Goal: Task Accomplishment & Management: Manage account settings

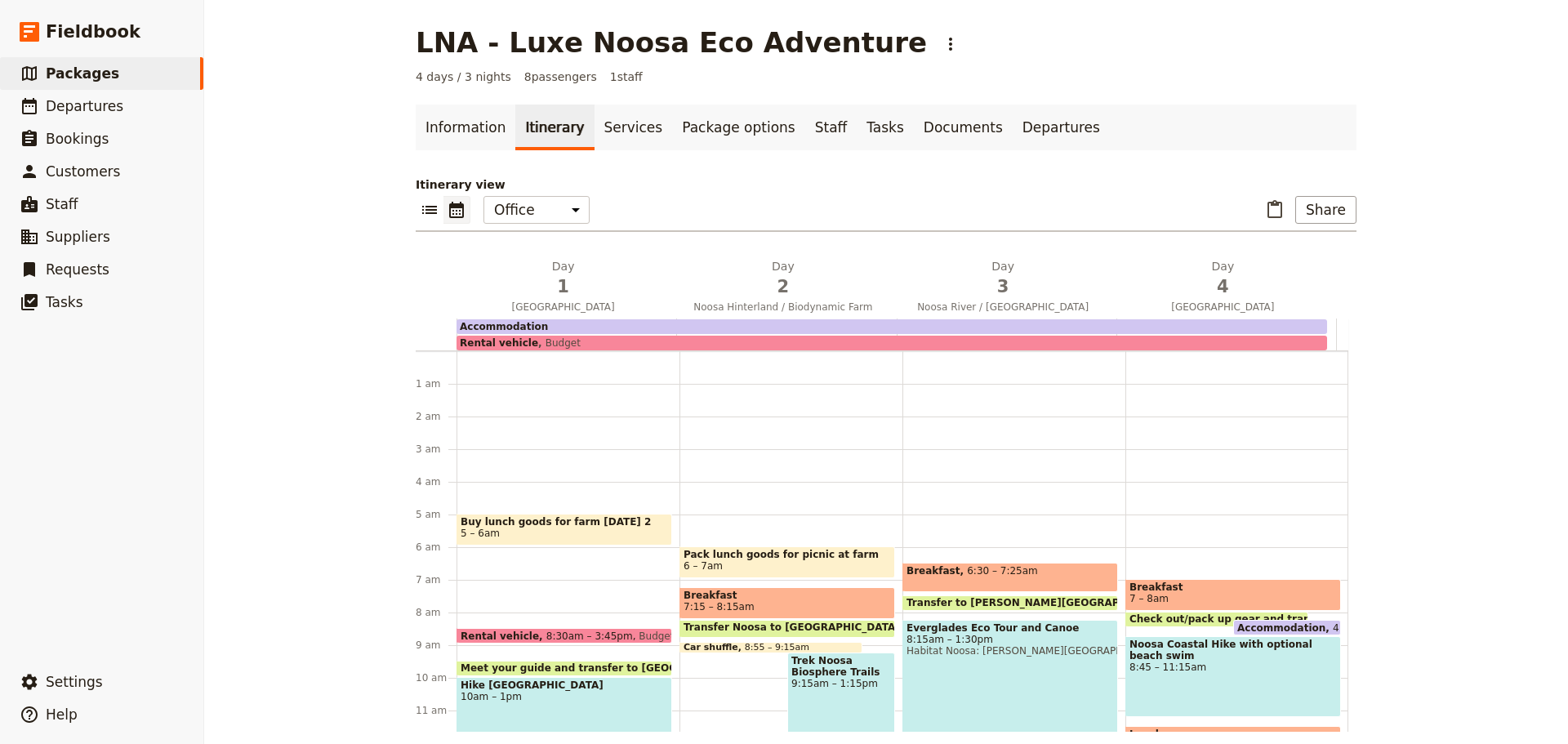
scroll to position [147, 0]
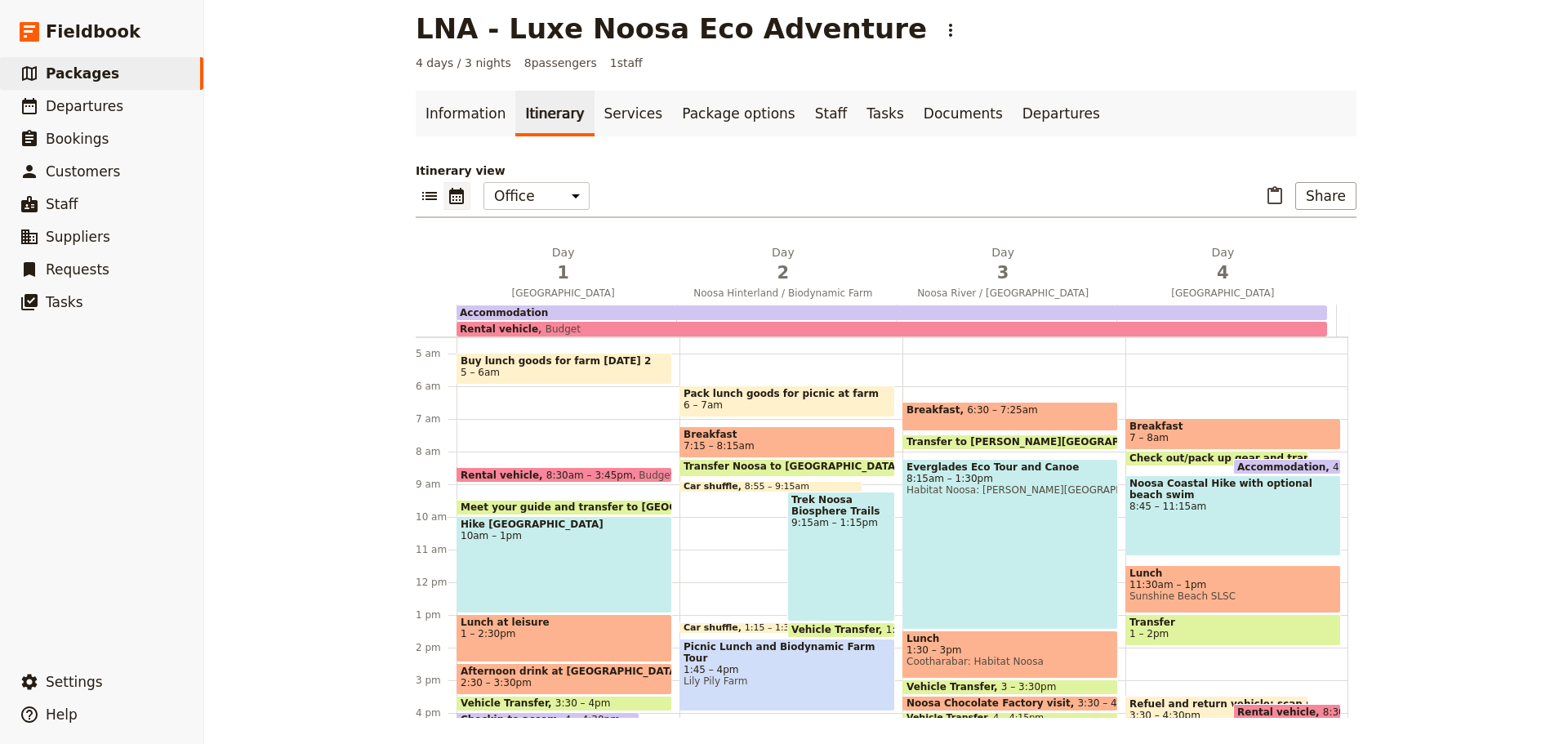
click at [76, 73] on span "Packages" at bounding box center [82, 73] width 73 height 16
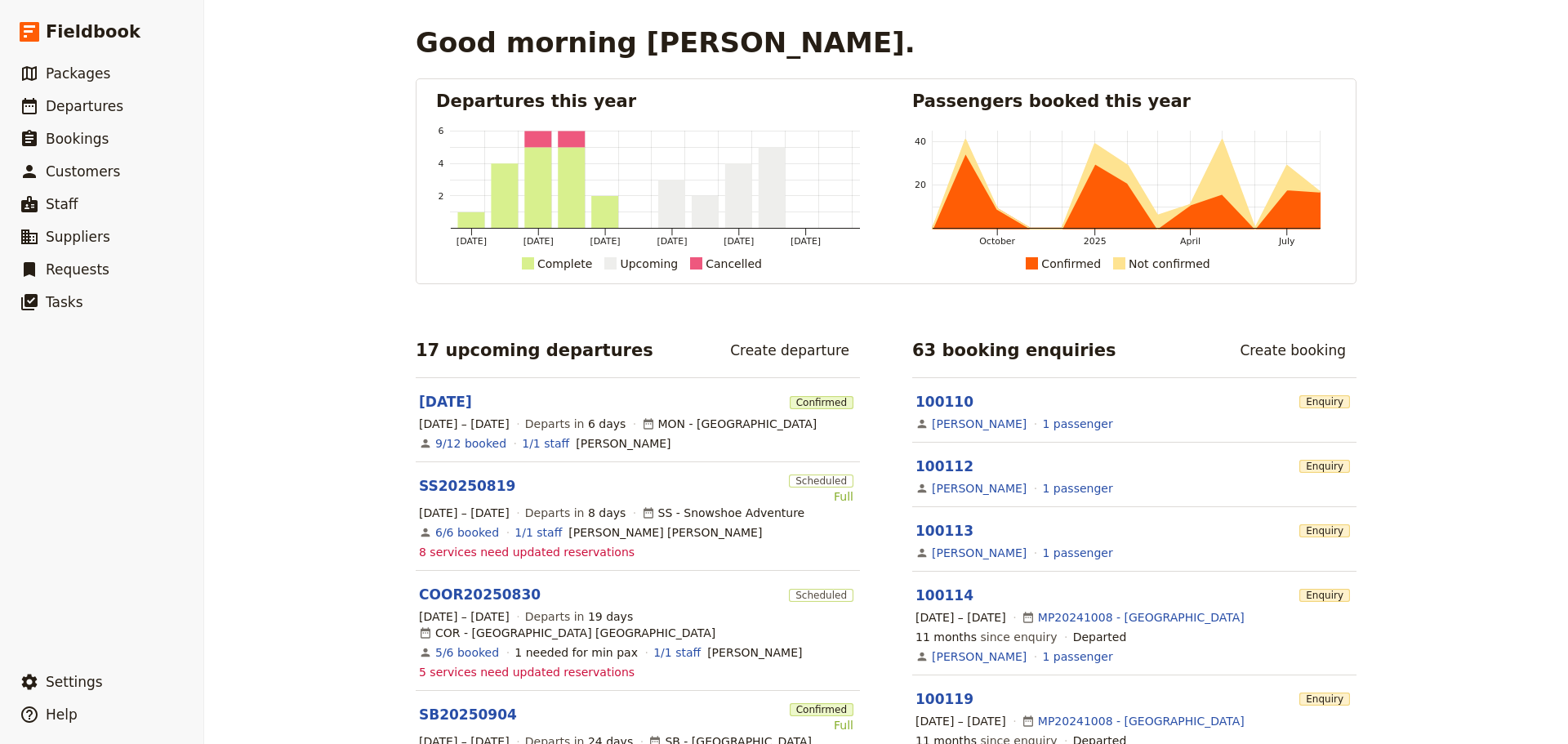
click at [84, 77] on span "Packages" at bounding box center [77, 73] width 65 height 16
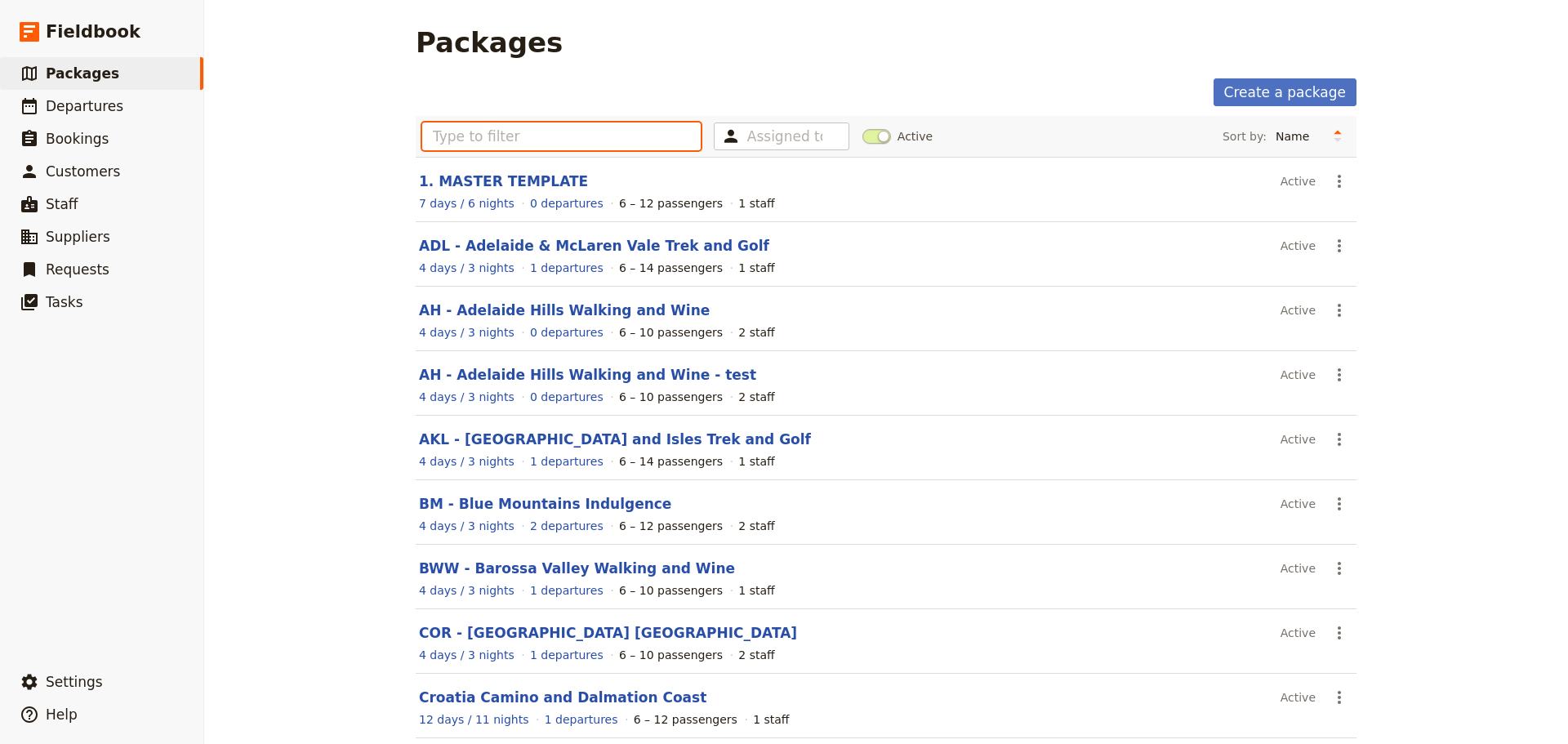
click at [434, 137] on input "text" at bounding box center [560, 136] width 278 height 28
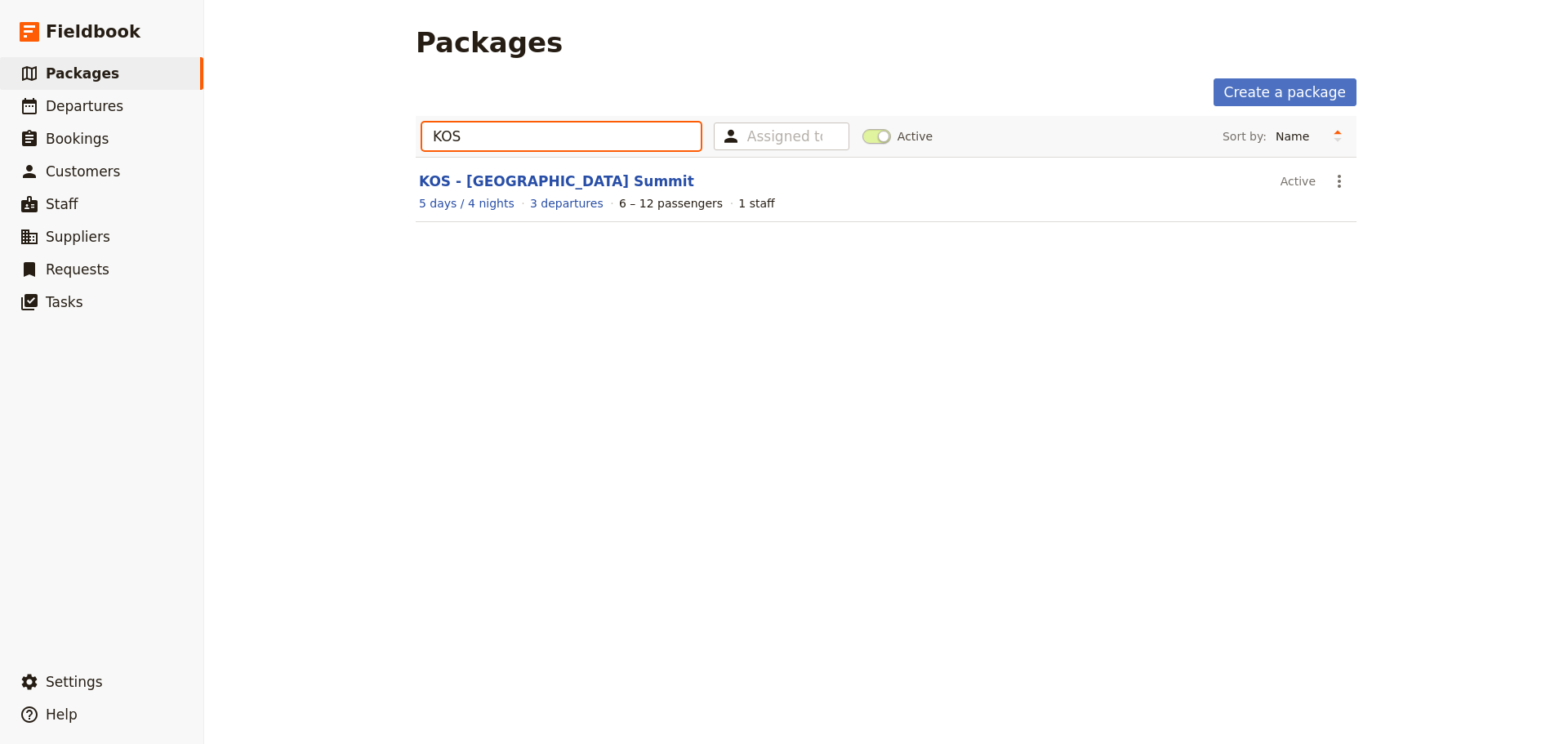
type input "KOS"
click at [512, 186] on link "KOS - [GEOGRAPHIC_DATA] Summit" at bounding box center [557, 181] width 276 height 16
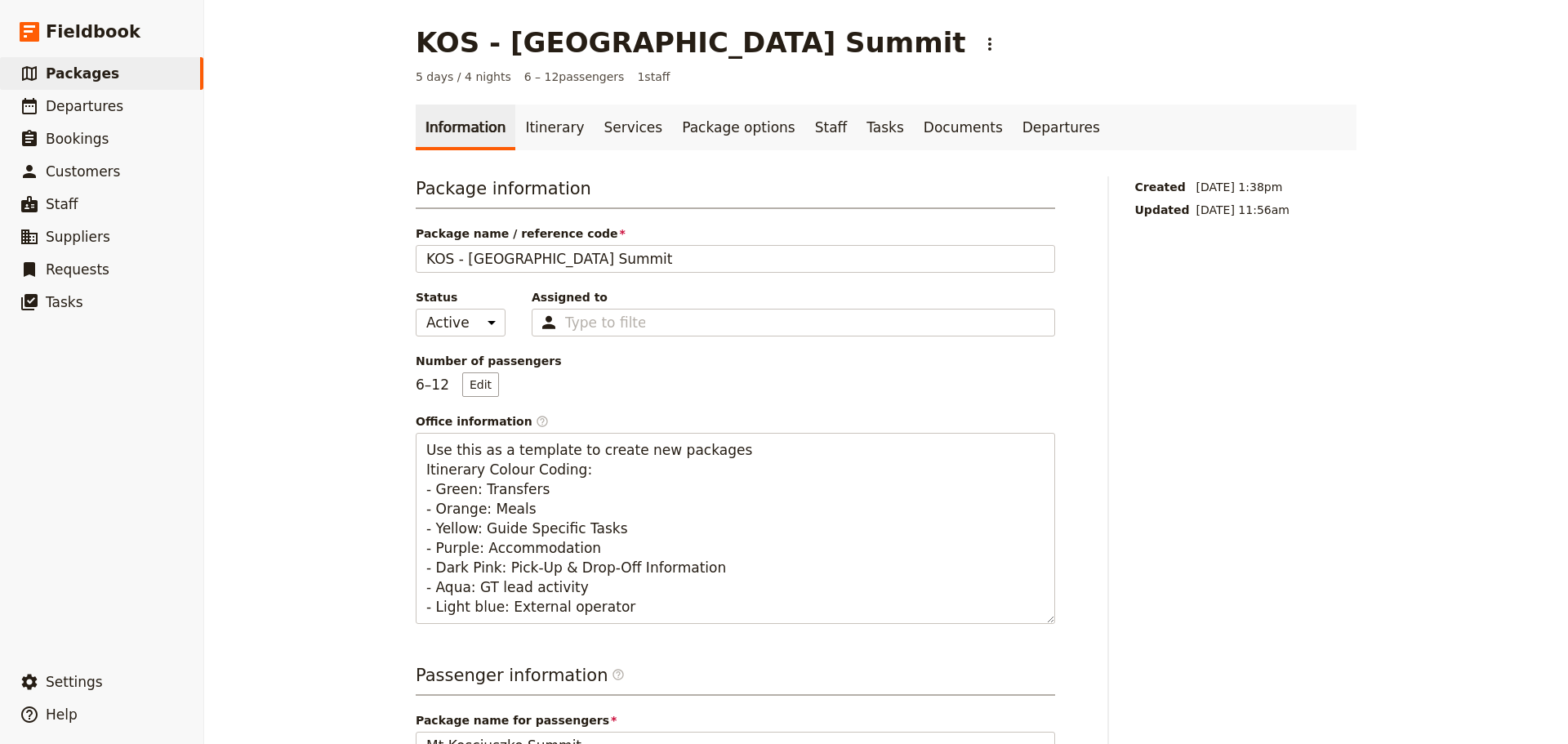
click at [537, 129] on link "Itinerary" at bounding box center [554, 127] width 78 height 45
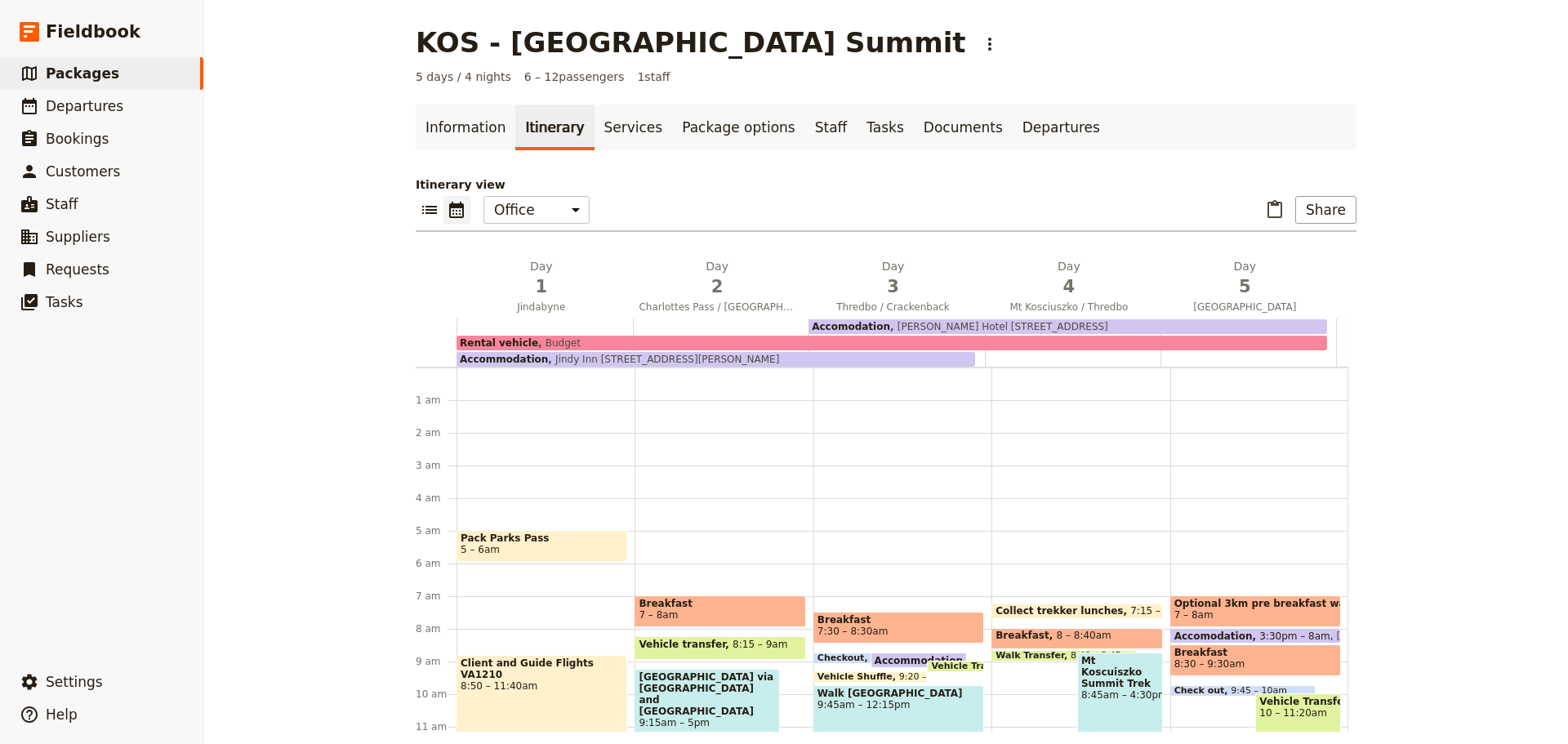
scroll to position [147, 0]
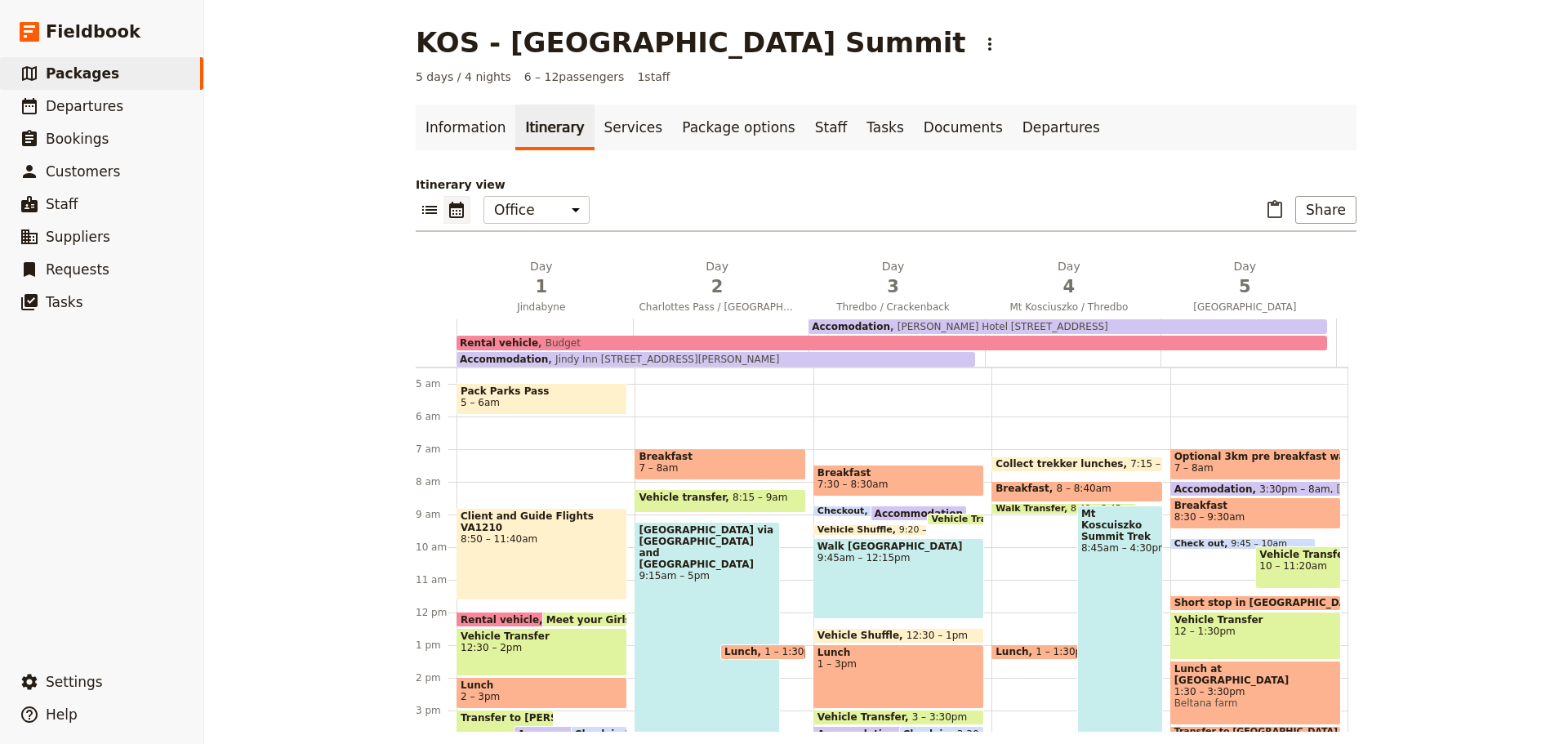
click at [1323, 217] on button "Share" at bounding box center [1325, 209] width 61 height 28
click at [1299, 291] on span "Sales Brochure" at bounding box center [1272, 291] width 86 height 16
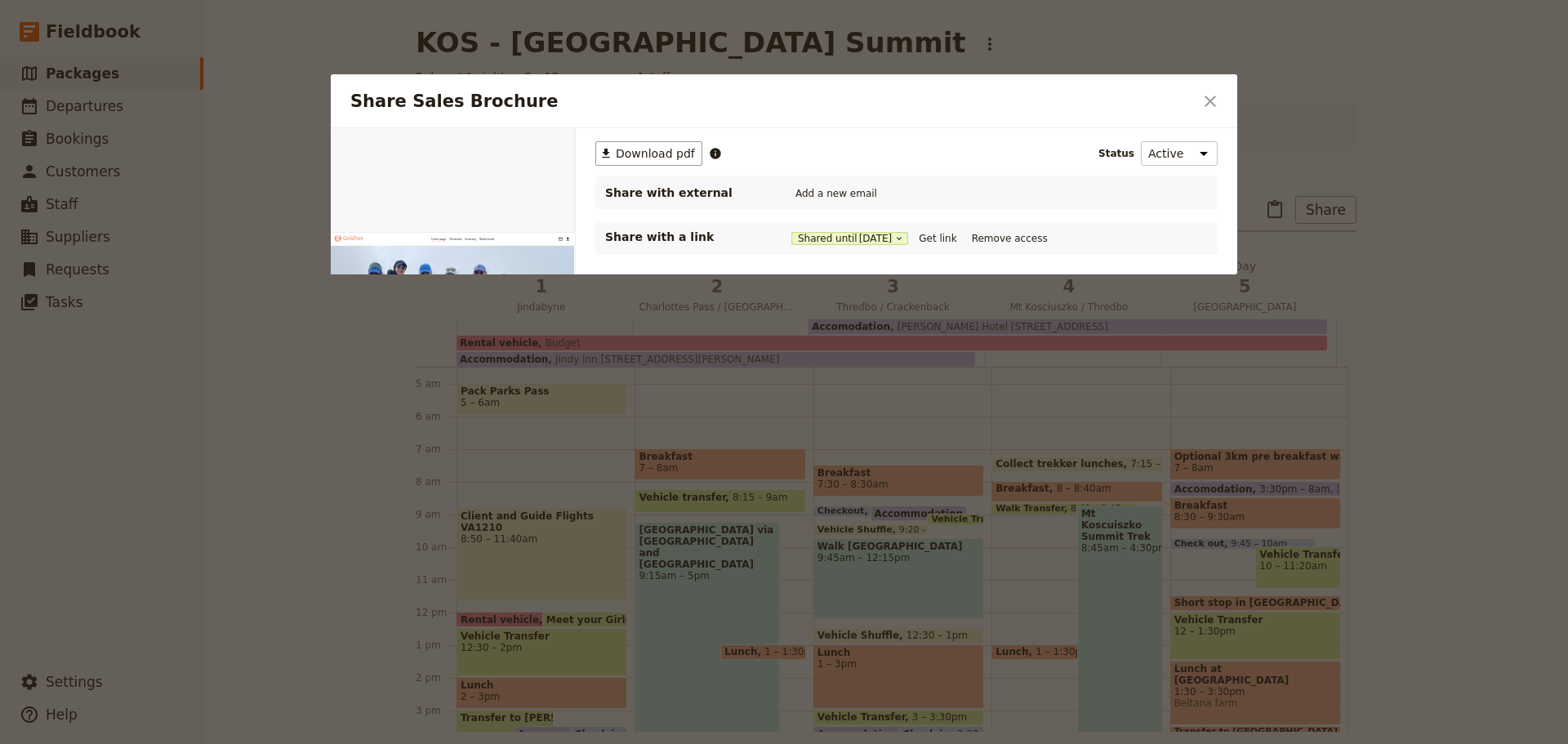
scroll to position [0, 0]
click at [946, 239] on button "Get link" at bounding box center [938, 238] width 45 height 18
click at [1214, 100] on icon "Close dialog" at bounding box center [1210, 101] width 19 height 19
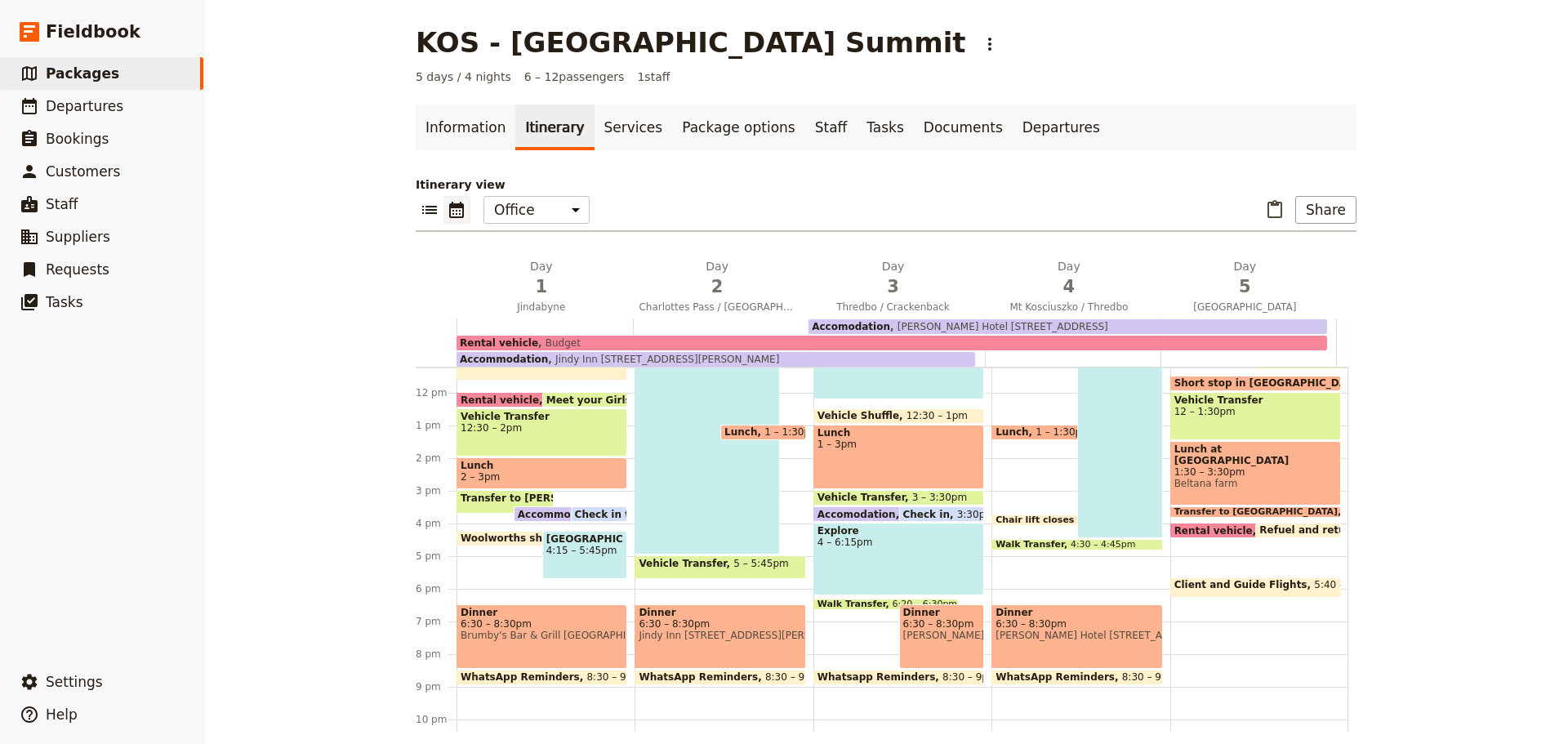
scroll to position [371, 0]
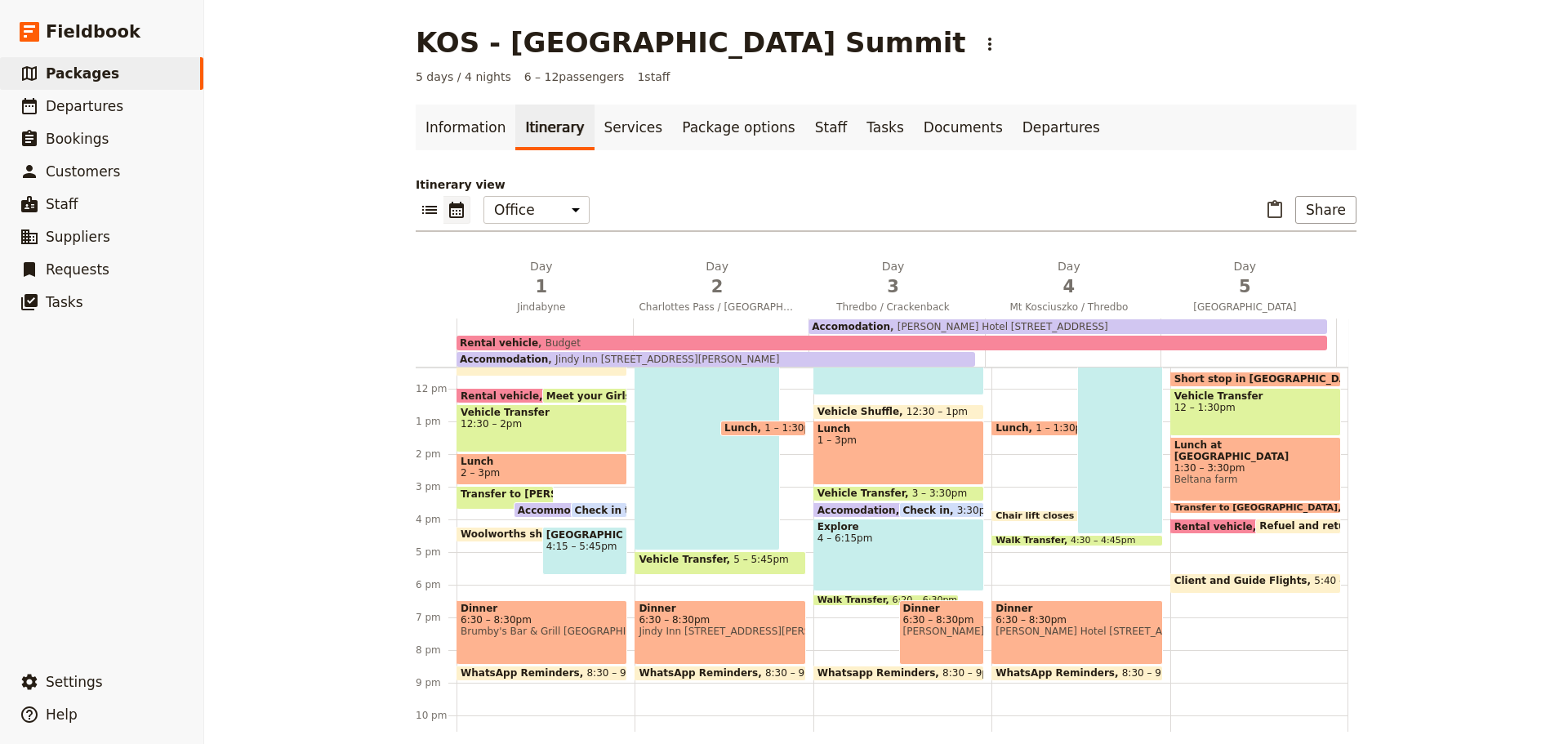
click at [549, 475] on span "2 – 3pm" at bounding box center [541, 473] width 162 height 12
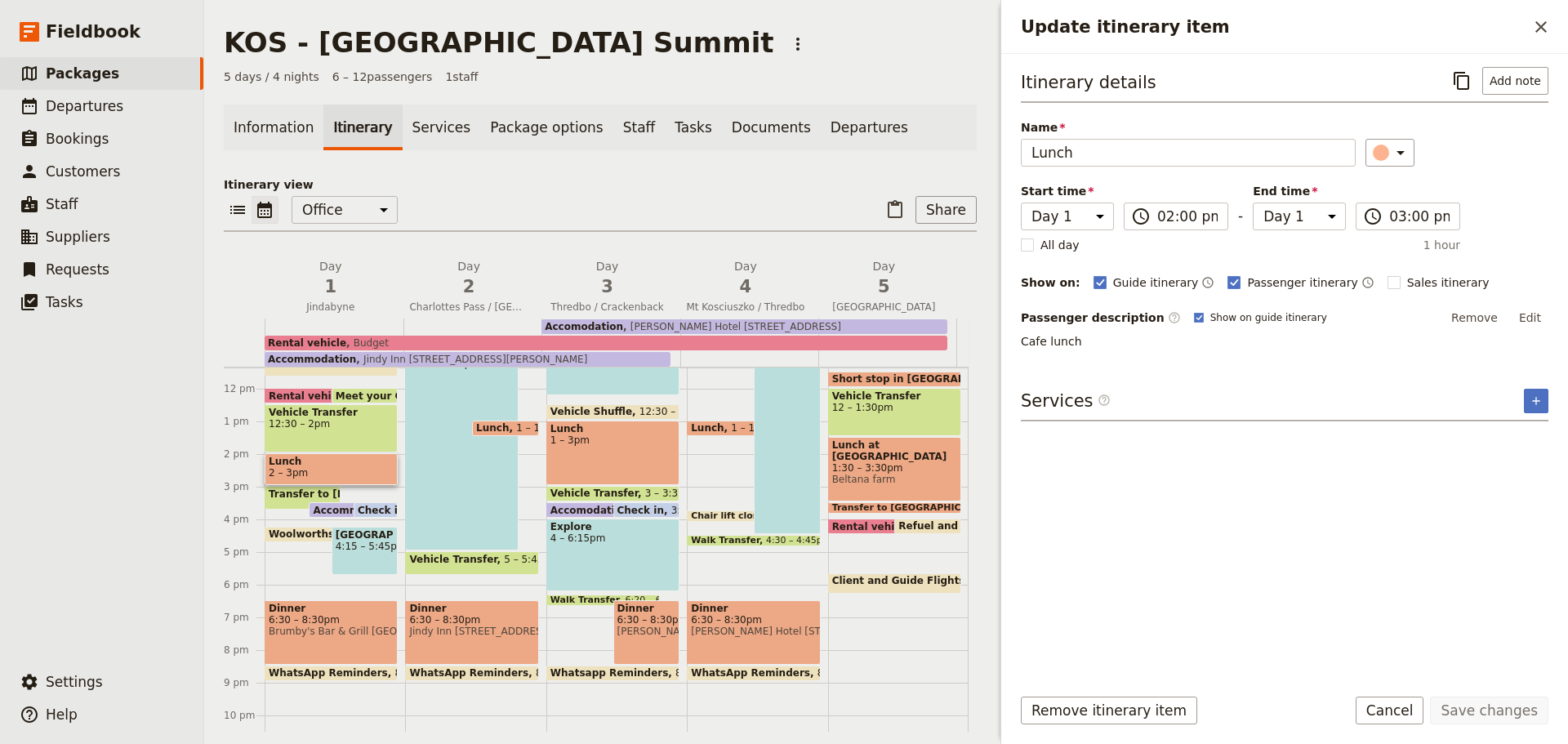
click at [1387, 282] on rect "Update itinerary item" at bounding box center [1393, 282] width 13 height 13
click at [1386, 275] on input "Sales itinerary" at bounding box center [1386, 274] width 1 height 1
checkbox input "true"
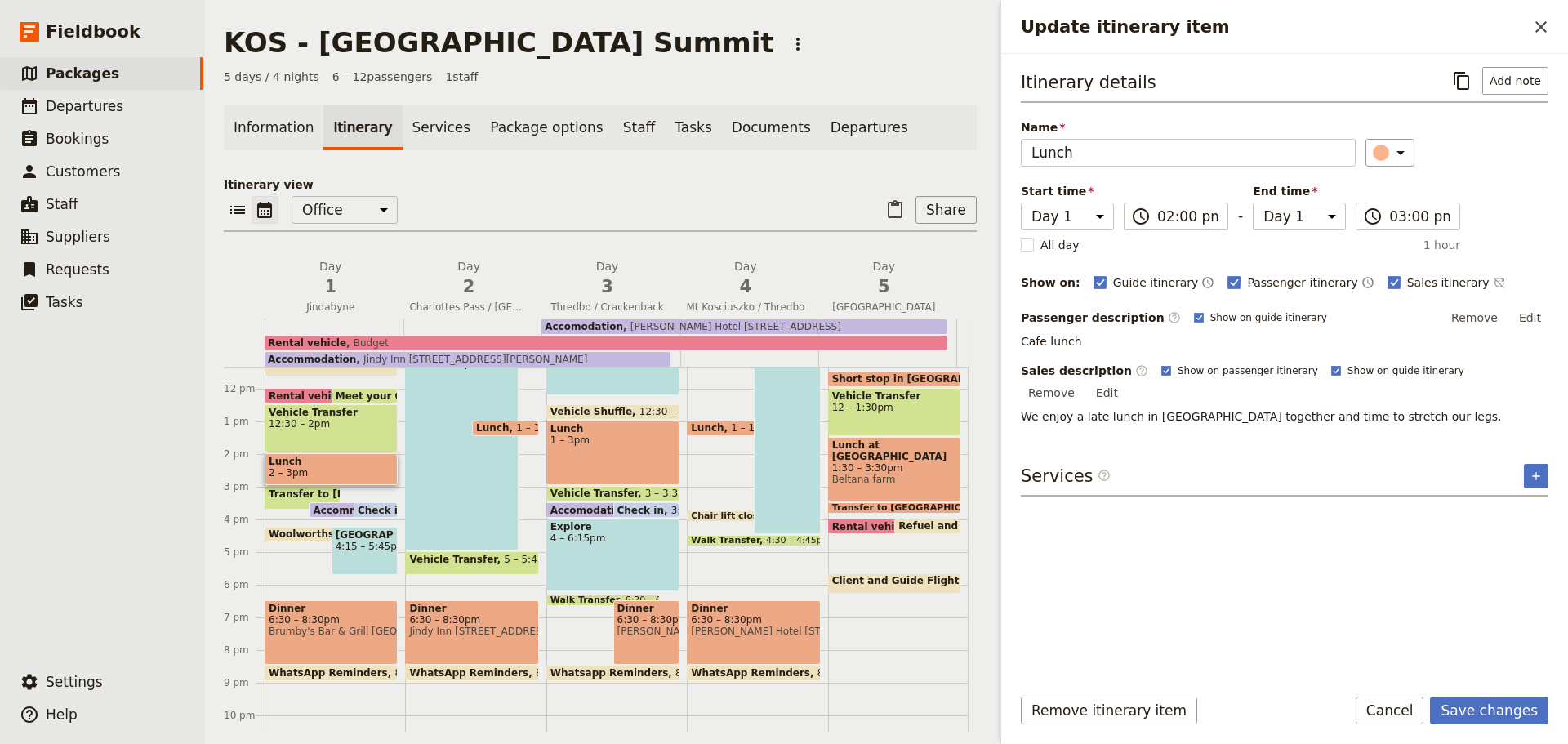
click at [1482, 702] on button "Save changes" at bounding box center [1489, 710] width 118 height 28
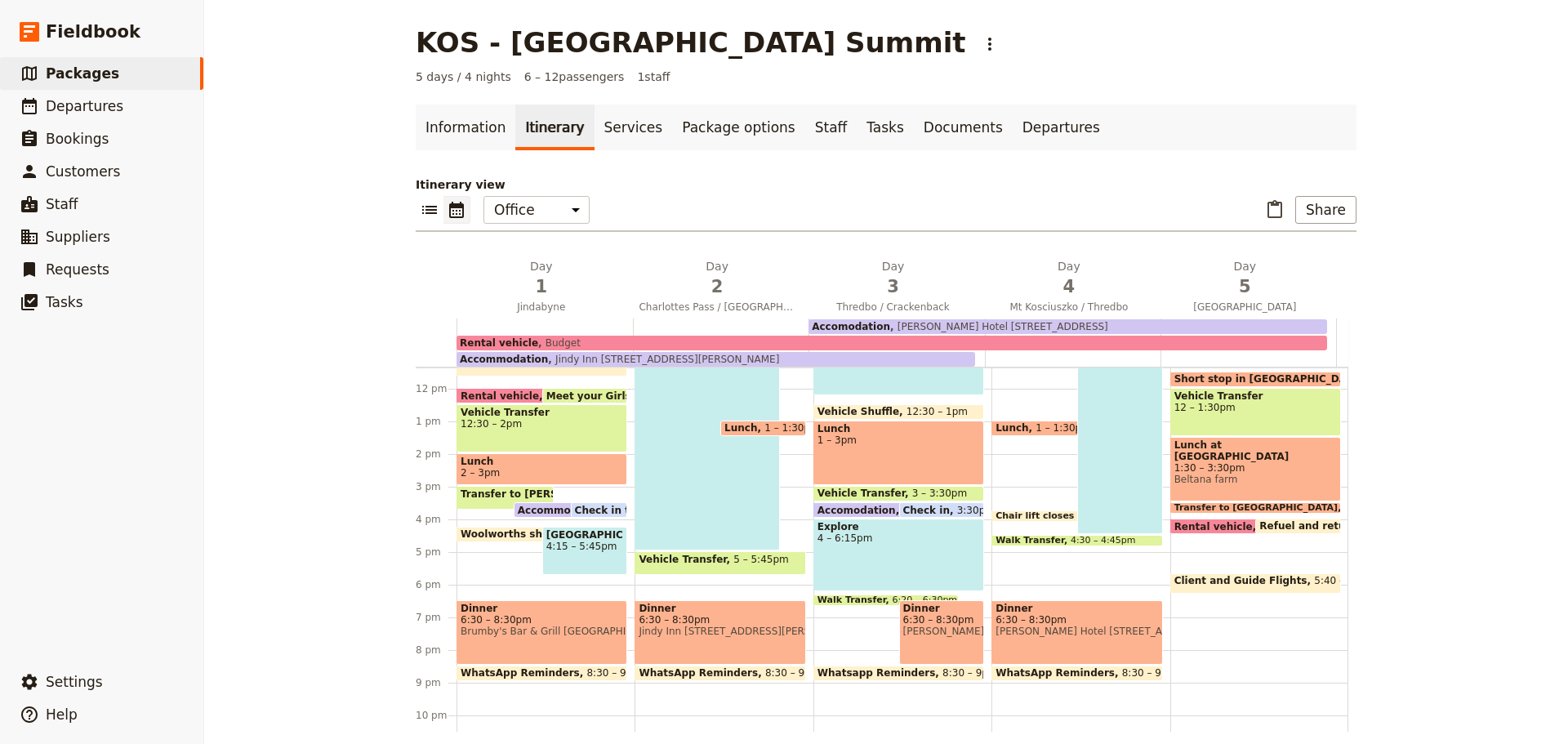
click at [539, 609] on span "Dinner" at bounding box center [541, 609] width 162 height 12
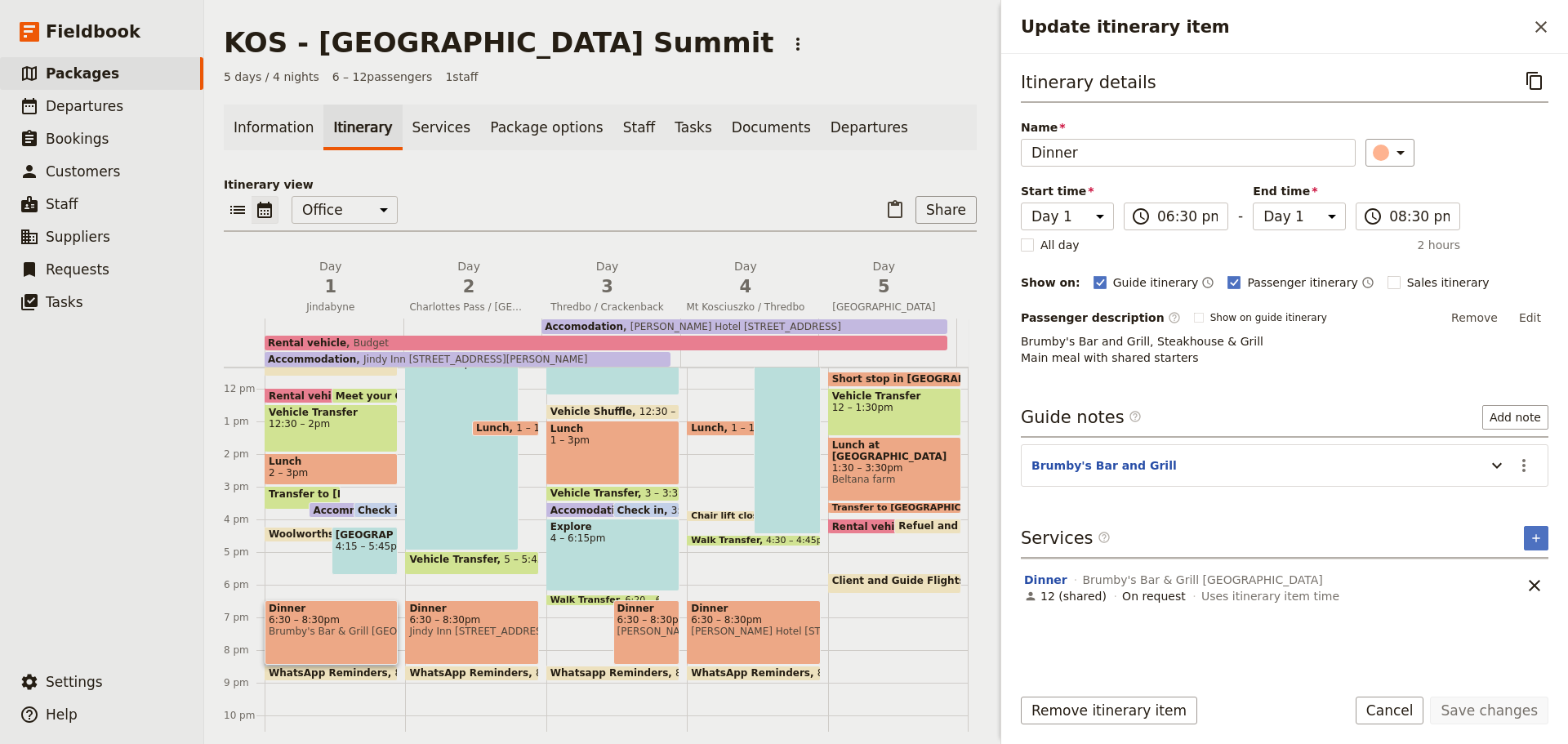
click at [1387, 282] on rect "Update itinerary item" at bounding box center [1393, 282] width 13 height 13
click at [1386, 275] on input "Sales itinerary" at bounding box center [1386, 274] width 1 height 1
checkbox input "true"
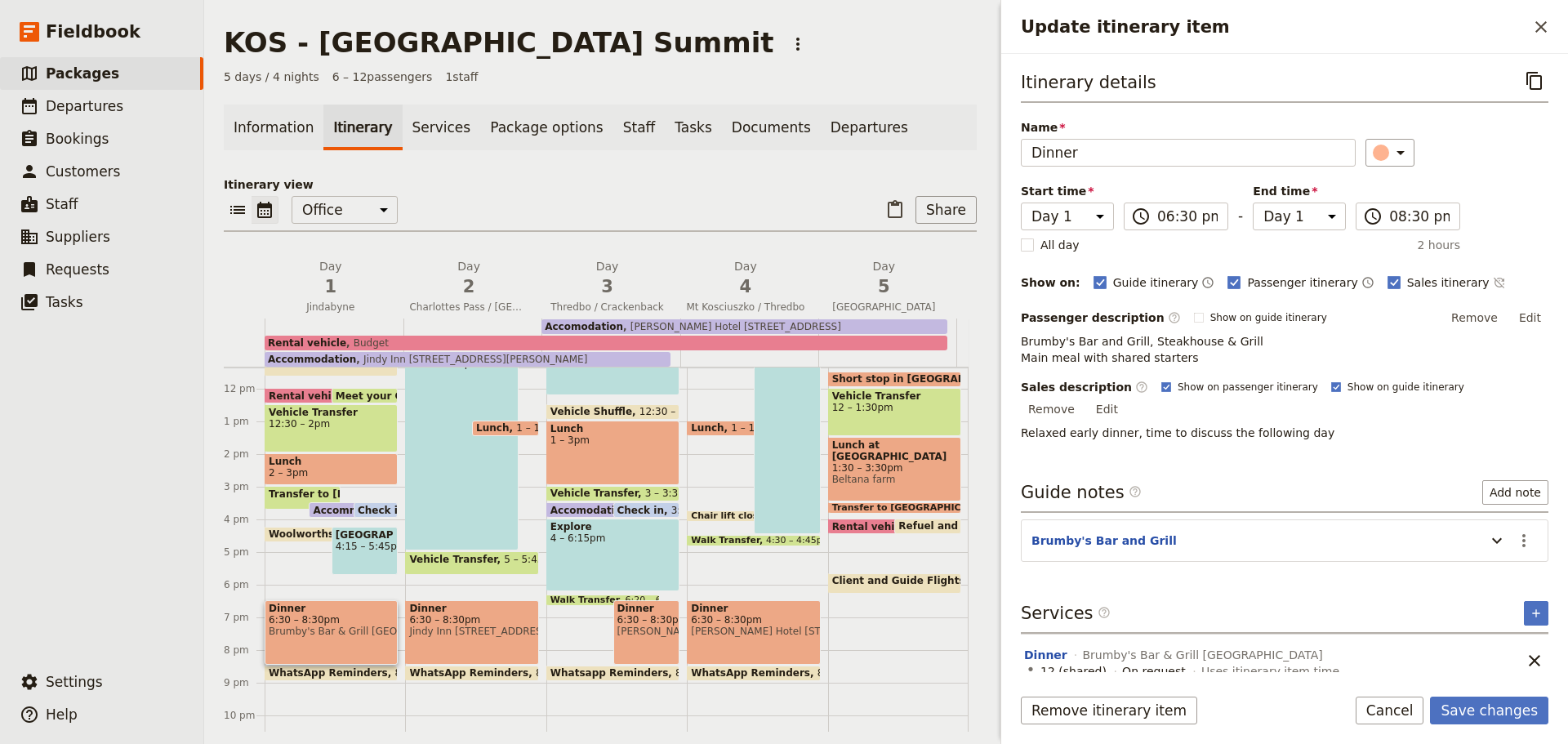
click at [1498, 715] on button "Save changes" at bounding box center [1489, 710] width 118 height 28
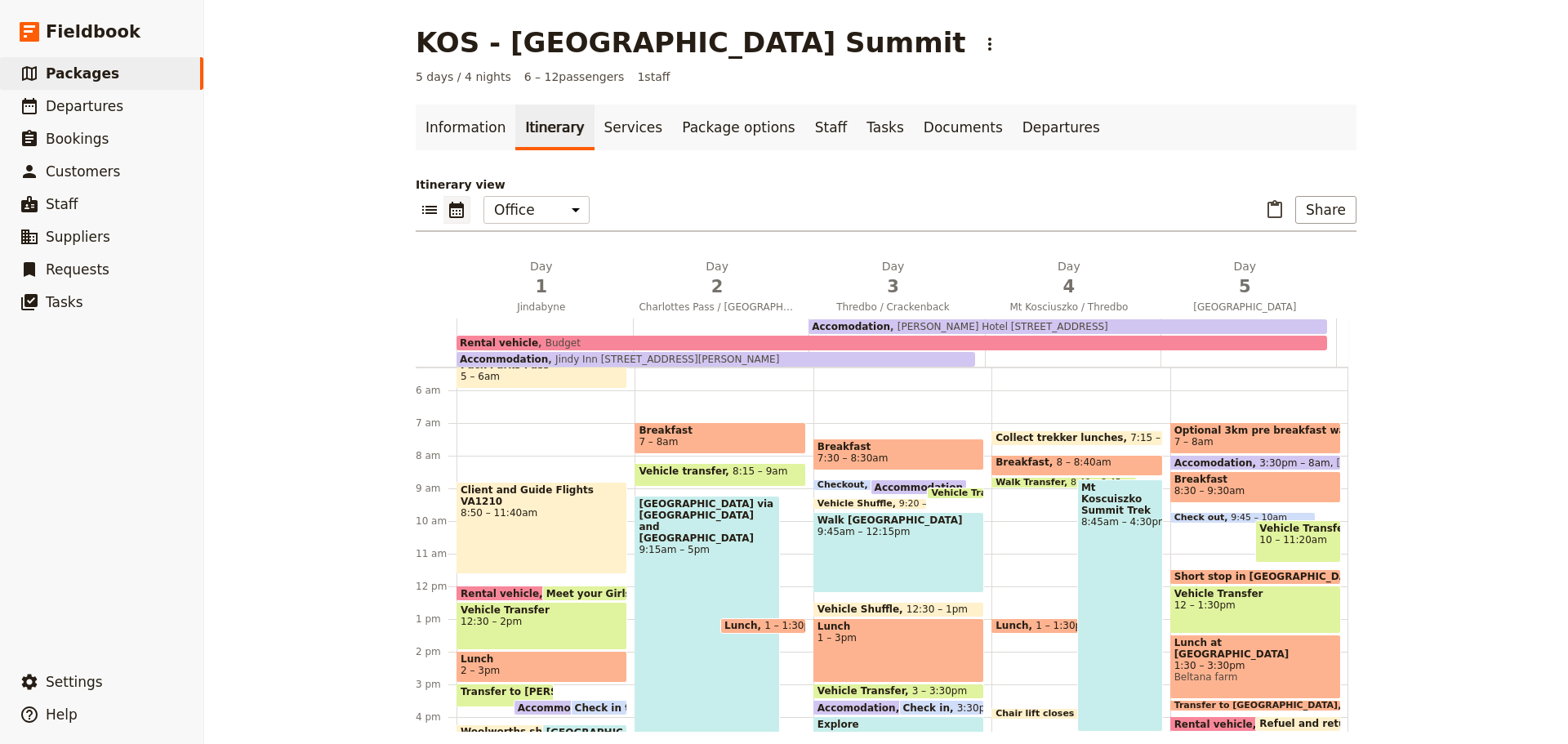
scroll to position [160, 0]
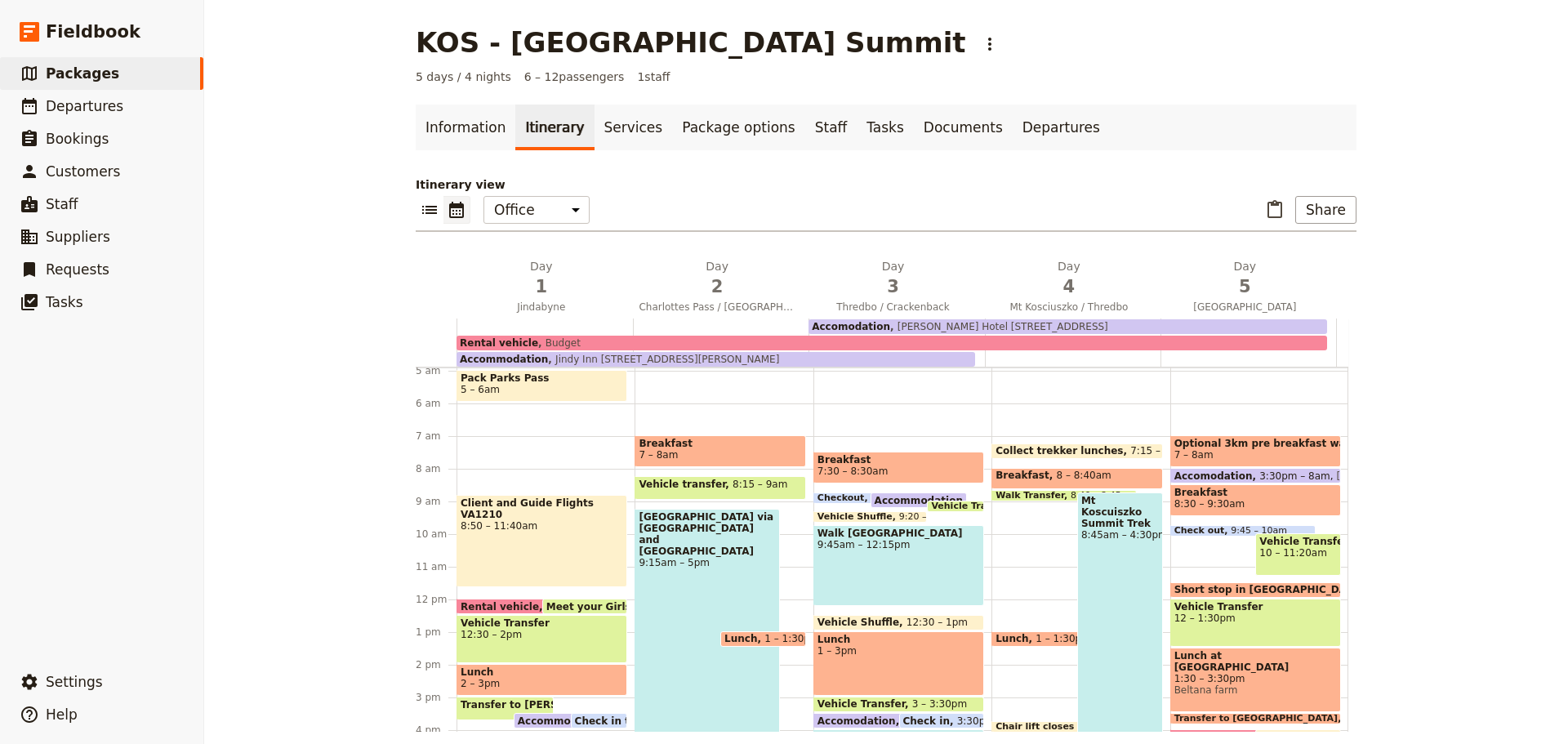
click at [711, 451] on span "7 – 8am" at bounding box center [719, 456] width 162 height 12
select select "2"
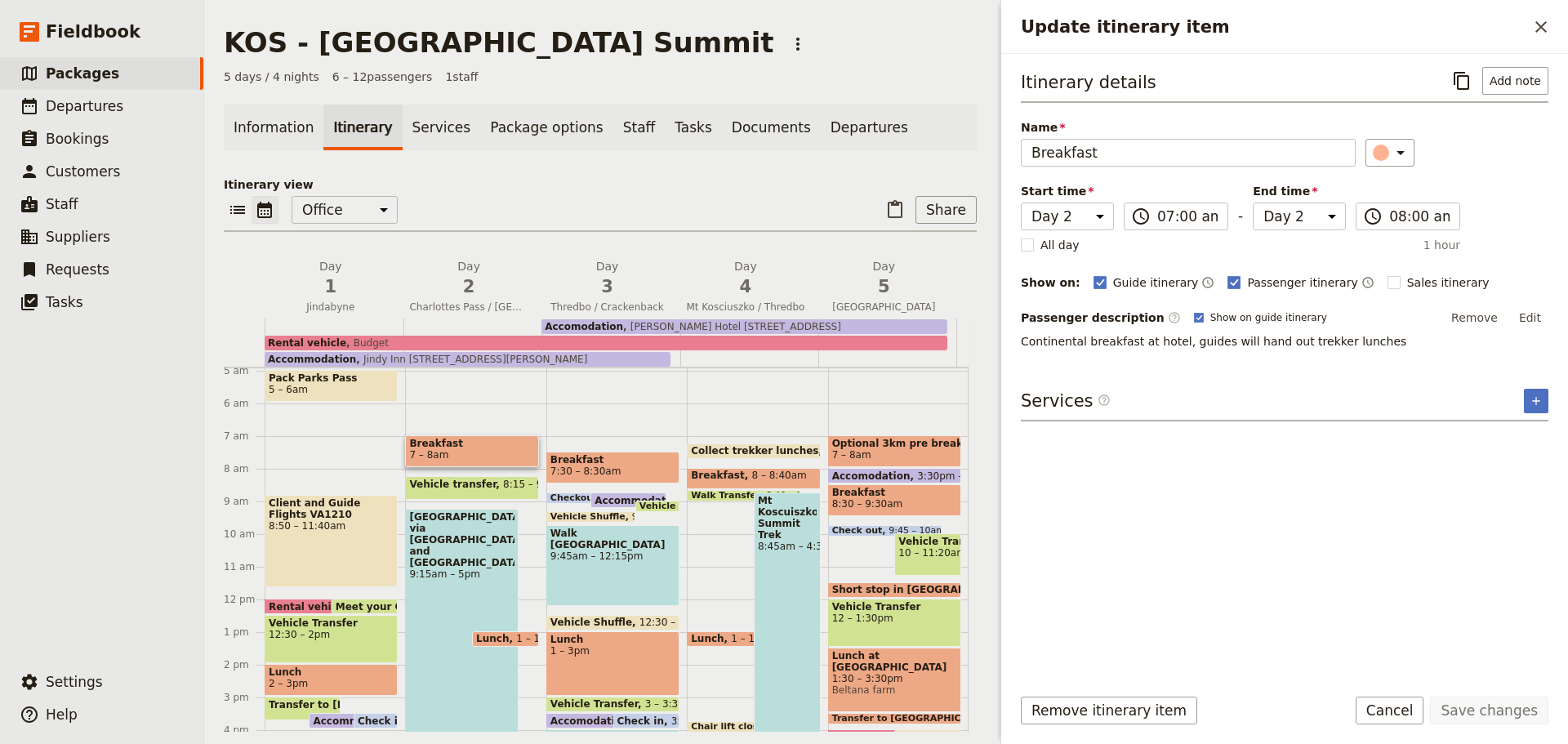
click at [1387, 283] on rect "Update itinerary item" at bounding box center [1393, 282] width 13 height 13
click at [1386, 275] on input "Sales itinerary" at bounding box center [1386, 274] width 1 height 1
checkbox input "true"
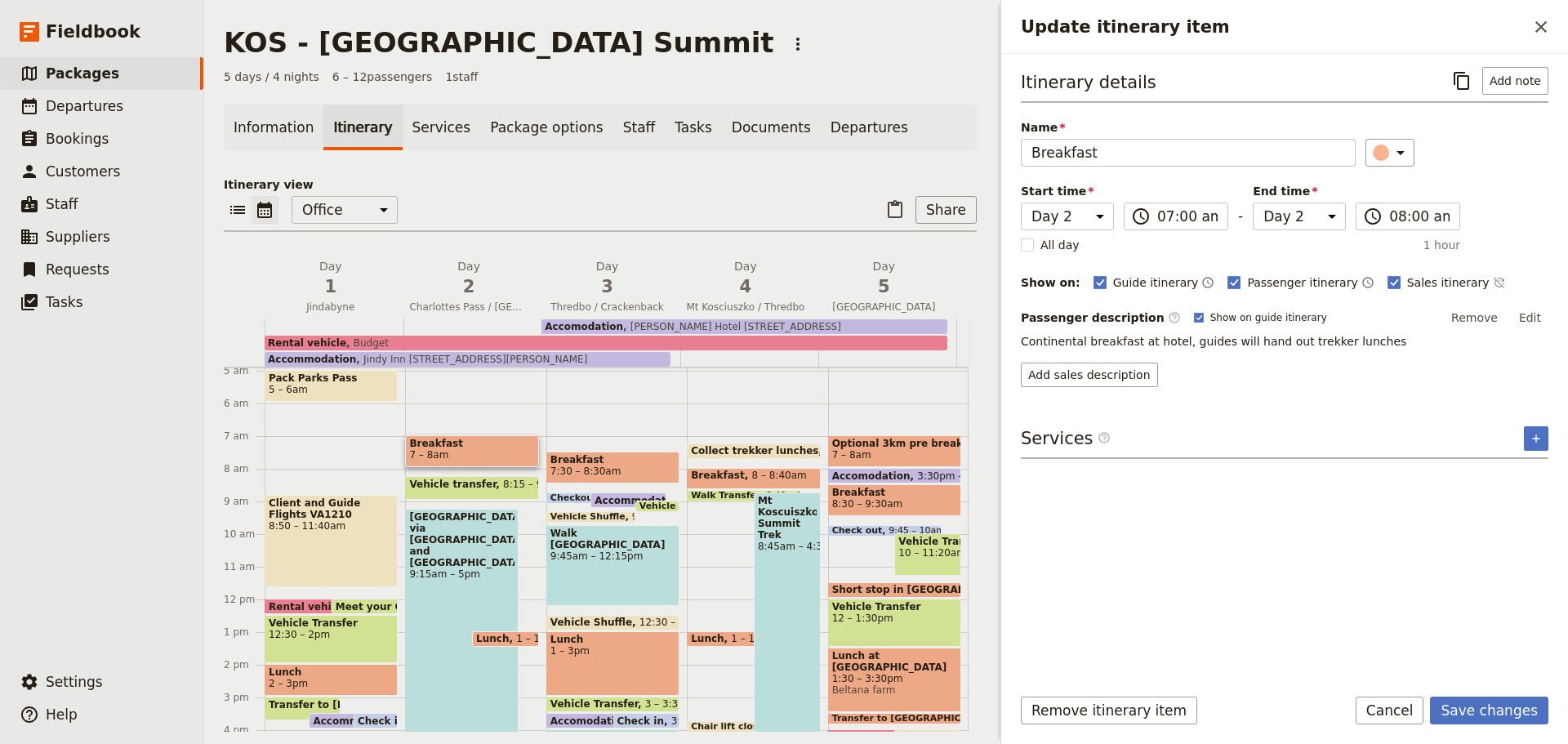
click at [1497, 705] on button "Save changes" at bounding box center [1489, 710] width 118 height 28
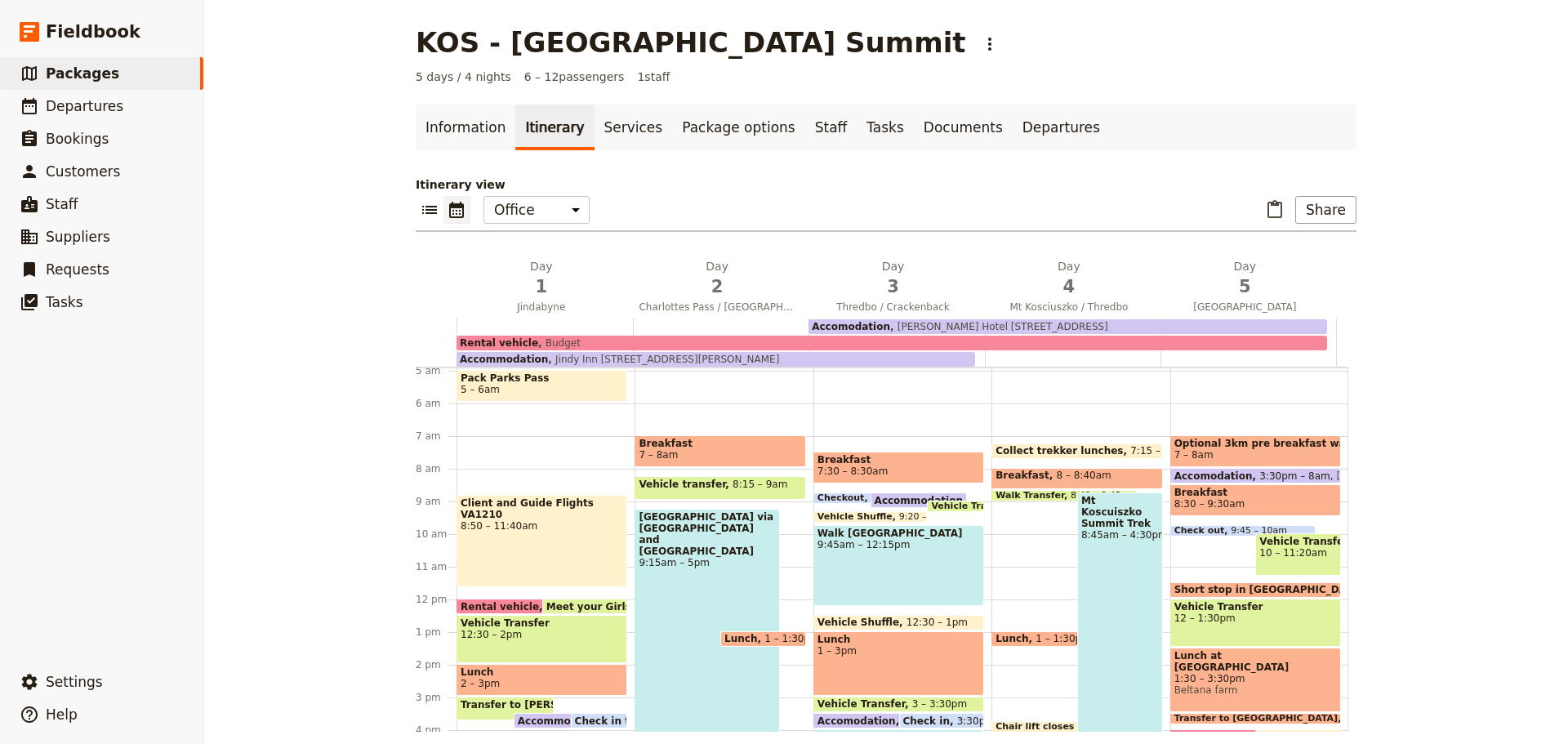
click at [694, 592] on div "[GEOGRAPHIC_DATA] via [GEOGRAPHIC_DATA] and [GEOGRAPHIC_DATA] 9:15am – 5pm" at bounding box center [707, 636] width 145 height 252
select select "2"
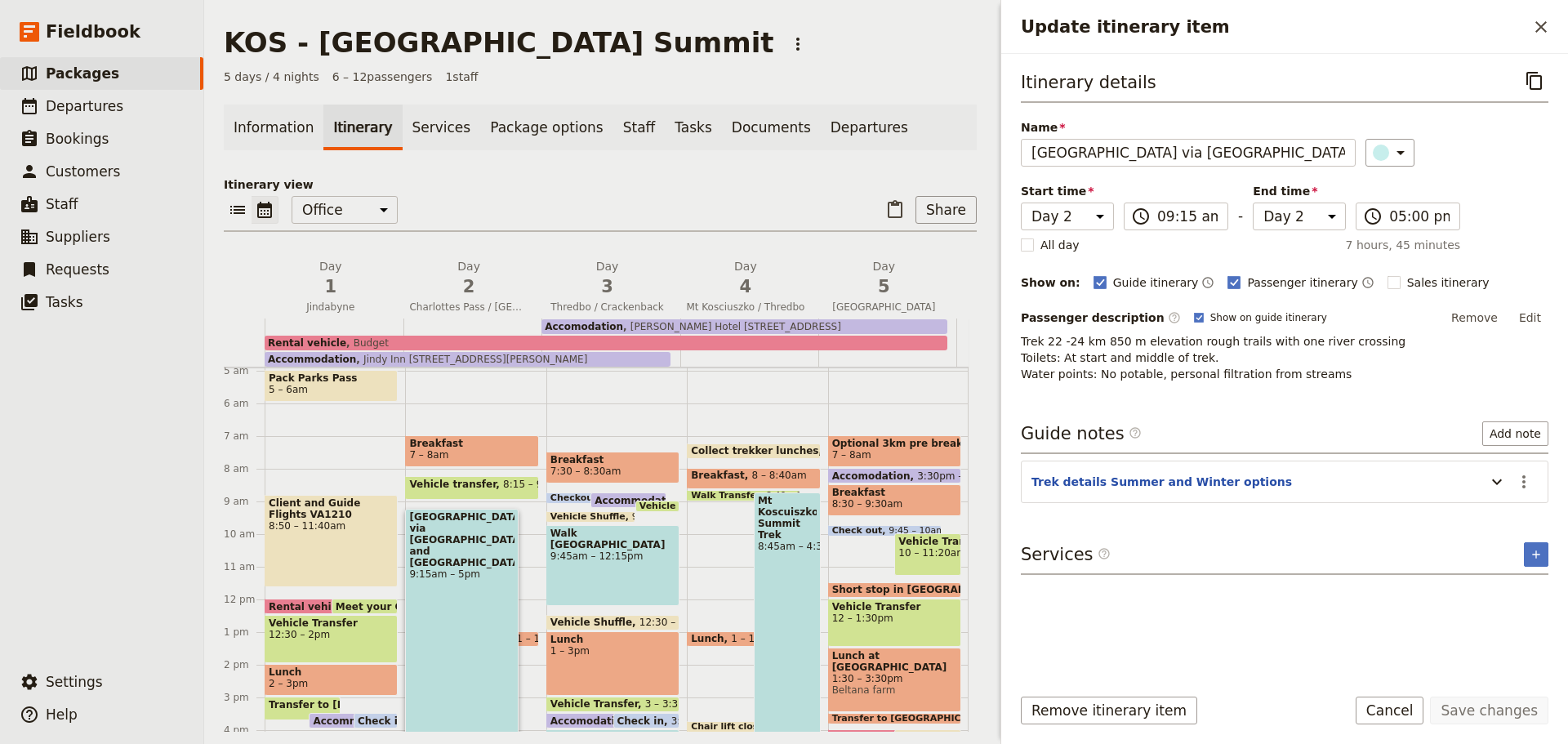
click at [1387, 277] on rect "Update itinerary item" at bounding box center [1393, 282] width 13 height 13
click at [1386, 275] on input "Sales itinerary" at bounding box center [1386, 274] width 1 height 1
checkbox input "true"
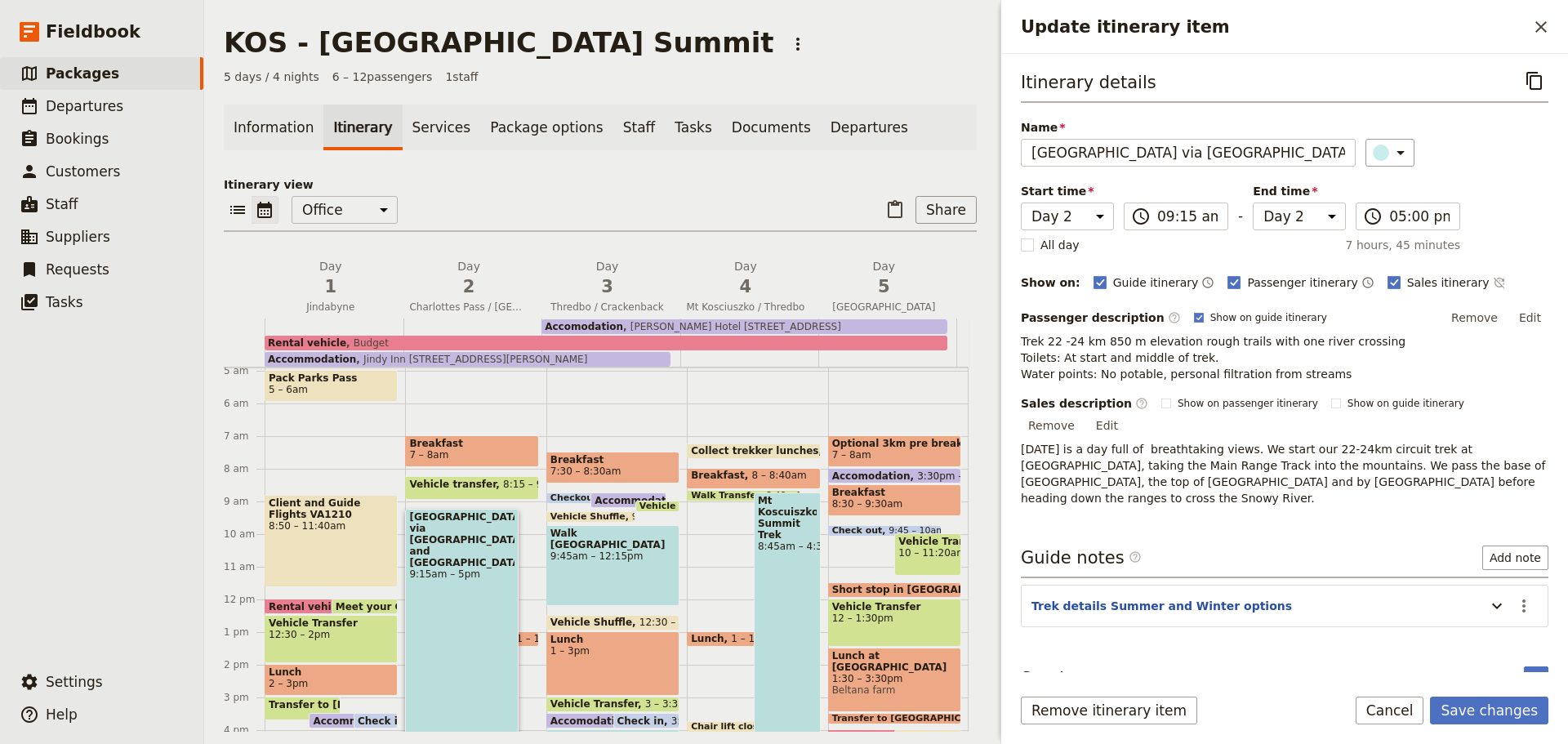
click at [1306, 441] on p "[DATE] is a day full of breathtaking views. We start our 22-24km circuit trek a…" at bounding box center [1285, 474] width 528 height 66
click at [1480, 712] on button "Save changes" at bounding box center [1489, 710] width 118 height 28
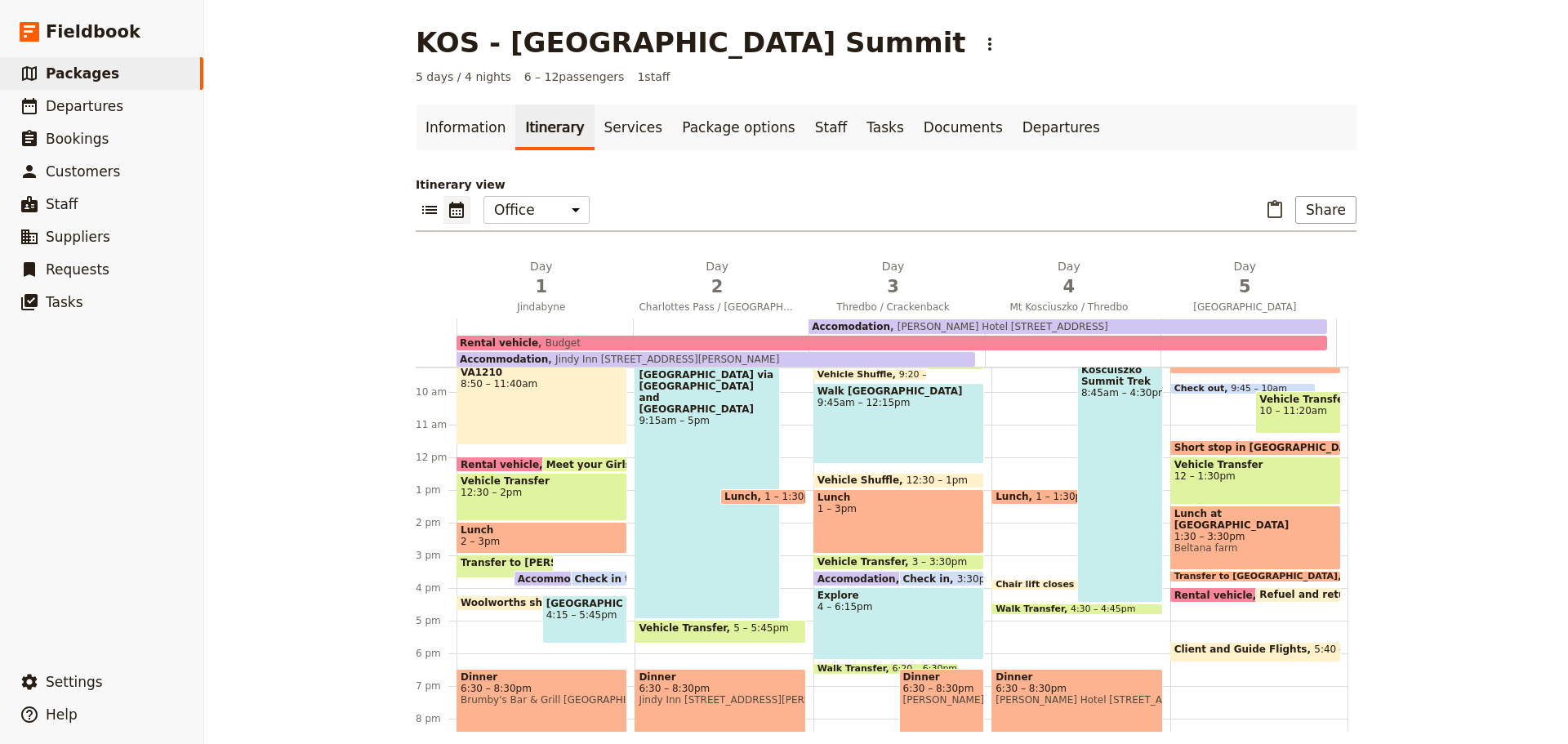
scroll to position [303, 0]
click at [765, 496] on span "1 – 1:30pm" at bounding box center [792, 496] width 55 height 12
select select "2"
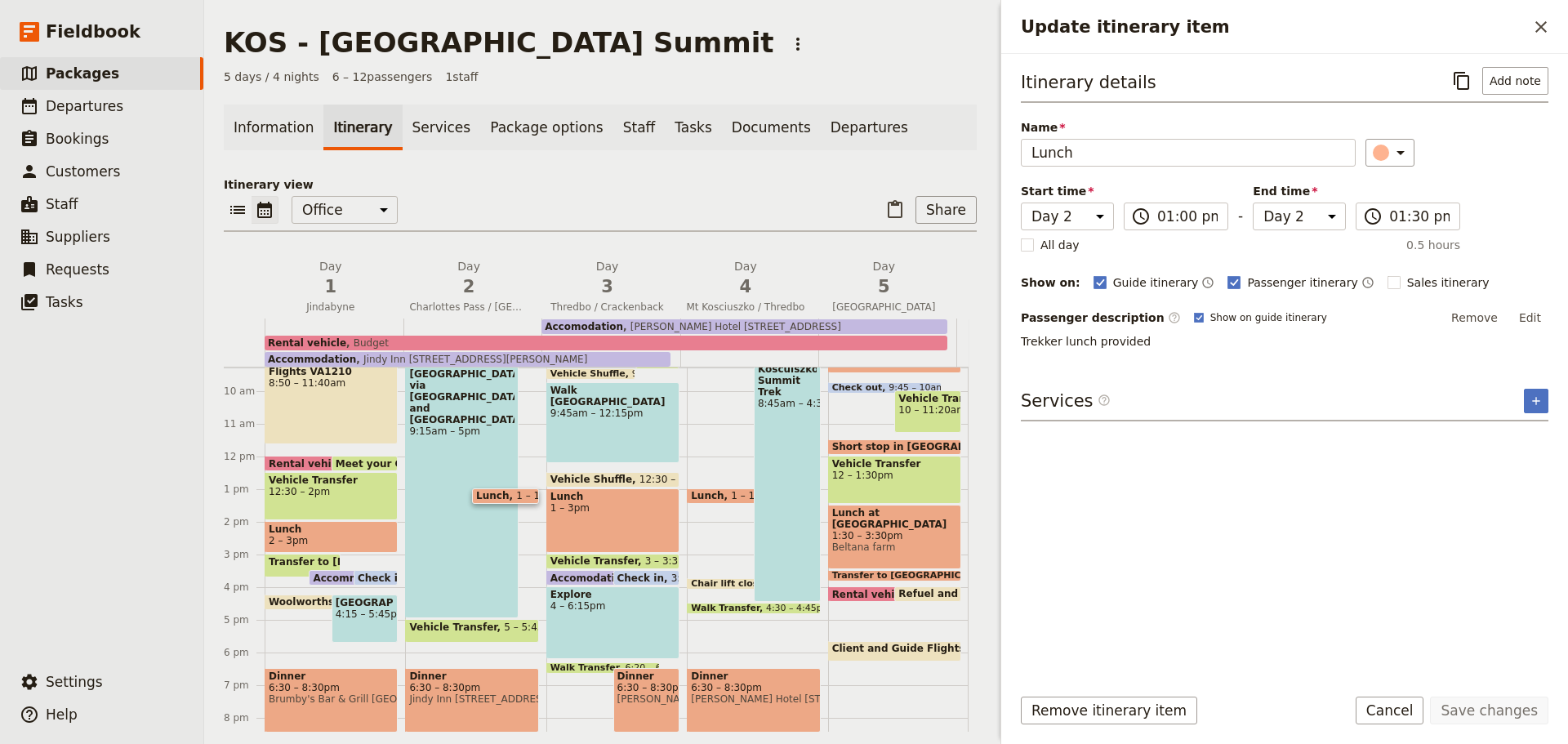
click at [1387, 279] on rect "Update itinerary item" at bounding box center [1393, 282] width 13 height 13
click at [1386, 275] on input "Sales itinerary" at bounding box center [1386, 274] width 1 height 1
checkbox input "true"
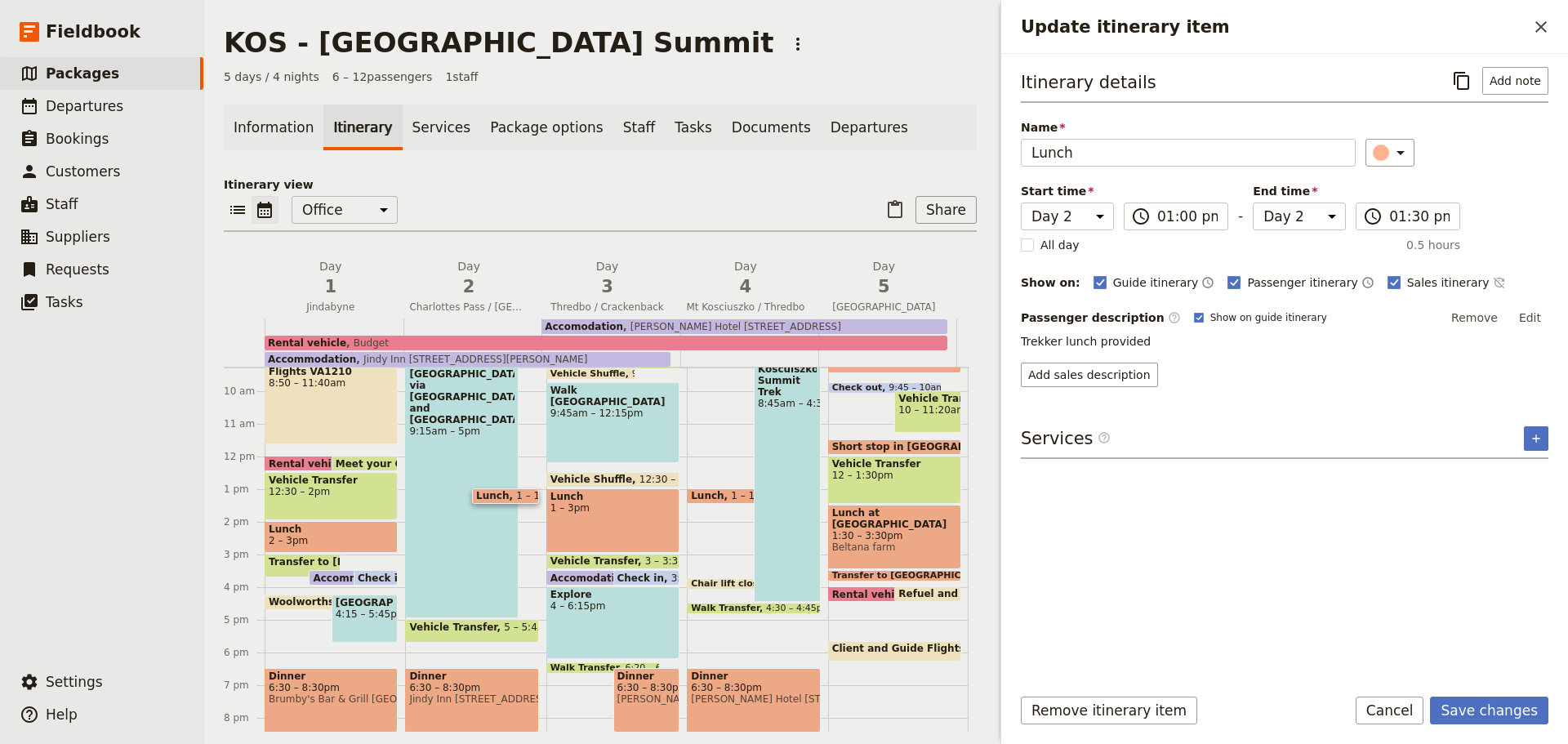
drag, startPoint x: 1139, startPoint y: 341, endPoint x: 1019, endPoint y: 335, distance: 120.1
click at [1019, 335] on div "Itinerary details ​ Add note Name Lunch ​ Start time Day 1 Day 2 Day 3 Day 4 Da…" at bounding box center [1285, 363] width 567 height 619
copy p "Trekker lunch provided"
click at [1073, 379] on button "Add sales description" at bounding box center [1089, 375] width 137 height 24
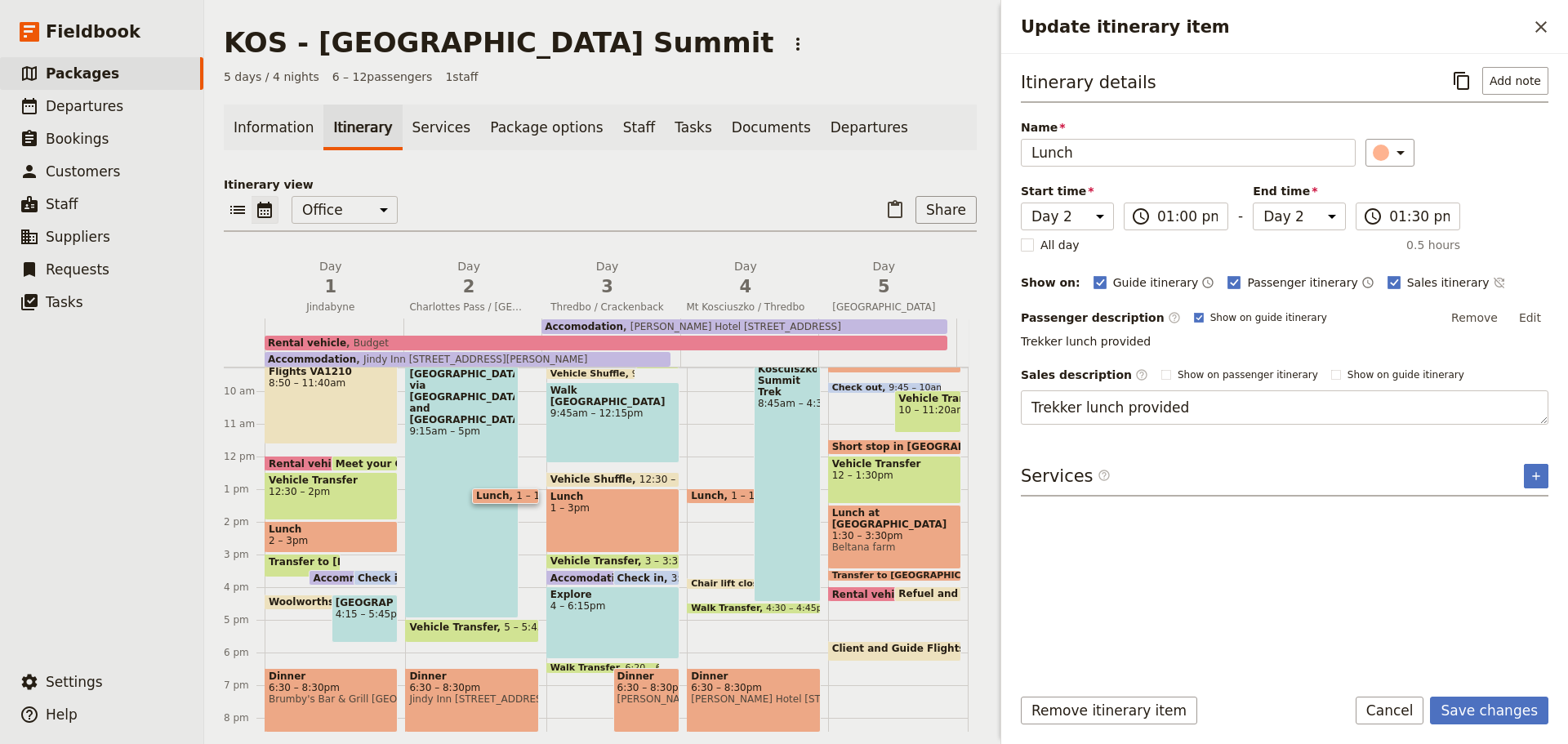
click at [1039, 408] on textarea "Trekker lunch provided" at bounding box center [1285, 408] width 528 height 34
type textarea "Trekker lunch provided"
click at [1481, 703] on button "Save changes" at bounding box center [1489, 710] width 118 height 28
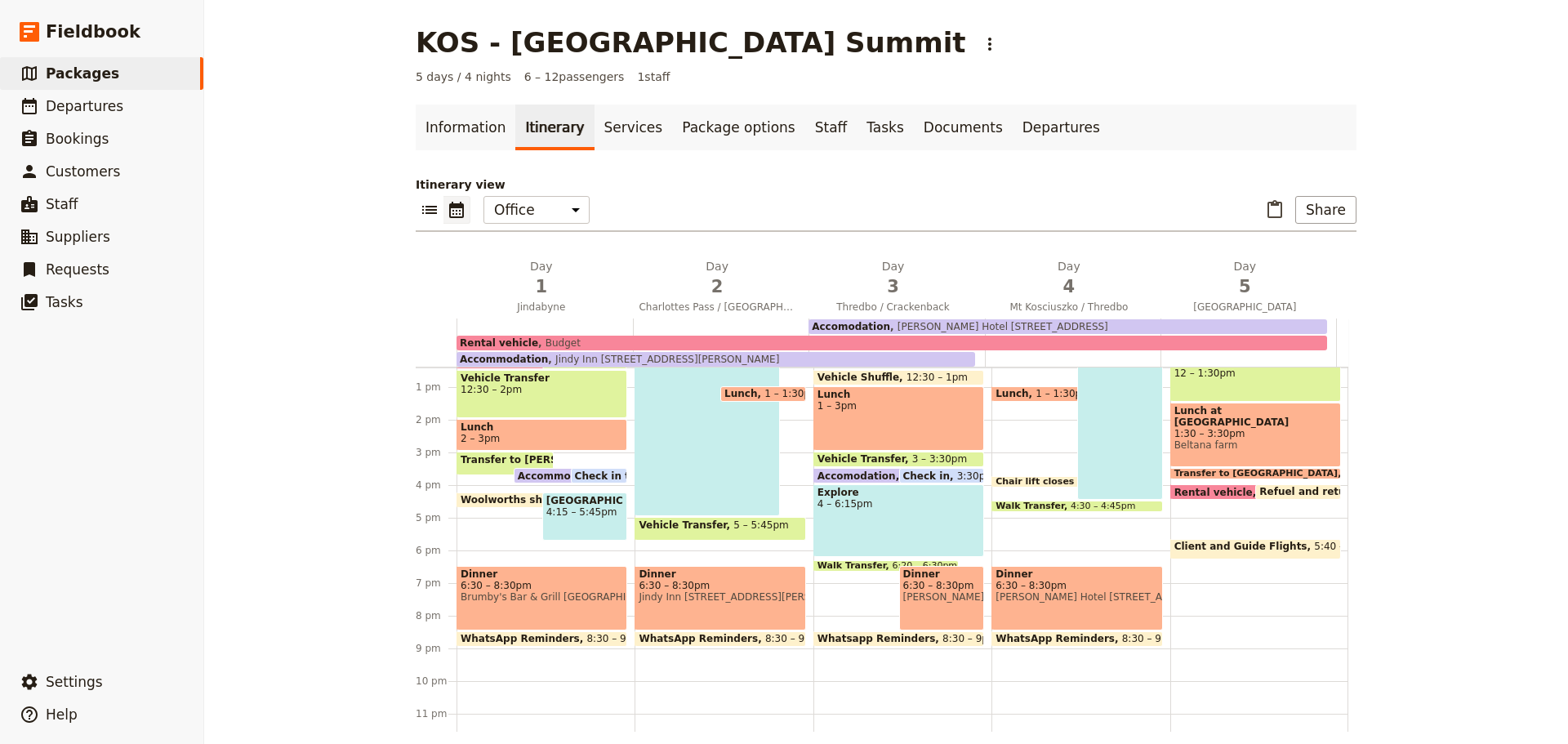
scroll to position [406, 0]
click at [734, 606] on div "Dinner 6:30 – 8:30pm [GEOGRAPHIC_DATA] [STREET_ADDRESS][PERSON_NAME]" at bounding box center [719, 598] width 171 height 65
select select "2"
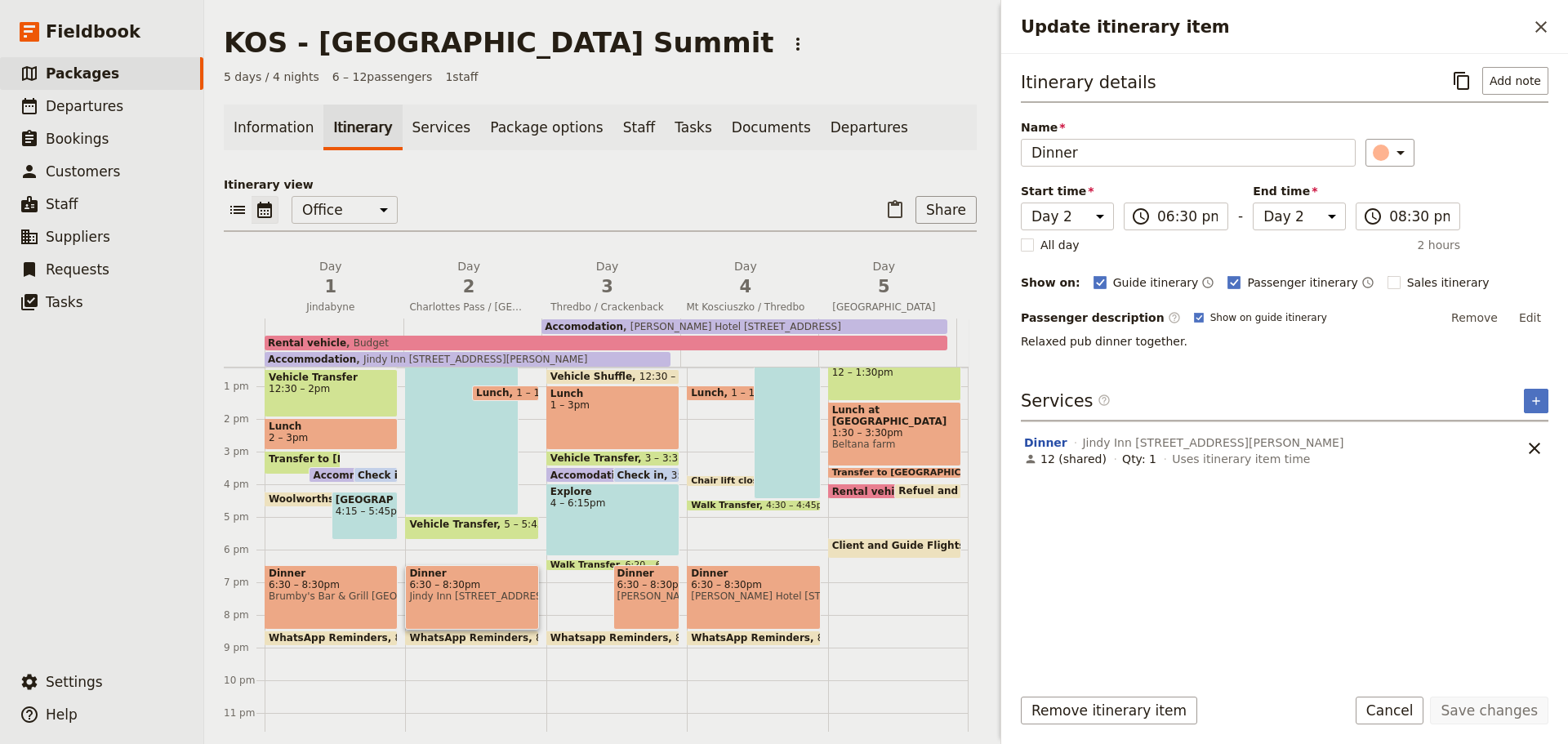
click at [1387, 281] on rect "Update itinerary item" at bounding box center [1393, 282] width 13 height 13
click at [1386, 275] on input "Sales itinerary" at bounding box center [1386, 274] width 1 height 1
checkbox input "true"
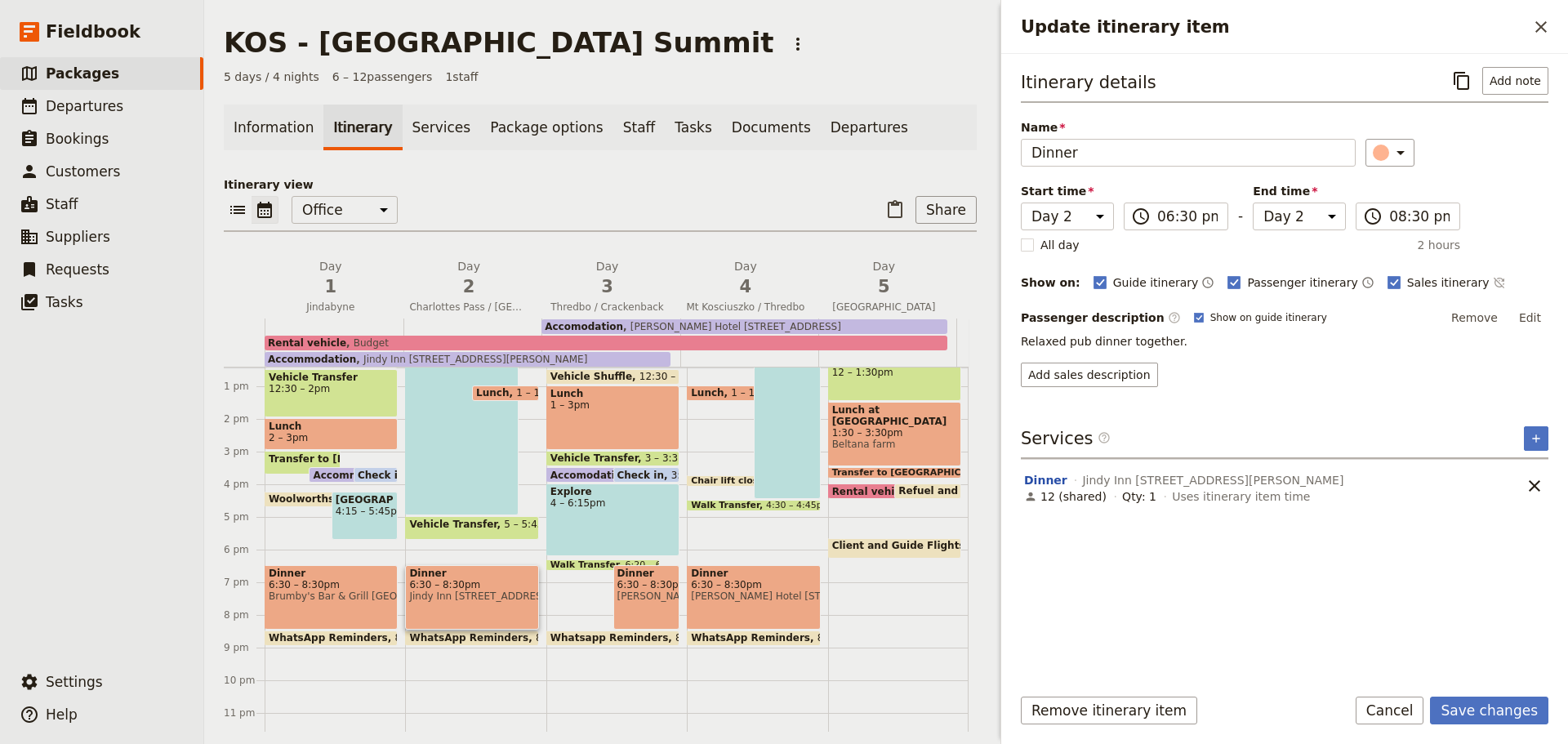
drag, startPoint x: 1173, startPoint y: 338, endPoint x: 1014, endPoint y: 344, distance: 159.1
click at [1014, 344] on div "Itinerary details ​ Add note Name Dinner ​ Start time Day 1 Day 2 Day 3 Day 4 D…" at bounding box center [1285, 363] width 567 height 619
copy p "Relaxed pub dinner together."
click at [1081, 372] on button "Add sales description" at bounding box center [1089, 375] width 137 height 24
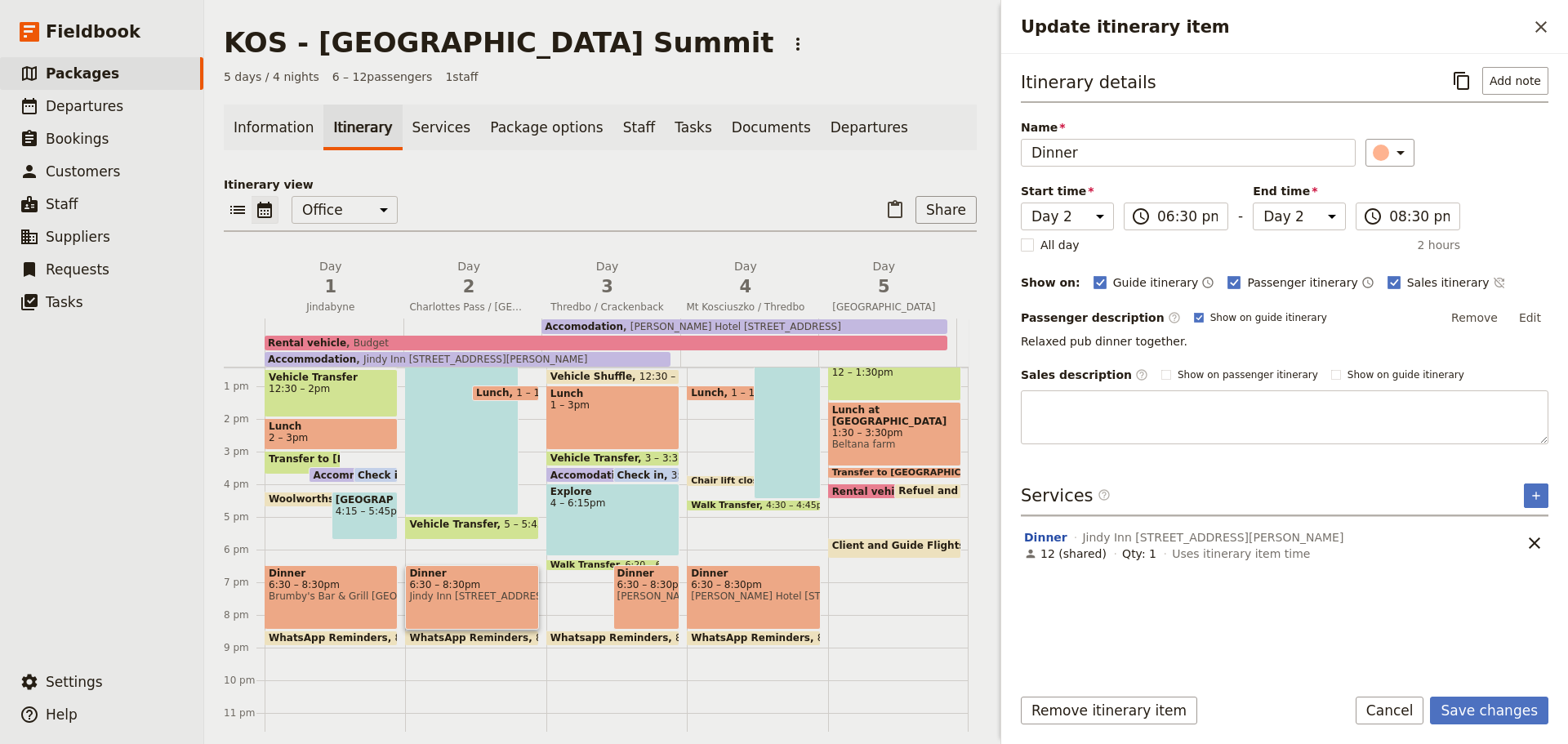
type textarea "Relaxed pub dinner together."
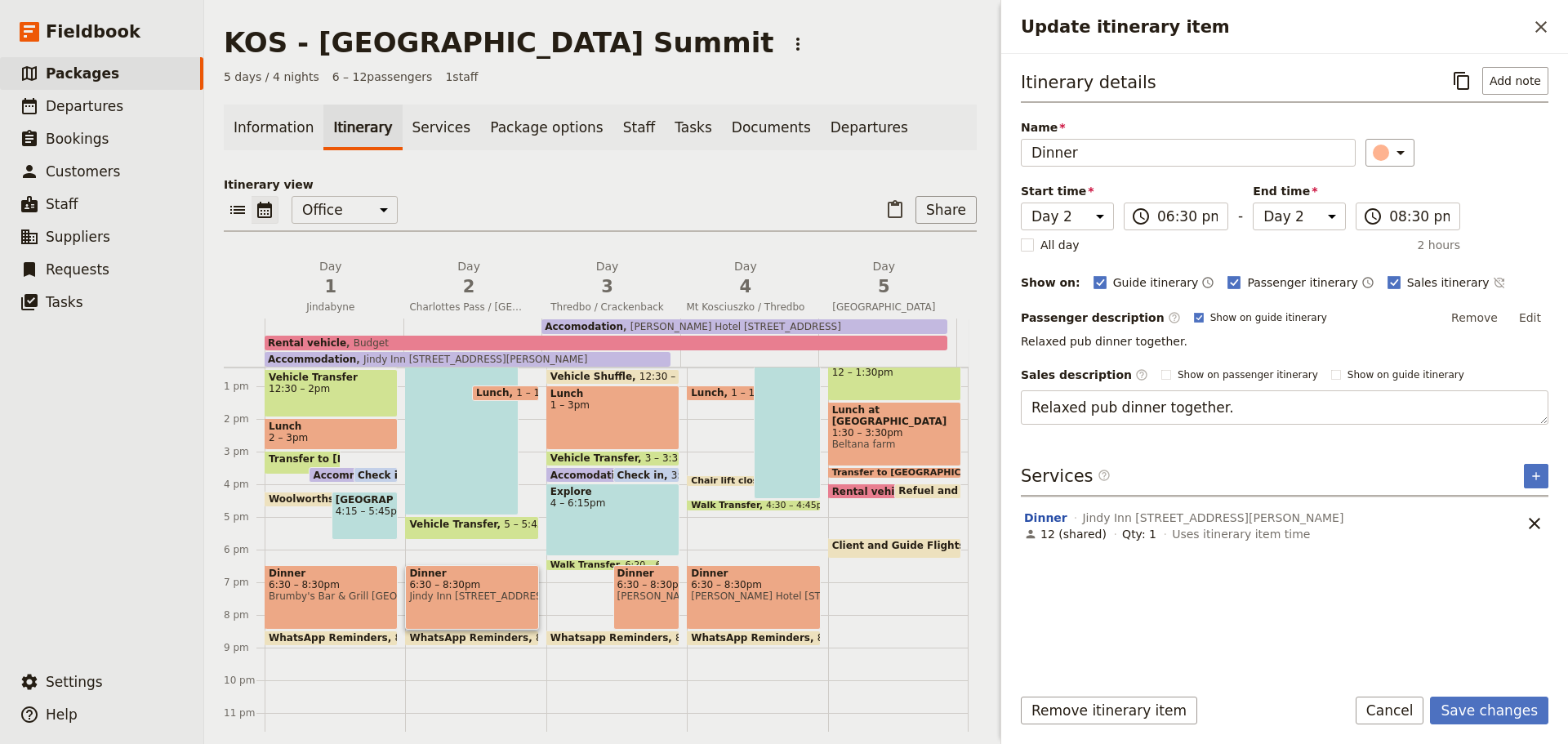
click at [1506, 710] on button "Save changes" at bounding box center [1489, 710] width 118 height 28
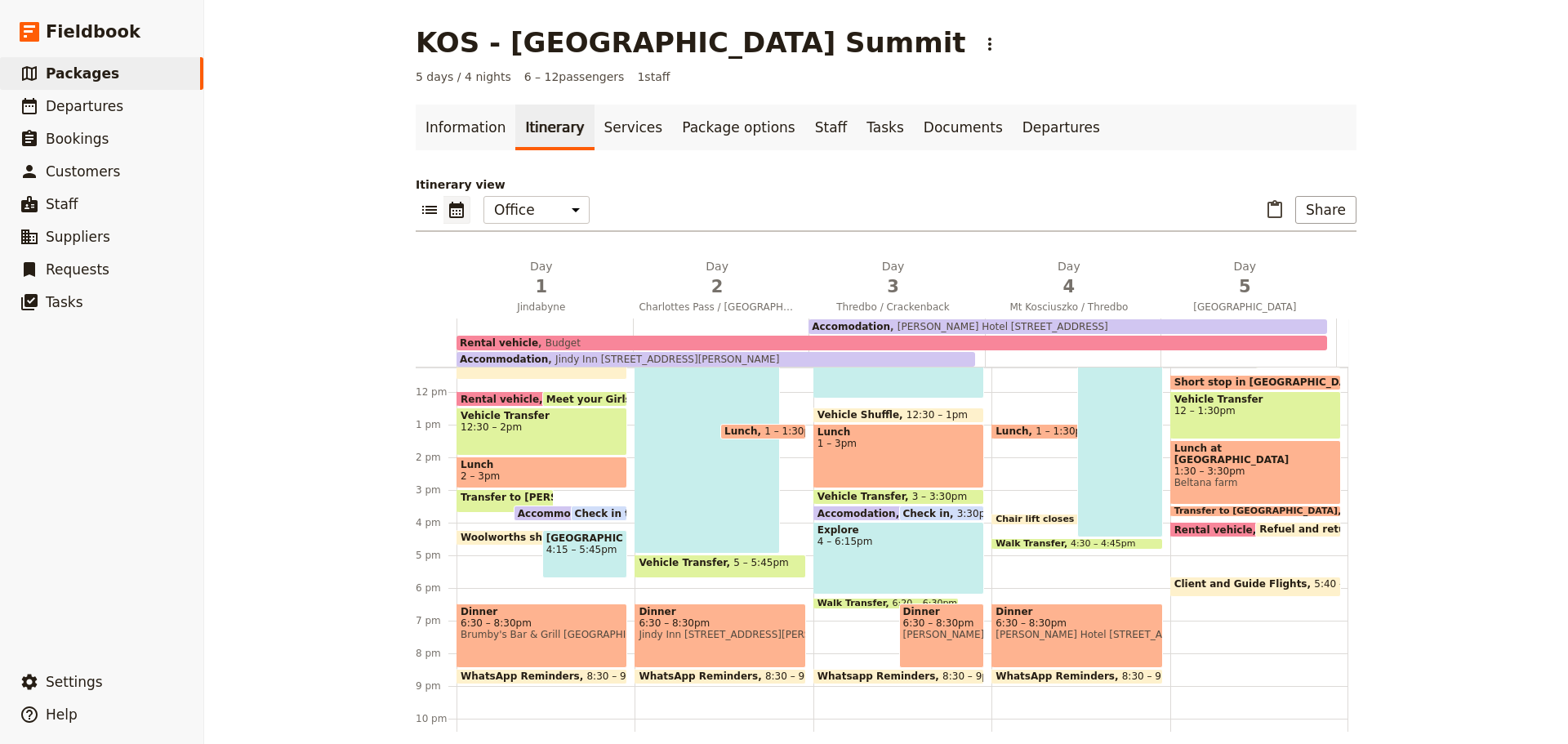
scroll to position [367, 0]
click at [560, 638] on span "Brumby's Bar & Grill [GEOGRAPHIC_DATA]" at bounding box center [541, 636] width 162 height 12
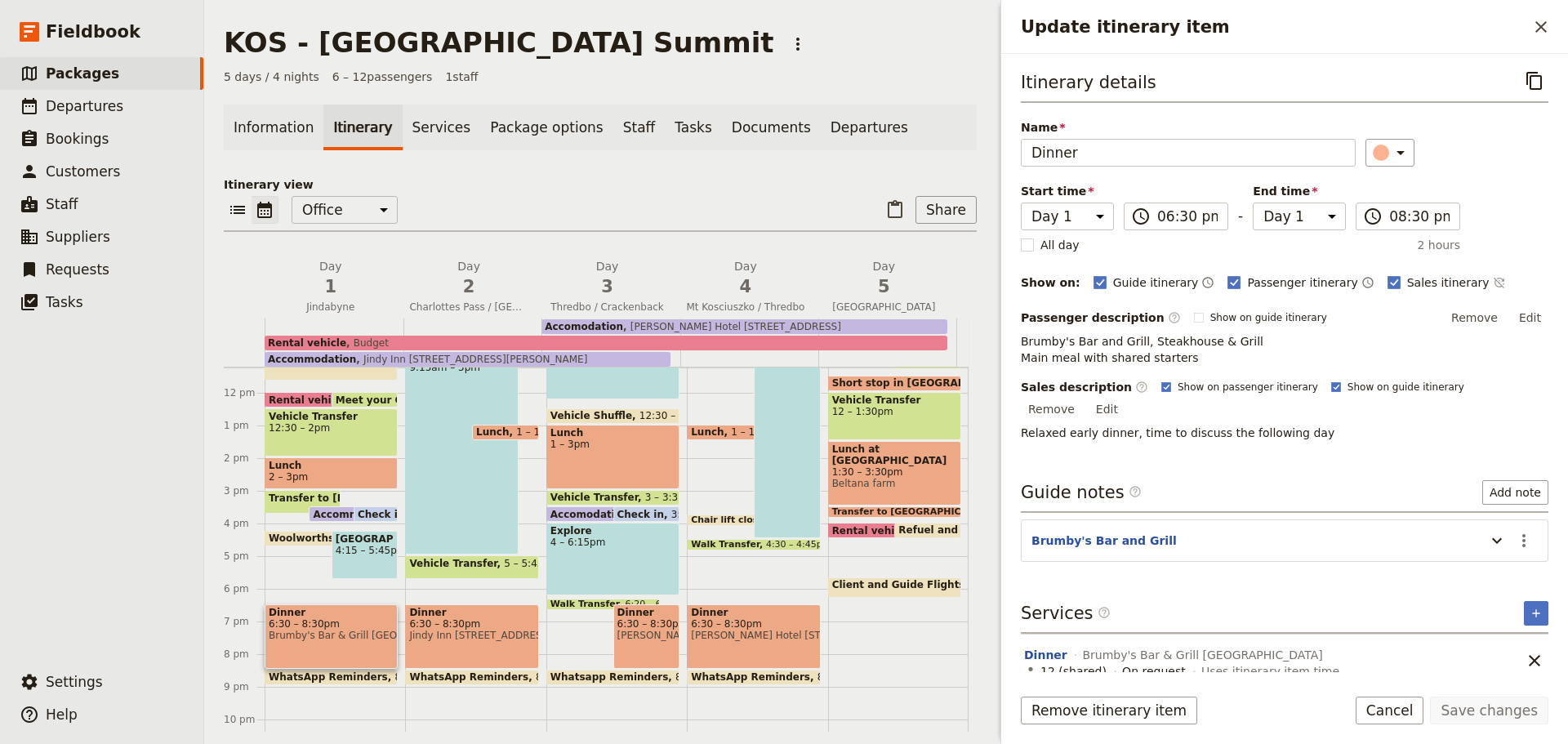
click at [1125, 397] on button "Edit" at bounding box center [1108, 409] width 37 height 24
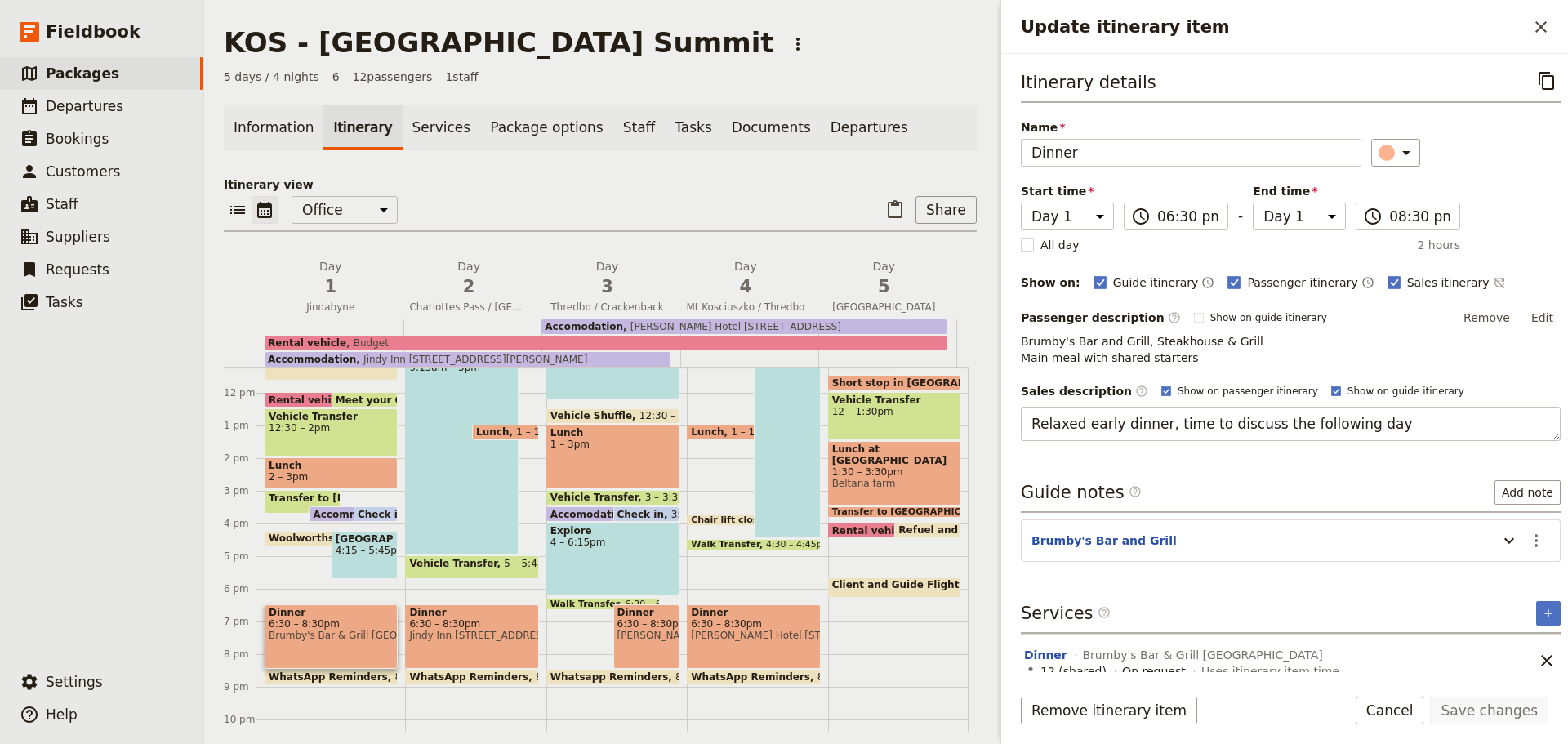
click at [1115, 422] on textarea "Relaxed early dinner, time to discuss the following day" at bounding box center [1291, 424] width 539 height 34
type textarea "Relaxed early pub dinner, time to discuss the following day"
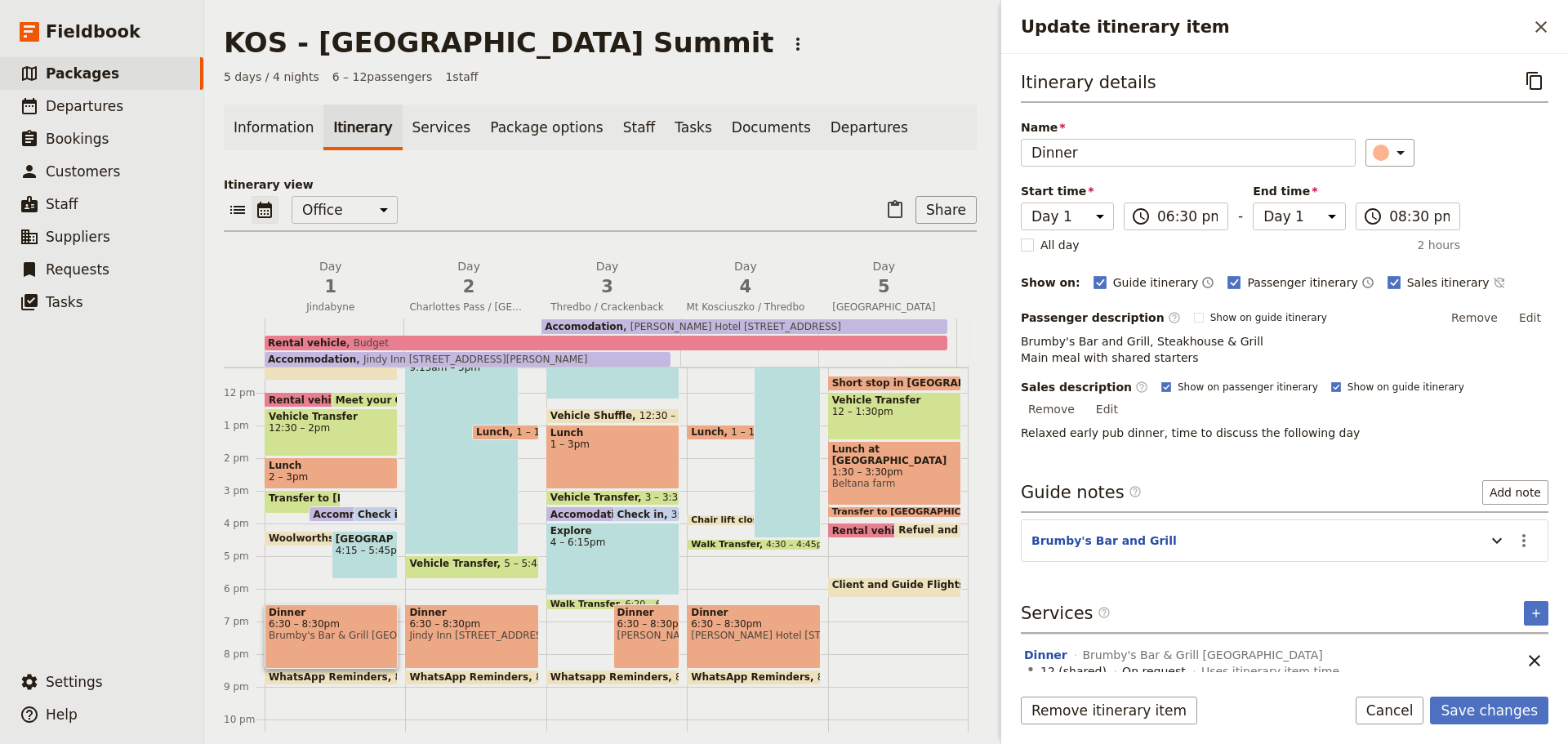
click at [1483, 713] on button "Save changes" at bounding box center [1489, 710] width 118 height 28
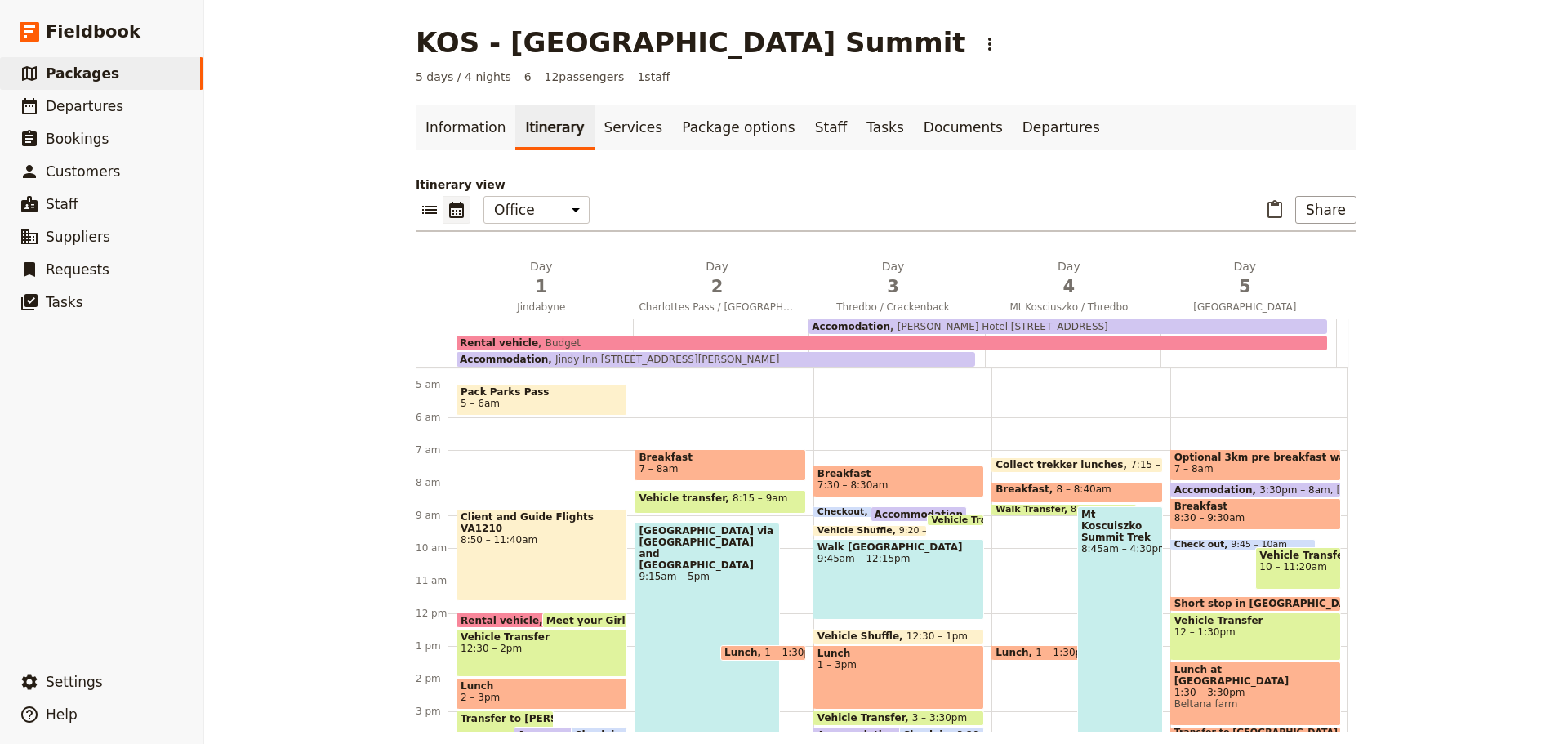
scroll to position [145, 0]
click at [881, 475] on span "Breakfast" at bounding box center [898, 475] width 162 height 12
select select "3"
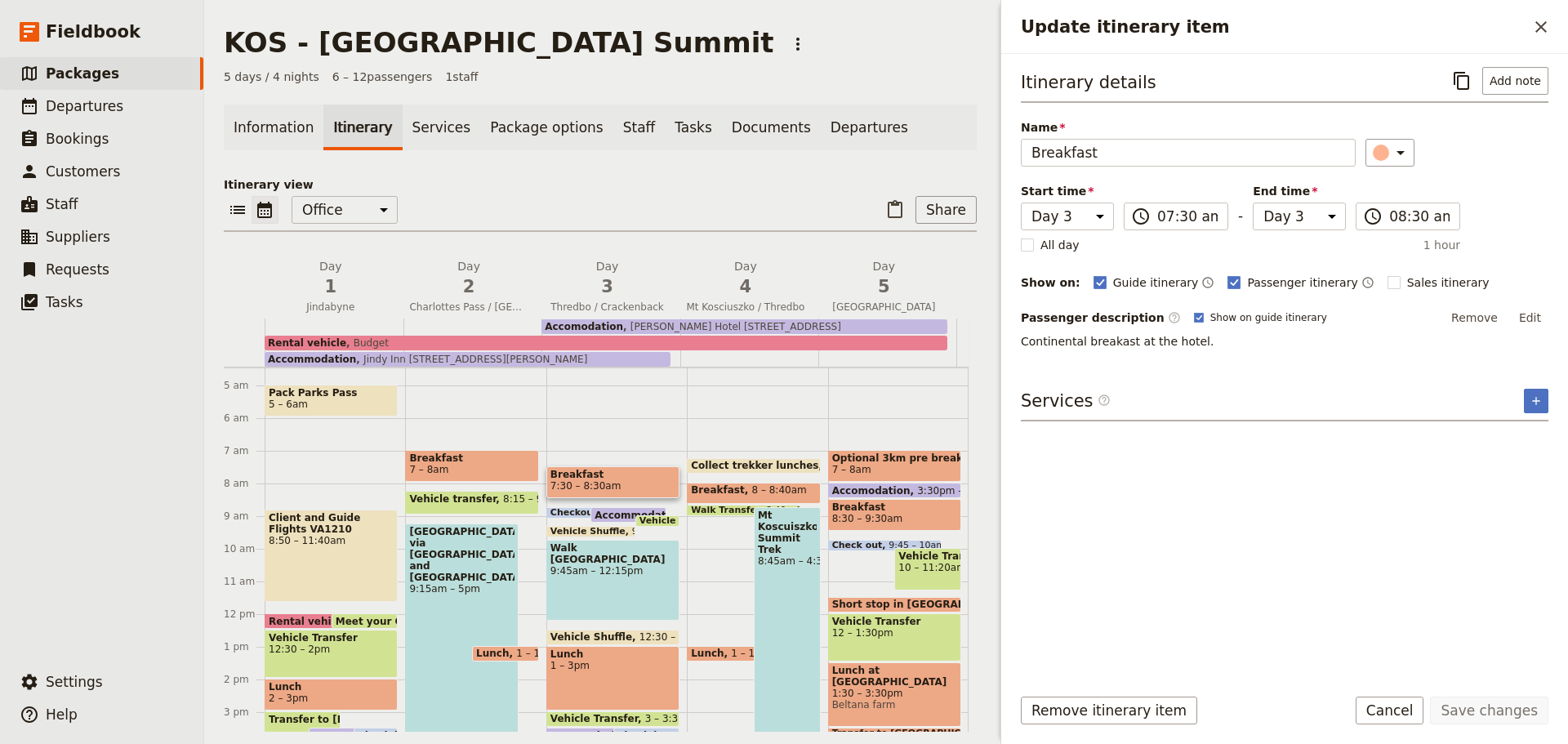
click at [1387, 278] on rect "Update itinerary item" at bounding box center [1393, 282] width 13 height 13
click at [1386, 275] on input "Sales itinerary" at bounding box center [1386, 274] width 1 height 1
checkbox input "true"
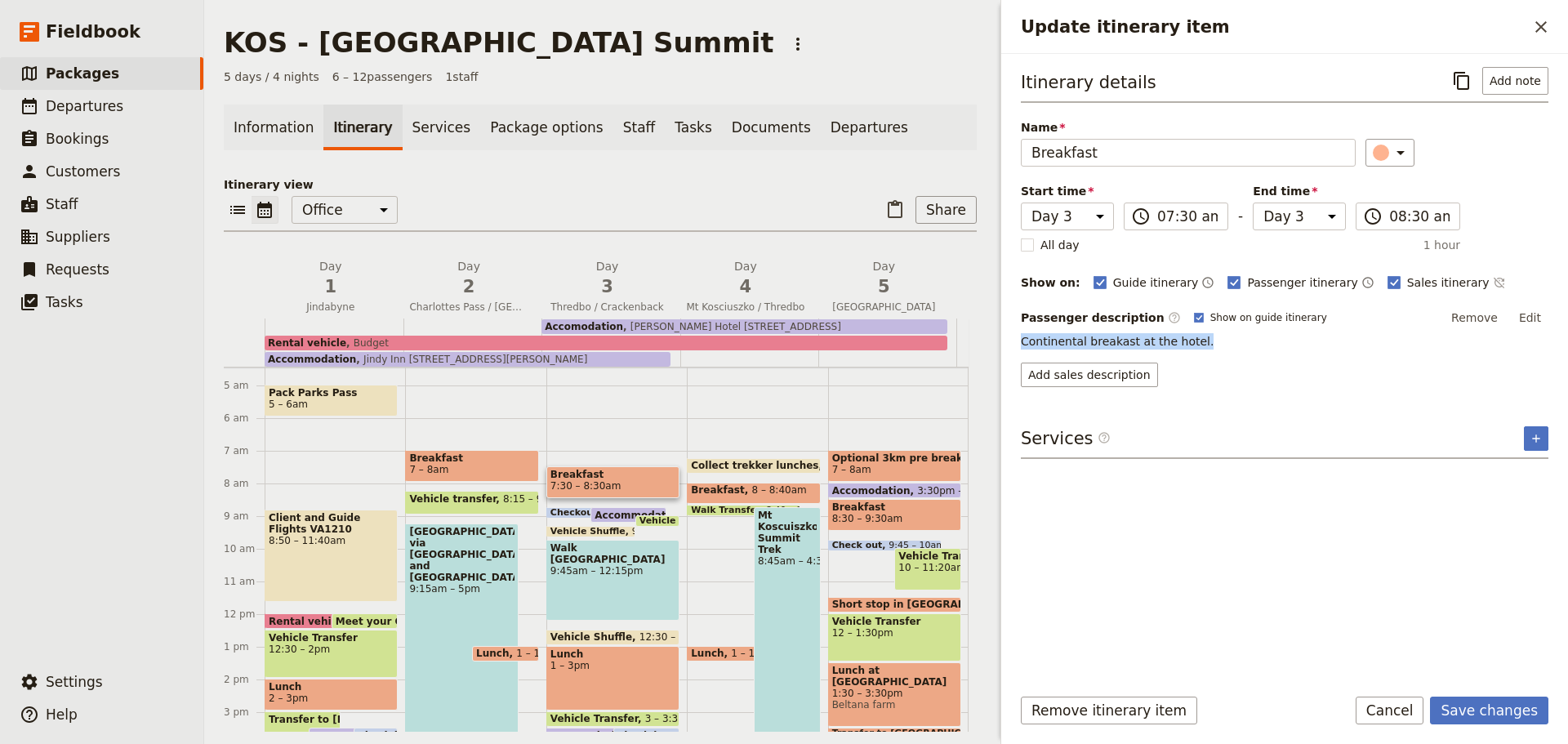
drag, startPoint x: 1189, startPoint y: 340, endPoint x: 1015, endPoint y: 347, distance: 174.1
click at [1015, 347] on div "Itinerary details ​ Add note Name Breakfast ​ Start time Day 1 Day 2 Day 3 Day …" at bounding box center [1285, 363] width 567 height 619
copy p "Continental breakast at the hotel."
click at [1081, 375] on button "Add sales description" at bounding box center [1089, 375] width 137 height 24
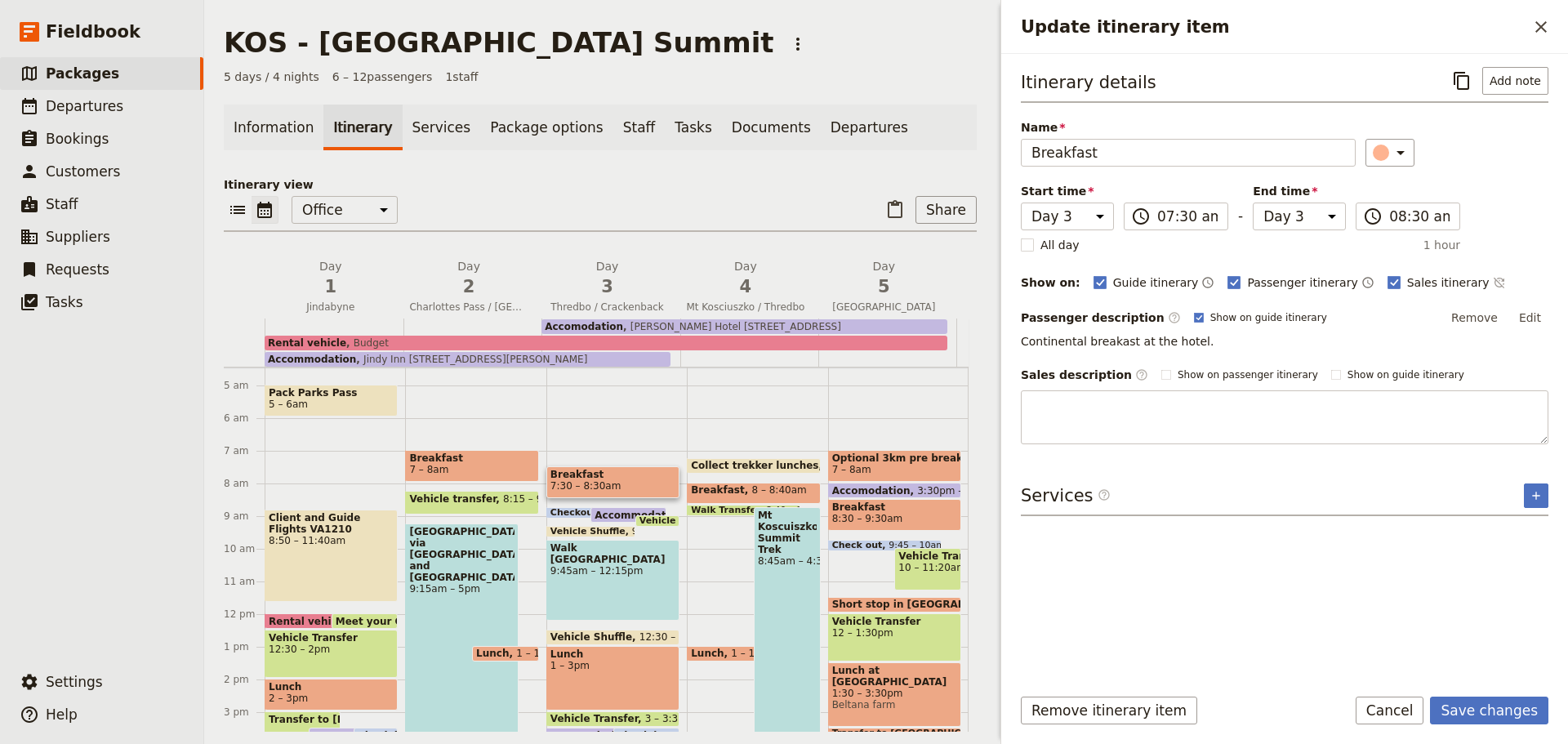
type textarea "Continental breakast at the hotel."
click at [1484, 710] on button "Save changes" at bounding box center [1489, 710] width 118 height 28
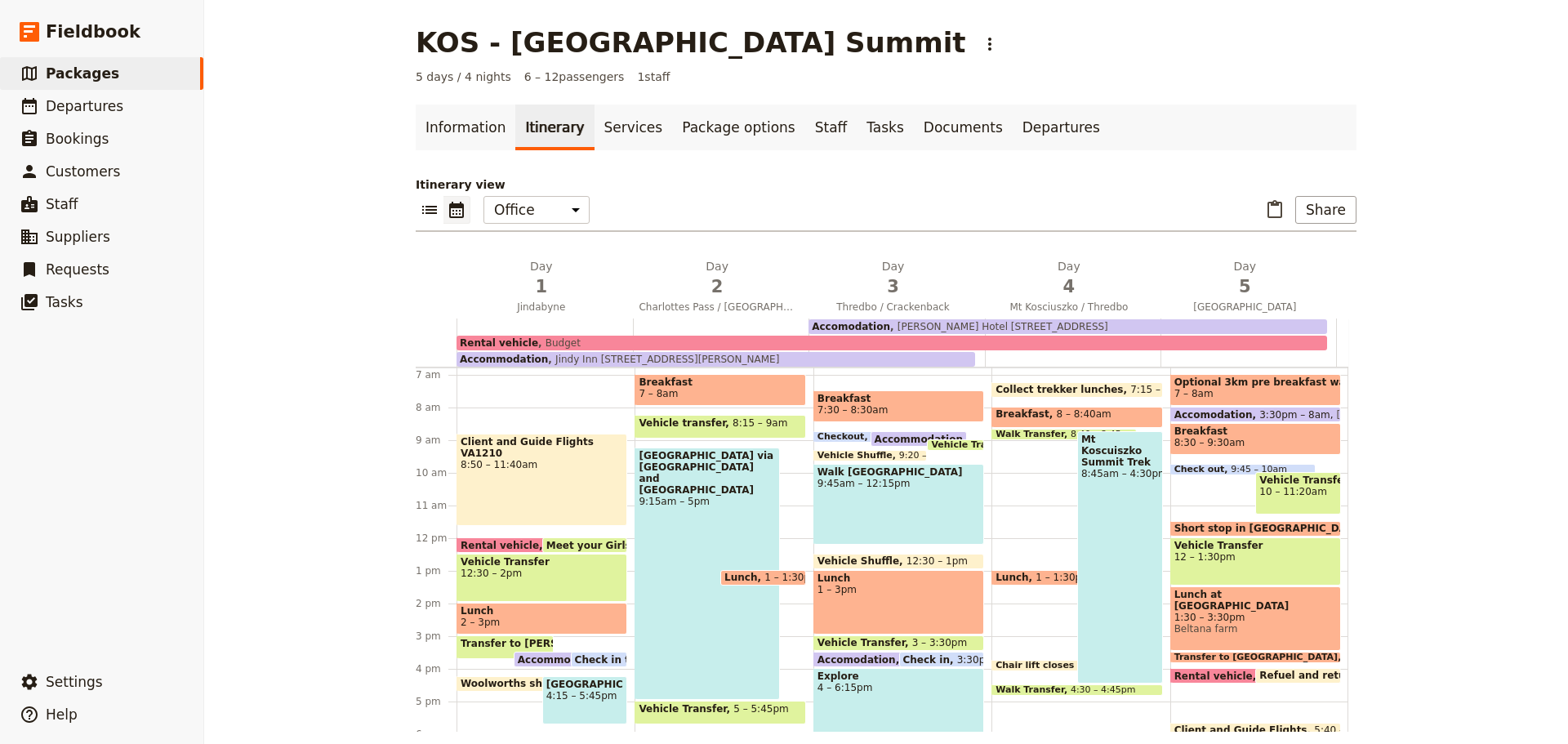
scroll to position [223, 0]
click at [892, 504] on div "Walk [GEOGRAPHIC_DATA] 9:45am – 12:15pm" at bounding box center [898, 503] width 171 height 81
select select "3"
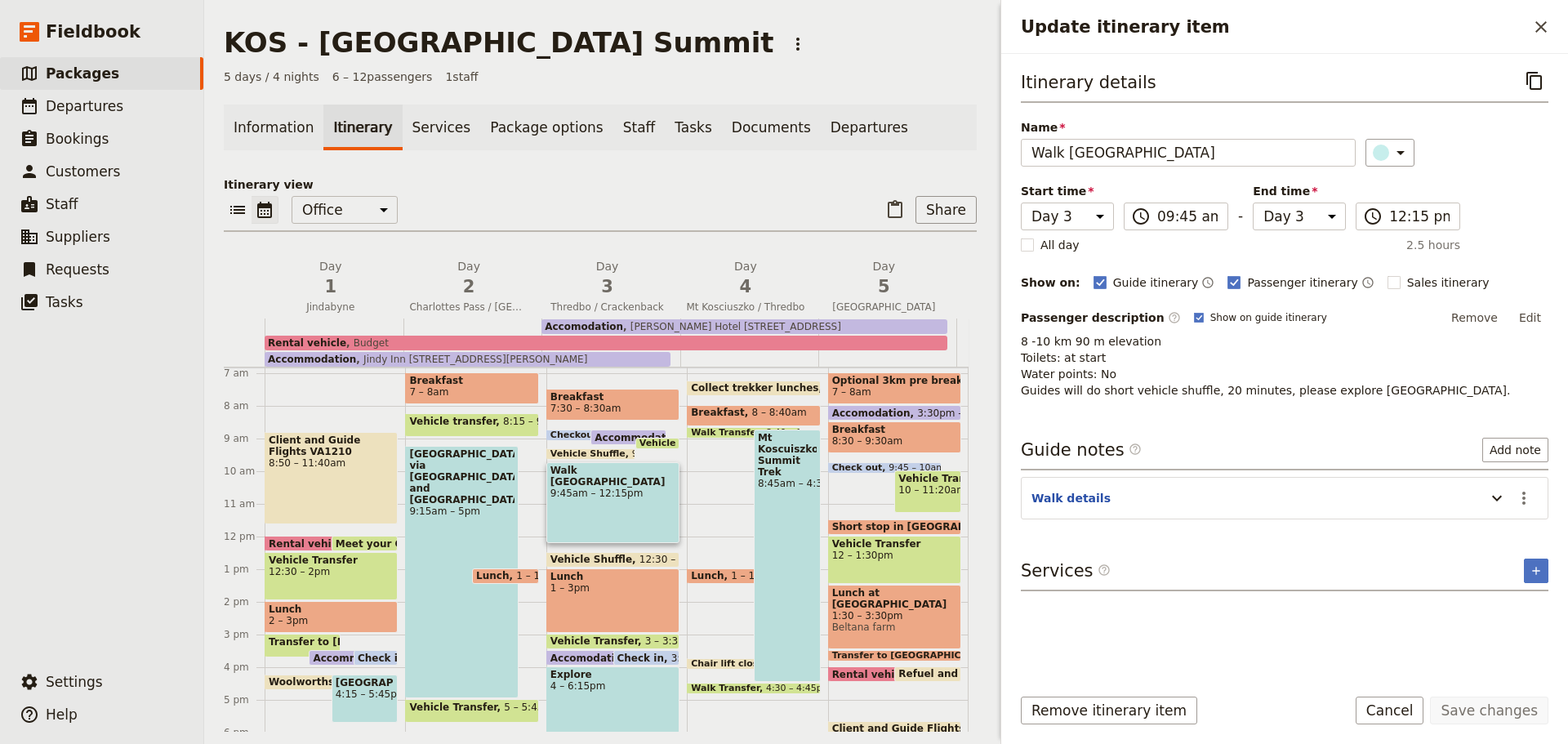
click at [1387, 277] on rect "Update itinerary item" at bounding box center [1393, 282] width 13 height 13
click at [1386, 275] on input "Sales itinerary" at bounding box center [1386, 274] width 1 height 1
checkbox input "true"
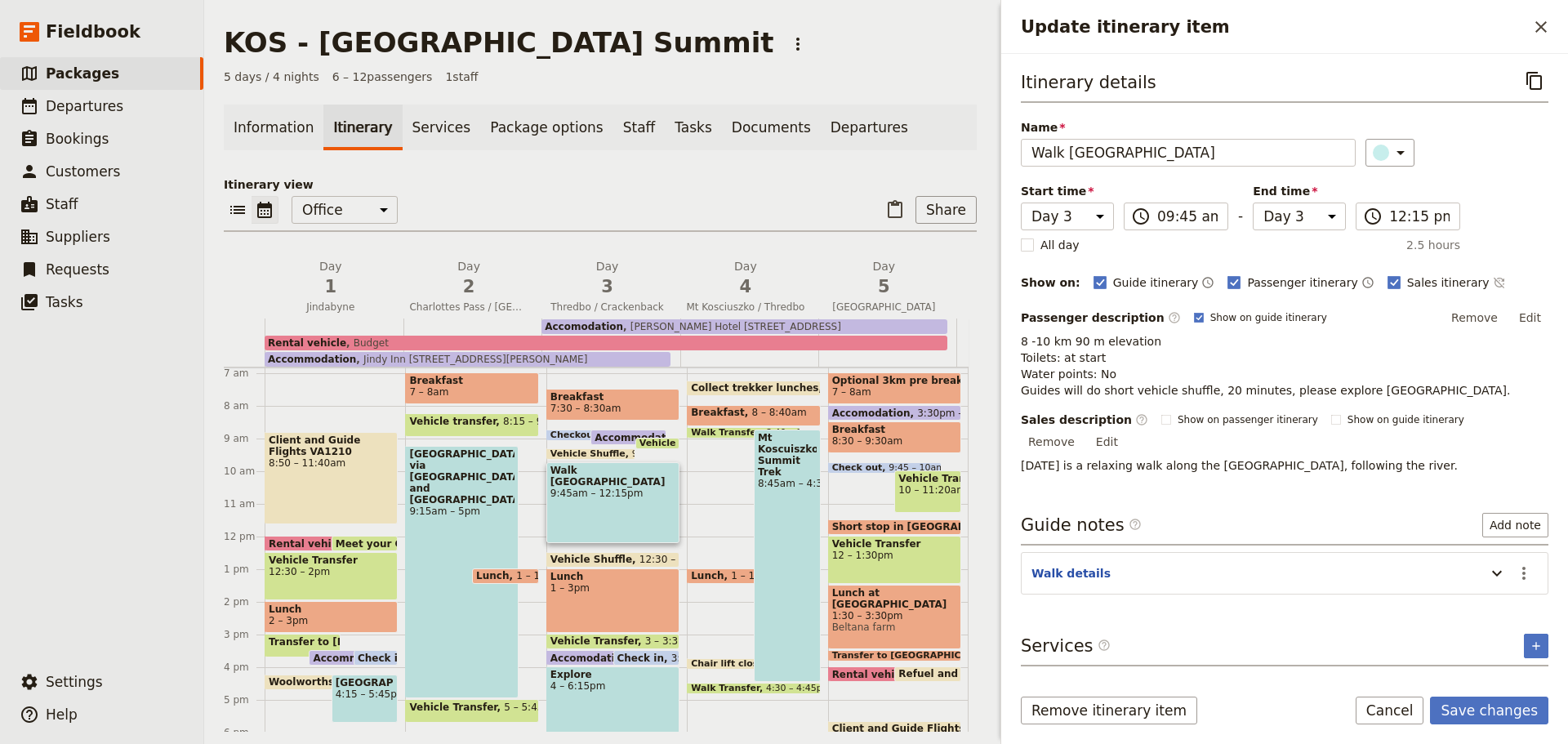
click at [1481, 710] on button "Save changes" at bounding box center [1489, 710] width 118 height 28
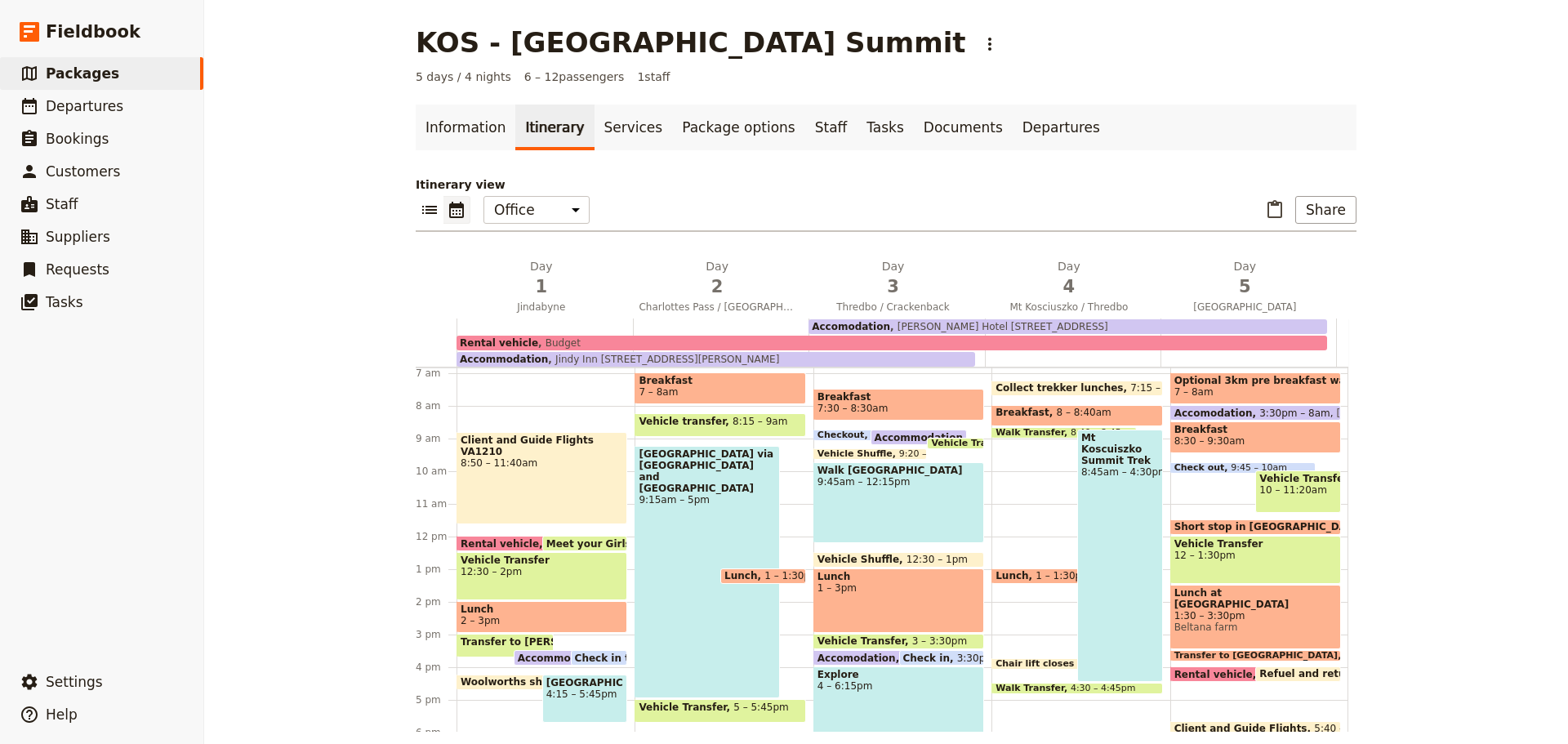
click at [918, 601] on div "Lunch 1 – 3pm" at bounding box center [898, 600] width 171 height 65
select select "3"
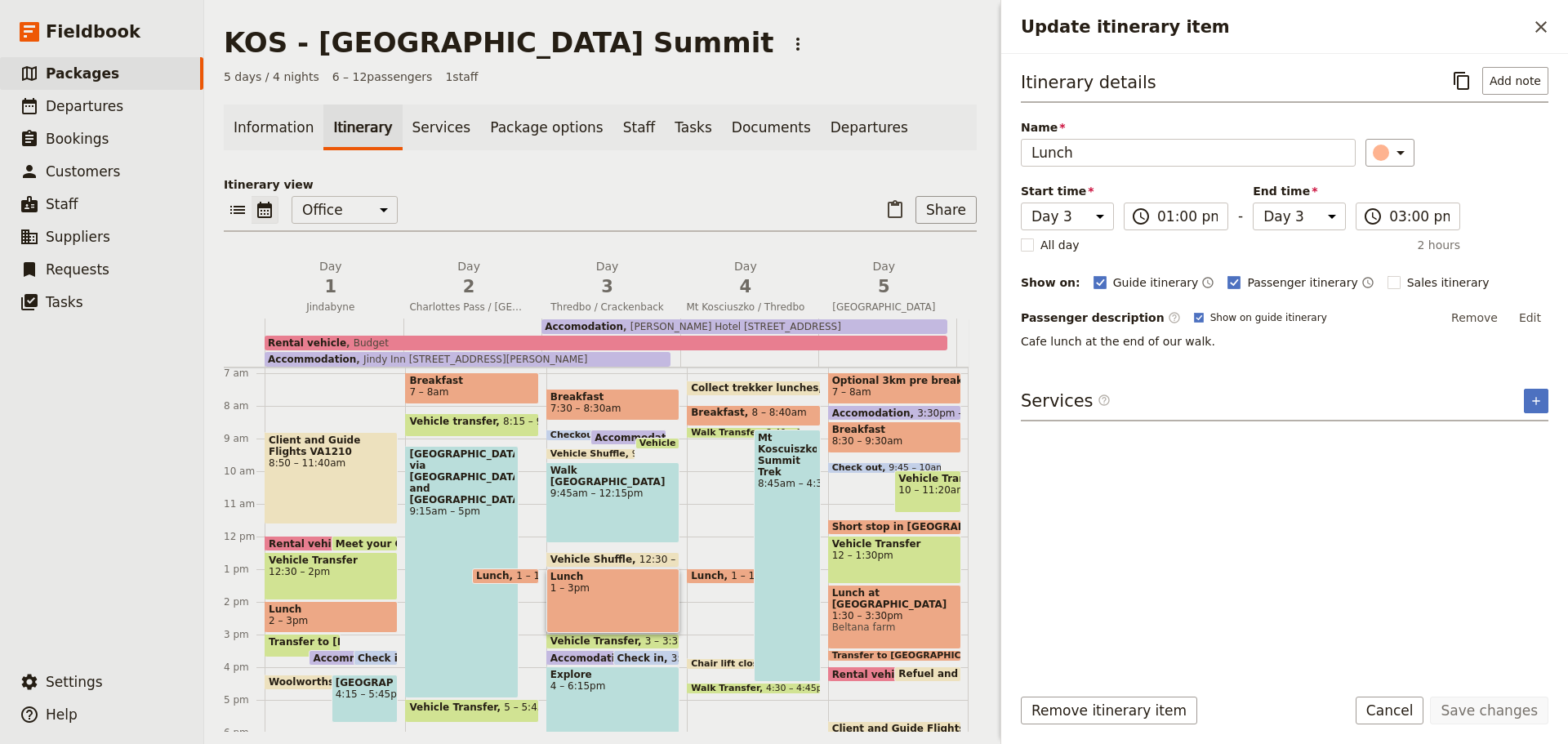
click at [1387, 282] on rect "Update itinerary item" at bounding box center [1393, 282] width 13 height 13
click at [1386, 275] on input "Sales itinerary" at bounding box center [1386, 274] width 1 height 1
checkbox input "true"
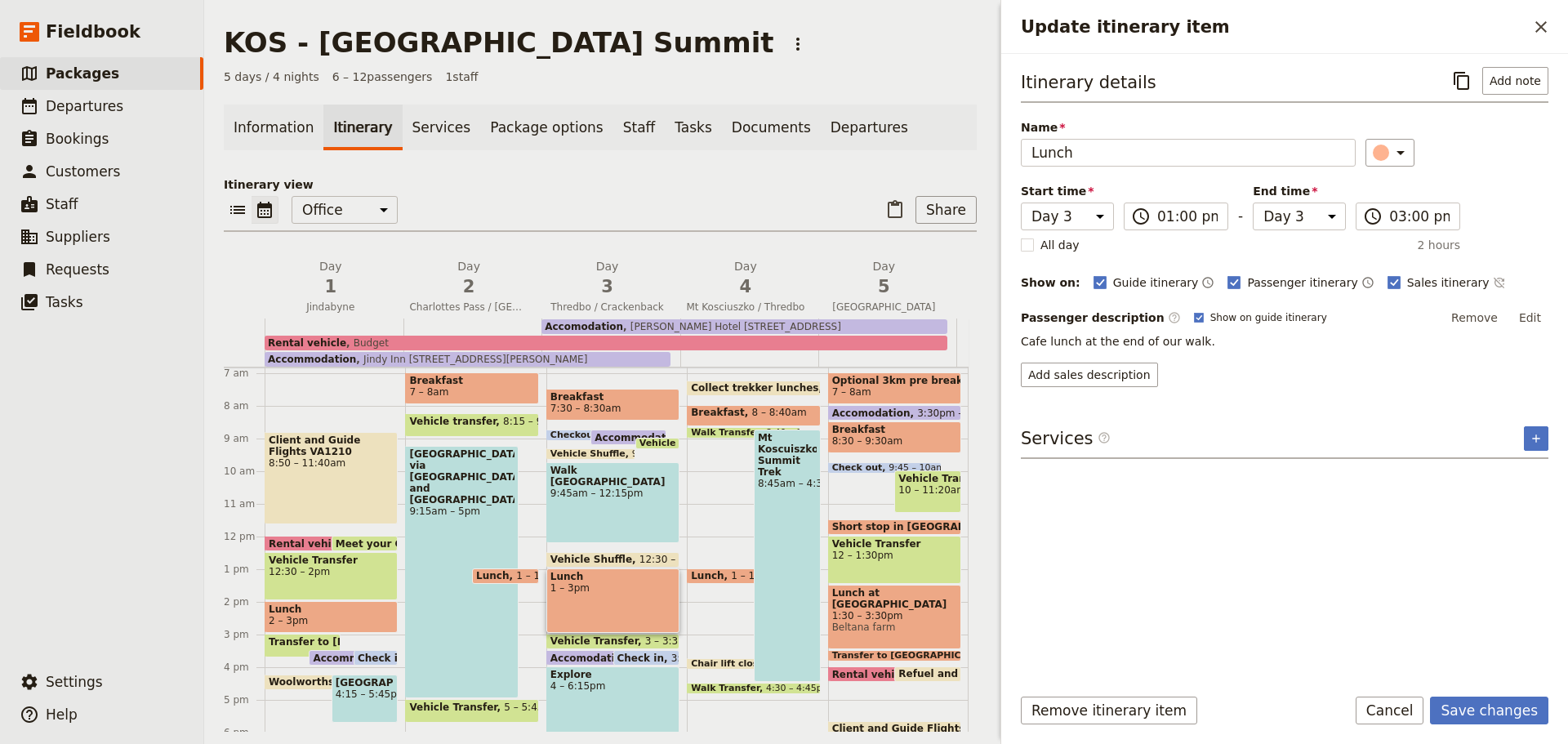
drag, startPoint x: 1193, startPoint y: 336, endPoint x: 1018, endPoint y: 340, distance: 175.0
click at [1018, 340] on div "Itinerary details ​ Add note Name Lunch ​ Start time Day 1 Day 2 Day 3 Day 4 Da…" at bounding box center [1285, 363] width 567 height 619
copy p "Cafe lunch at the end of our walk."
click at [1089, 371] on button "Add sales description" at bounding box center [1089, 375] width 137 height 24
type textarea "Cafe lunch at the end of our walk."
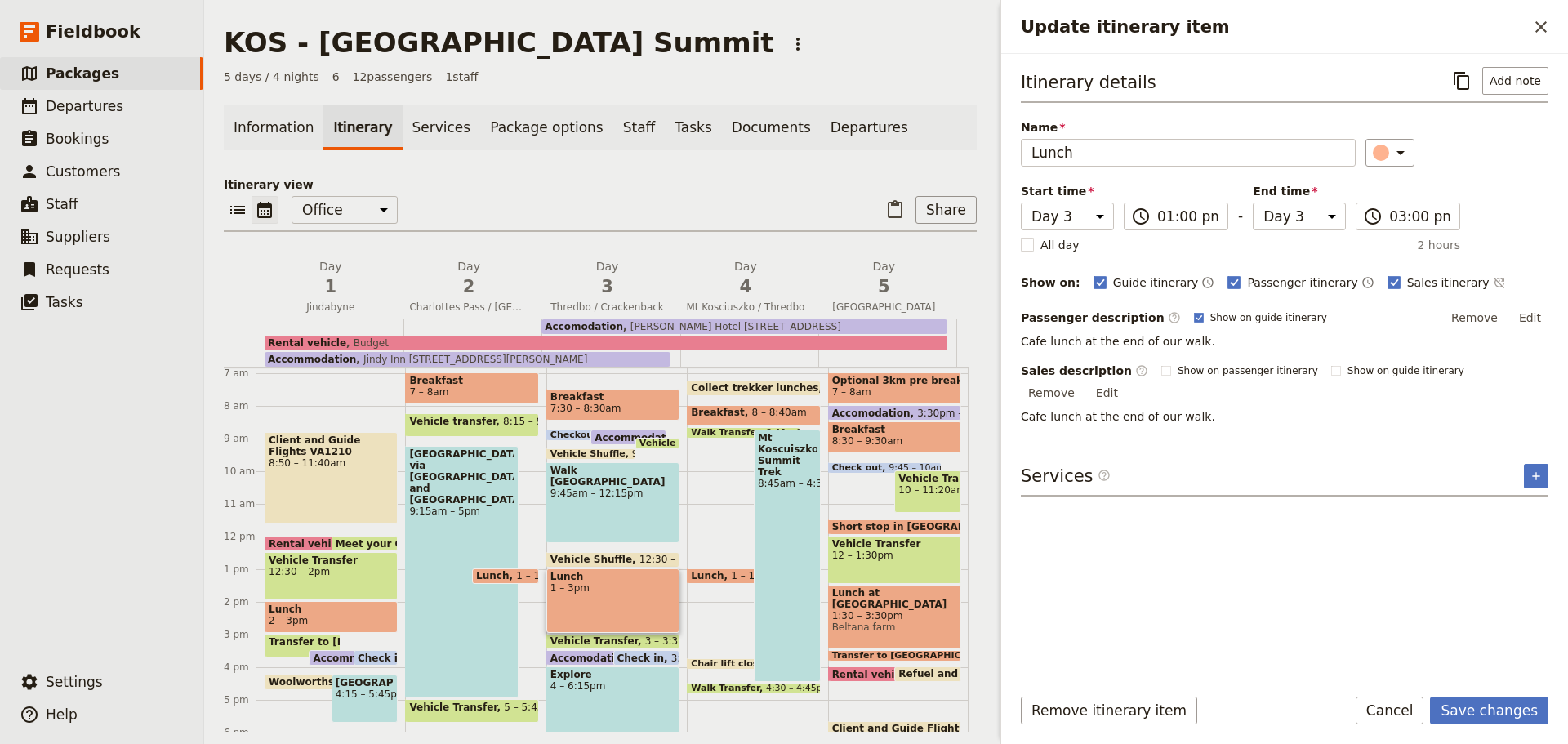
click at [1497, 715] on button "Save changes" at bounding box center [1489, 710] width 118 height 28
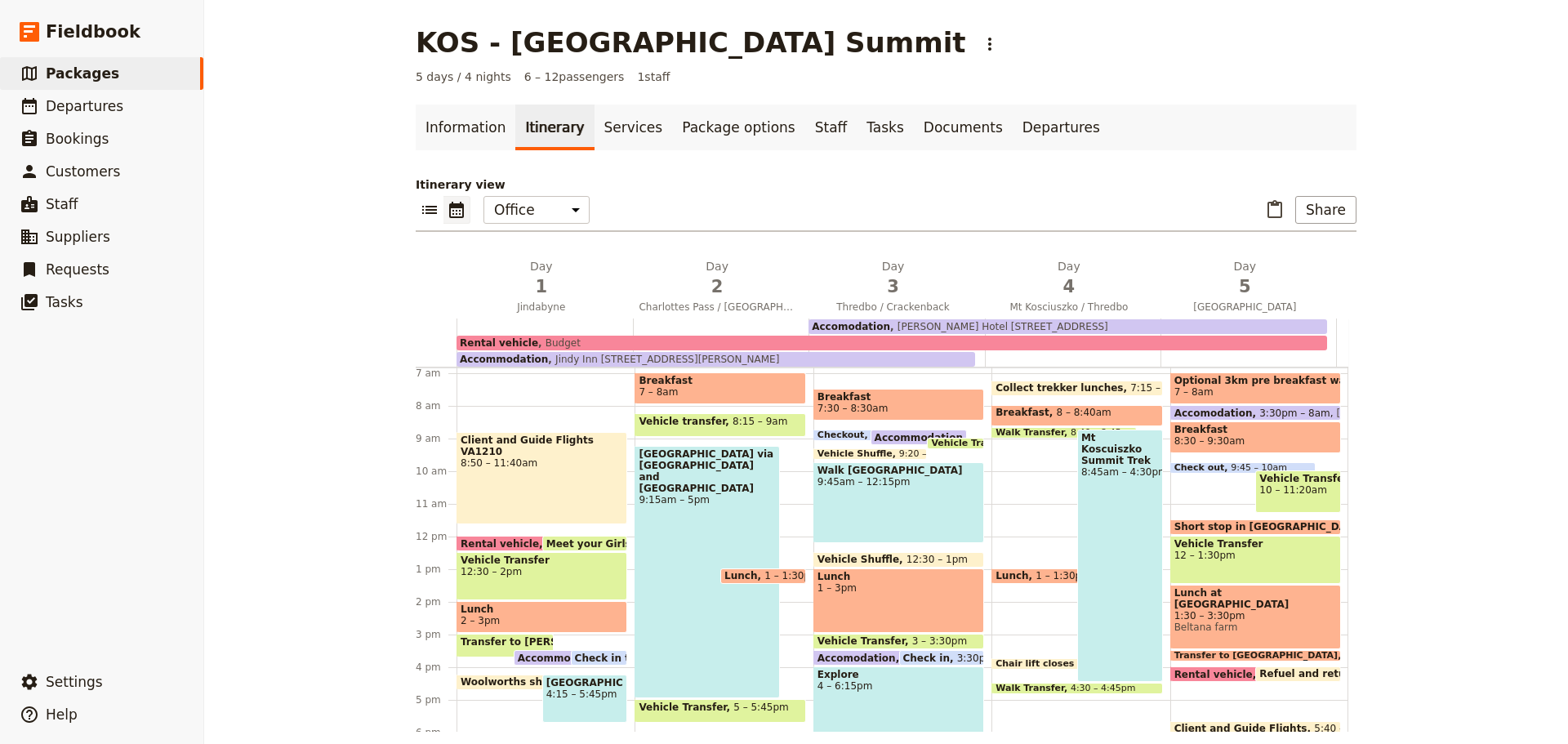
click at [889, 595] on div "Lunch 1 – 3pm" at bounding box center [898, 600] width 171 height 65
select select "3"
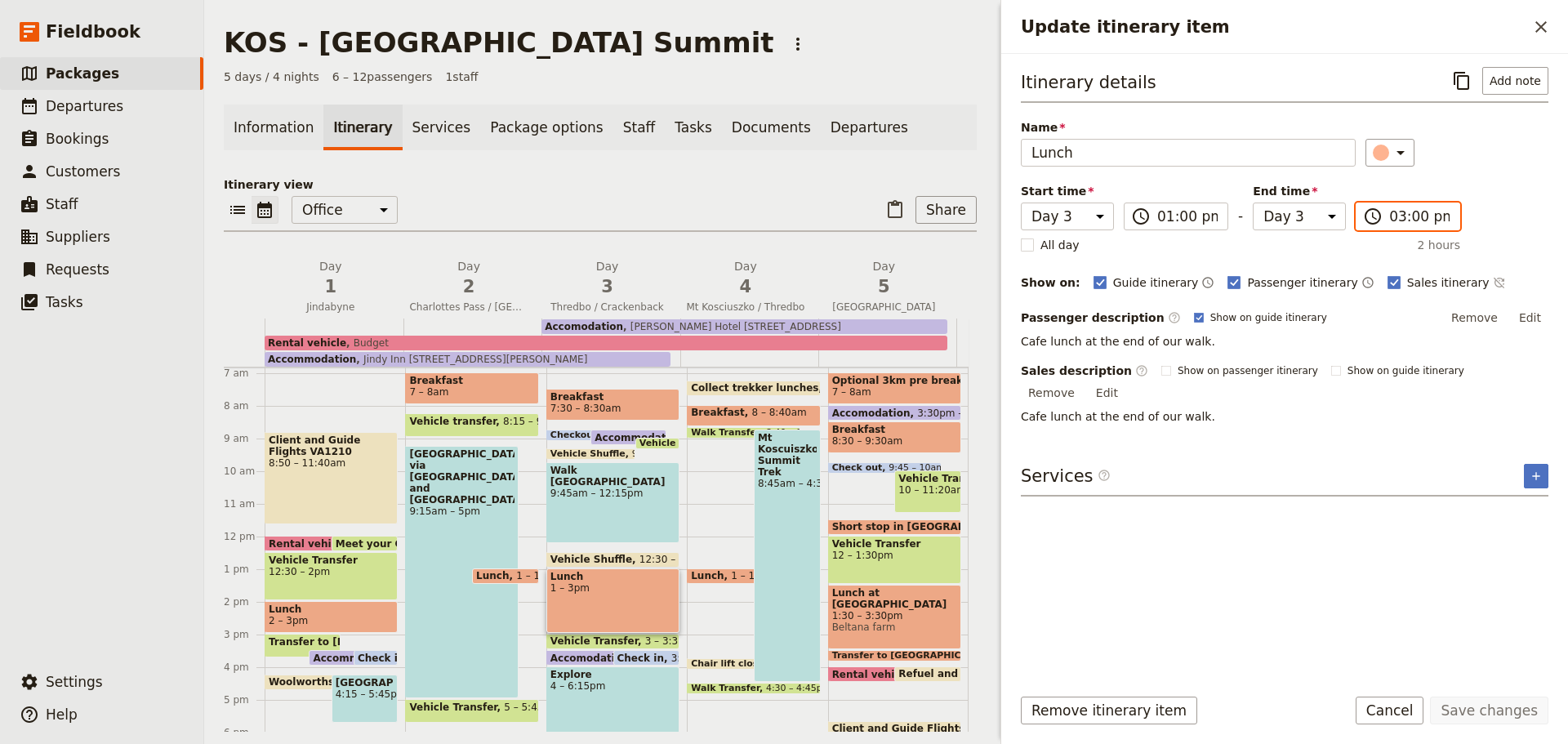
click at [1403, 216] on input "03:00 pm" at bounding box center [1419, 216] width 61 height 19
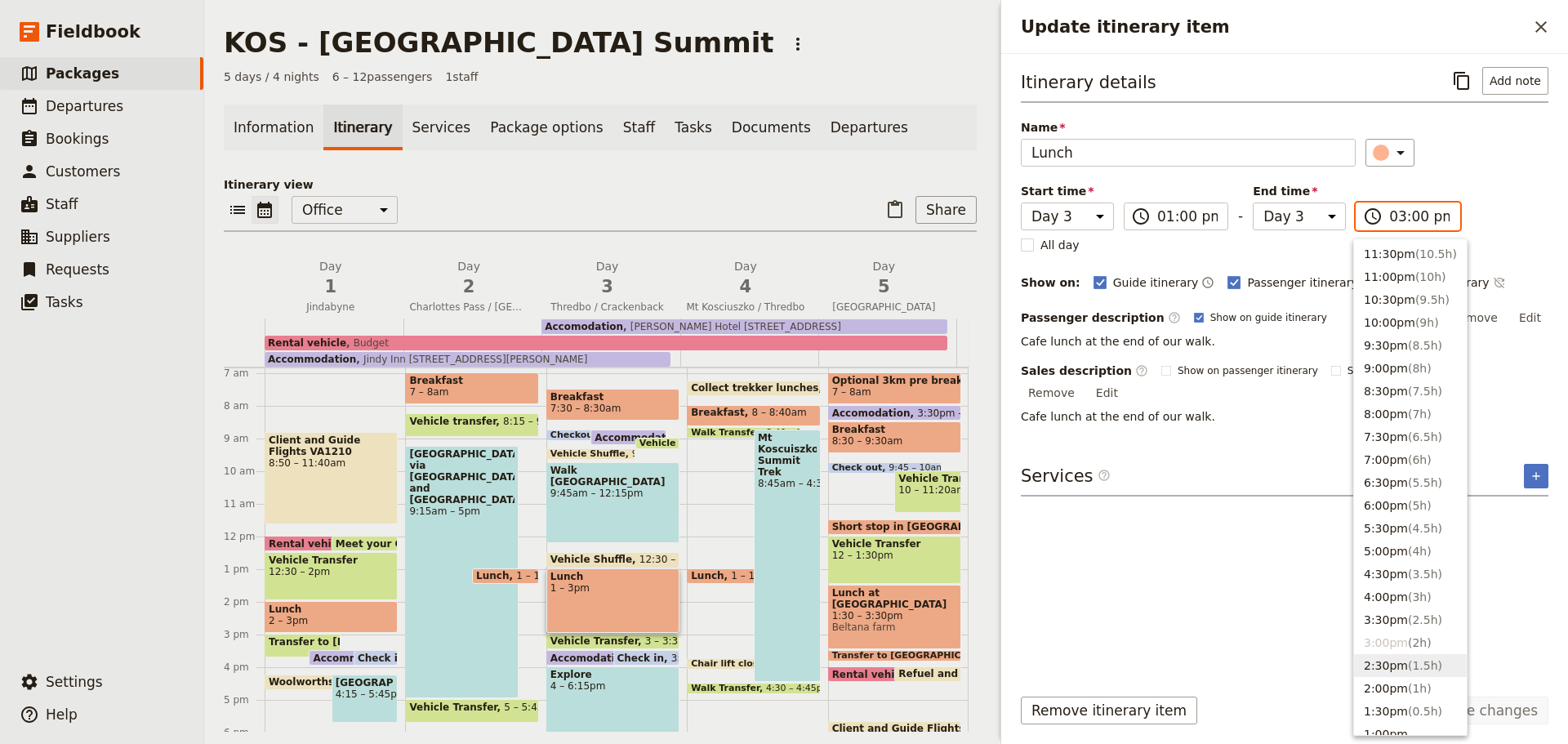
click at [1379, 662] on button "2:30pm ( 1.5h )" at bounding box center [1410, 666] width 113 height 23
type input "02:30 pm"
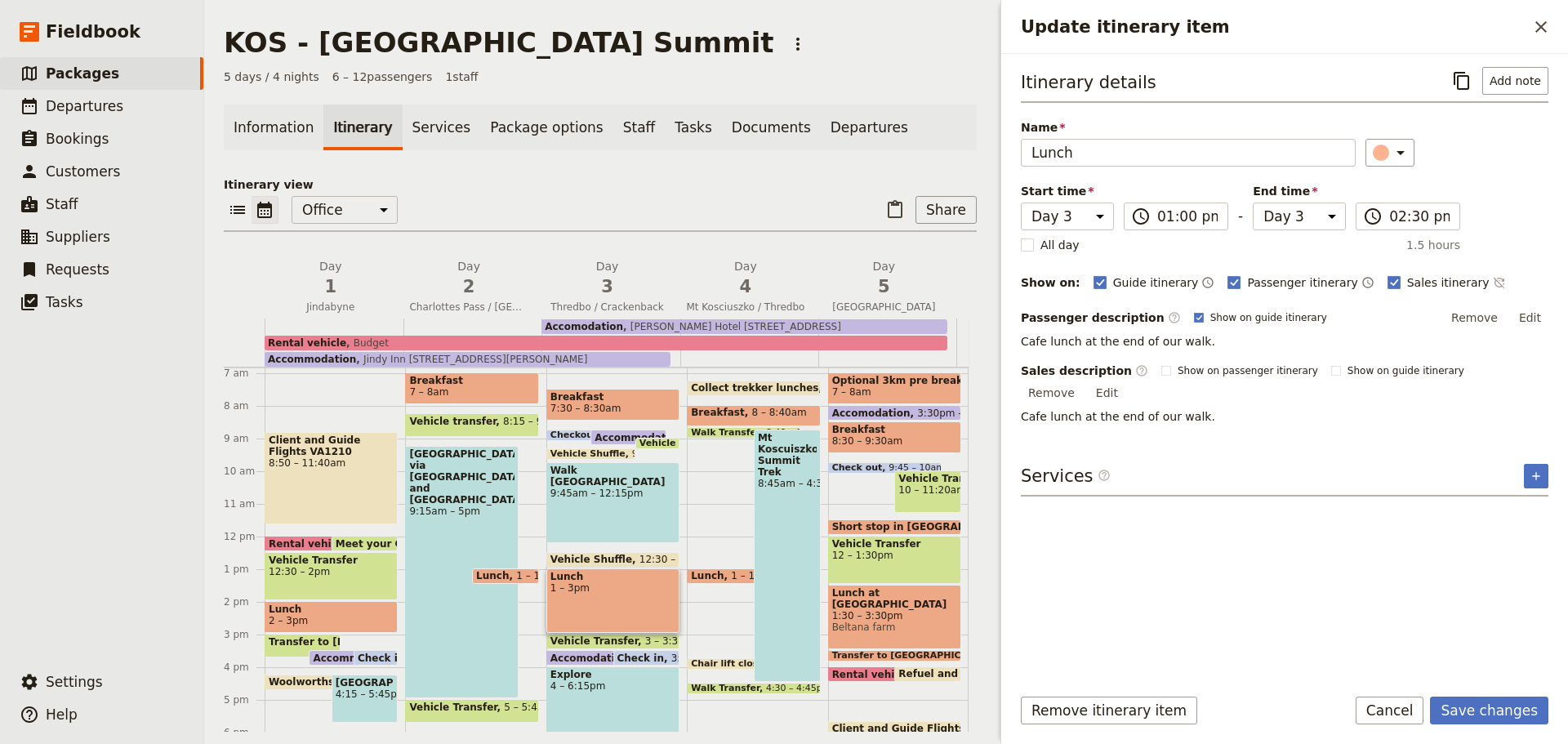
click at [1480, 710] on button "Save changes" at bounding box center [1489, 710] width 118 height 28
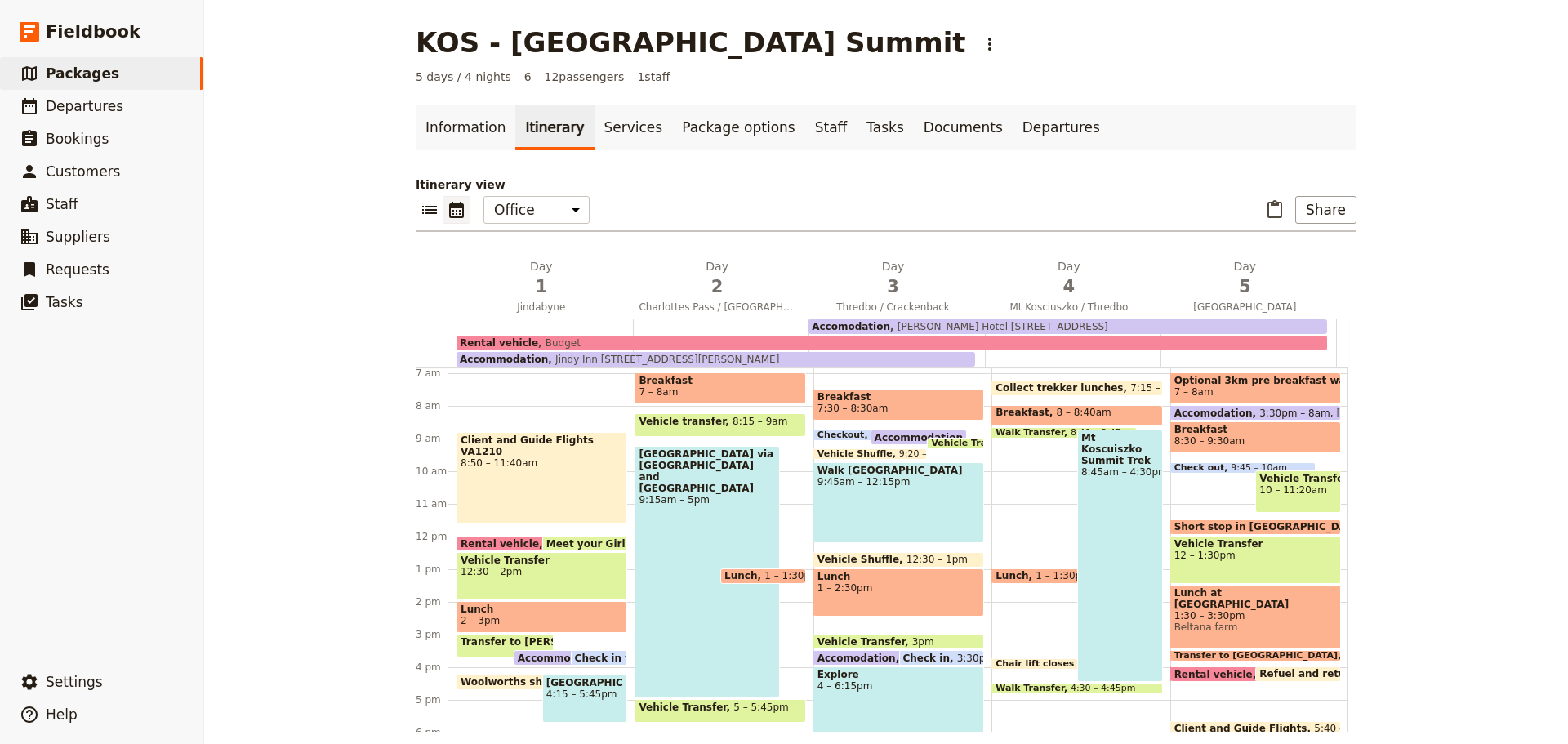
click at [884, 694] on div "Explore 4 – 6:15pm" at bounding box center [898, 703] width 171 height 73
select select "3"
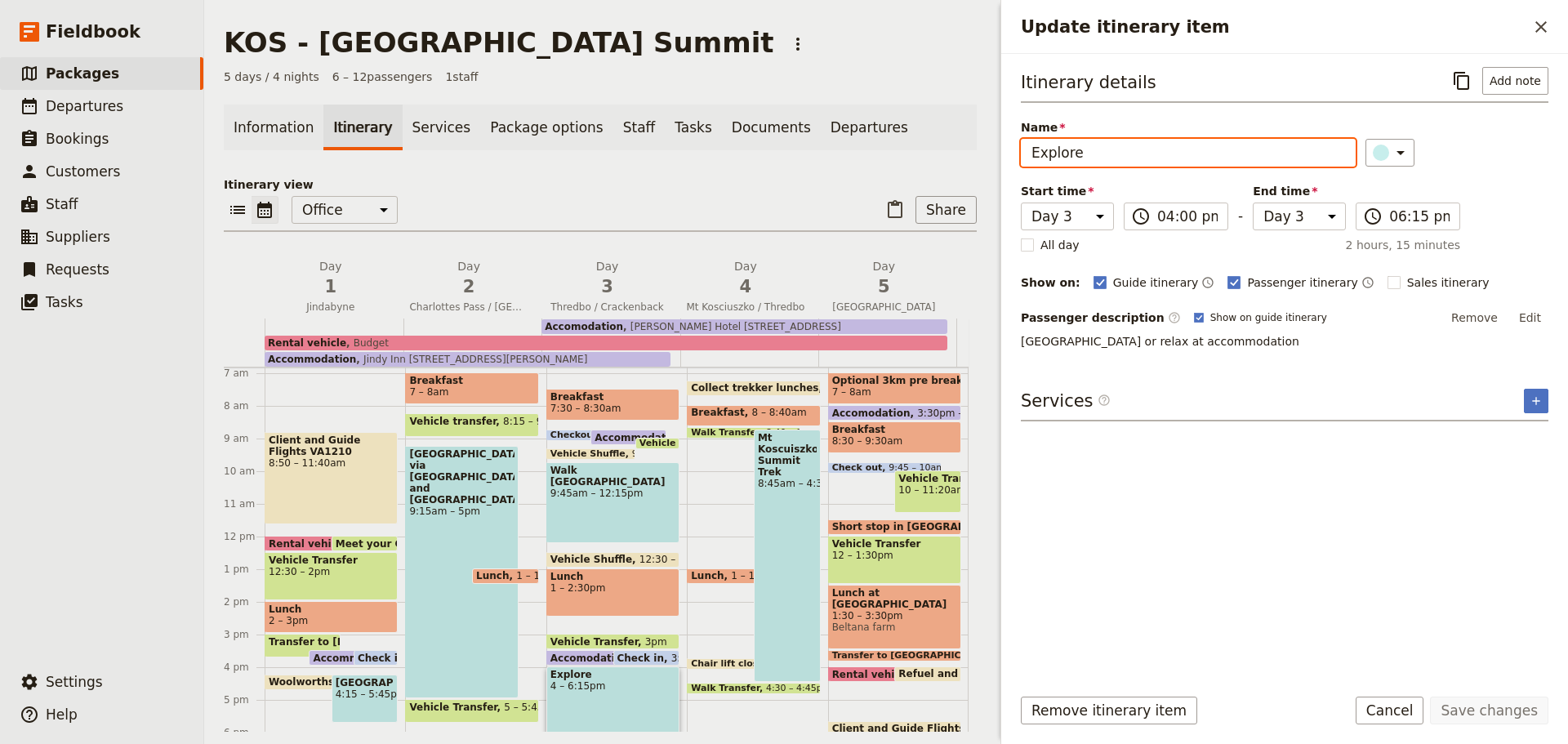
click at [1035, 151] on input "Explore" at bounding box center [1188, 152] width 334 height 28
type input "Free time to explore"
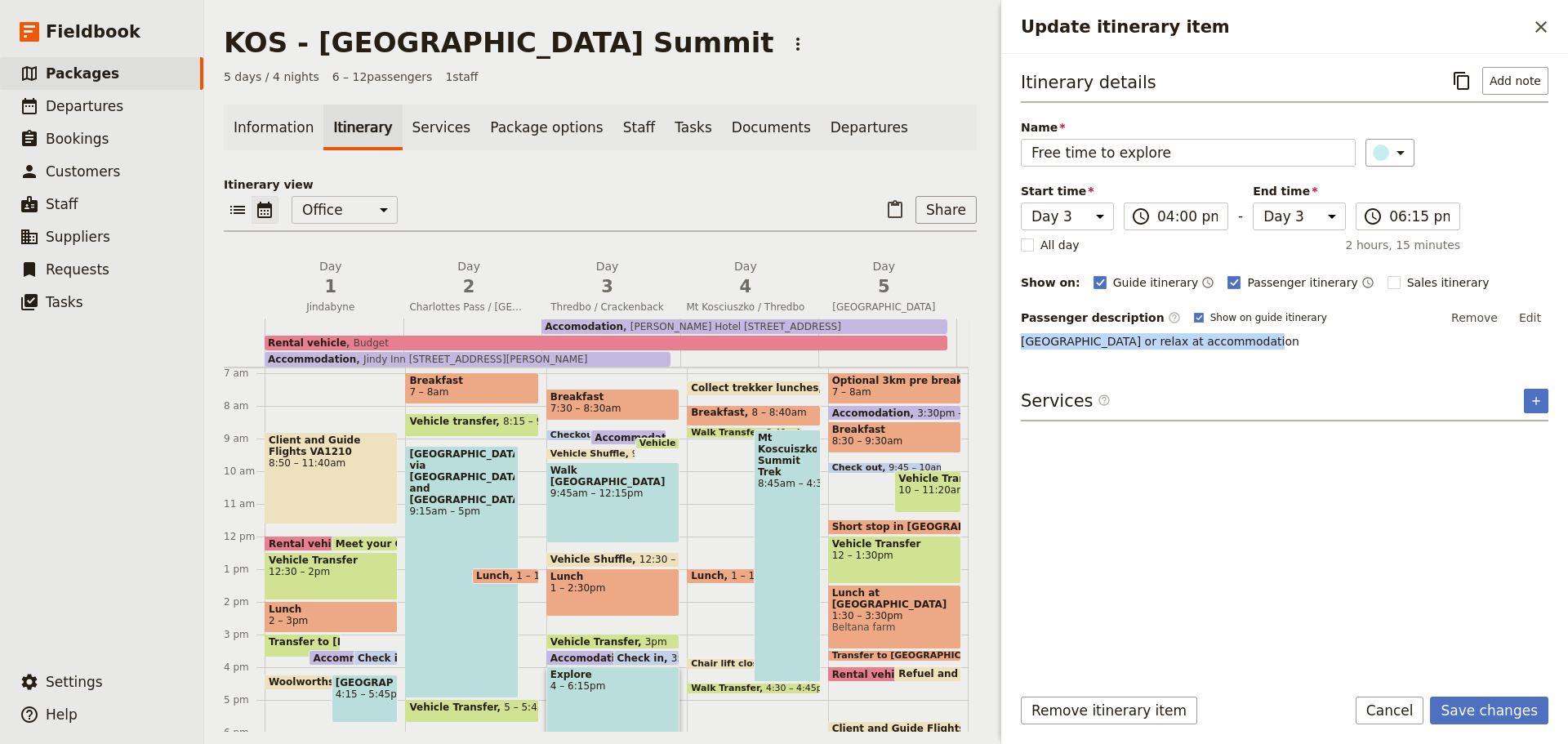
drag, startPoint x: 1244, startPoint y: 338, endPoint x: 1021, endPoint y: 340, distance: 223.0
click at [1021, 340] on p "[GEOGRAPHIC_DATA] or relax at accommodation" at bounding box center [1285, 341] width 528 height 16
copy p "[GEOGRAPHIC_DATA] or relax at accommodation"
click at [1387, 277] on rect "Update itinerary item" at bounding box center [1393, 282] width 13 height 13
click at [1386, 275] on input "Sales itinerary" at bounding box center [1386, 274] width 1 height 1
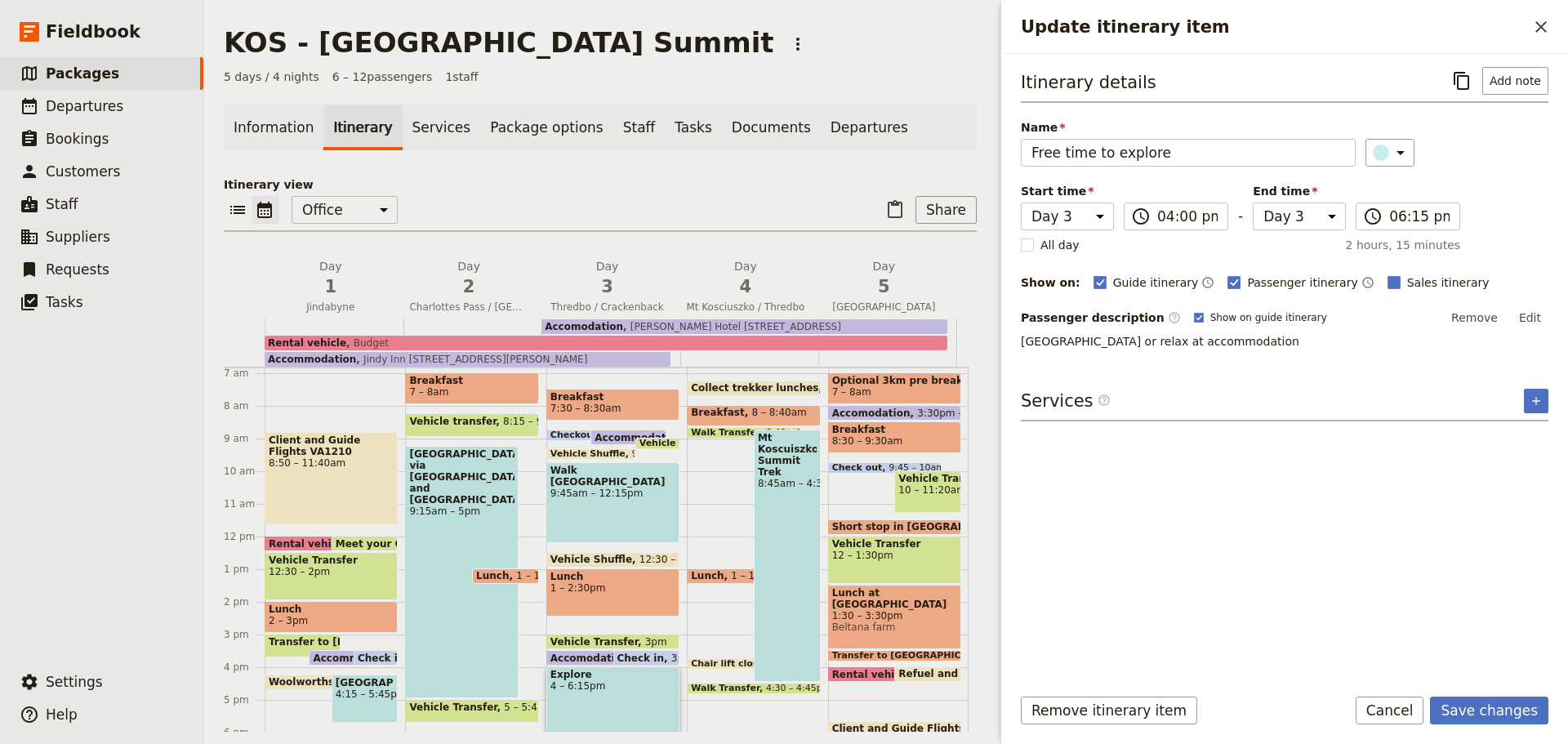
checkbox input "true"
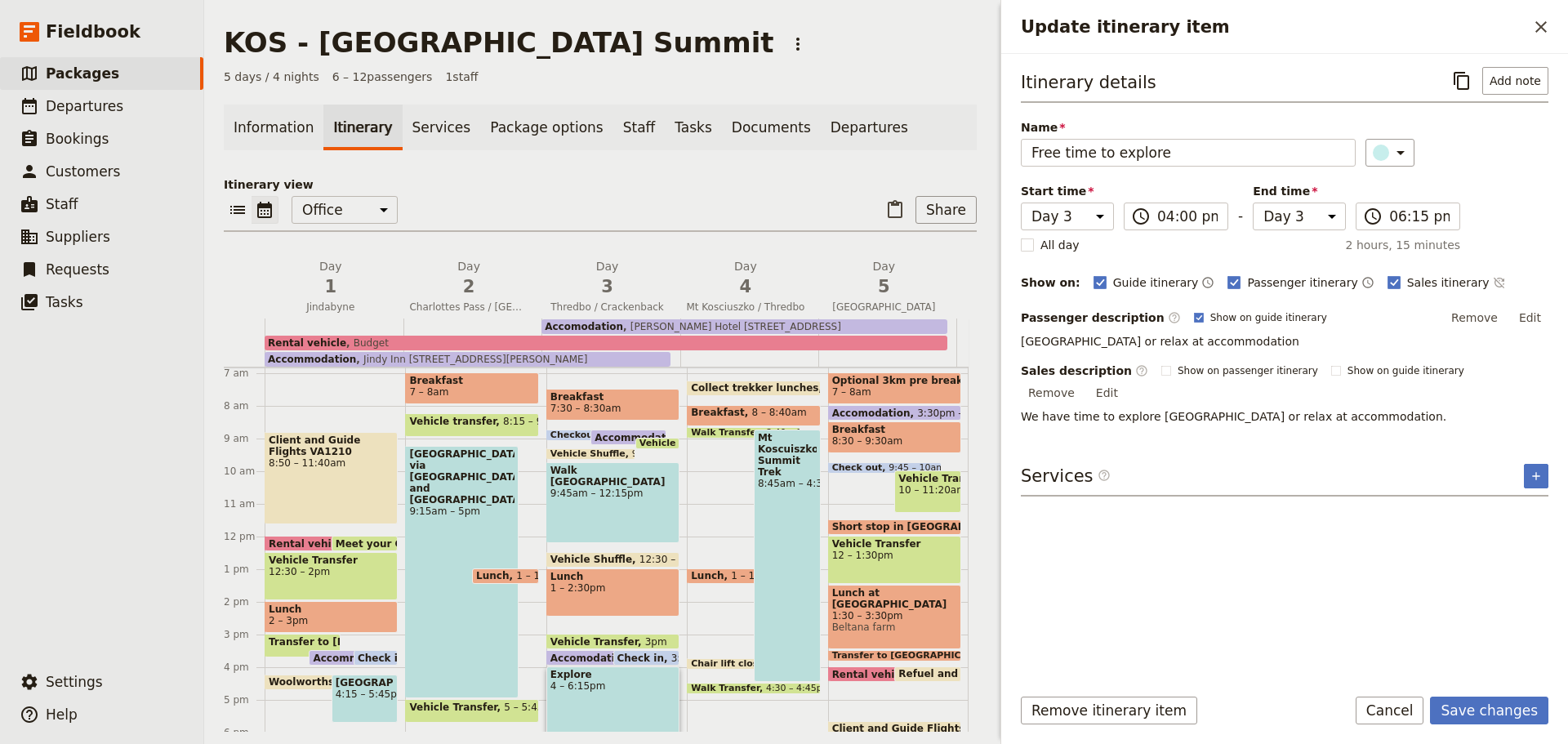
click at [1492, 712] on button "Save changes" at bounding box center [1489, 710] width 118 height 28
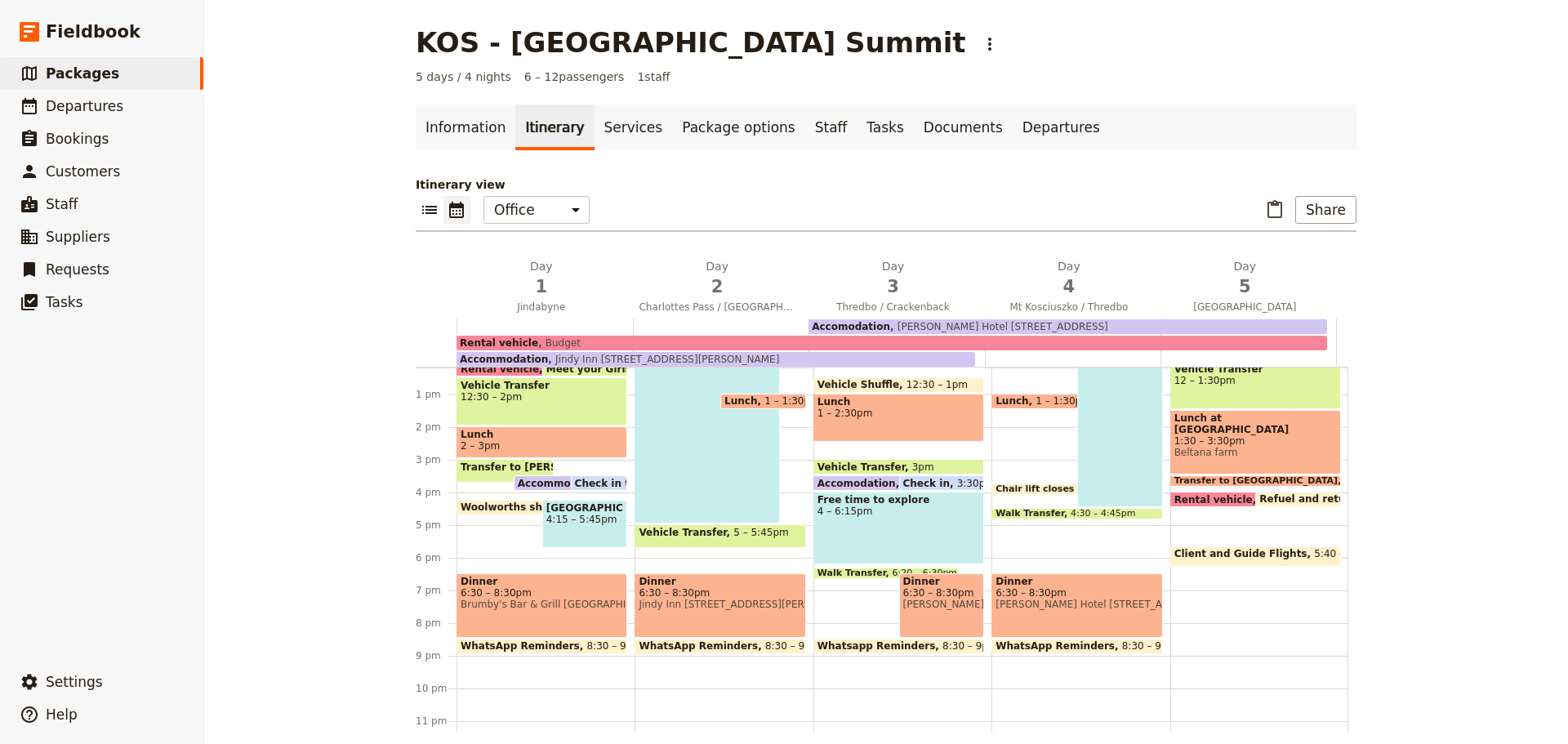
scroll to position [420, 0]
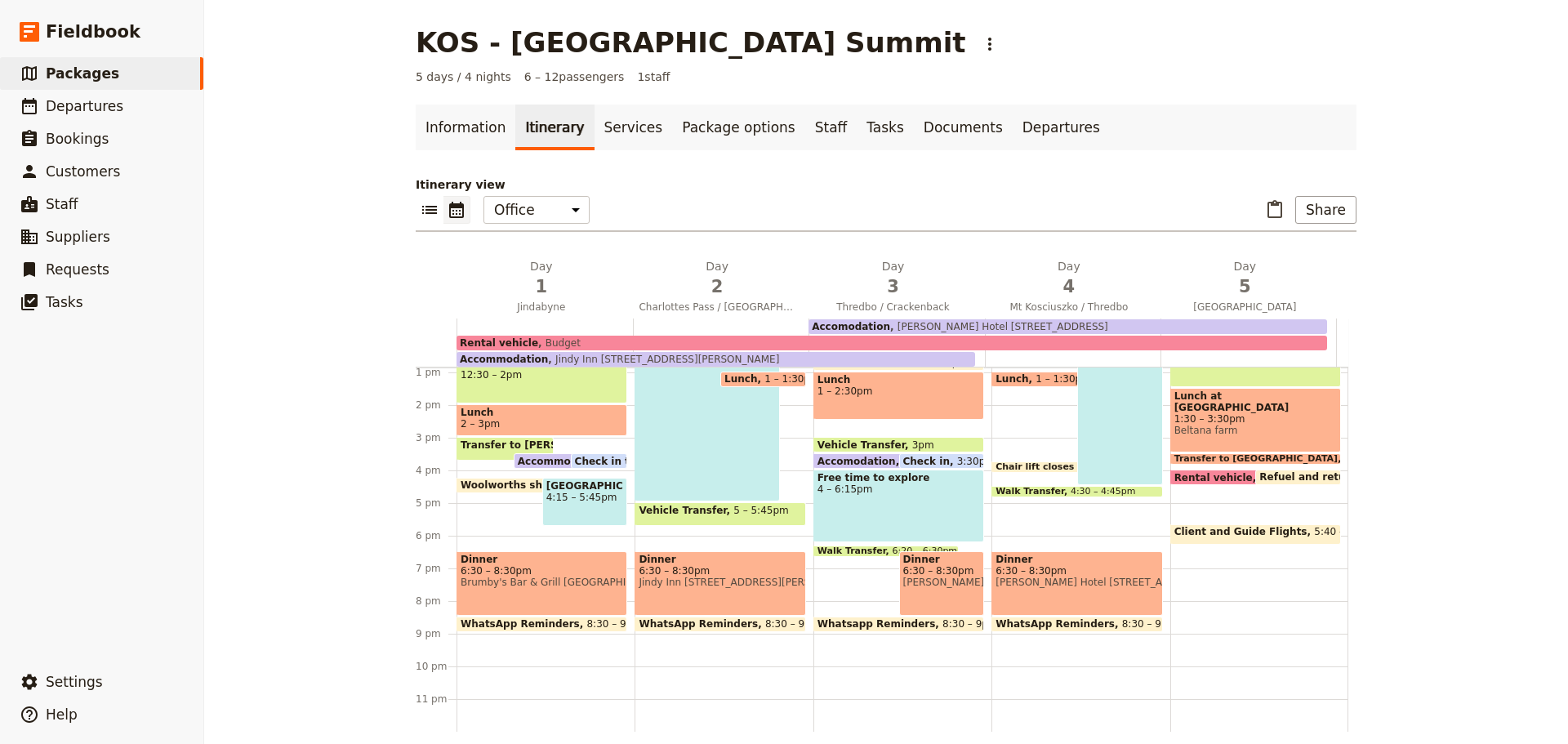
click at [933, 573] on span "6:30 – 8:30pm" at bounding box center [942, 572] width 77 height 12
select select "3"
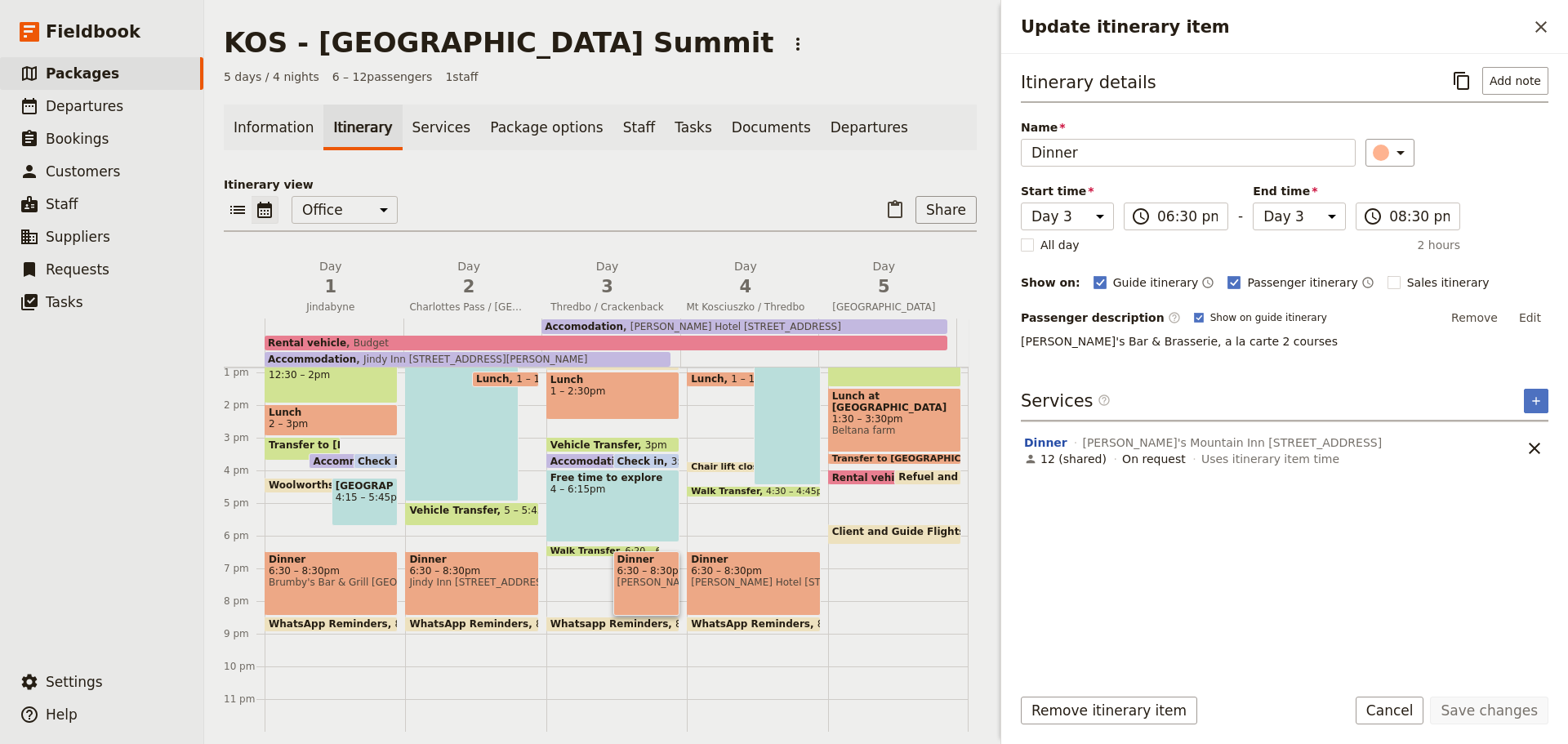
click at [1387, 282] on rect "Update itinerary item" at bounding box center [1393, 282] width 13 height 13
click at [1386, 275] on input "Sales itinerary" at bounding box center [1386, 274] width 1 height 1
checkbox input "true"
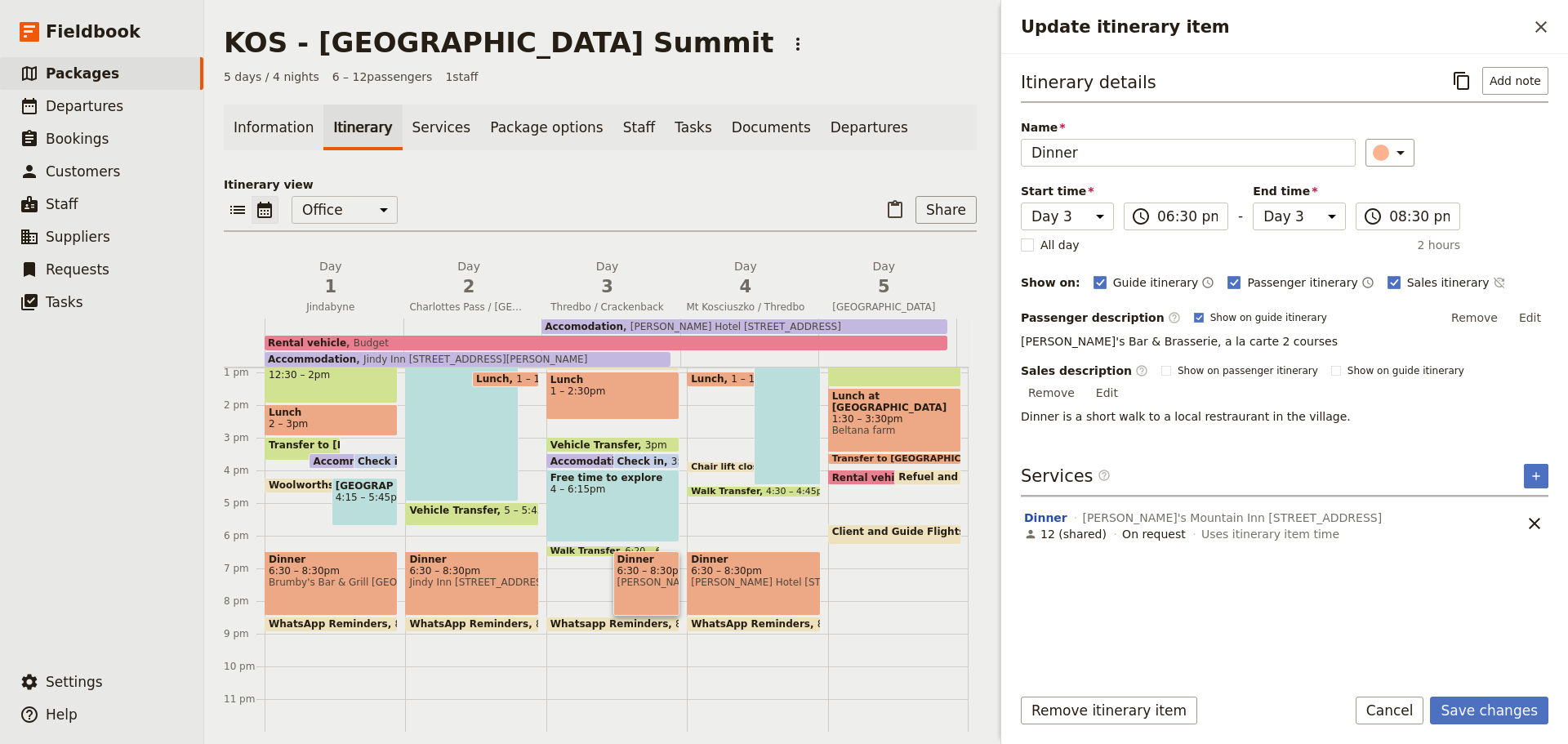
click at [1488, 710] on button "Save changes" at bounding box center [1489, 710] width 118 height 28
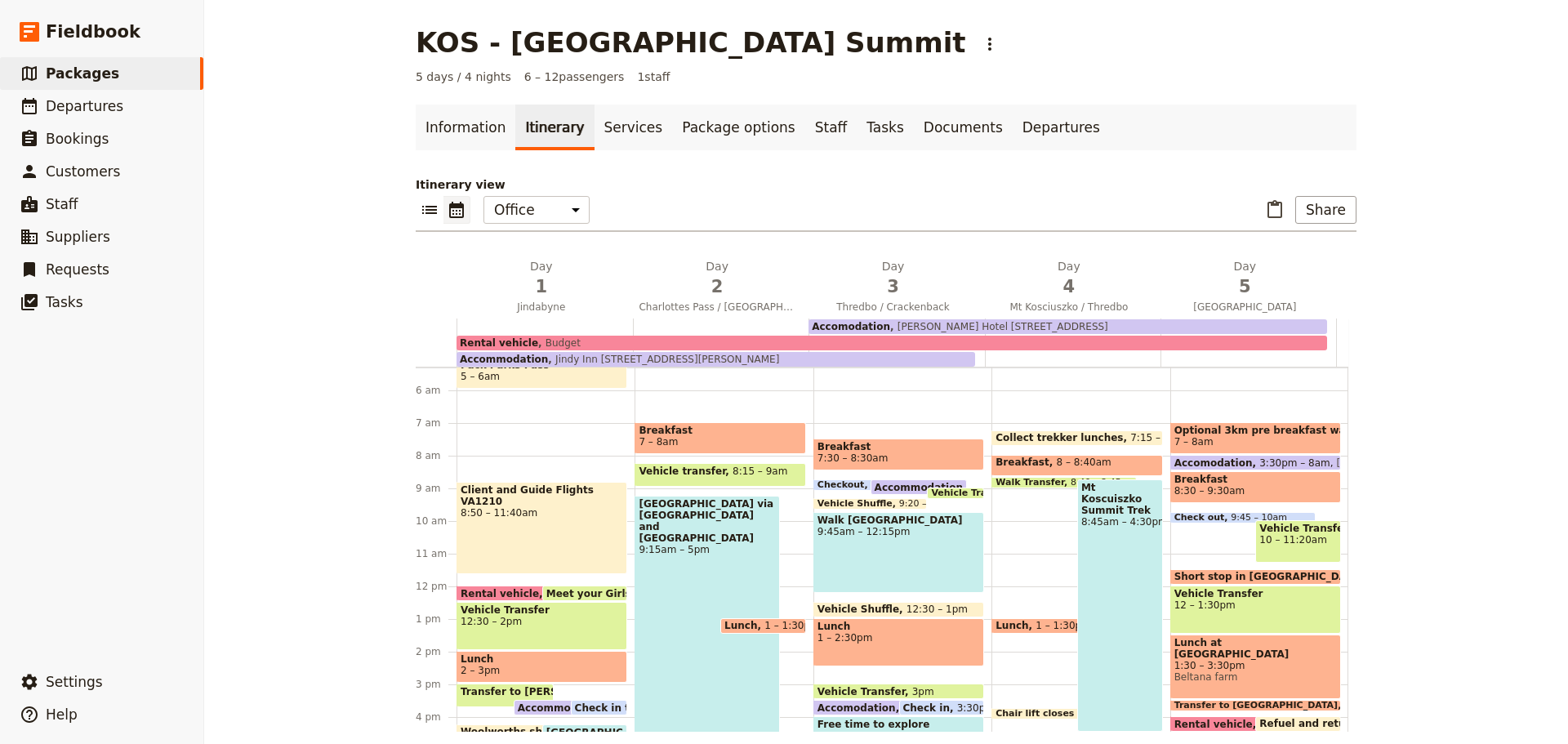
scroll to position [166, 0]
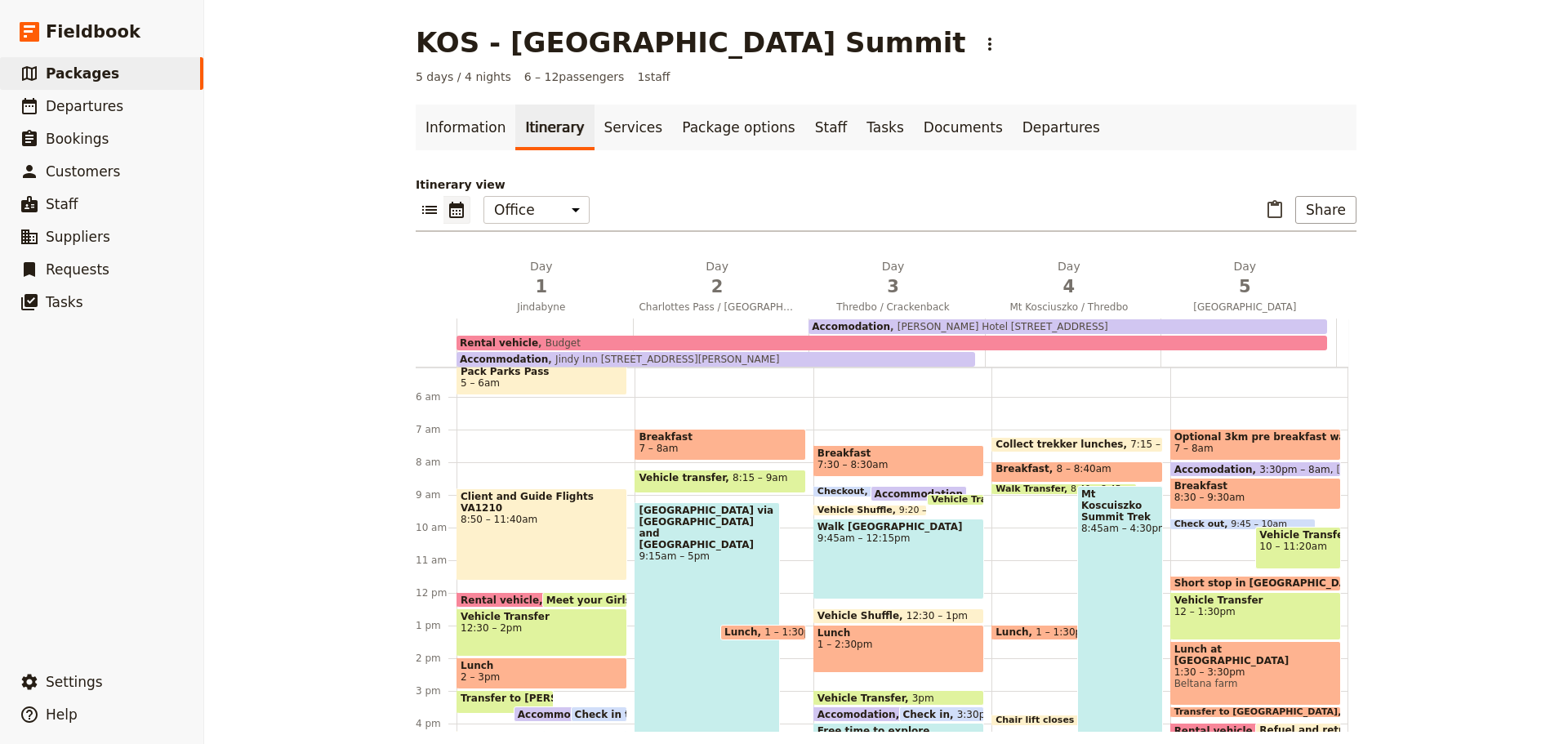
click at [1056, 467] on span "8 – 8:40am" at bounding box center [1083, 472] width 55 height 17
select select "4"
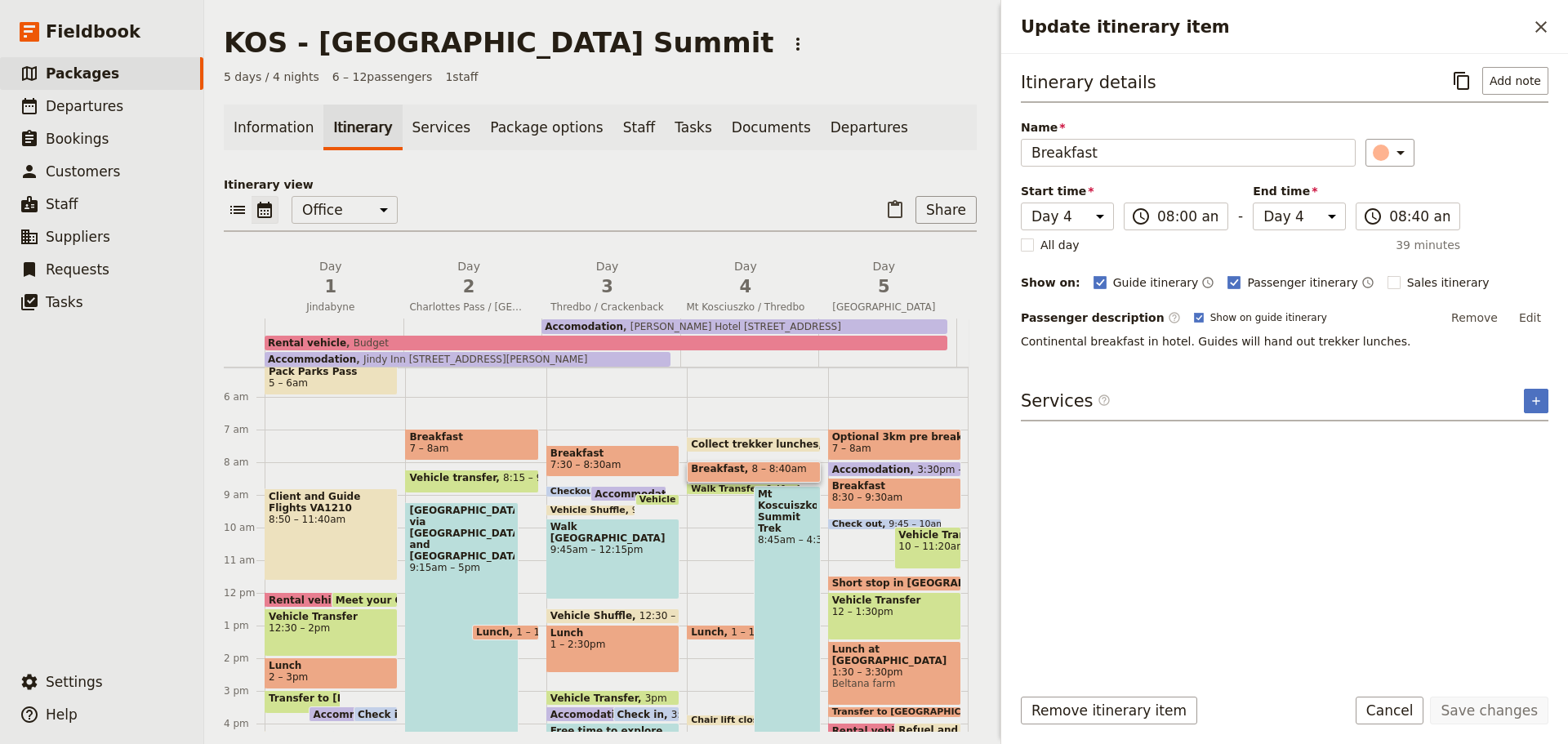
click at [1387, 279] on rect "Update itinerary item" at bounding box center [1393, 282] width 13 height 13
click at [1386, 275] on input "Sales itinerary" at bounding box center [1386, 274] width 1 height 1
checkbox input "true"
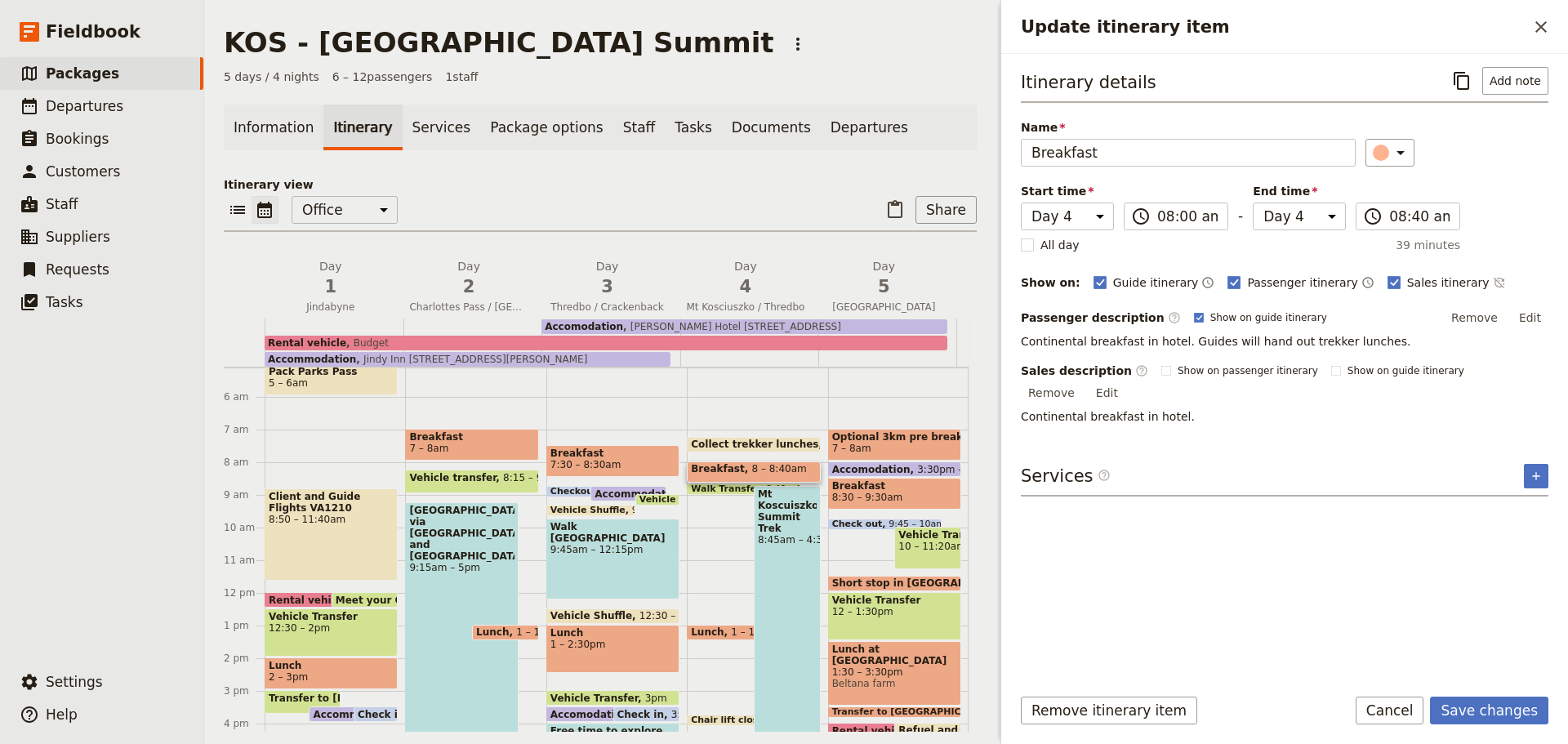
click at [1506, 713] on button "Save changes" at bounding box center [1489, 710] width 118 height 28
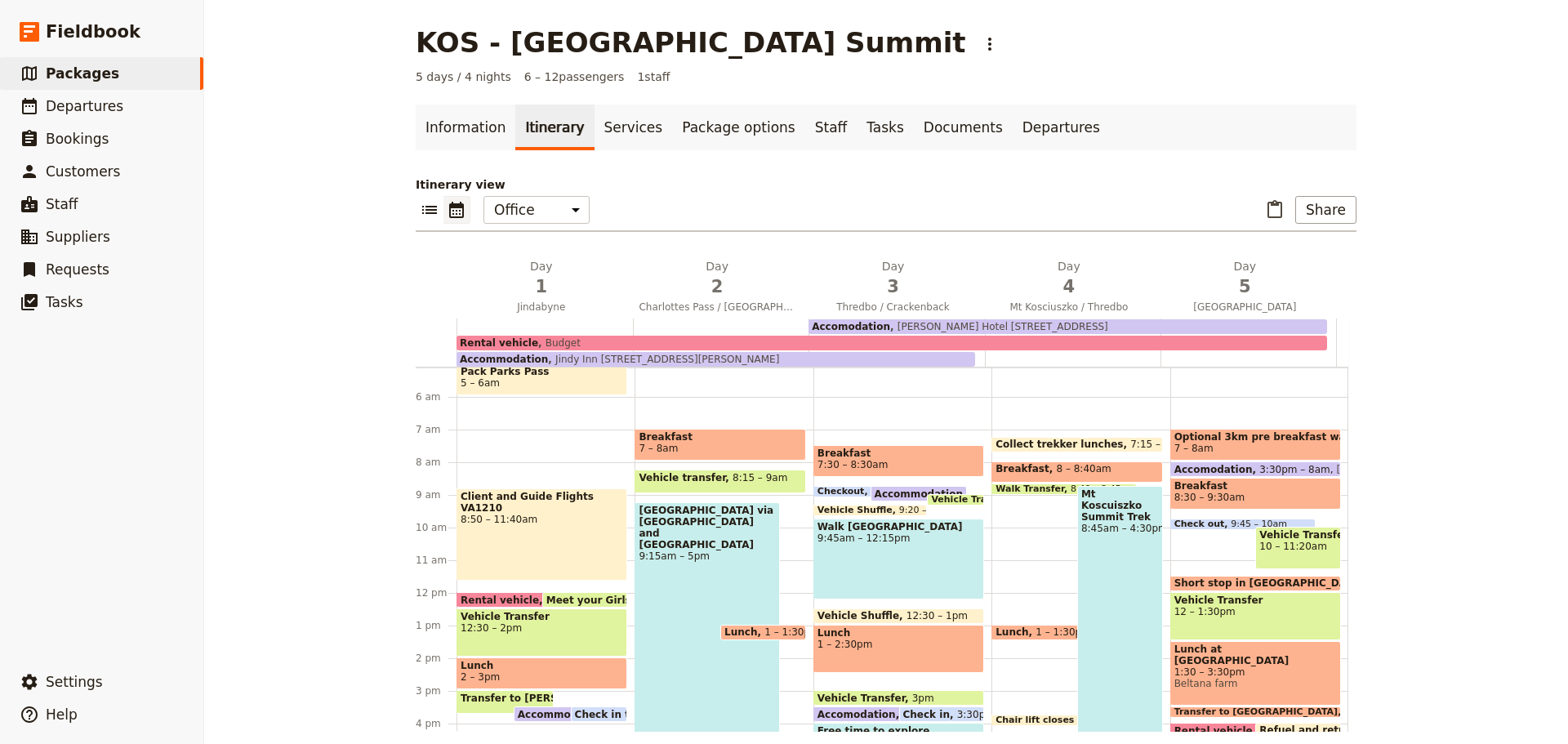
click at [1064, 468] on span "8 – 8:40am" at bounding box center [1083, 472] width 55 height 17
select select "4"
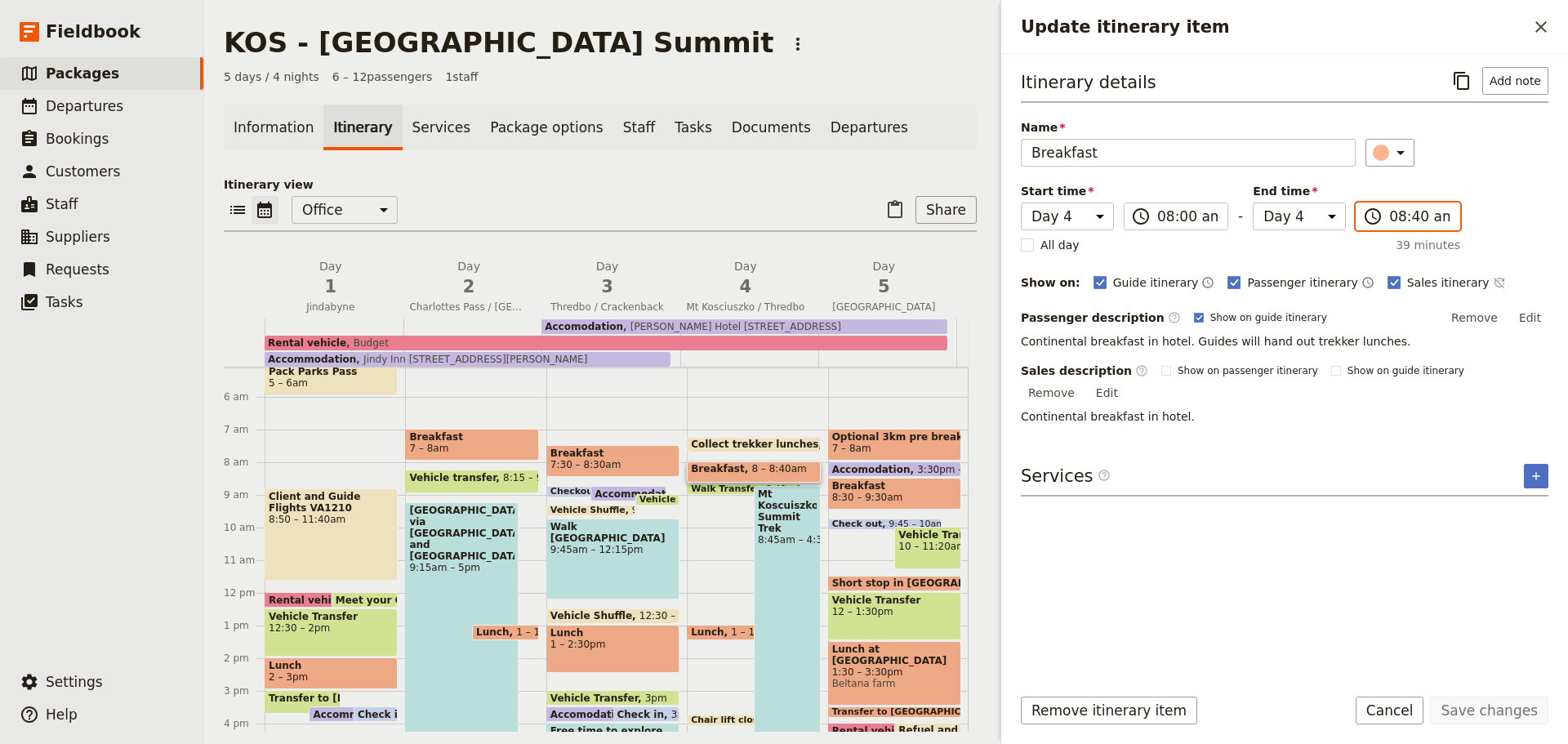
click at [1412, 218] on input "08:40 am" at bounding box center [1419, 216] width 61 height 19
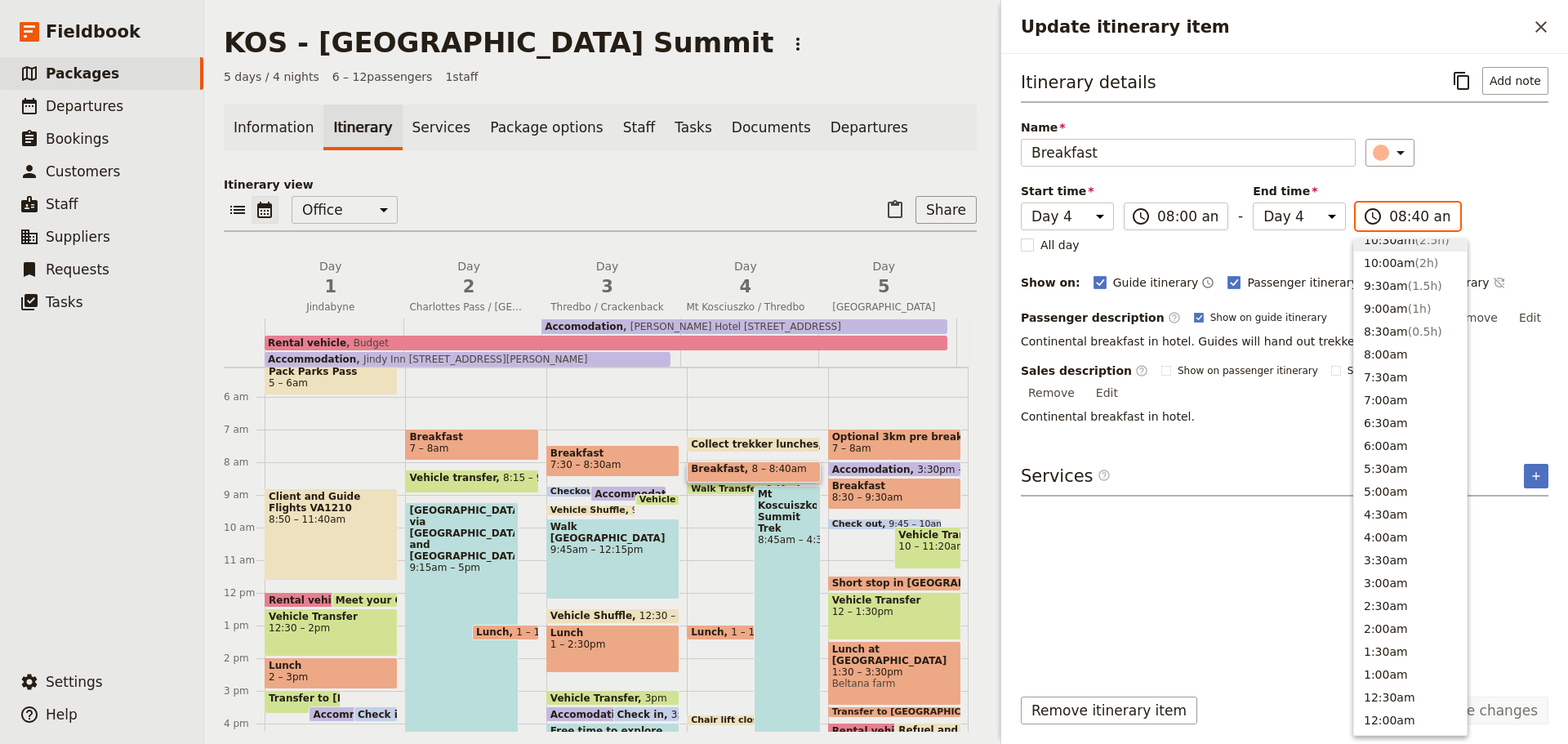
scroll to position [599, 0]
click at [1378, 341] on button "8:30am ( 0.5h )" at bounding box center [1410, 341] width 113 height 23
type input "08:30 am"
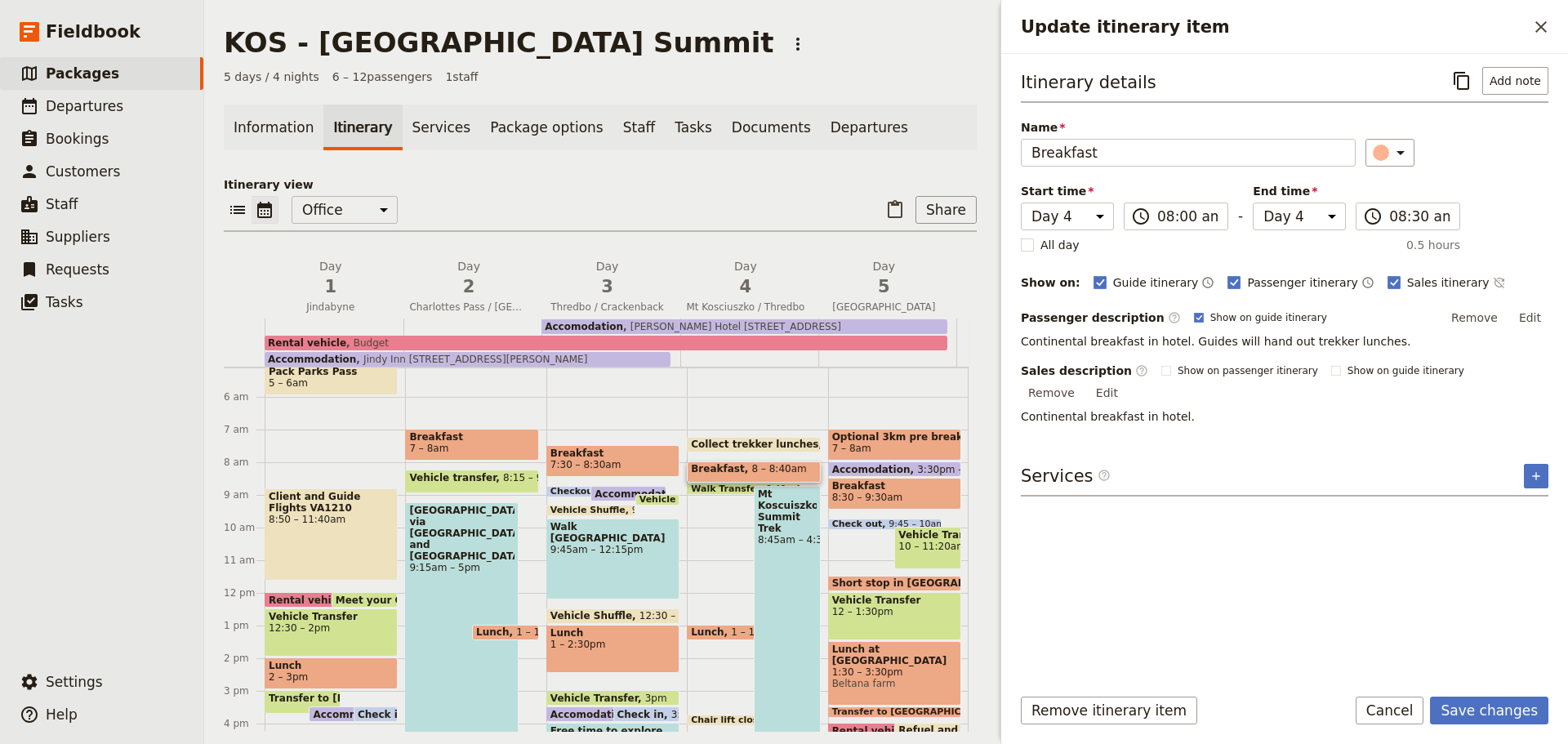
click at [1495, 712] on button "Save changes" at bounding box center [1489, 710] width 118 height 28
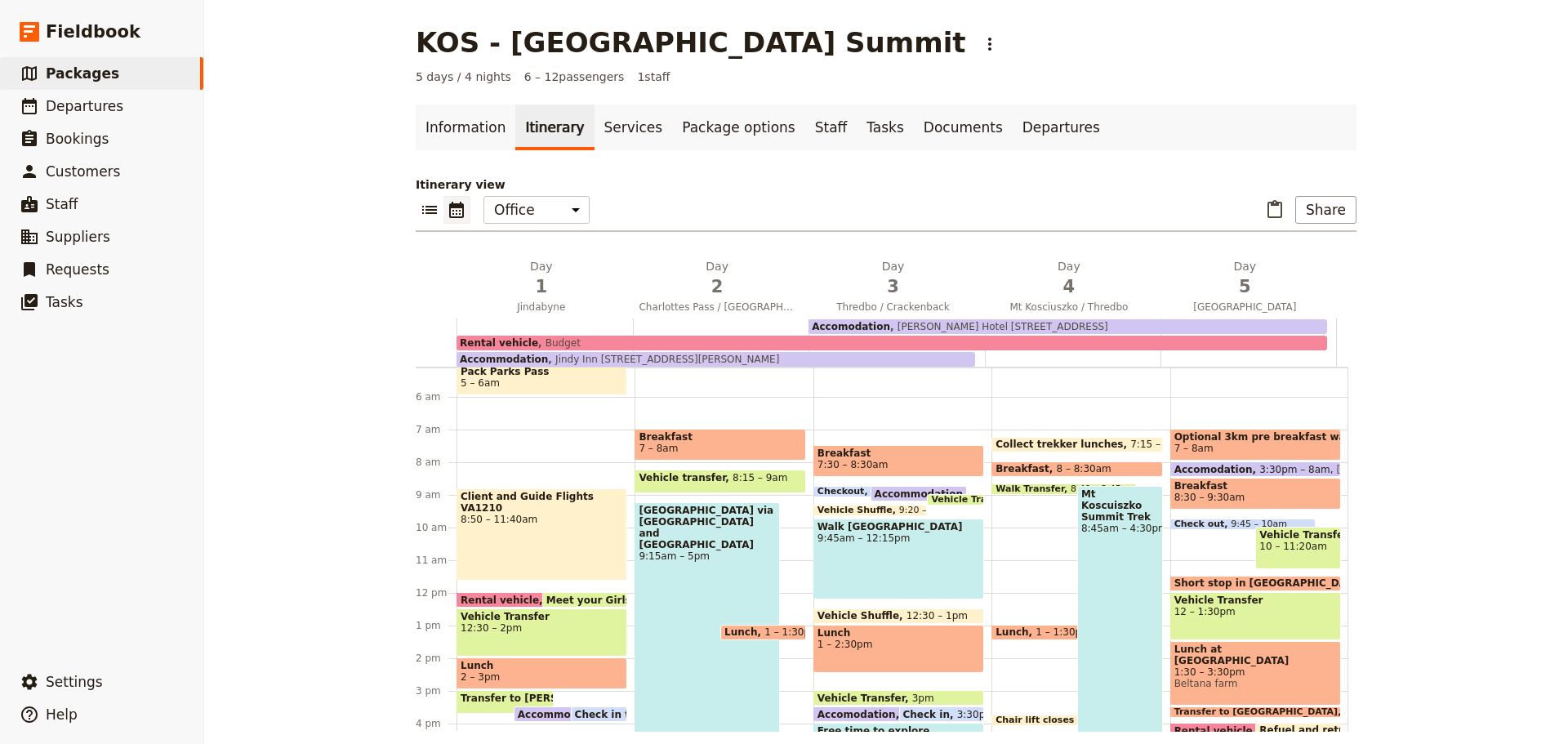
click at [1092, 593] on div "Mt Koscuiszko Summit Trek 8:45am – 4:30pm" at bounding box center [1120, 612] width 86 height 252
select select "4"
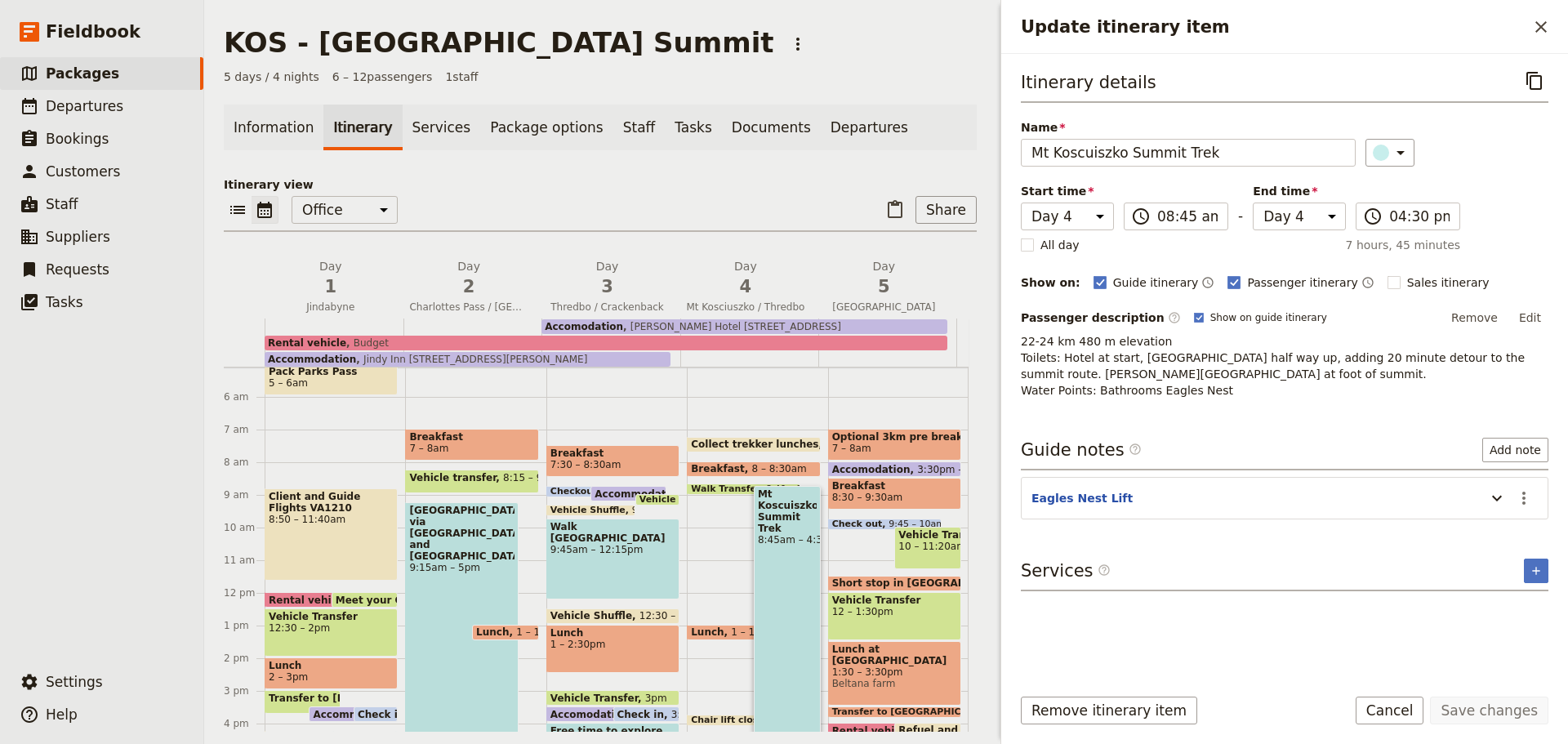
click at [1387, 280] on rect "Update itinerary item" at bounding box center [1393, 282] width 13 height 13
click at [1386, 275] on input "Sales itinerary" at bounding box center [1386, 274] width 1 height 1
checkbox input "true"
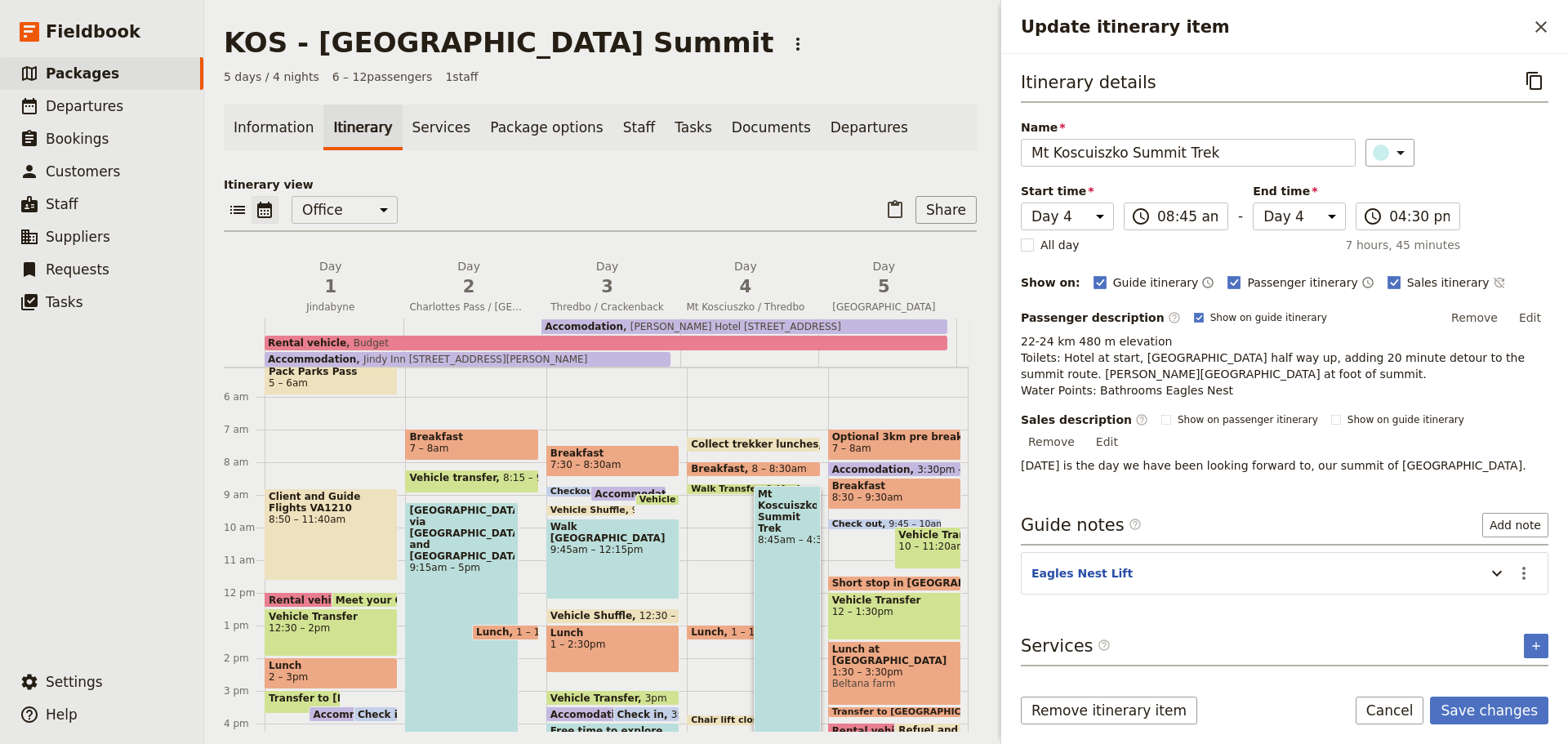
click at [1492, 703] on button "Save changes" at bounding box center [1489, 710] width 118 height 28
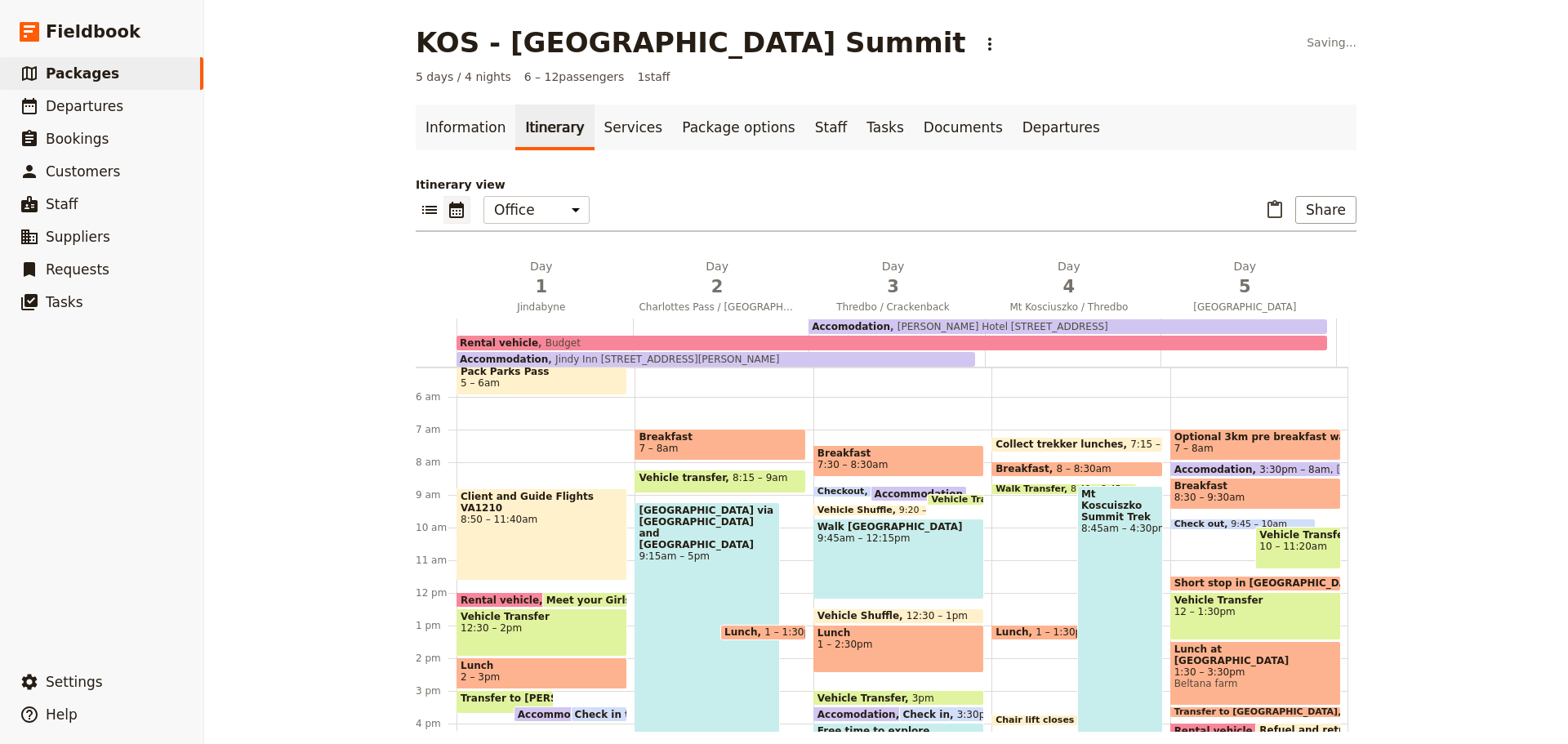
scroll to position [172, 0]
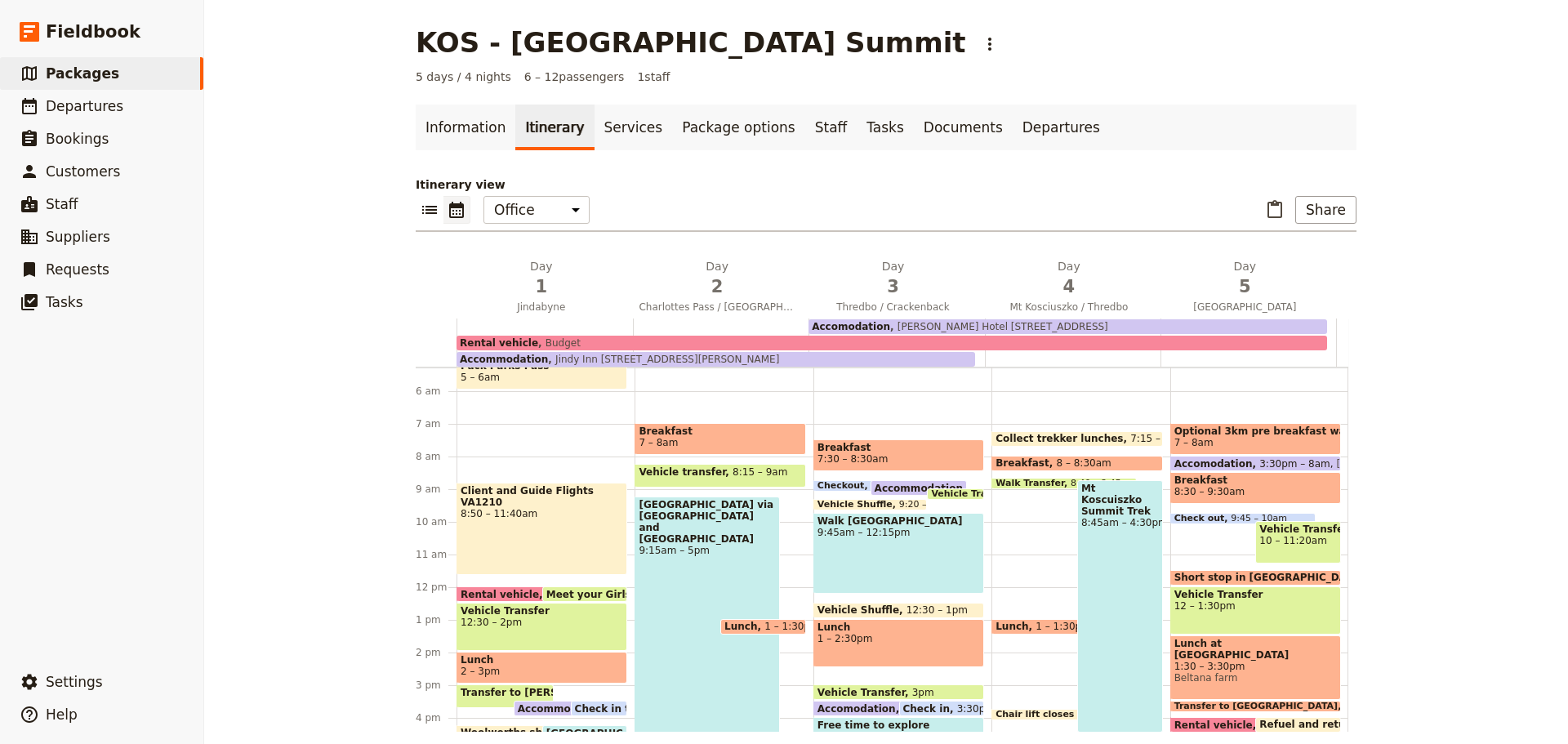
click at [1031, 629] on span at bounding box center [1064, 631] width 144 height 7
select select "4"
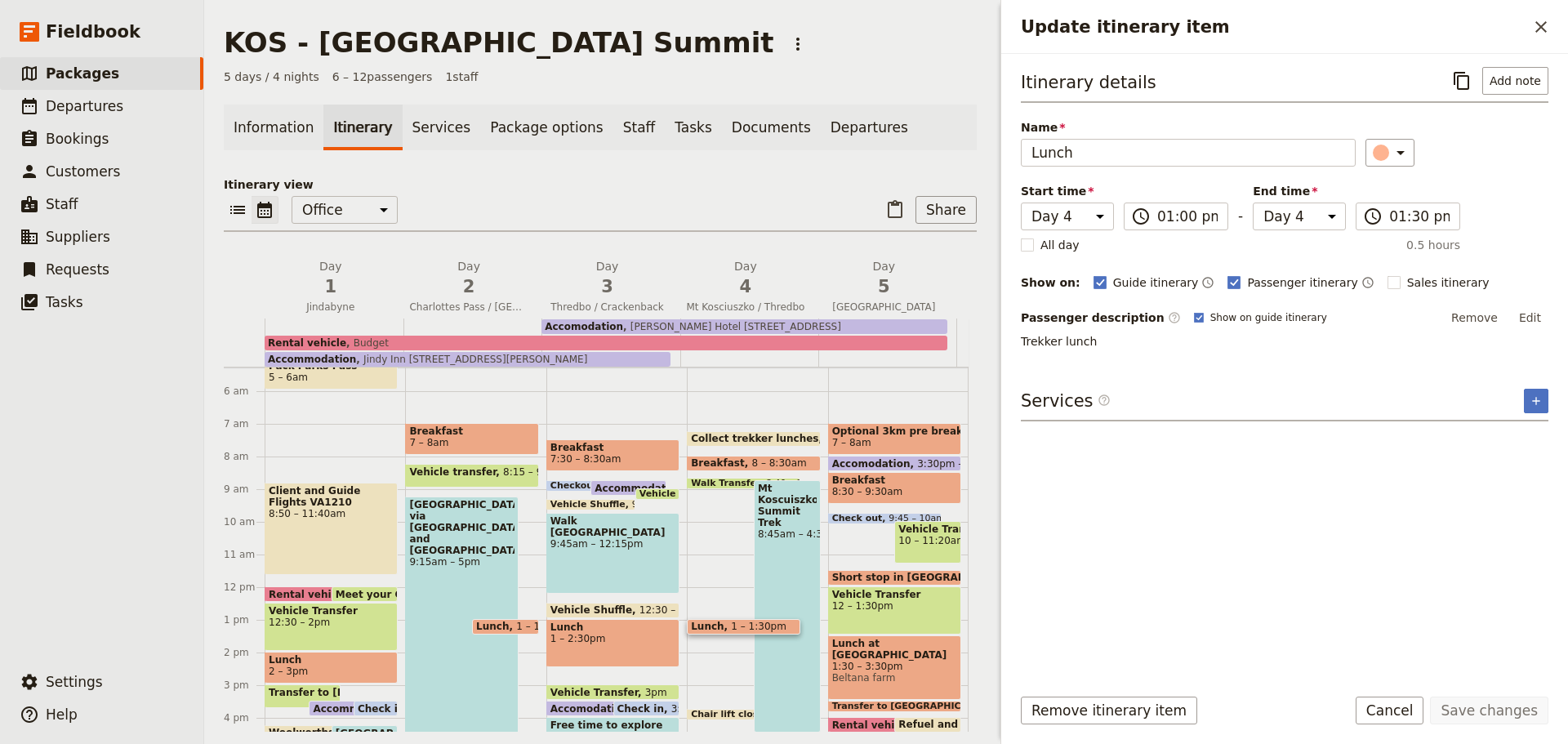
click at [1387, 282] on rect "Update itinerary item" at bounding box center [1393, 282] width 13 height 13
click at [1386, 275] on input "Sales itinerary" at bounding box center [1386, 274] width 1 height 1
checkbox input "true"
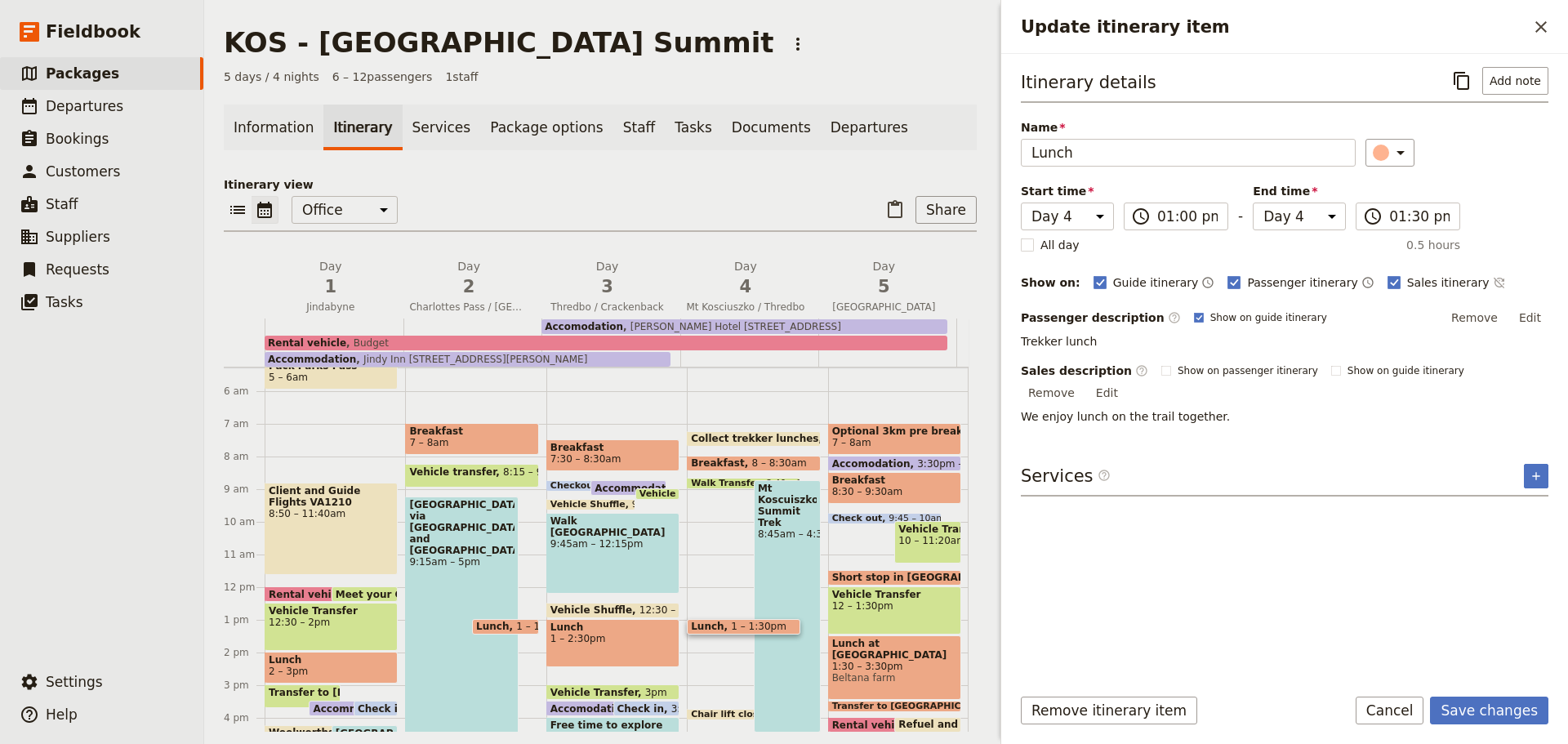
click at [1482, 711] on button "Save changes" at bounding box center [1489, 710] width 118 height 28
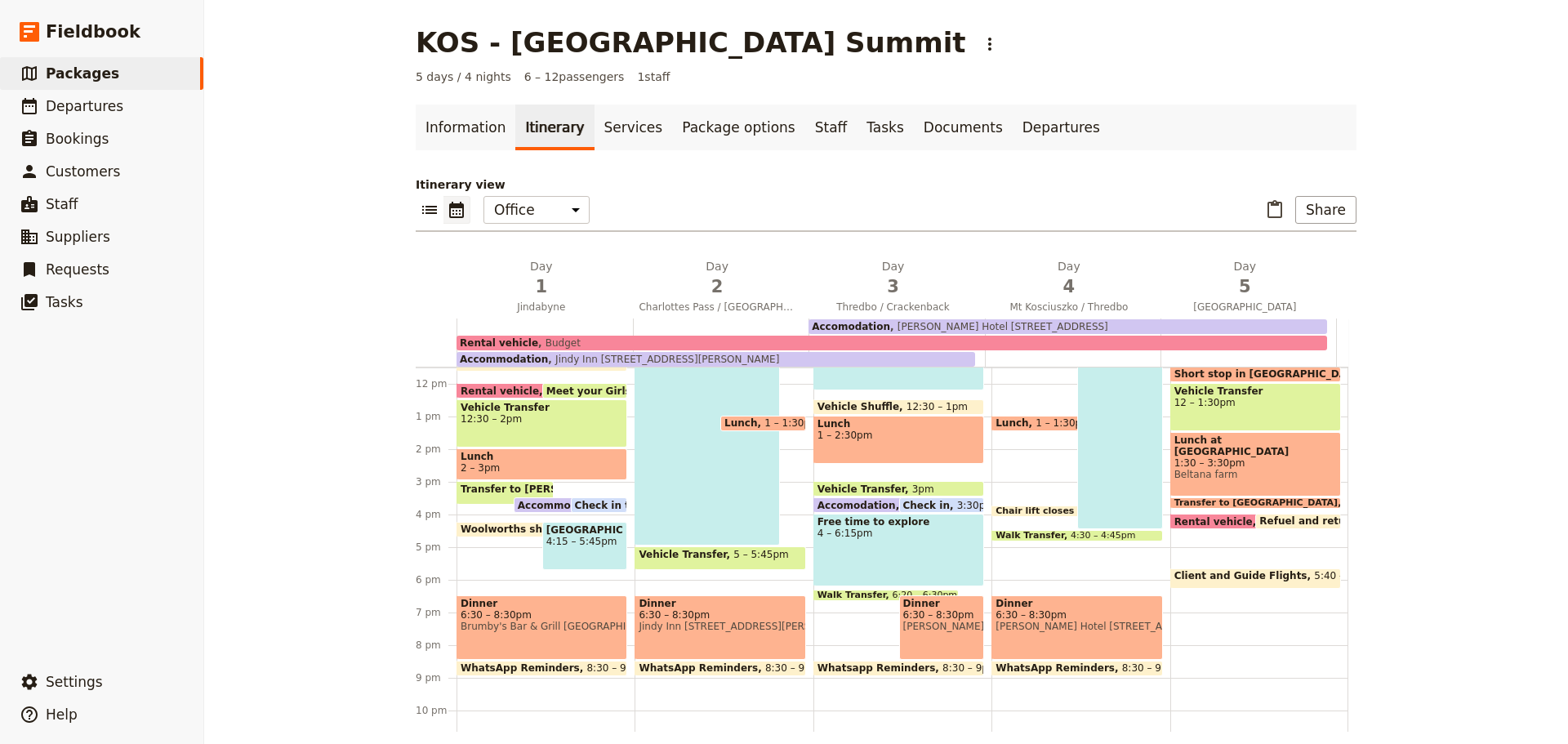
scroll to position [382, 0]
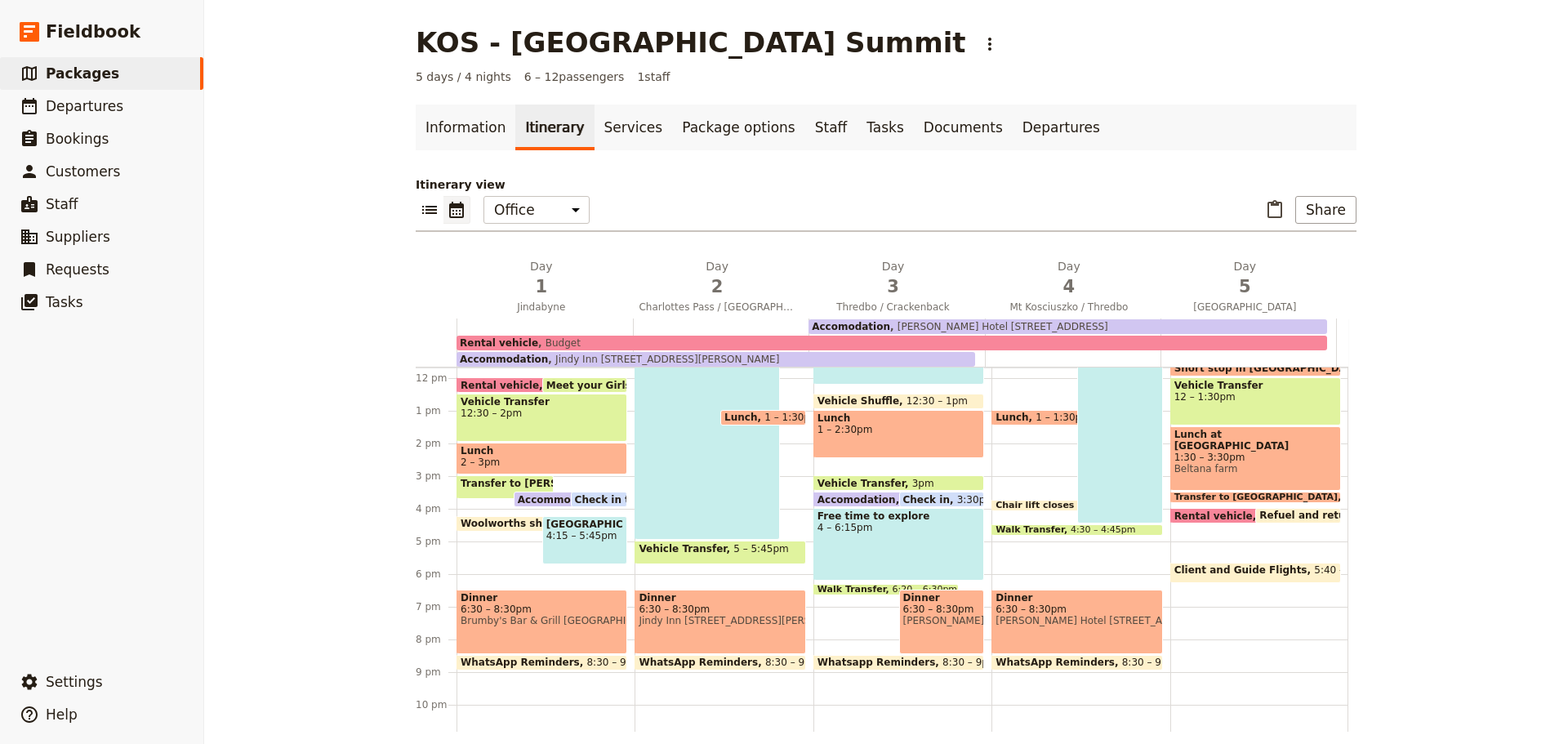
click at [1028, 639] on div "Dinner 6:30 – 8:30pm [PERSON_NAME][GEOGRAPHIC_DATA] [STREET_ADDRESS]" at bounding box center [1076, 622] width 171 height 65
select select "4"
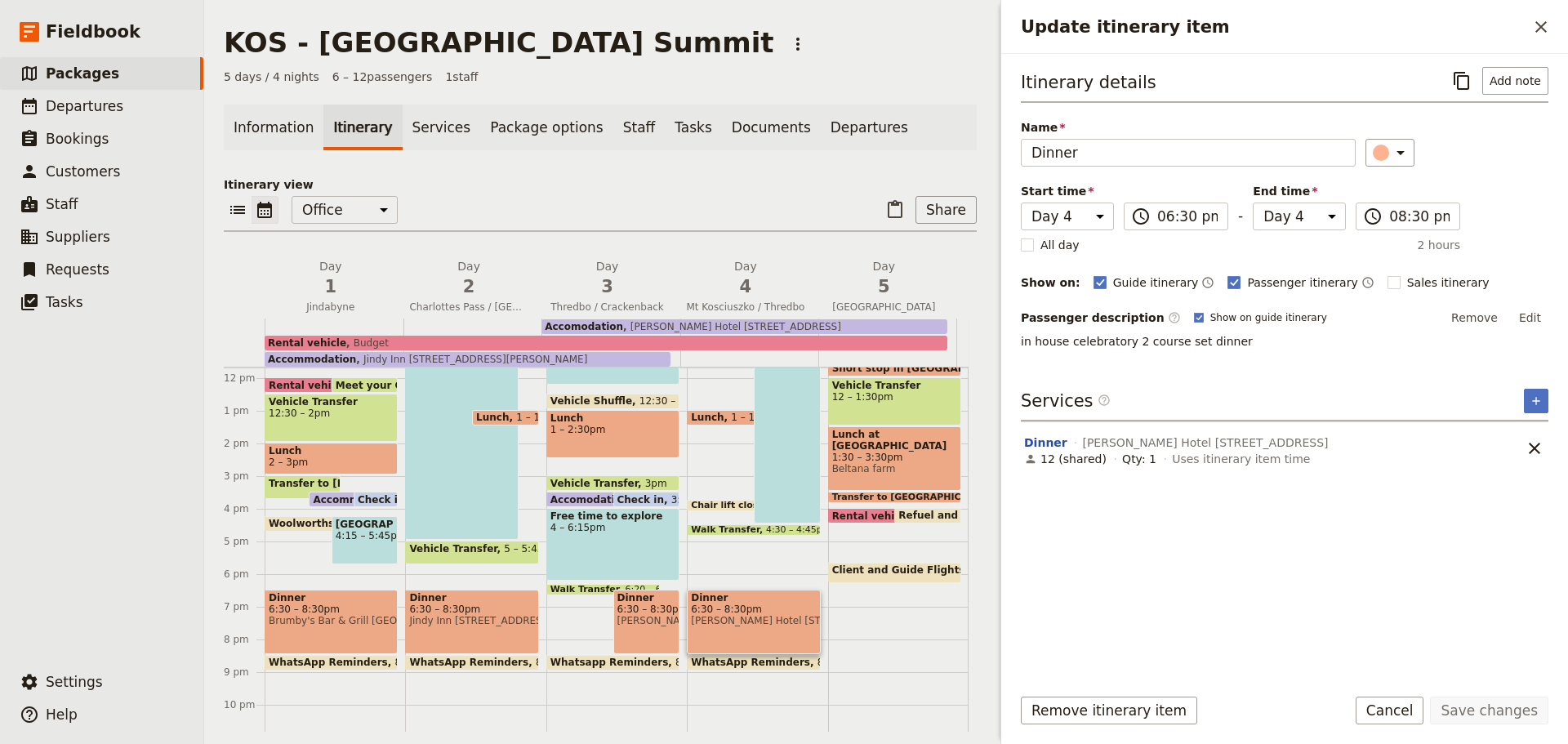
click at [1387, 278] on rect "Update itinerary item" at bounding box center [1393, 282] width 13 height 13
click at [1386, 275] on input "Sales itinerary" at bounding box center [1386, 274] width 1 height 1
checkbox input "true"
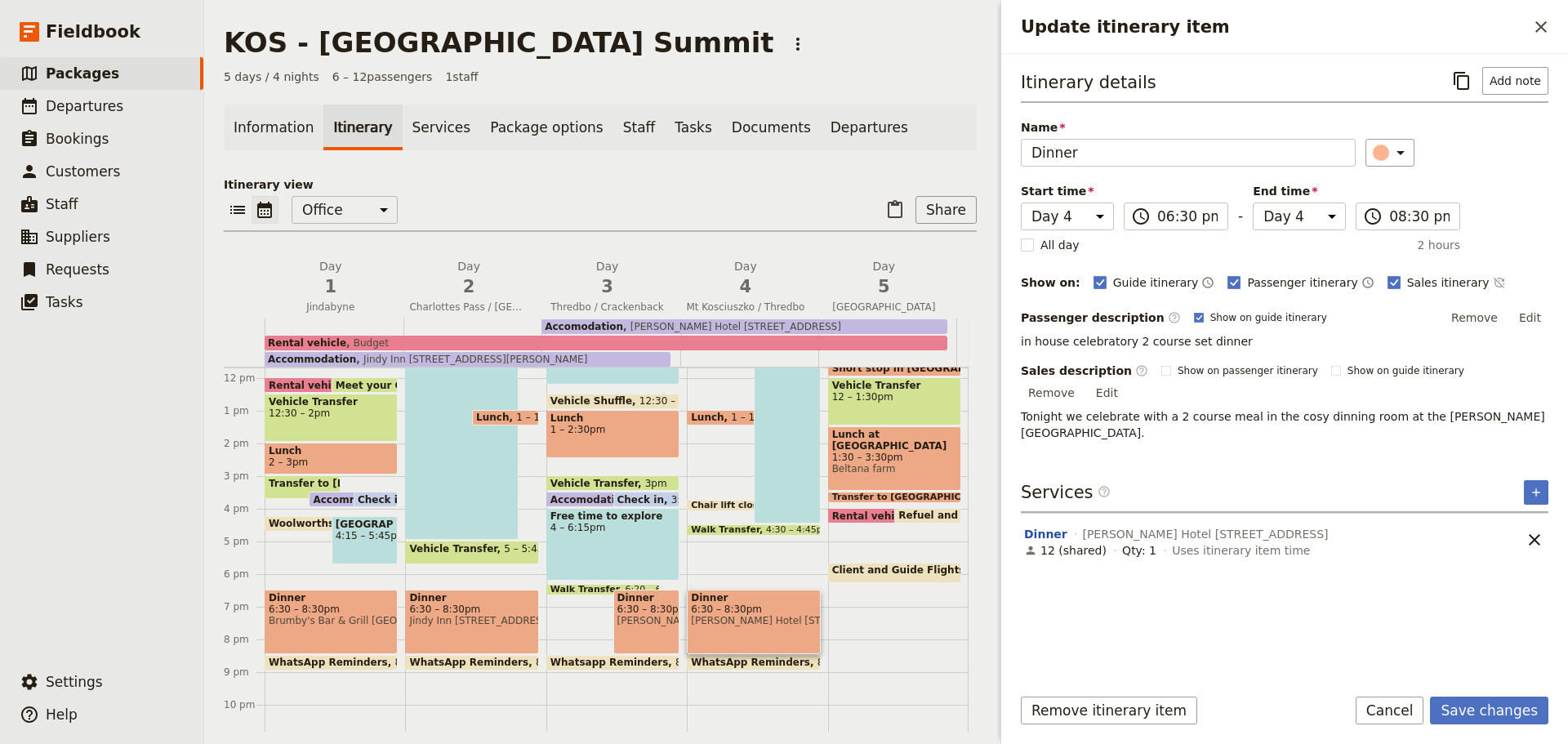
click at [1497, 710] on button "Save changes" at bounding box center [1489, 710] width 118 height 28
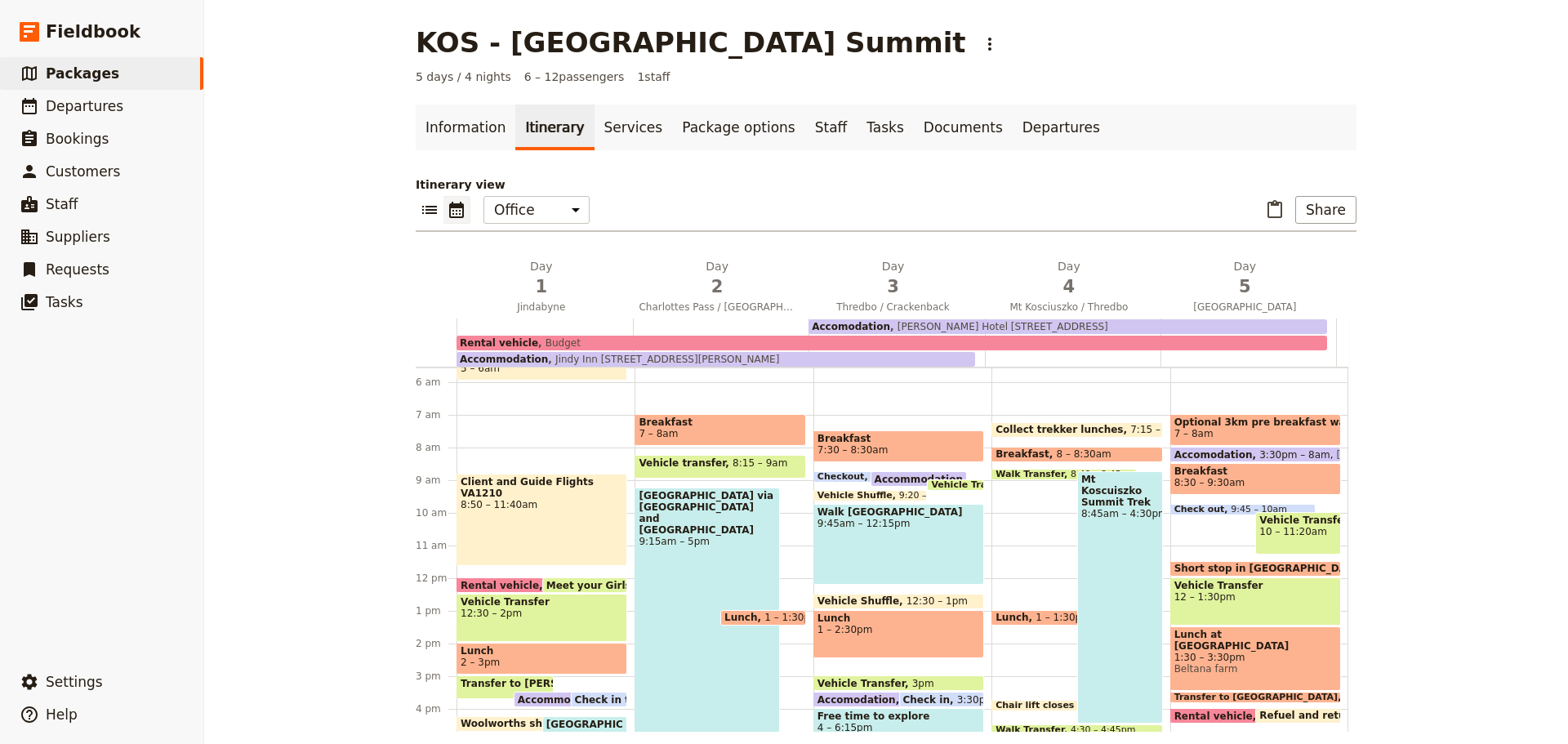
scroll to position [181, 0]
click at [1243, 428] on span "Optional 3km pre breakfast walk." at bounding box center [1255, 424] width 162 height 12
select select "5"
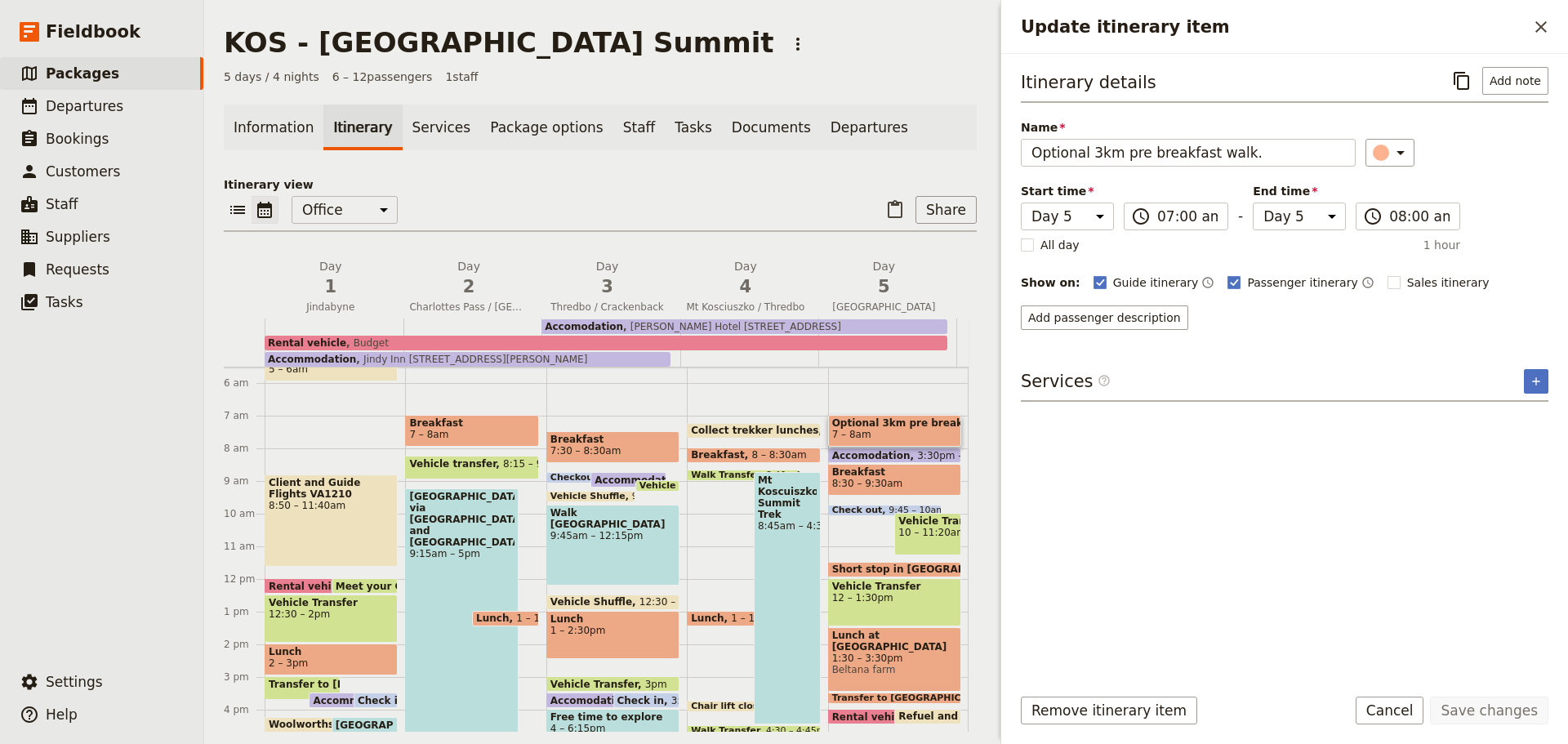
click at [1243, 428] on div "Itinerary details ​ Add note Name Optional 3km pre breakfast walk. ​ Start time…" at bounding box center [1285, 369] width 528 height 604
click at [1387, 278] on rect "Update itinerary item" at bounding box center [1393, 282] width 13 height 13
click at [1386, 275] on input "Sales itinerary" at bounding box center [1386, 274] width 1 height 1
checkbox input "true"
click at [1492, 713] on button "Save changes" at bounding box center [1489, 710] width 118 height 28
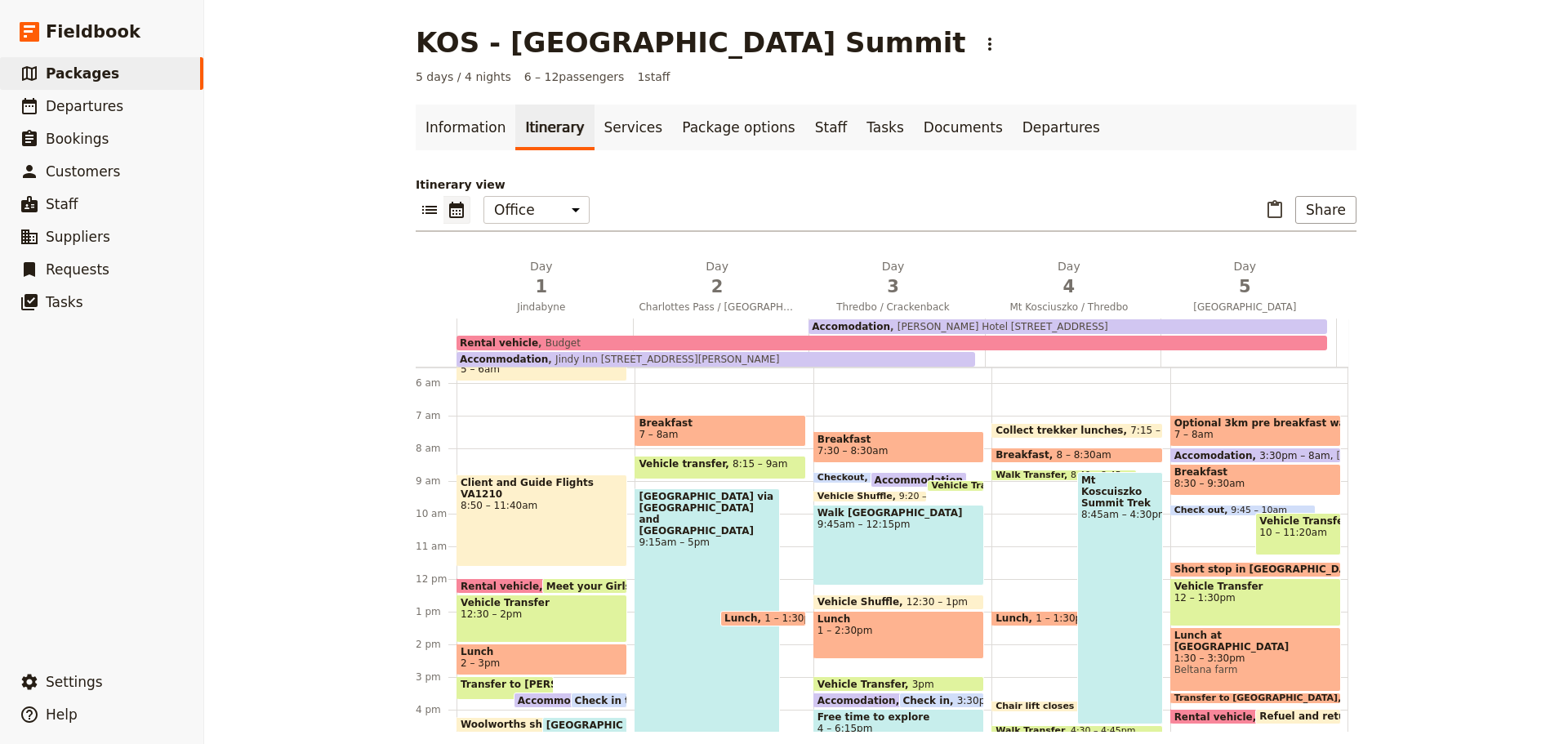
click at [1255, 478] on span "8:30 – 9:30am" at bounding box center [1255, 484] width 162 height 12
select select "5"
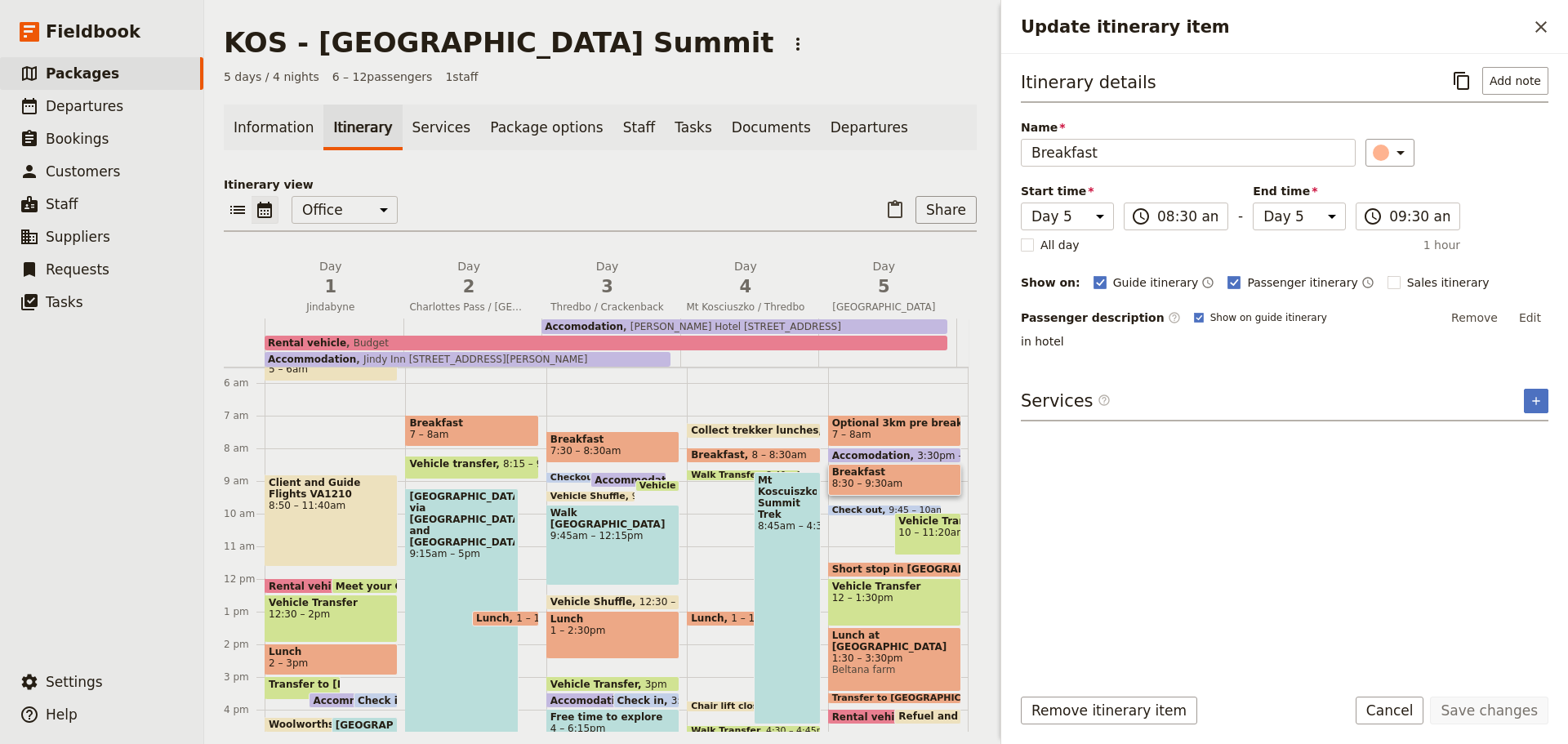
click at [1387, 281] on rect "Update itinerary item" at bounding box center [1393, 282] width 13 height 13
click at [1386, 275] on input "Sales itinerary" at bounding box center [1386, 274] width 1 height 1
checkbox input "true"
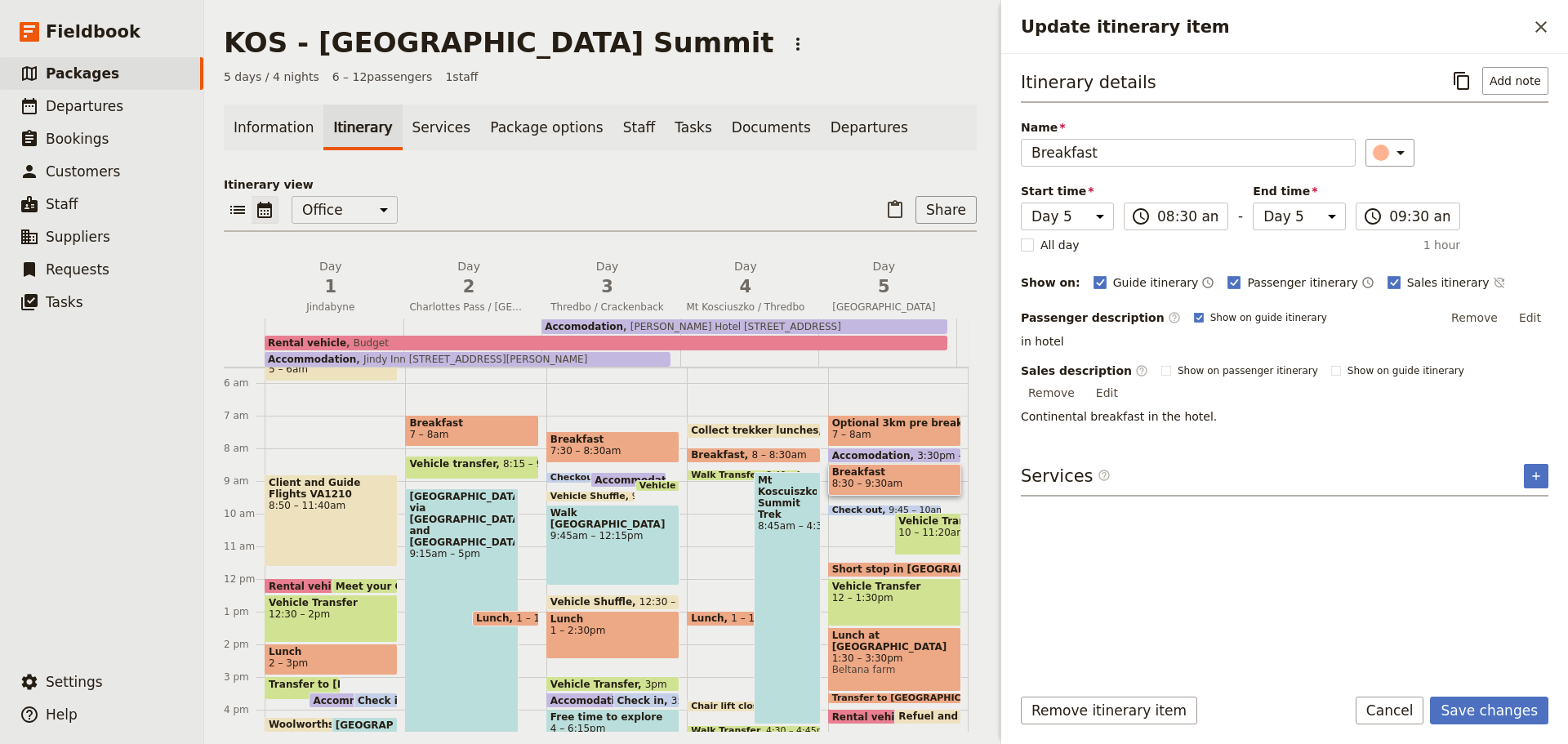
click at [1481, 713] on button "Save changes" at bounding box center [1489, 710] width 118 height 28
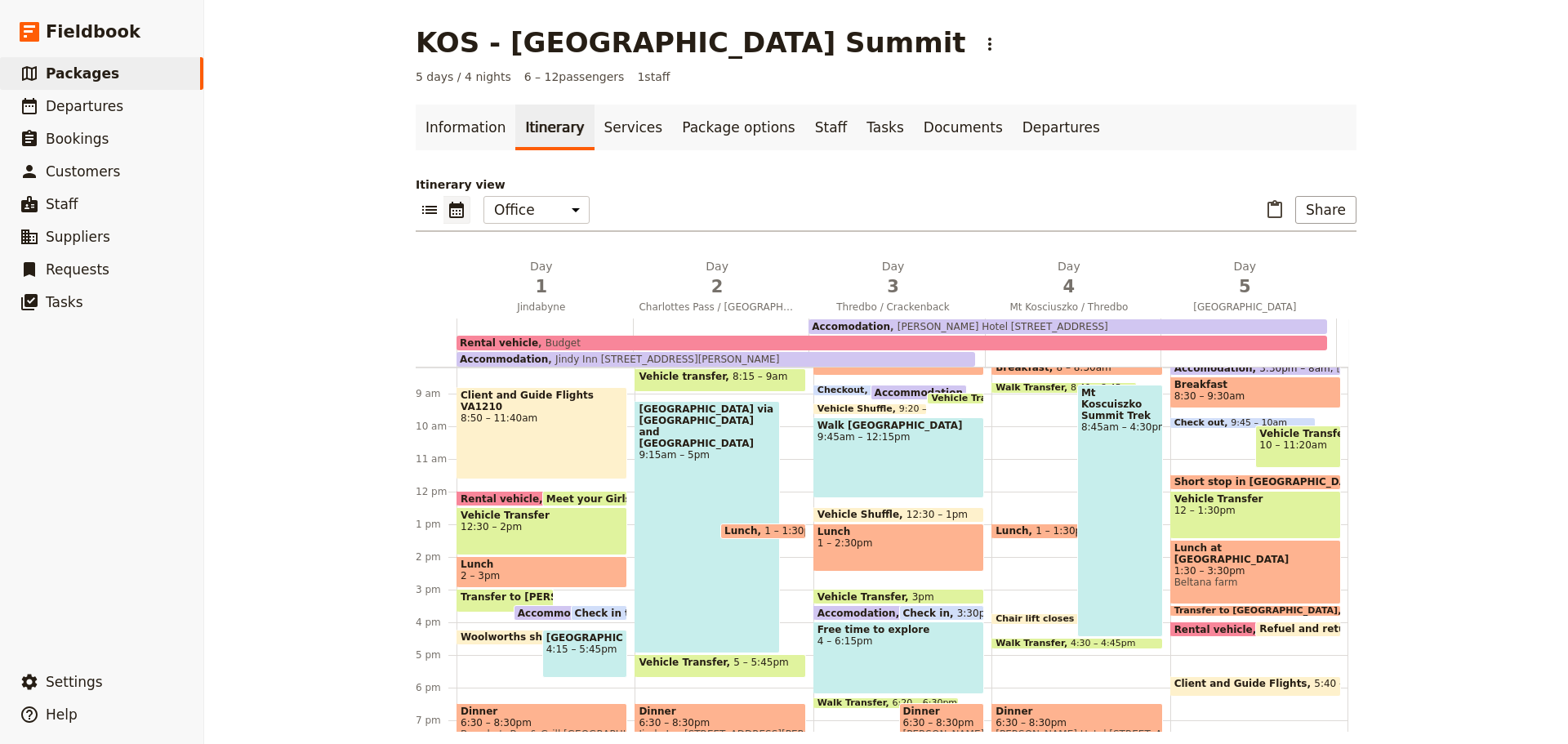
scroll to position [269, 0]
click at [1268, 576] on span "Beltana farm" at bounding box center [1255, 582] width 162 height 12
select select "5"
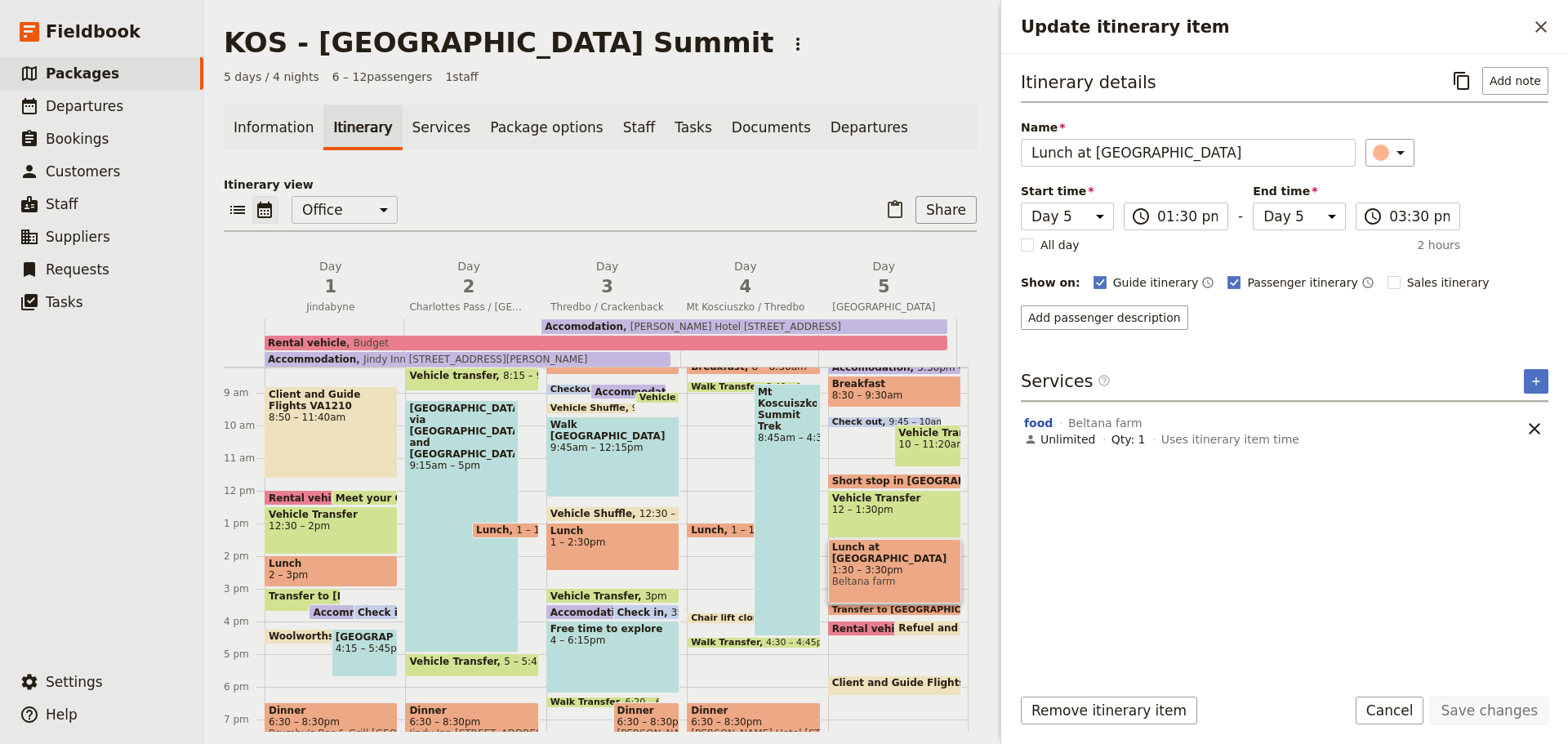
click at [1387, 283] on rect "Update itinerary item" at bounding box center [1393, 282] width 13 height 13
click at [1386, 275] on input "Sales itinerary" at bounding box center [1386, 274] width 1 height 1
checkbox input "true"
click at [1499, 710] on button "Save changes" at bounding box center [1489, 710] width 118 height 28
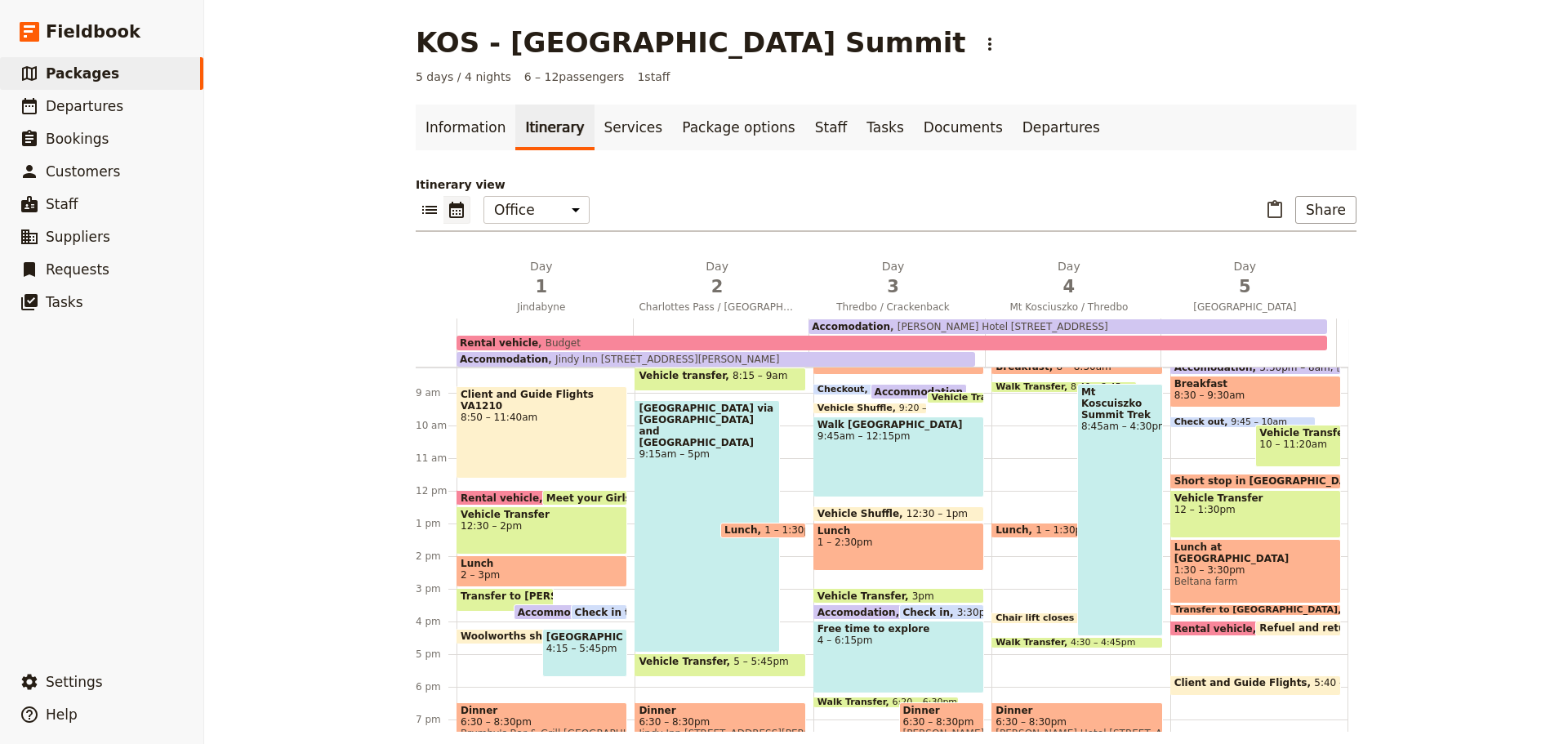
scroll to position [14, 0]
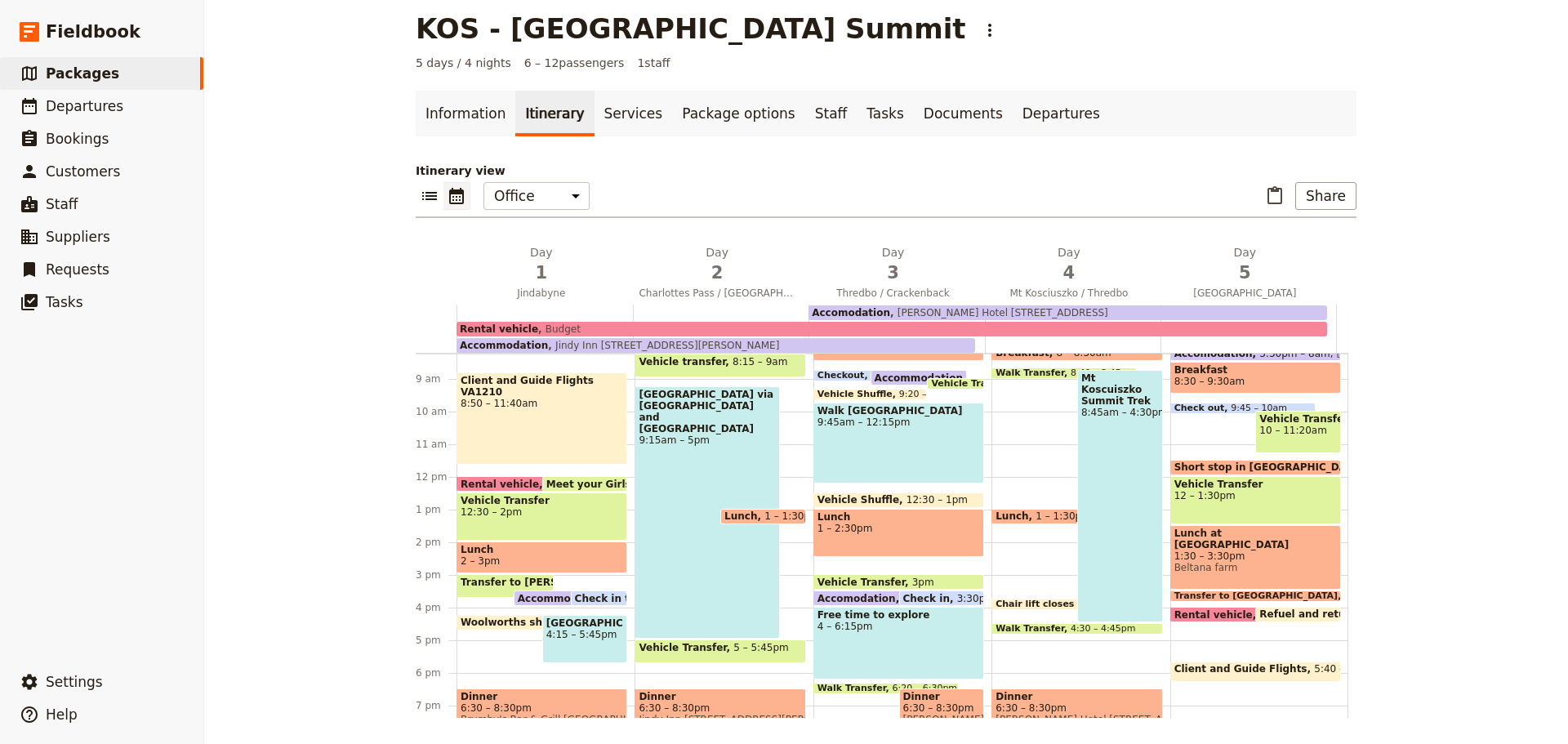
click at [1215, 668] on span "Client and Guide Flights" at bounding box center [1244, 669] width 140 height 12
select select "5"
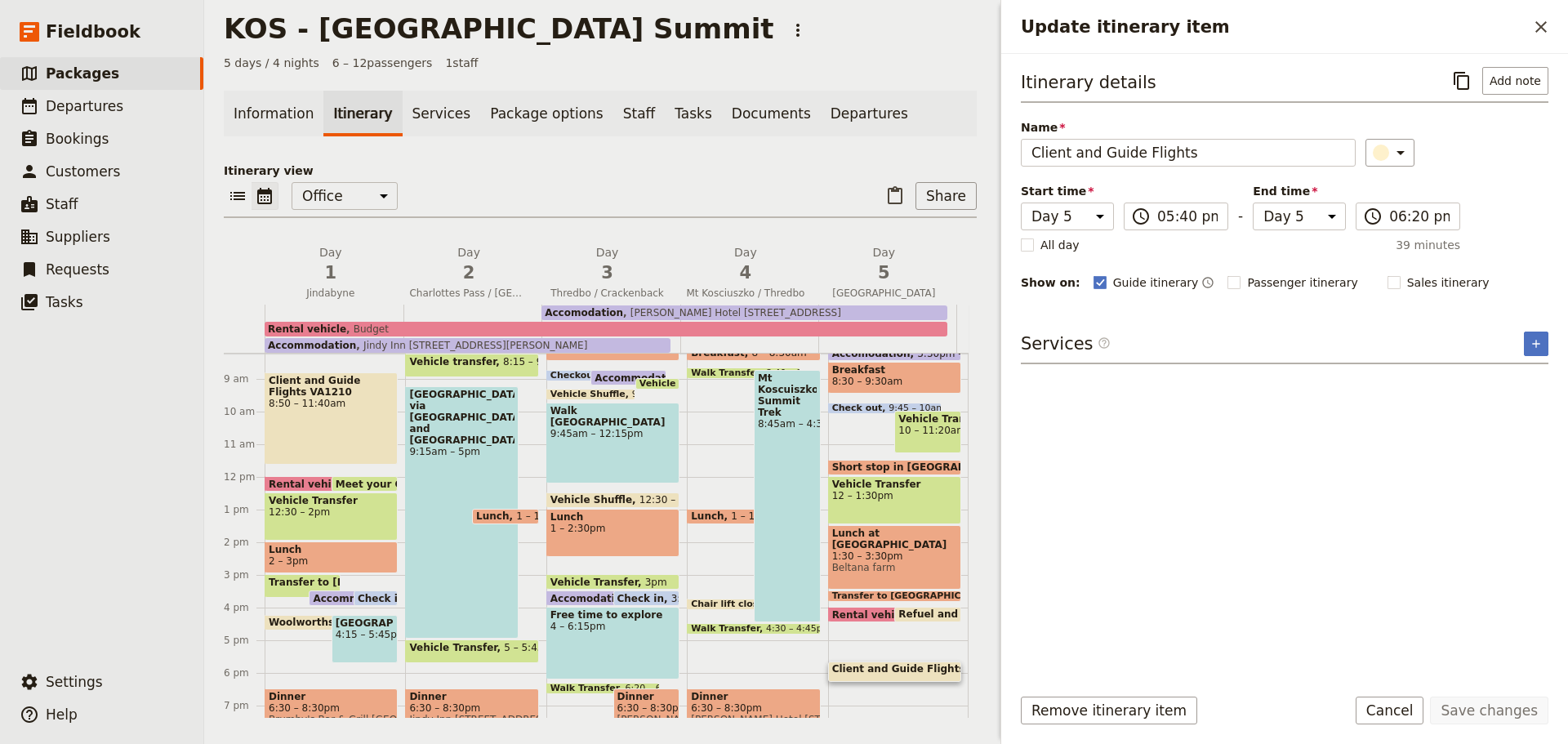
click at [1387, 279] on rect "Update itinerary item" at bounding box center [1393, 282] width 13 height 13
click at [1386, 275] on input "Sales itinerary" at bounding box center [1386, 274] width 1 height 1
checkbox input "true"
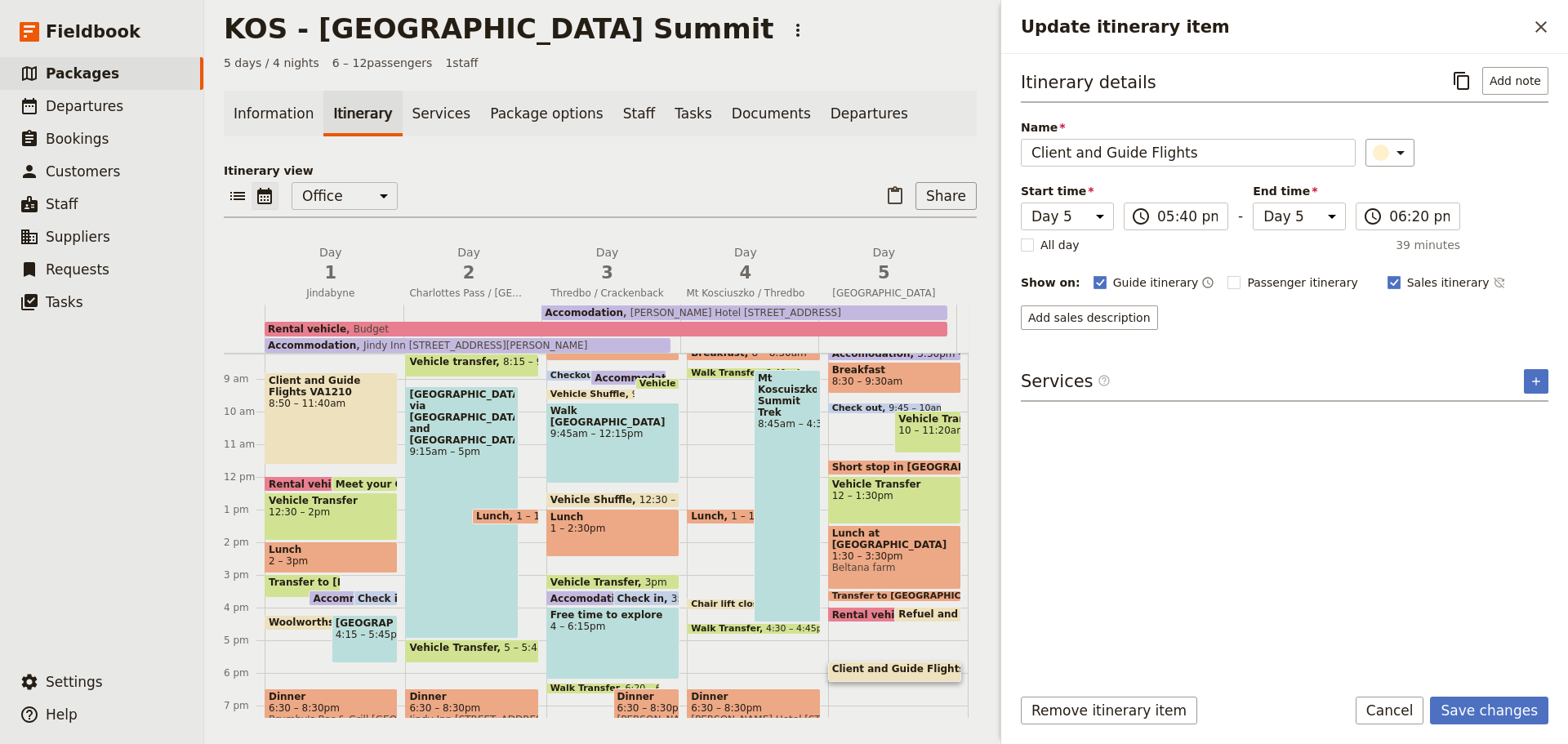
click at [1229, 277] on rect "Update itinerary item" at bounding box center [1234, 282] width 13 height 13
click at [1227, 275] on input "Passenger itinerary" at bounding box center [1227, 274] width 1 height 1
checkbox input "true"
click at [1501, 701] on button "Save changes" at bounding box center [1489, 710] width 118 height 28
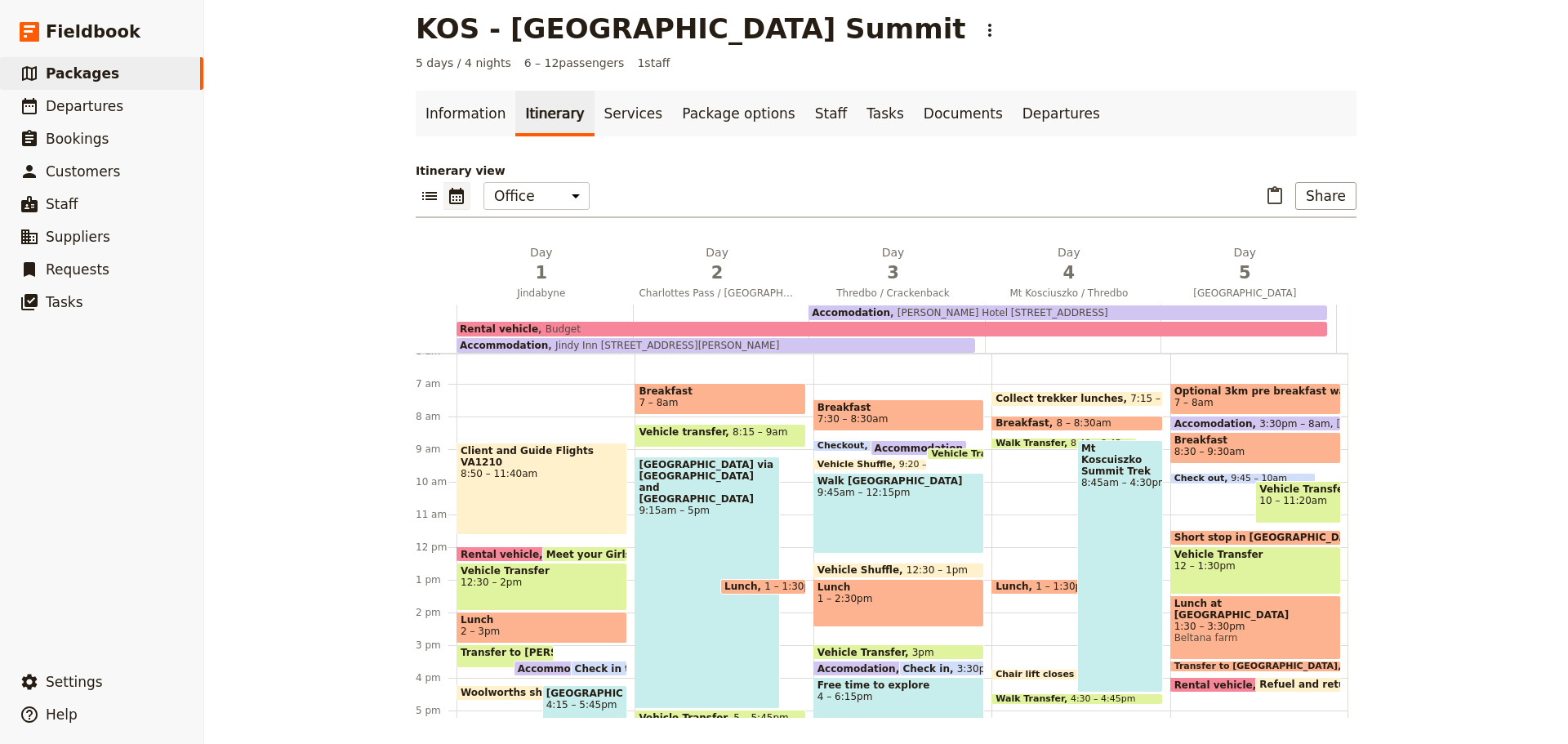
scroll to position [193, 0]
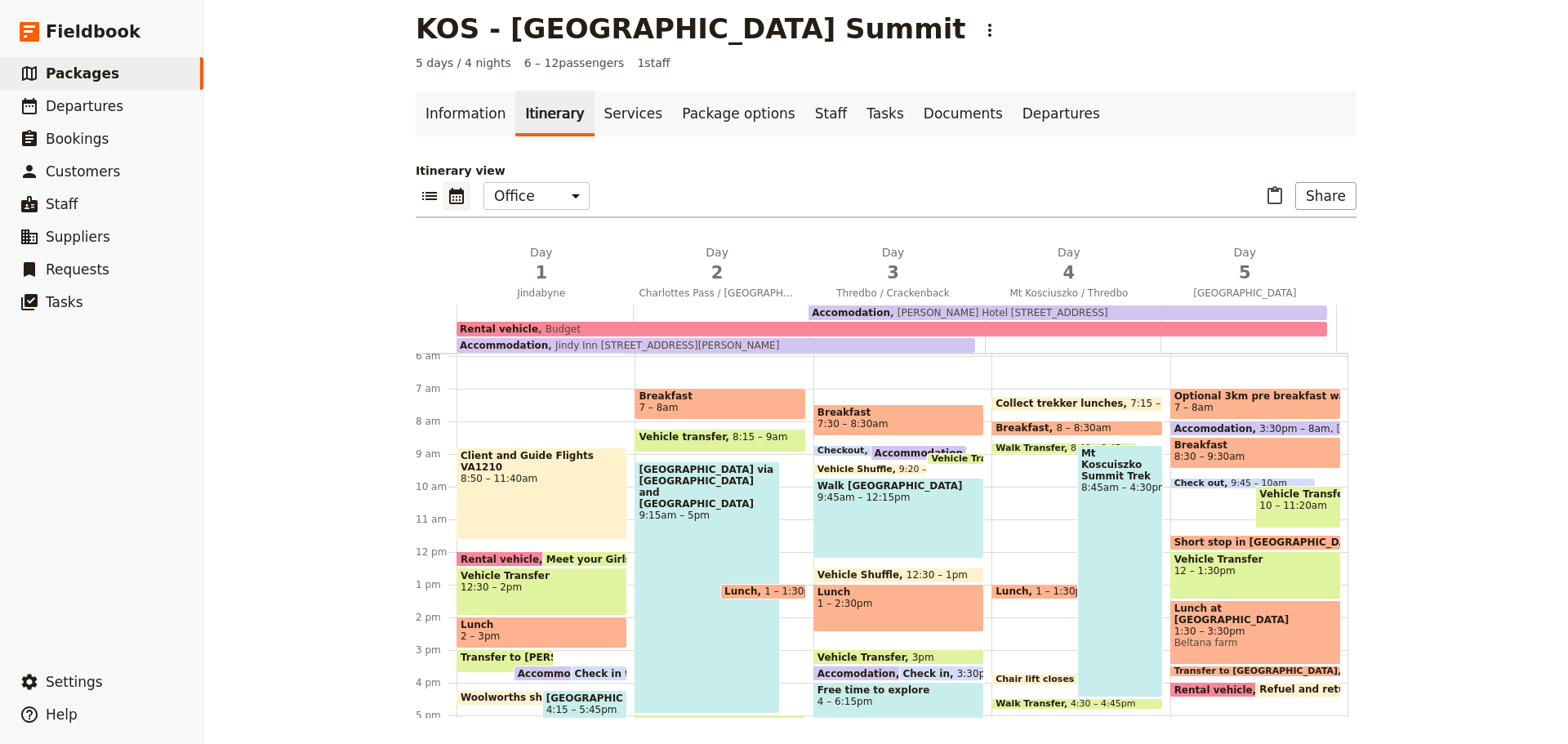
click at [534, 488] on div "Client and Guide Flights VA1210 8:50 – 11:40am" at bounding box center [541, 493] width 171 height 92
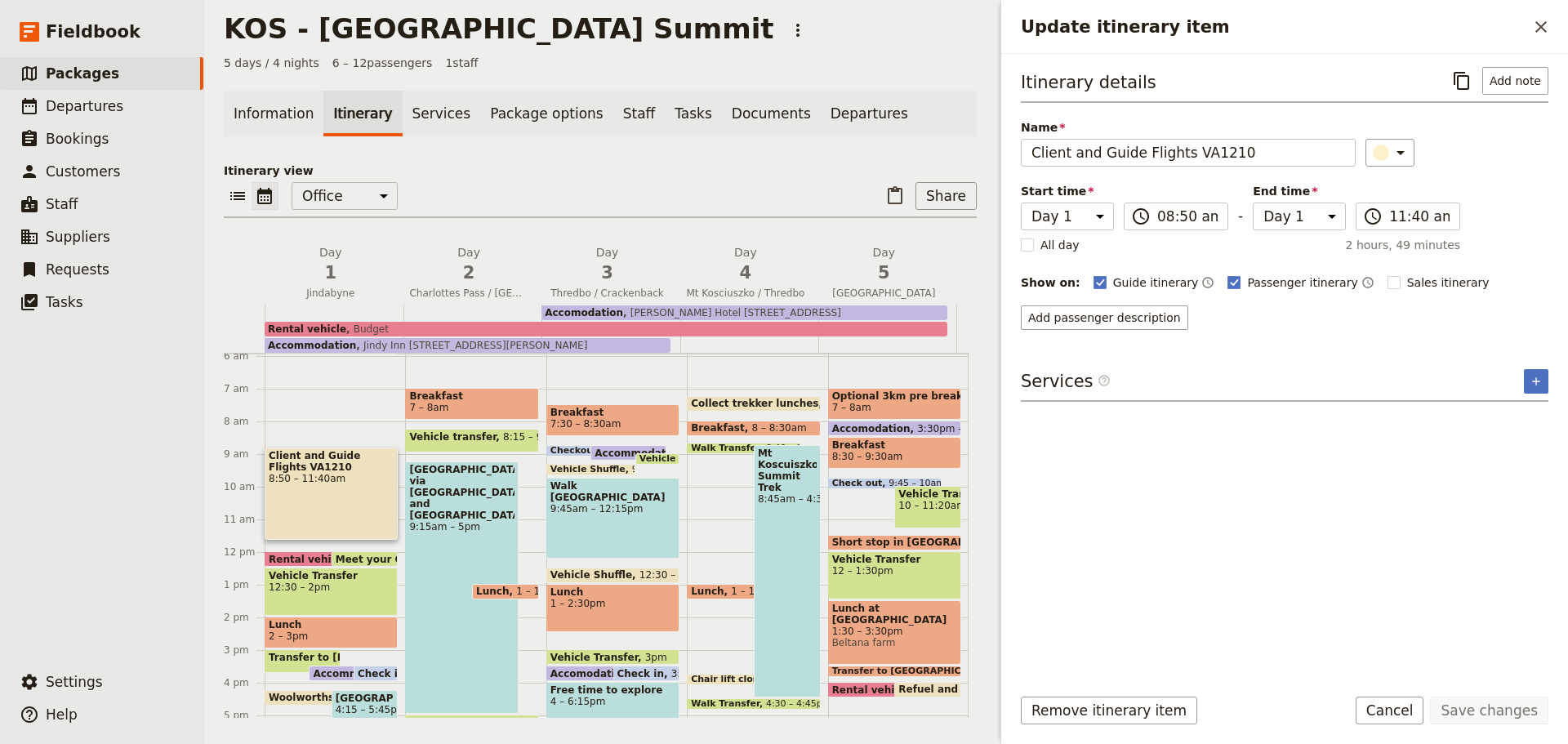
click at [1387, 278] on rect "Update itinerary item" at bounding box center [1393, 282] width 13 height 13
click at [1386, 275] on input "Sales itinerary" at bounding box center [1386, 274] width 1 height 1
checkbox input "true"
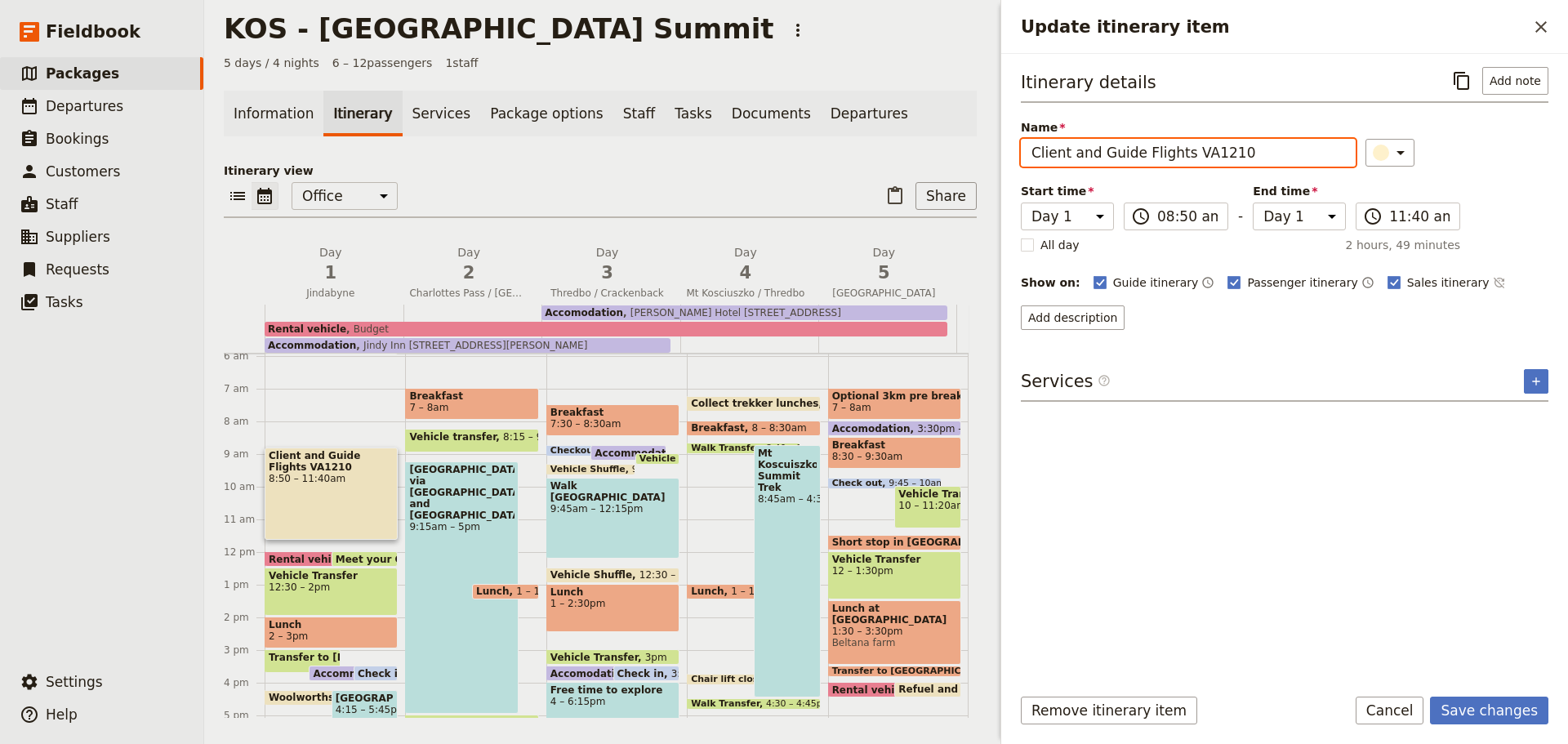
drag, startPoint x: 1179, startPoint y: 153, endPoint x: 1247, endPoint y: 150, distance: 68.1
click at [1247, 150] on input "Client and Guide Flights VA1210" at bounding box center [1188, 152] width 334 height 28
click at [1511, 84] on button "Add note" at bounding box center [1515, 81] width 66 height 28
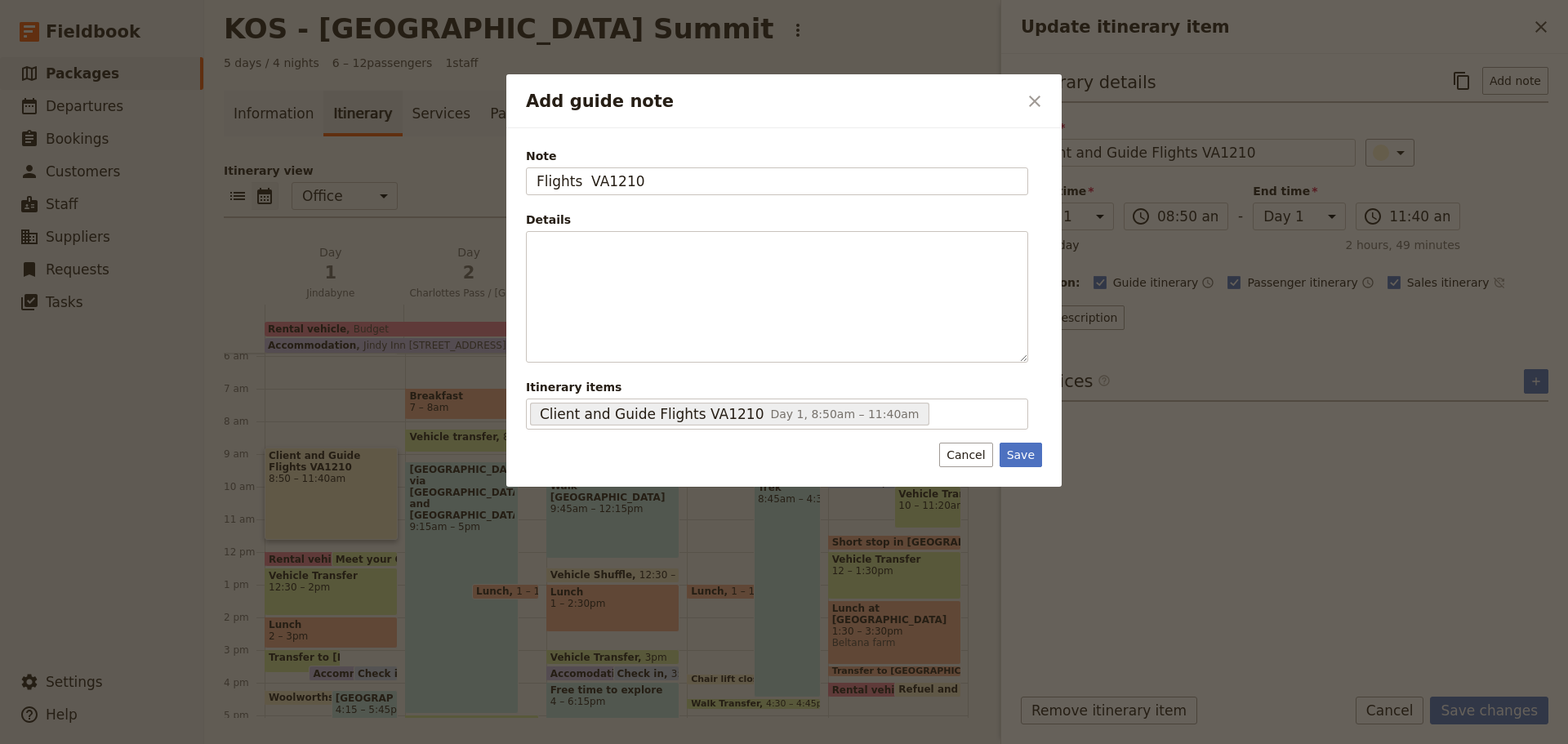
type input "Flights VA1210"
click at [1026, 455] on button "Save" at bounding box center [1021, 455] width 43 height 24
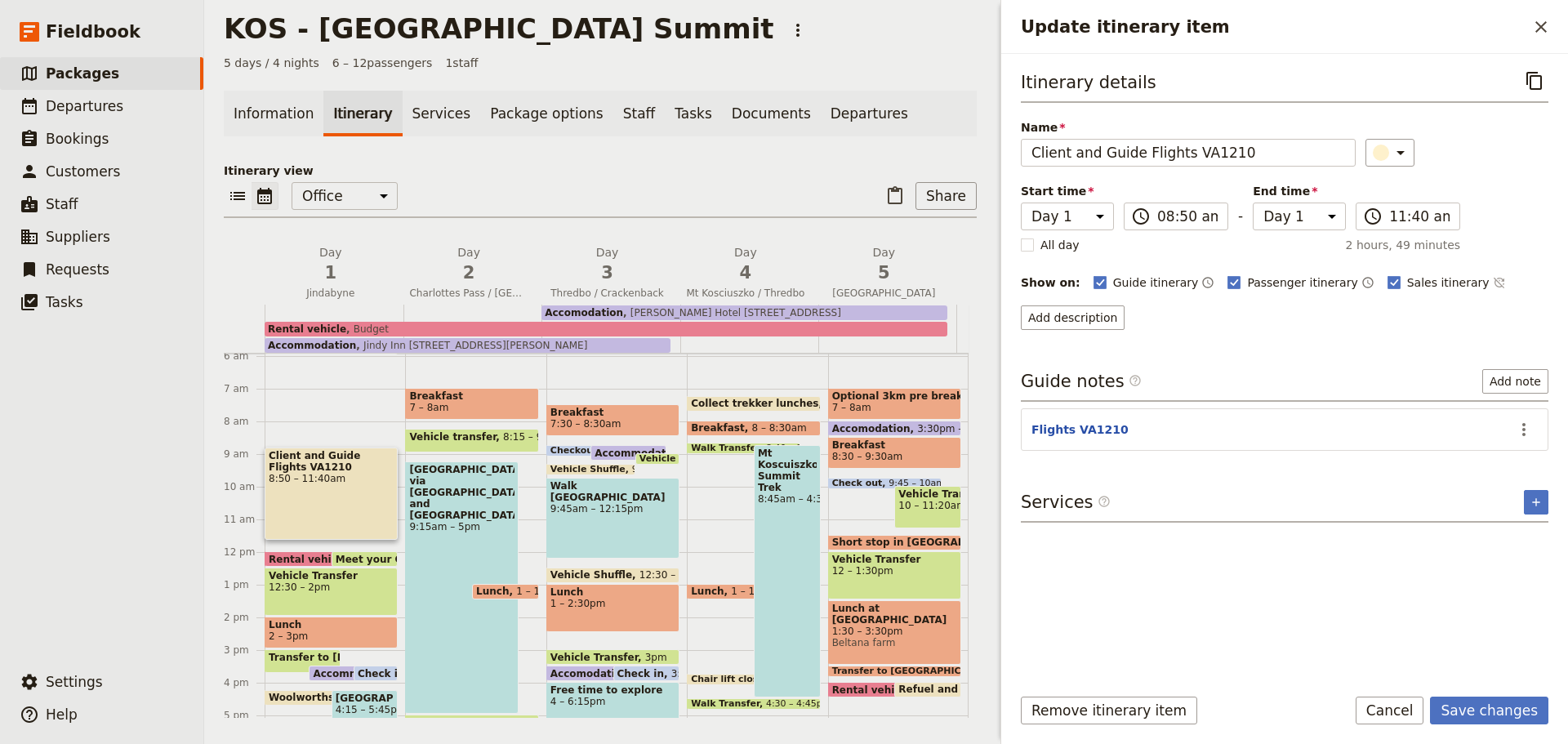
click at [1480, 714] on button "Save changes" at bounding box center [1489, 710] width 118 height 28
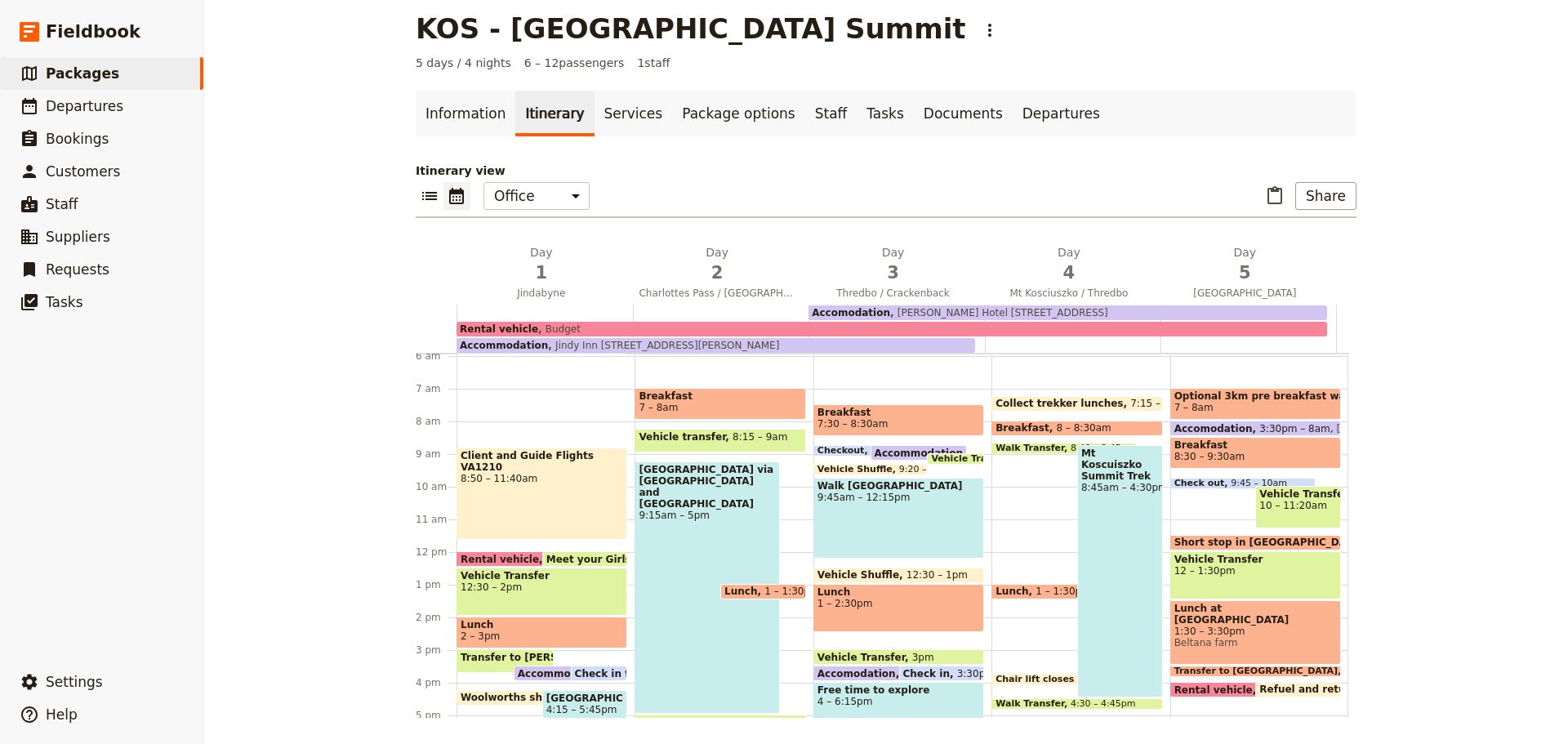
click at [543, 486] on div "Client and Guide Flights VA1210 8:50 – 11:40am" at bounding box center [541, 493] width 171 height 92
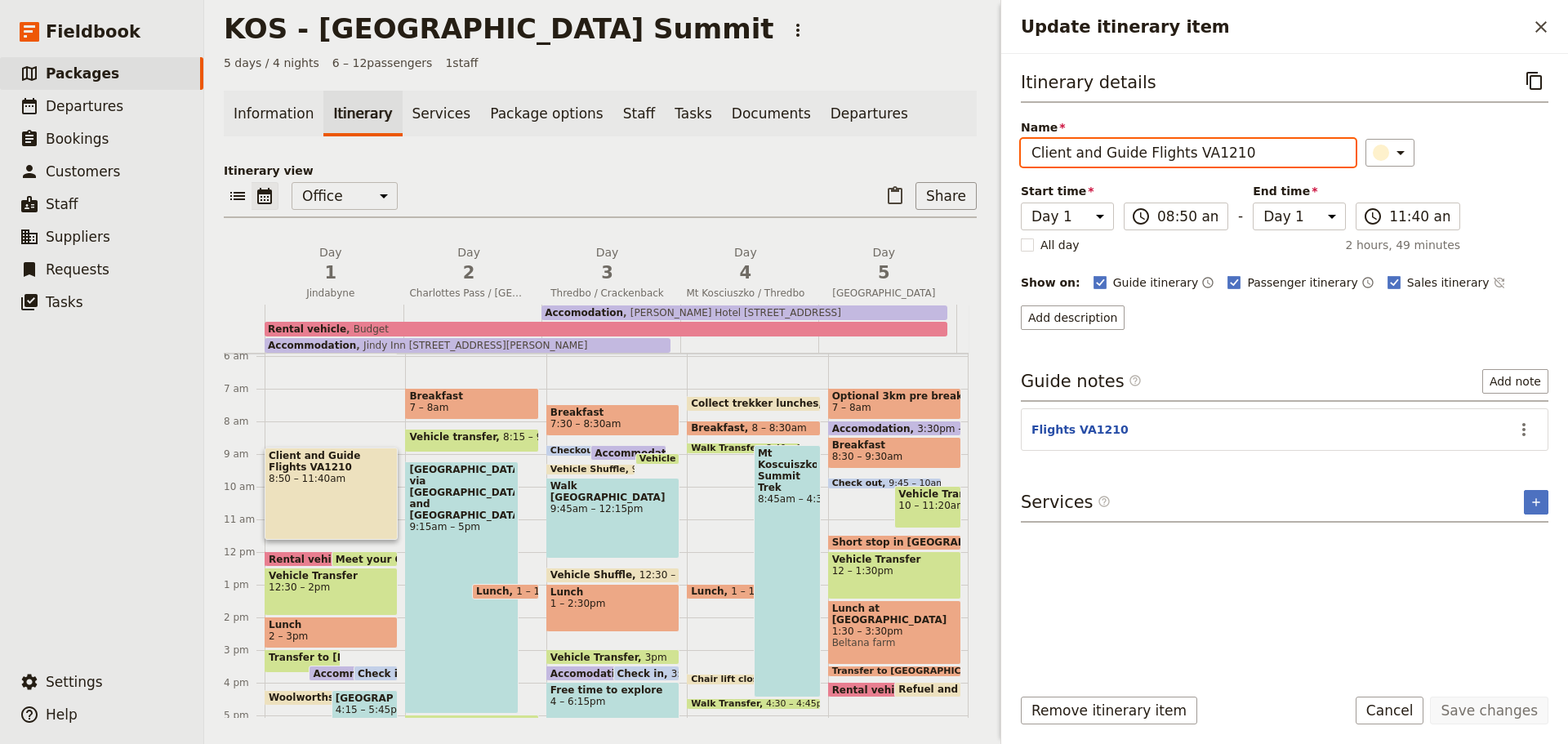
drag, startPoint x: 1180, startPoint y: 151, endPoint x: 1236, endPoint y: 163, distance: 57.3
click at [1236, 163] on input "Client and Guide Flights VA1210" at bounding box center [1188, 152] width 334 height 28
type input "Client and Guide Flights"
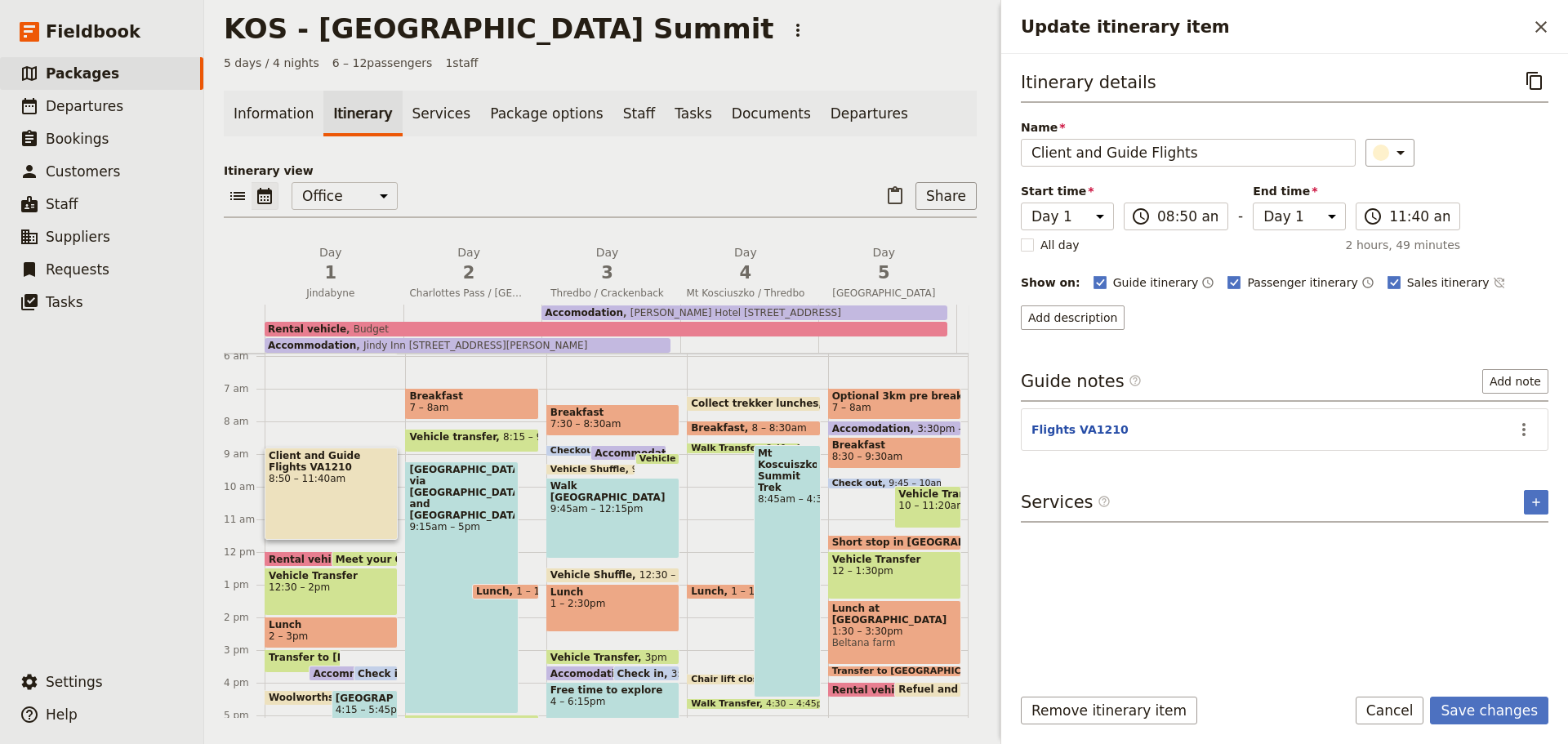
click at [1490, 707] on button "Save changes" at bounding box center [1489, 710] width 118 height 28
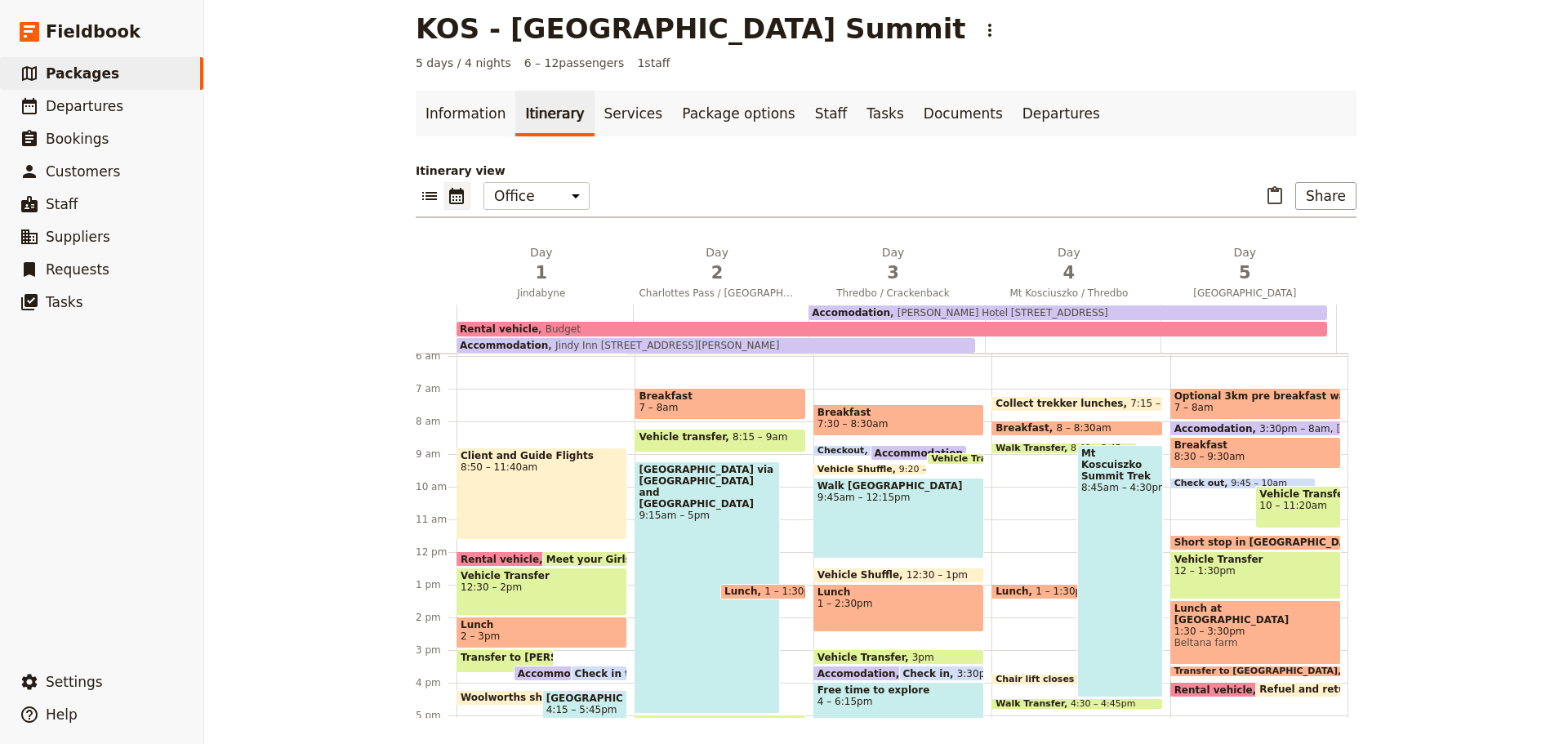
click at [546, 284] on span "1" at bounding box center [541, 272] width 156 height 24
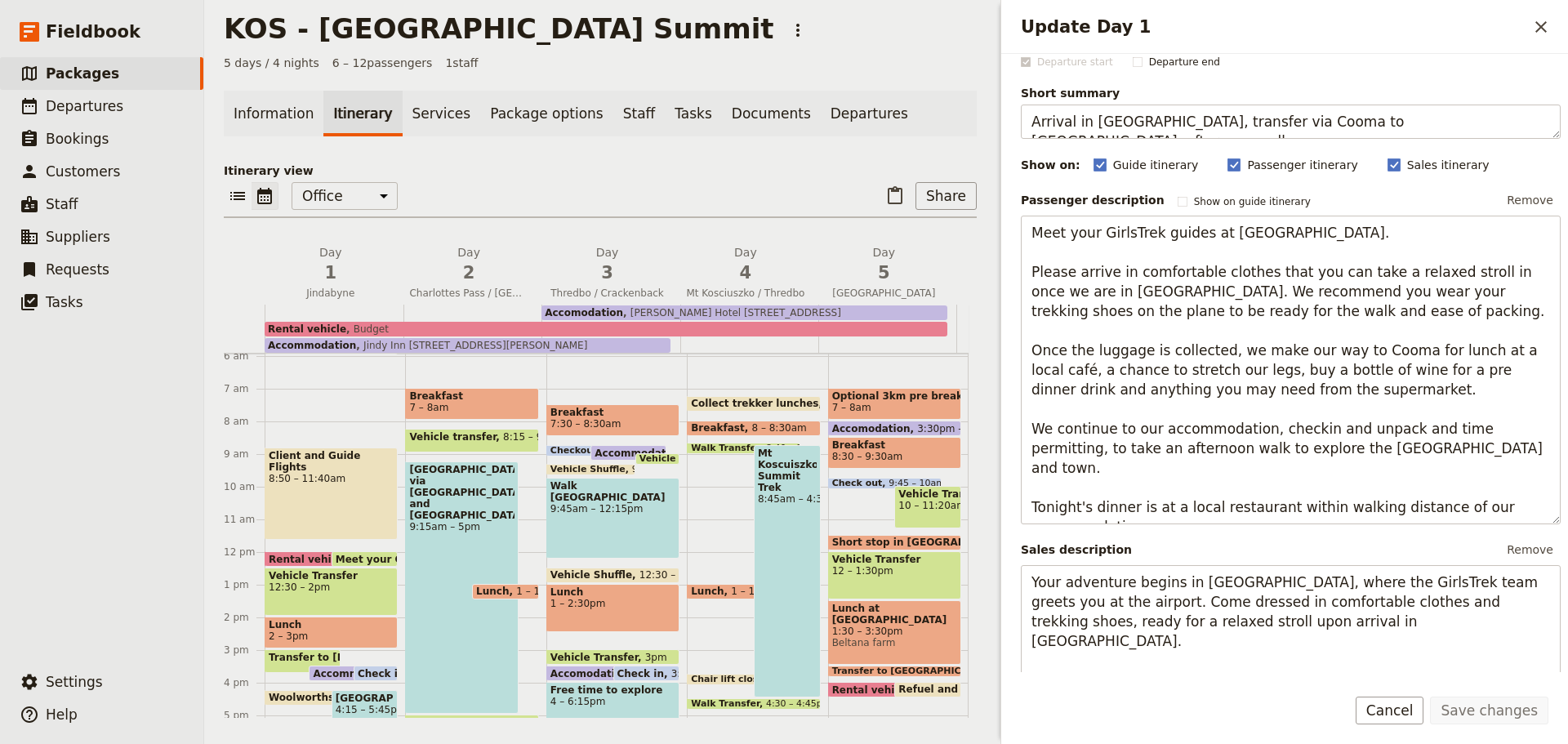
scroll to position [67, 0]
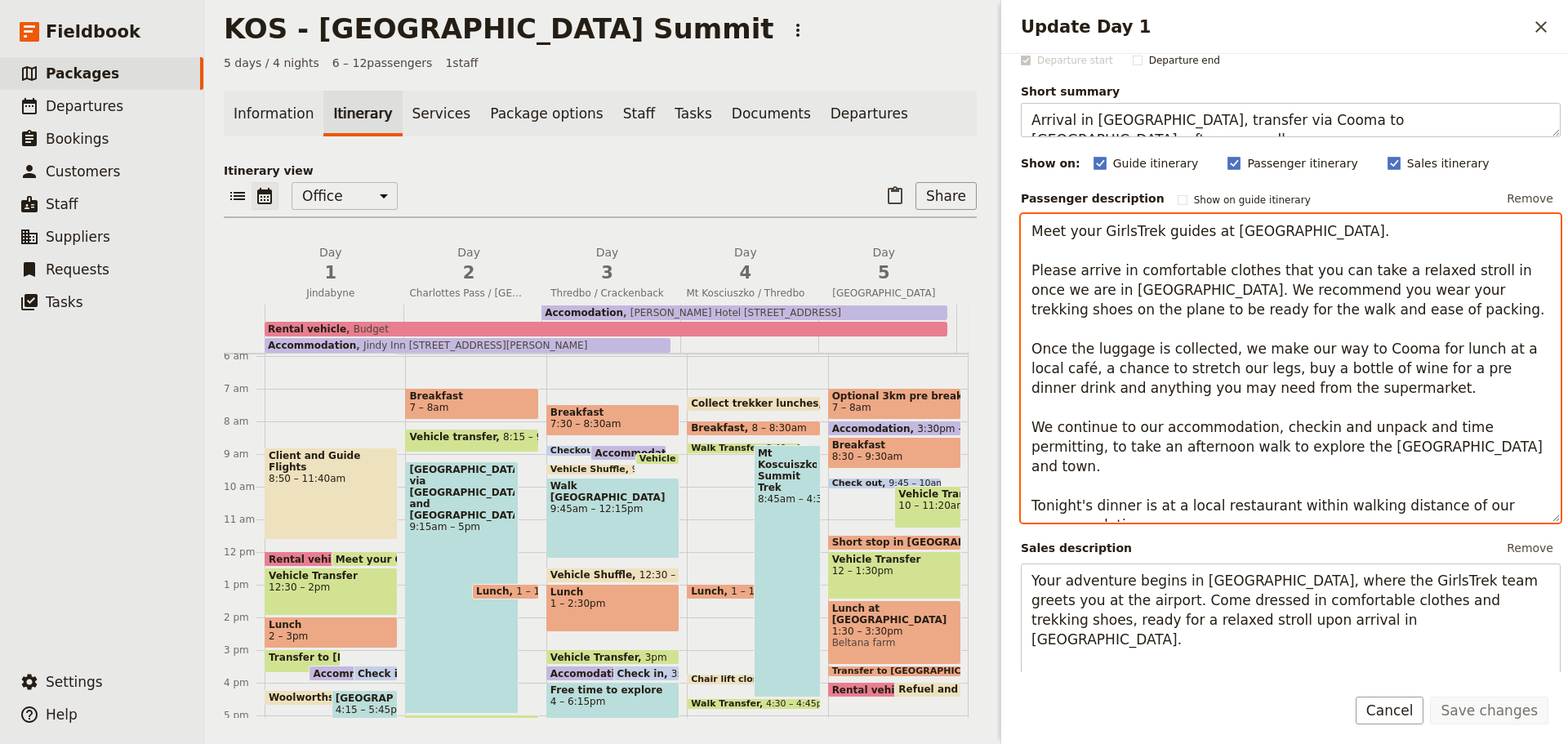
click at [1170, 488] on textarea "Meet your GirlsTrek guides at [GEOGRAPHIC_DATA]. Please arrive in comfortable c…" at bounding box center [1291, 368] width 539 height 309
click at [1219, 486] on textarea "Meet your GirlsTrek guides at [GEOGRAPHIC_DATA]. Please arrive in comfortable c…" at bounding box center [1291, 368] width 539 height 309
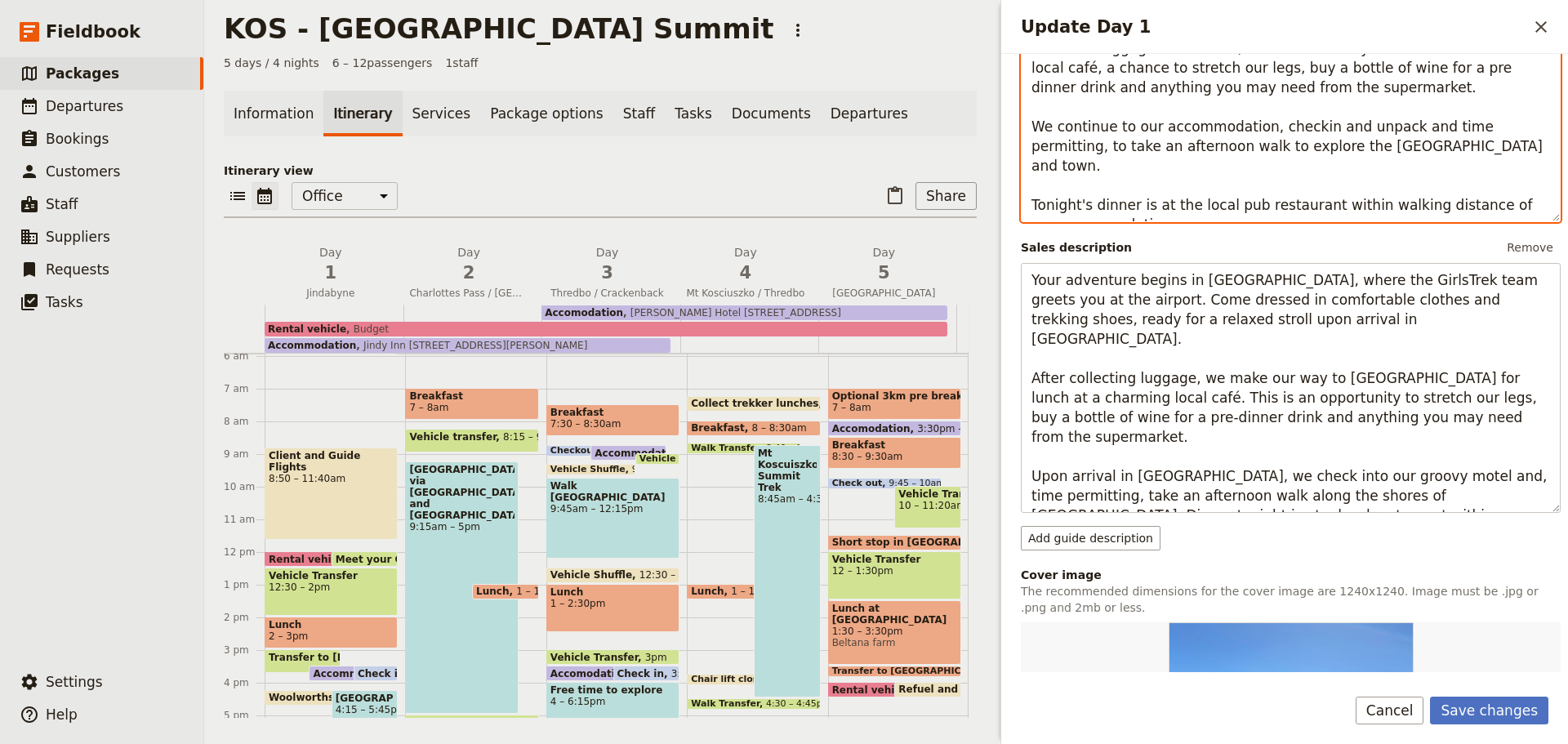
scroll to position [368, 0]
type textarea "Meet your GirlsTrek guides at [GEOGRAPHIC_DATA]. Please arrive in comfortable c…"
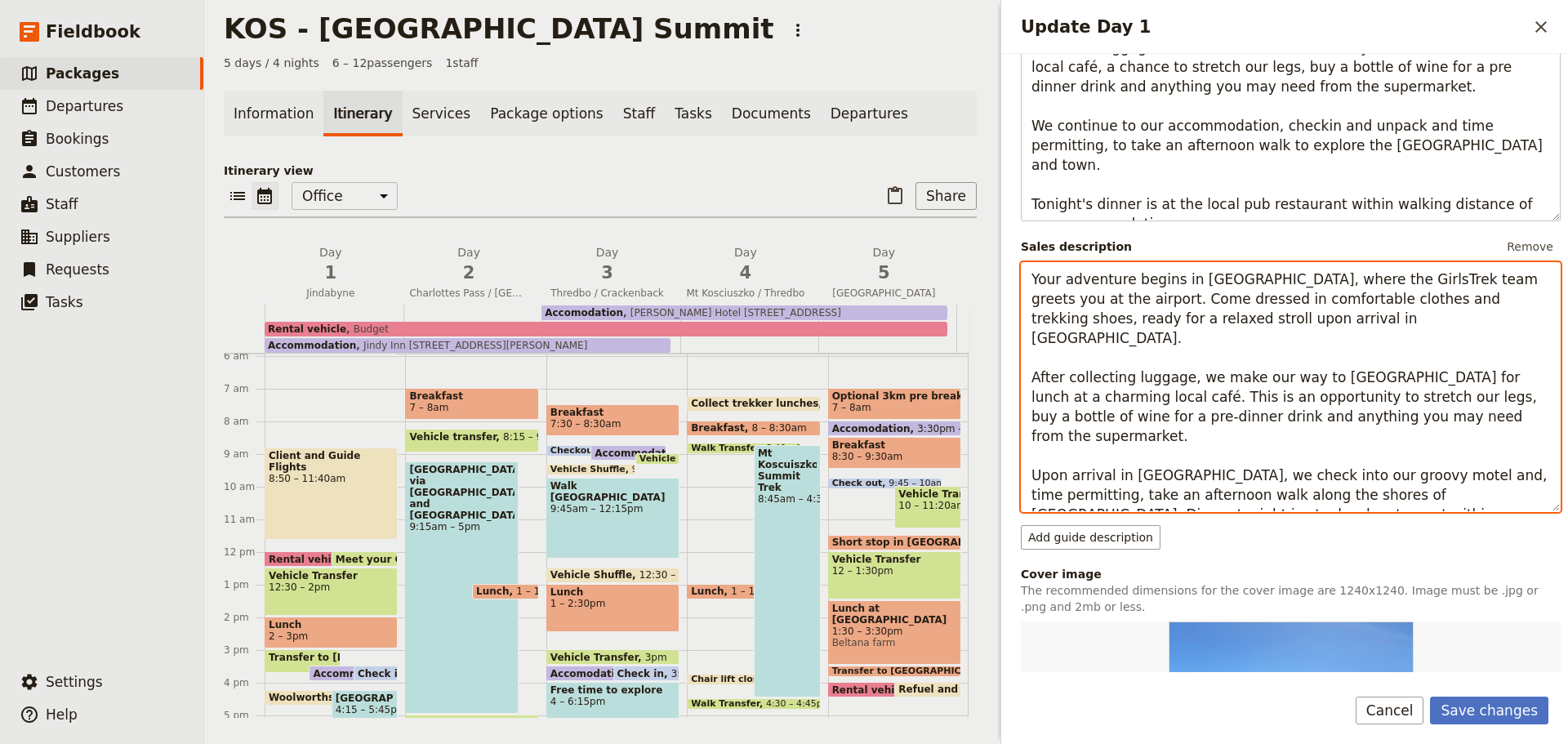
click at [1527, 457] on textarea "Your adventure begins in [GEOGRAPHIC_DATA], where the GirlsTrek team greets you…" at bounding box center [1291, 387] width 539 height 250
click at [1087, 476] on textarea "Your adventure begins in [GEOGRAPHIC_DATA], where the GirlsTrek team greets you…" at bounding box center [1291, 387] width 539 height 250
type textarea "Your adventure begins in [GEOGRAPHIC_DATA], where the GirlsTrek team greets you…"
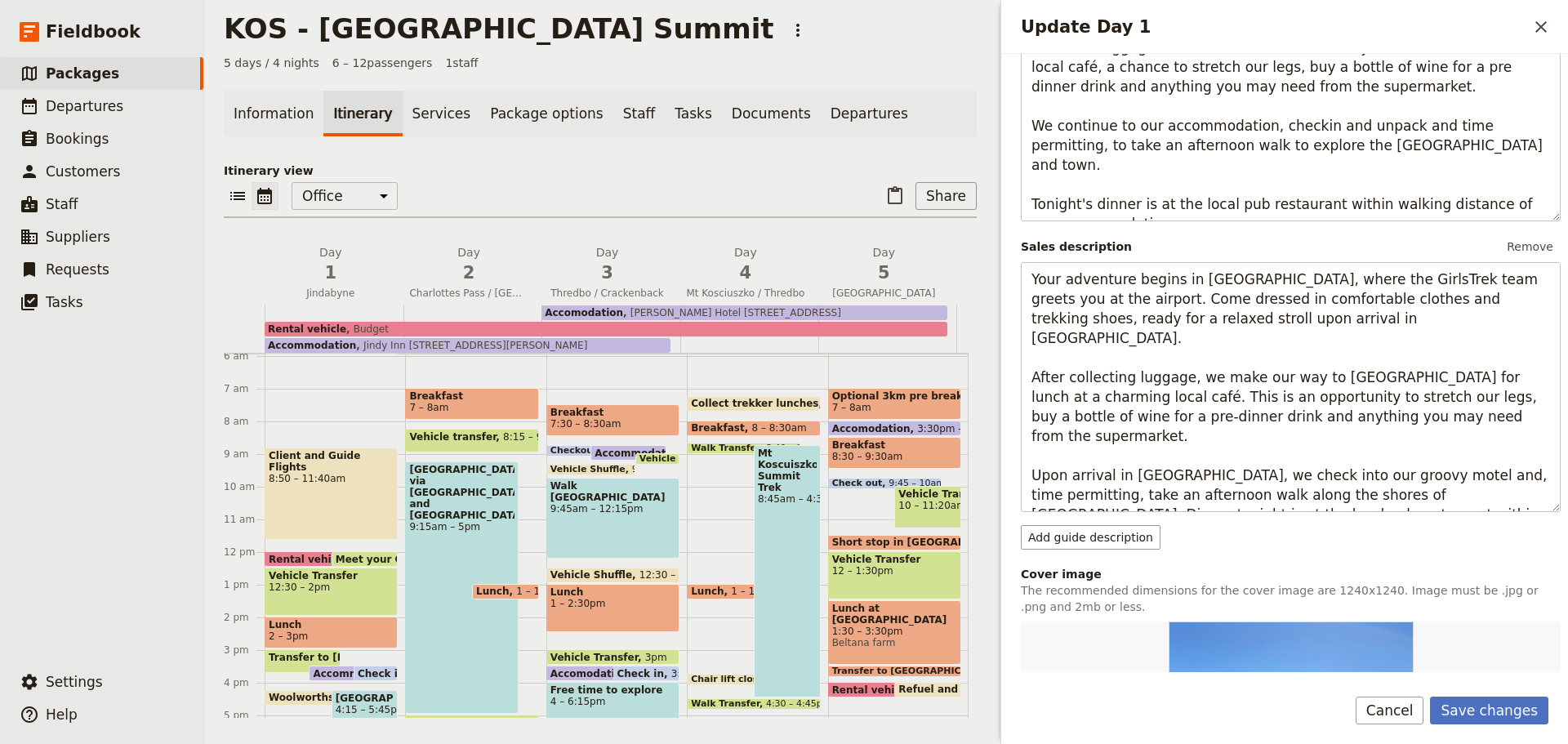
click at [1493, 715] on button "Save changes" at bounding box center [1489, 710] width 118 height 28
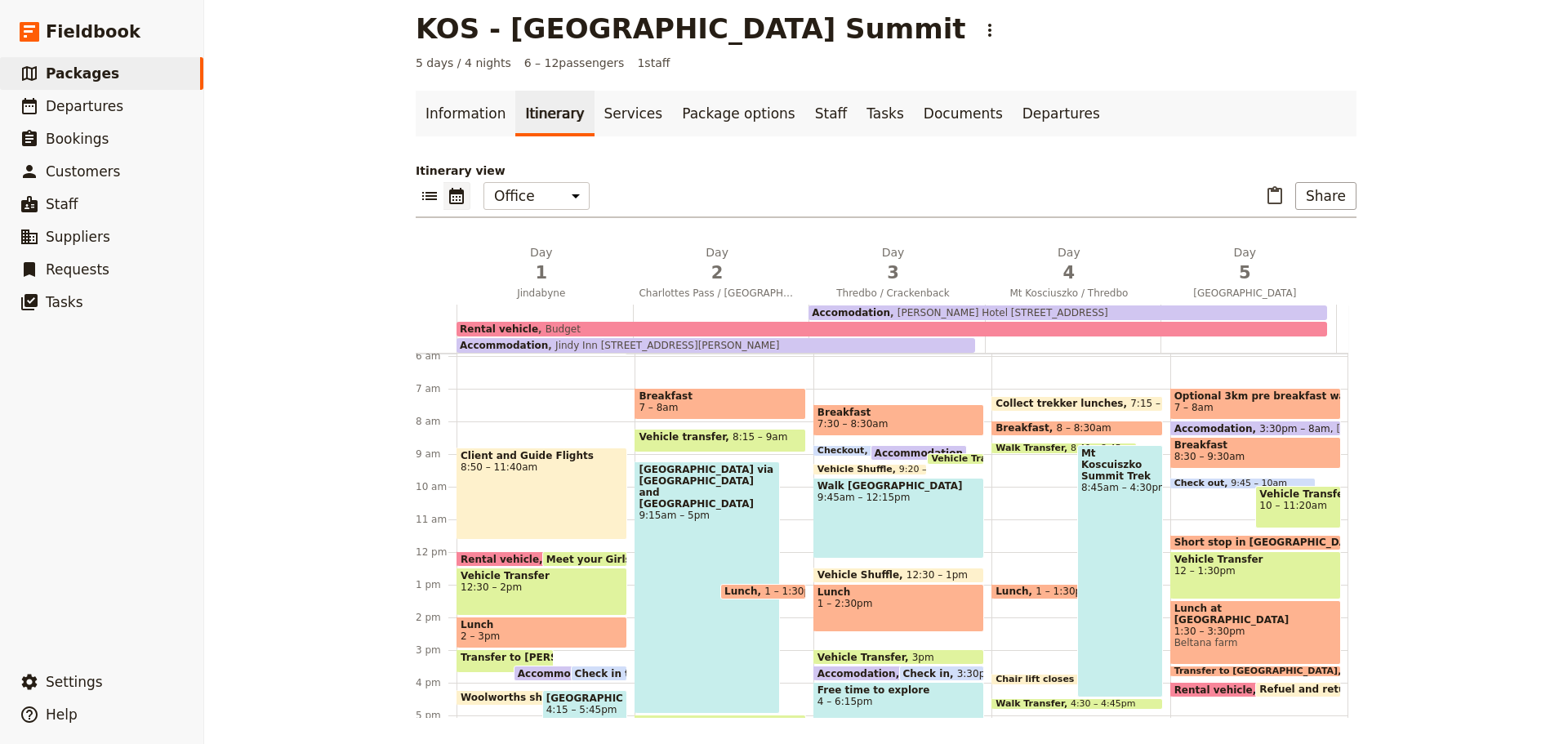
click at [734, 266] on span "2" at bounding box center [717, 272] width 156 height 24
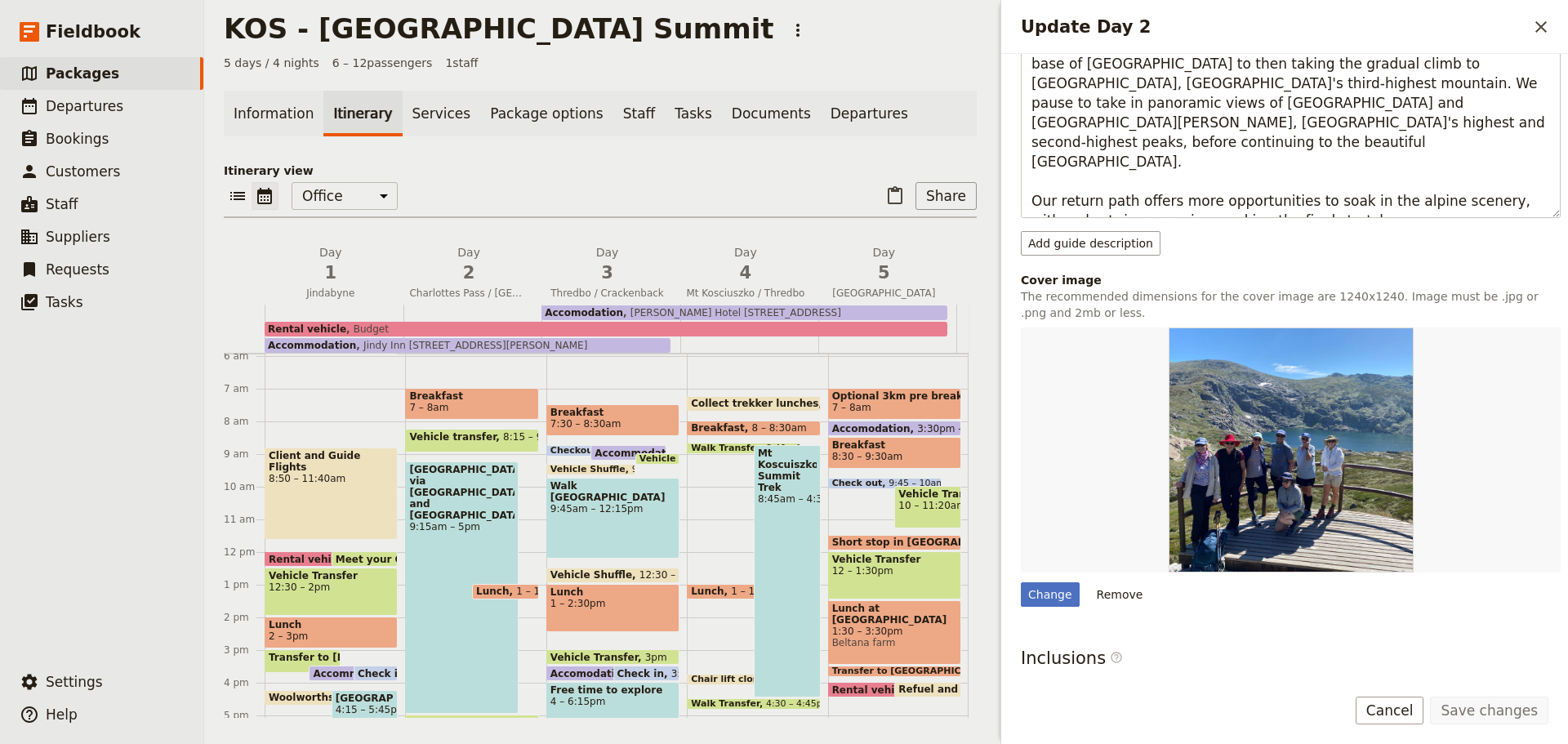
scroll to position [722, 0]
click at [622, 267] on span "3" at bounding box center [607, 272] width 118 height 24
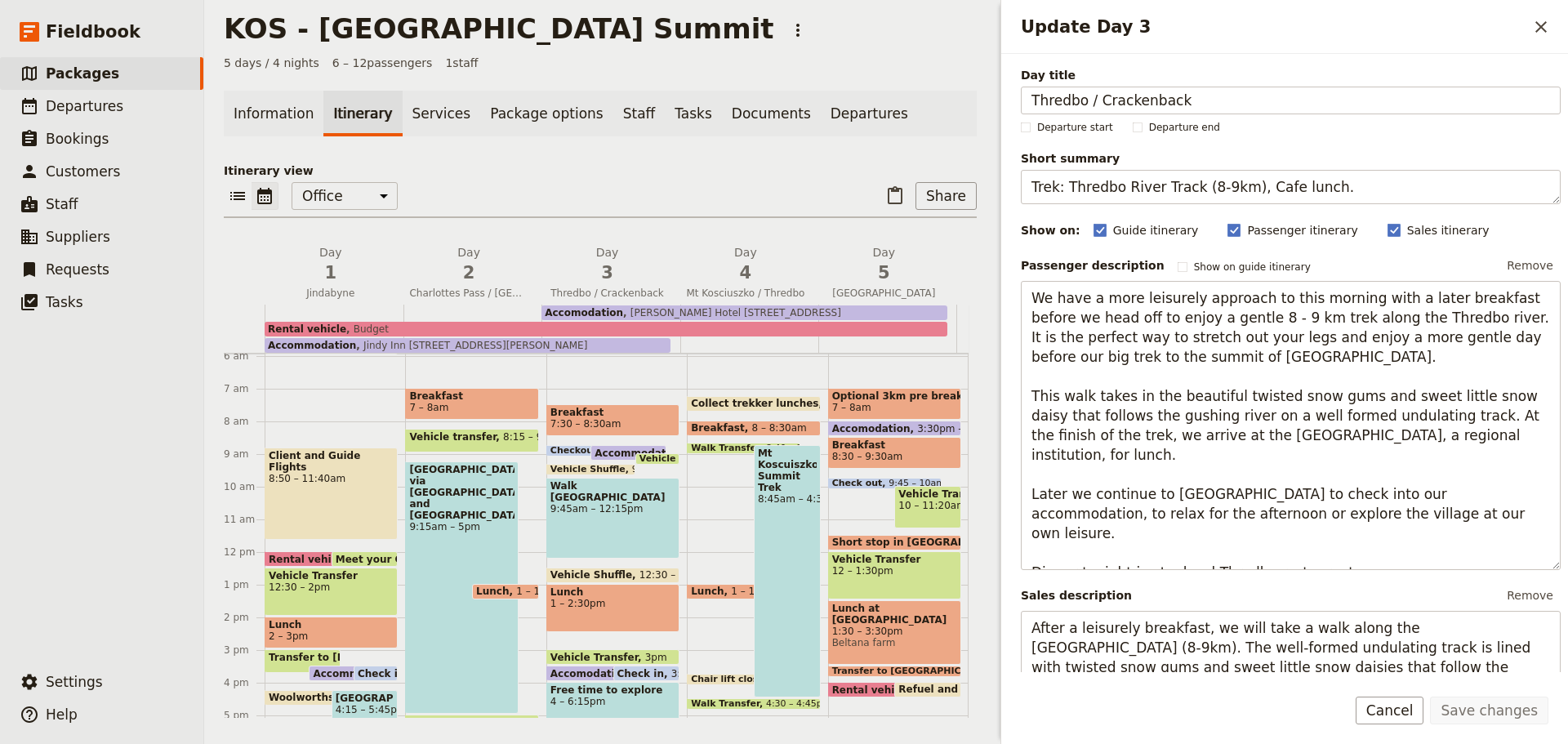
click at [758, 272] on span "4" at bounding box center [745, 272] width 118 height 24
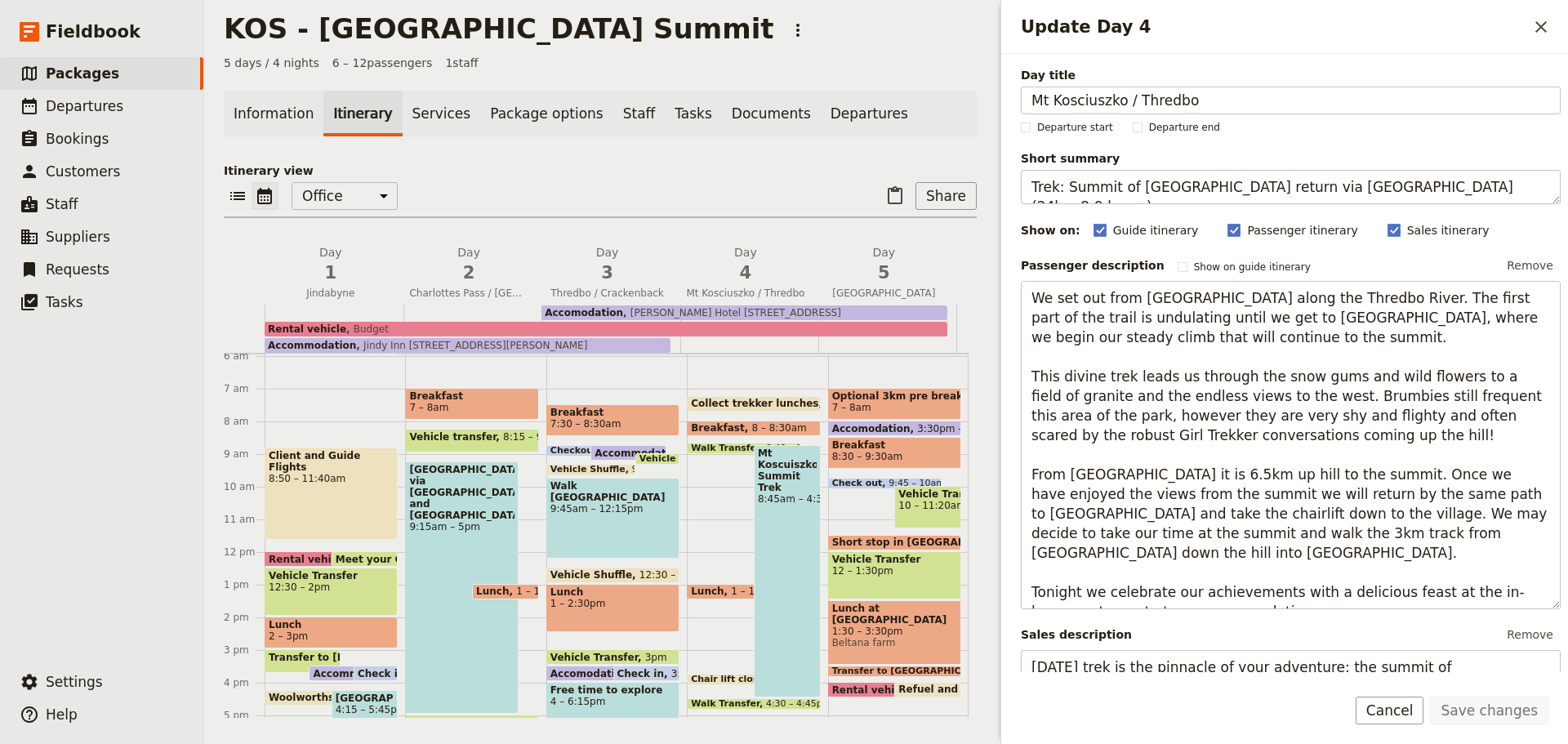
click at [843, 277] on span "5" at bounding box center [884, 272] width 118 height 24
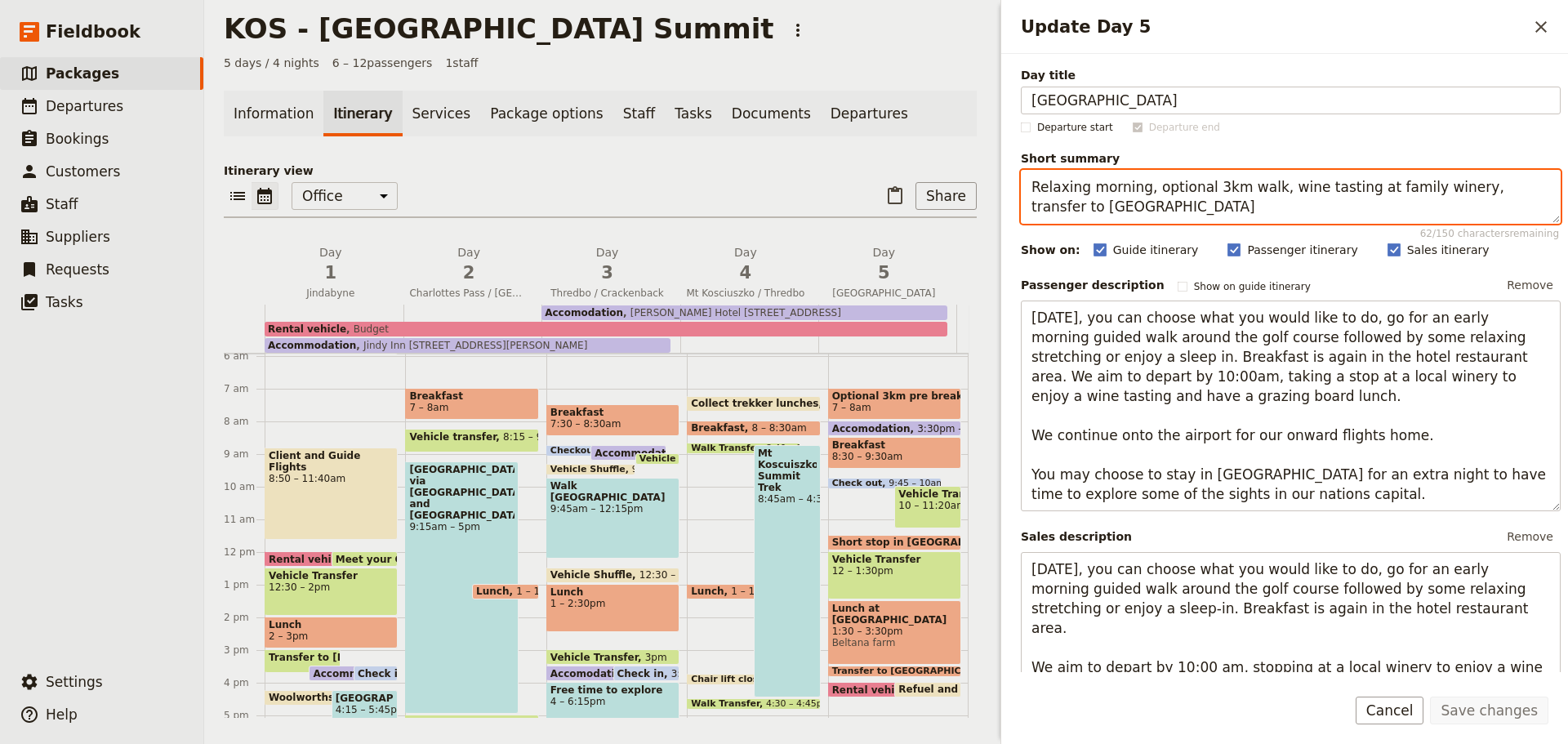
click at [1438, 189] on textarea "Relaxing morning, optional 3km walk, wine tasting at family winery, transfer to…" at bounding box center [1291, 197] width 539 height 54
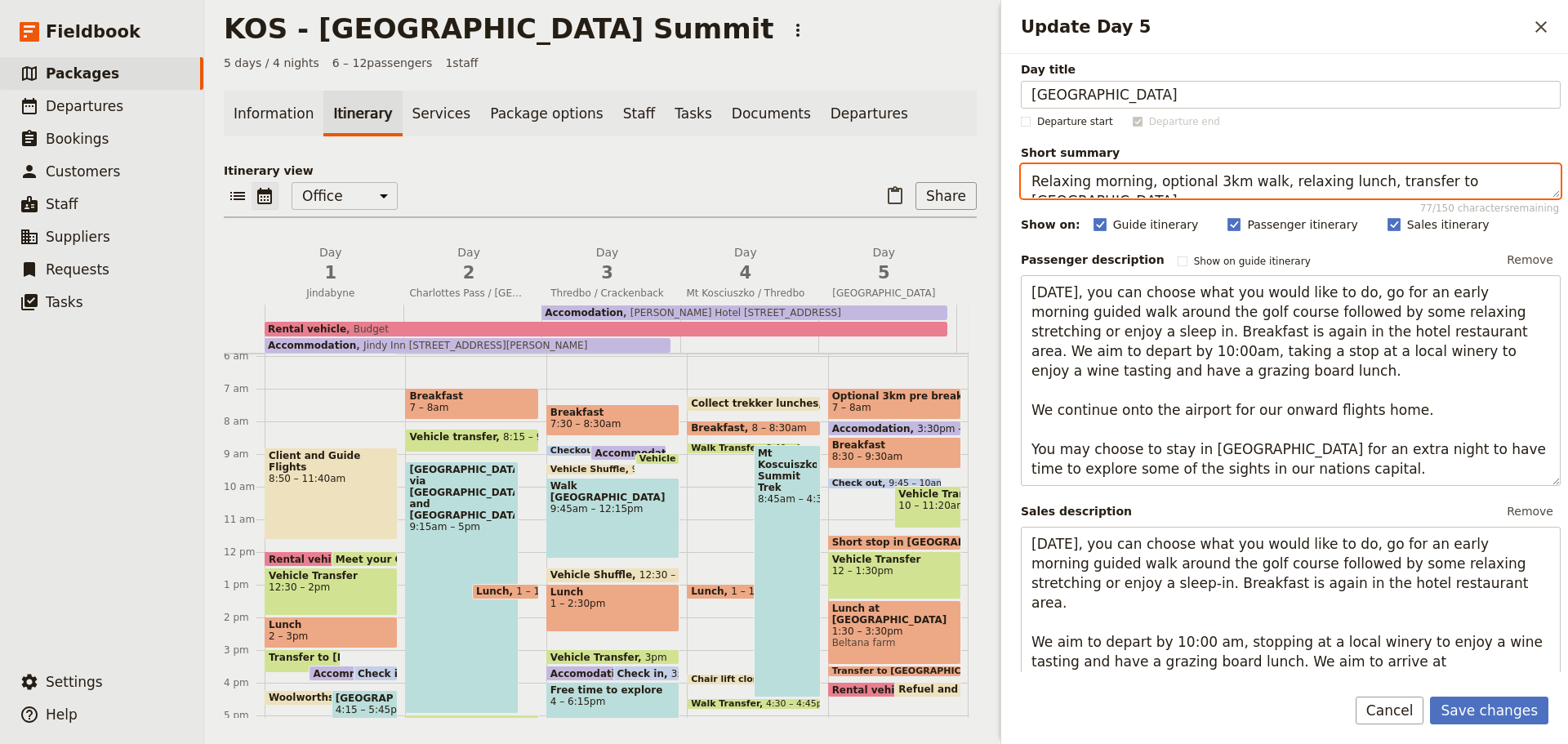
scroll to position [7, 0]
type textarea "Relaxing morning, optional 3km walk, relaxing lunch, transfer to [GEOGRAPHIC_DA…"
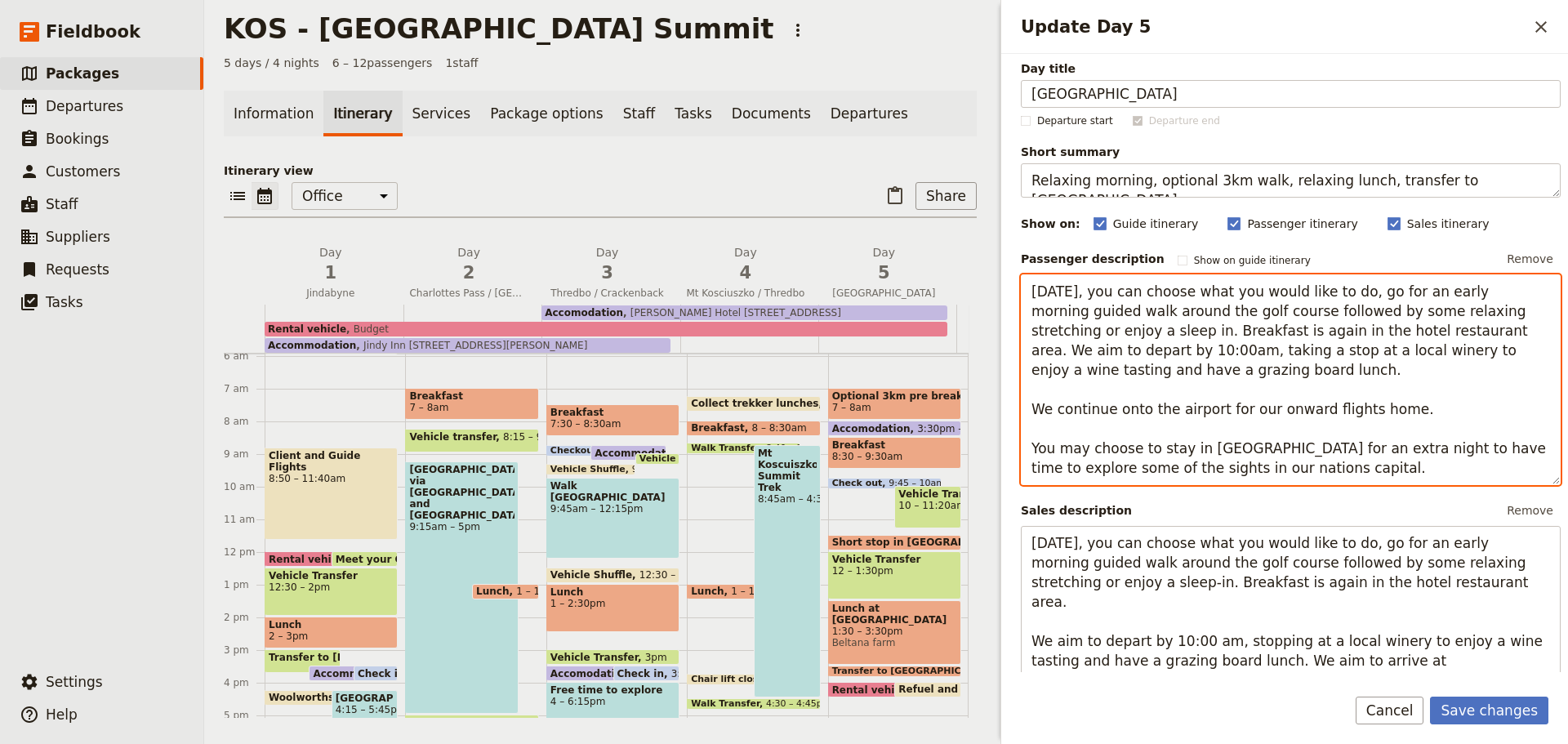
drag, startPoint x: 1517, startPoint y: 352, endPoint x: 1129, endPoint y: 353, distance: 388.0
click at [1129, 353] on textarea "[DATE], you can choose what you would like to do, go for an early morning guide…" at bounding box center [1291, 380] width 539 height 211
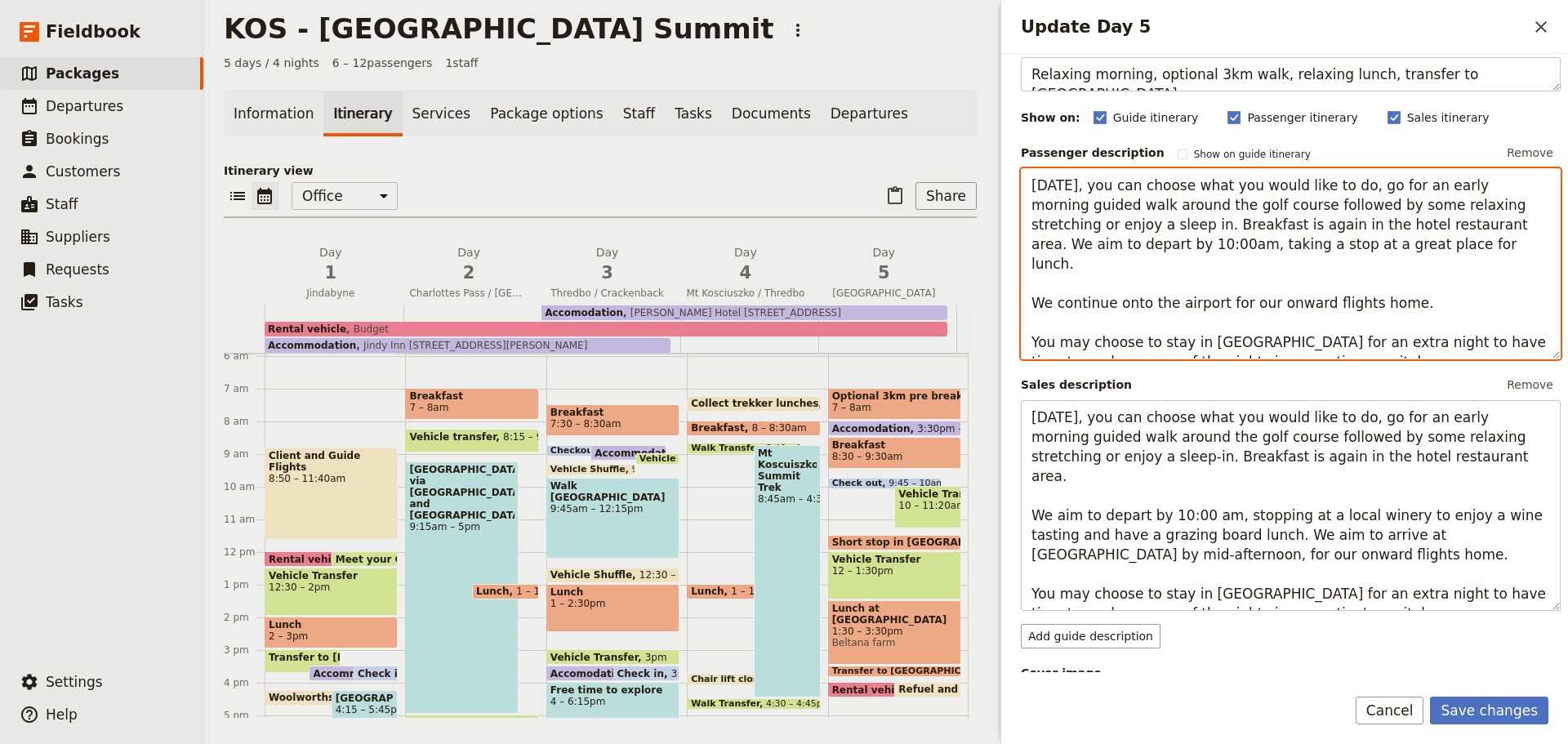
scroll to position [113, 0]
type textarea "[DATE], you can choose what you would like to do, go for an early morning guide…"
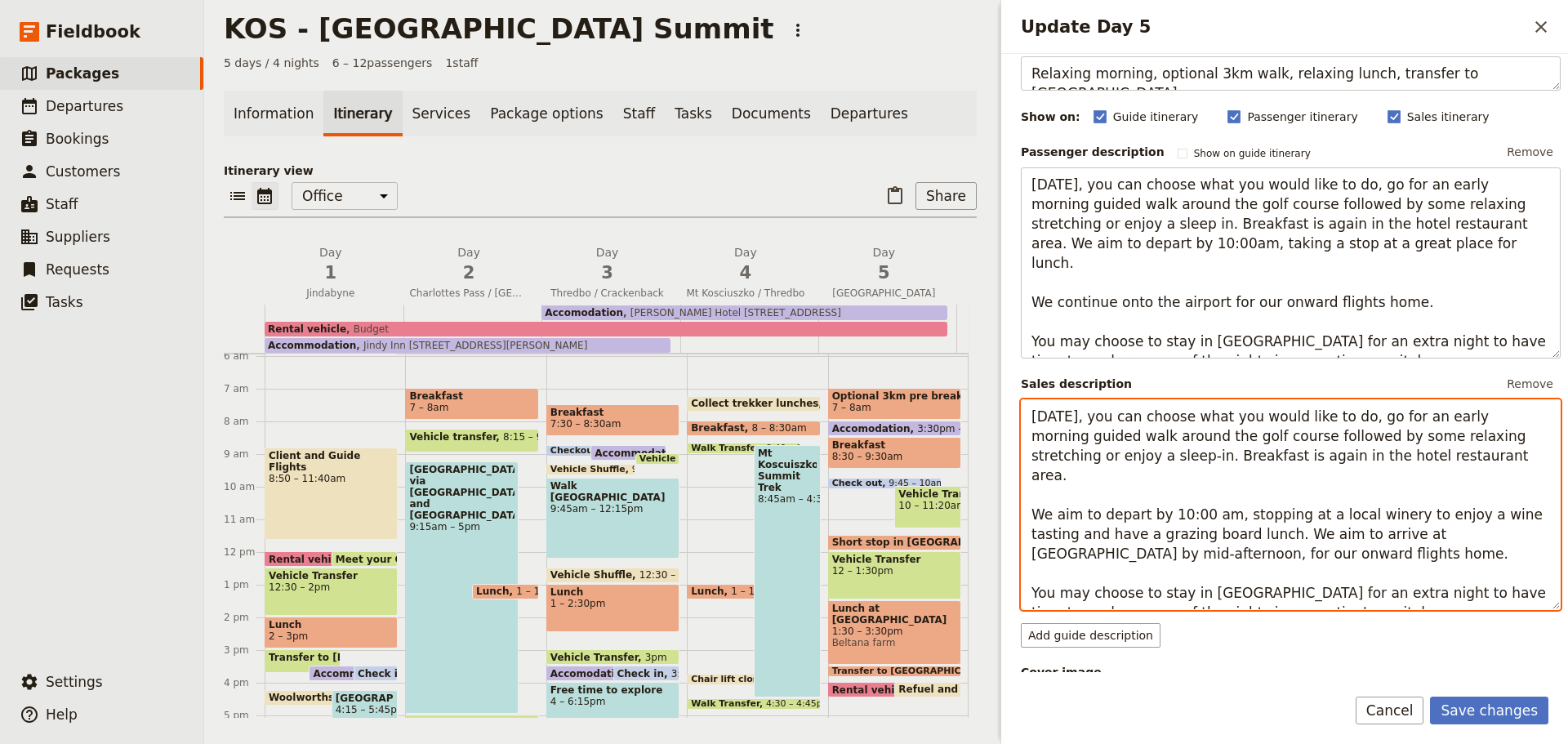
drag, startPoint x: 1187, startPoint y: 515, endPoint x: 1029, endPoint y: 516, distance: 158.0
click at [1029, 516] on textarea "[DATE], you can choose what you would like to do, go for an early morning guide…" at bounding box center [1291, 504] width 539 height 211
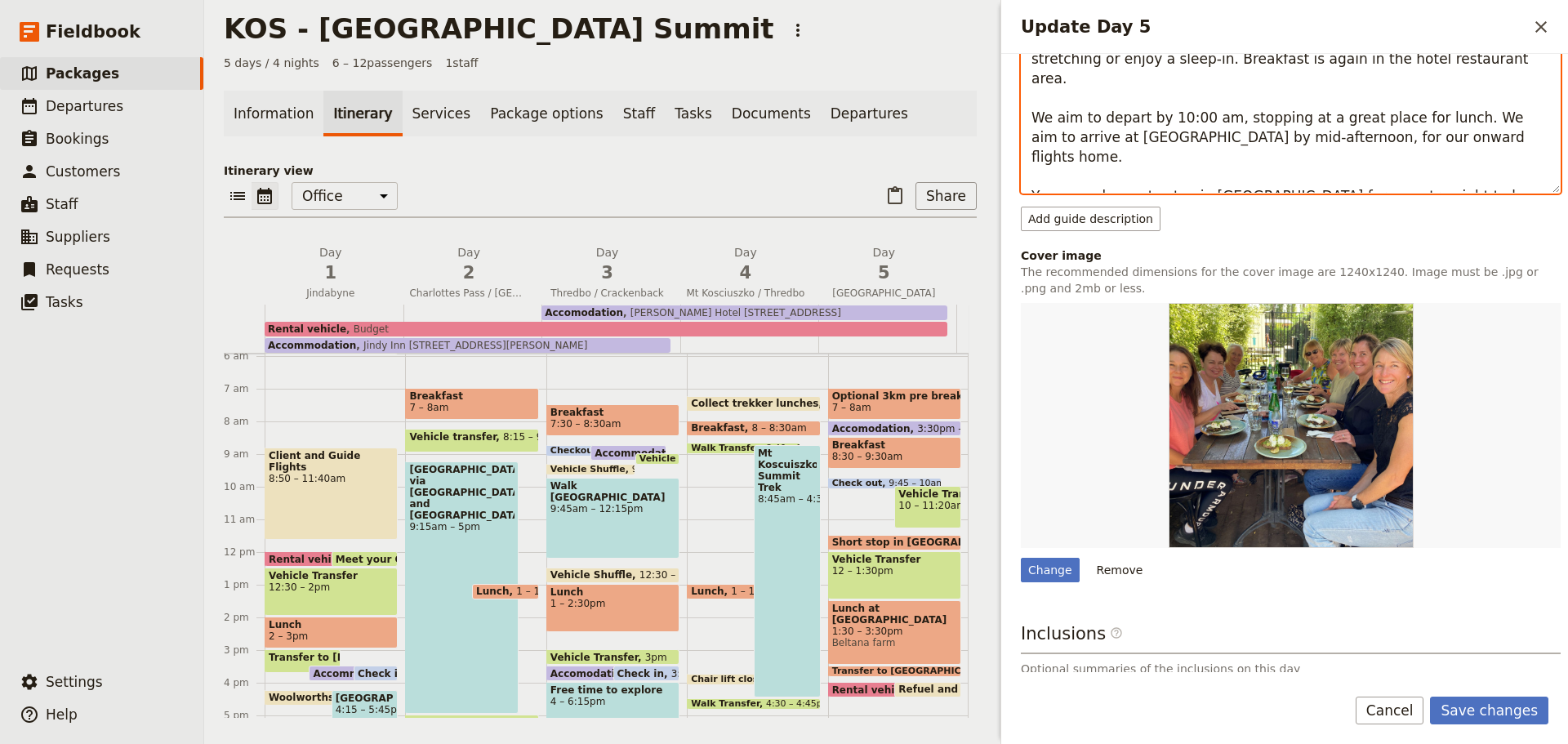
scroll to position [511, 0]
type textarea "[DATE], you can choose what you would like to do, go for an early morning guide…"
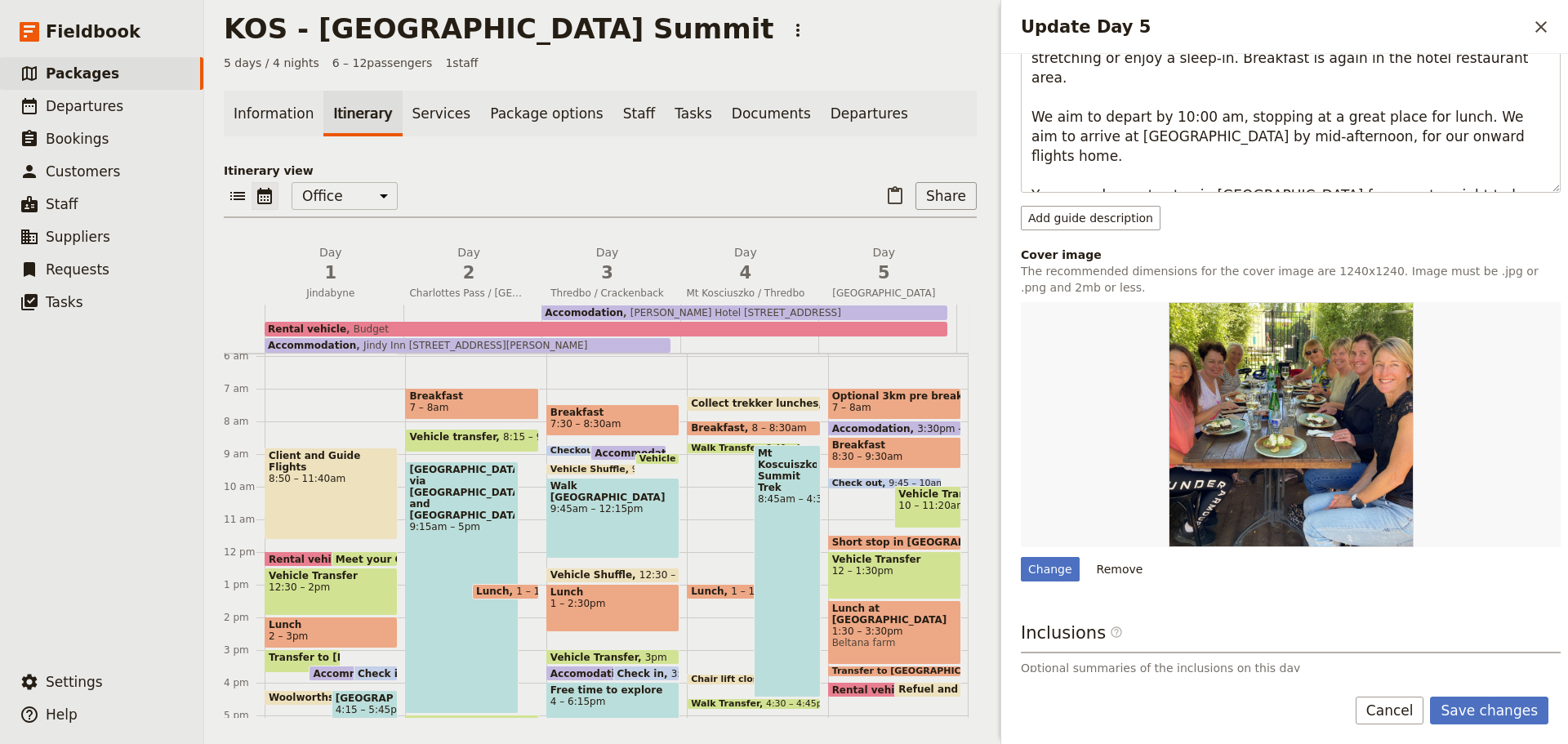
click at [1503, 711] on button "Save changes" at bounding box center [1489, 710] width 118 height 28
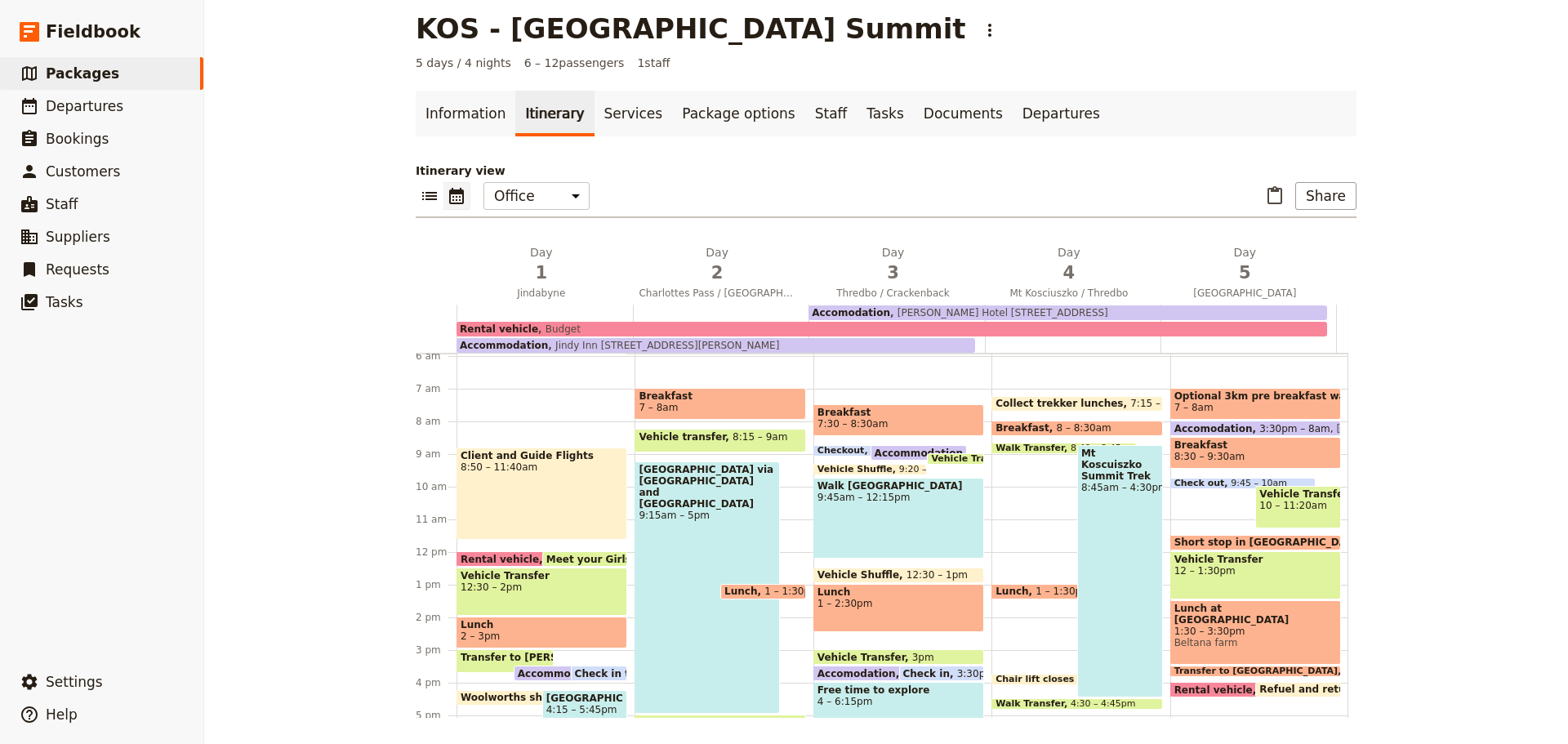
click at [914, 273] on span "3" at bounding box center [893, 272] width 156 height 24
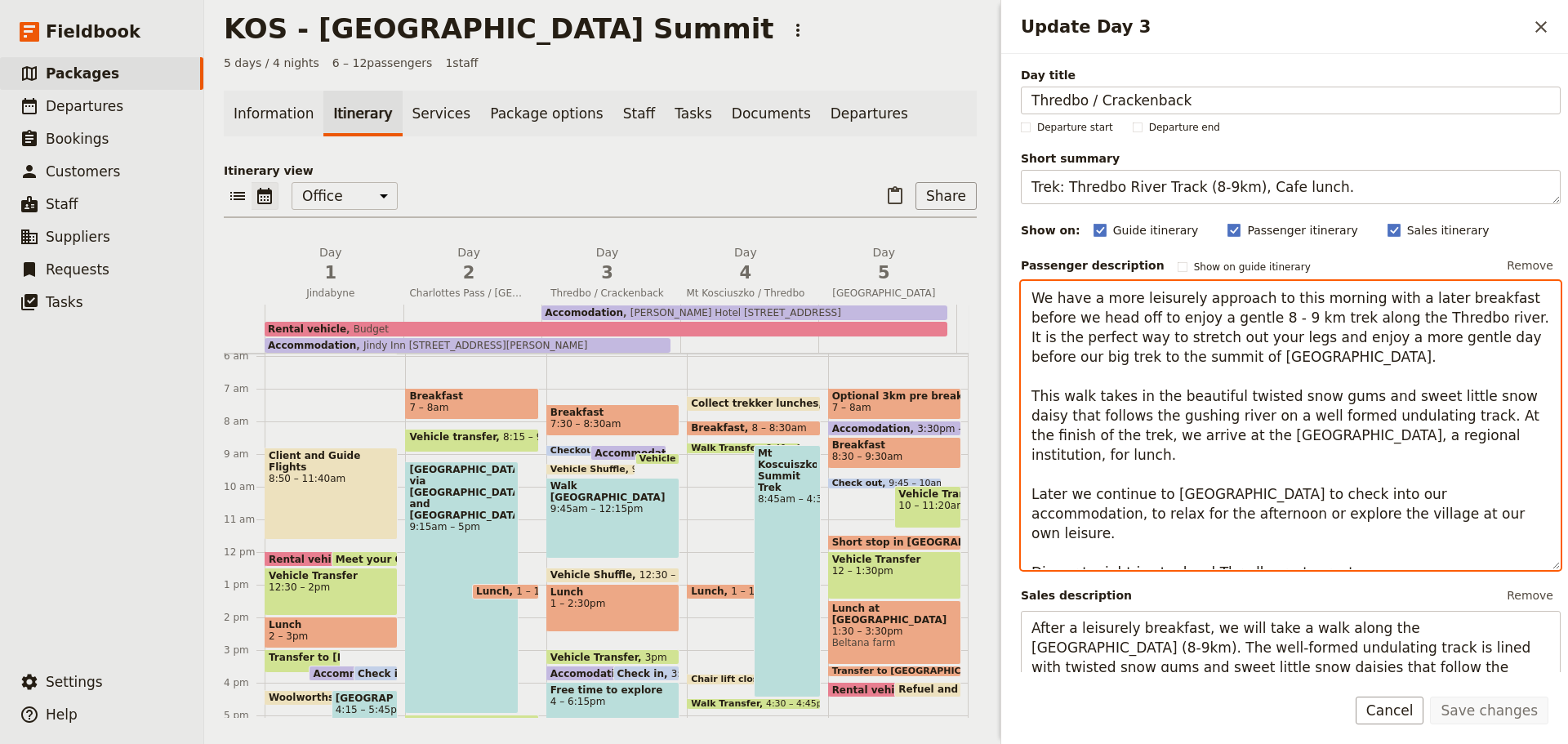
click at [1367, 477] on textarea "We have a more leisurely approach to this morning with a later breakfast before…" at bounding box center [1291, 425] width 539 height 289
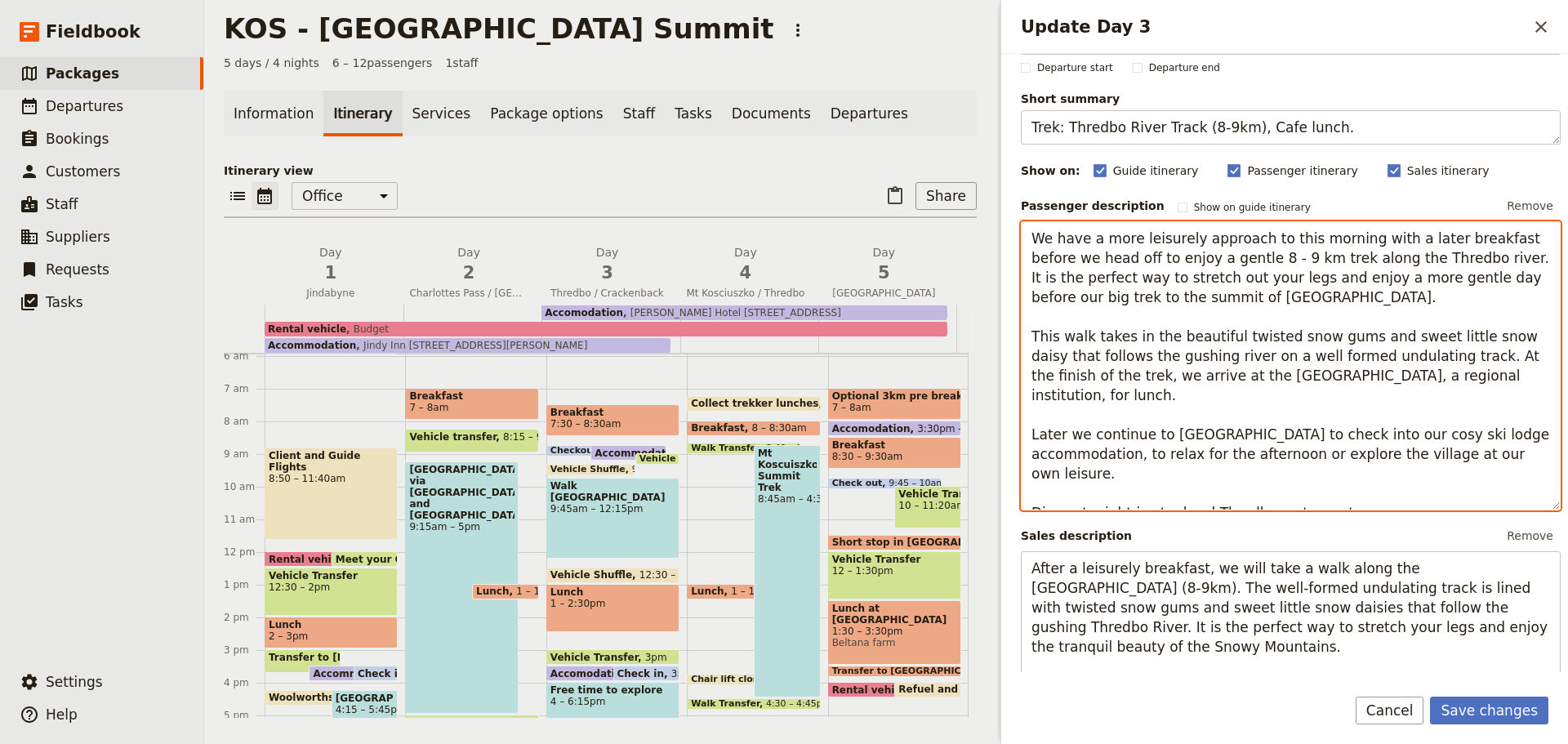
scroll to position [55, 0]
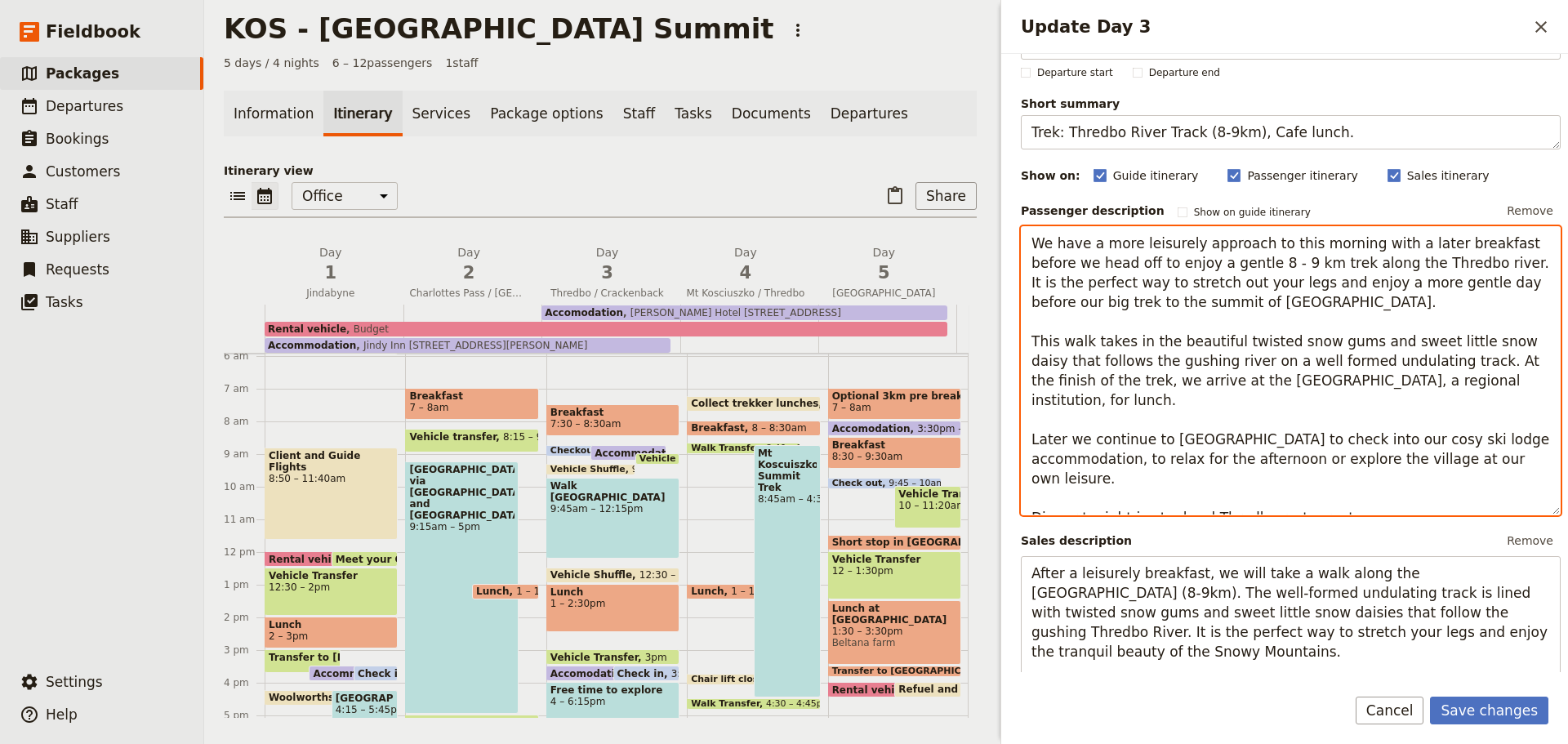
drag, startPoint x: 1454, startPoint y: 424, endPoint x: 1372, endPoint y: 422, distance: 82.0
click at [1372, 422] on textarea "We have a more leisurely approach to this morning with a later breakfast before…" at bounding box center [1291, 371] width 539 height 289
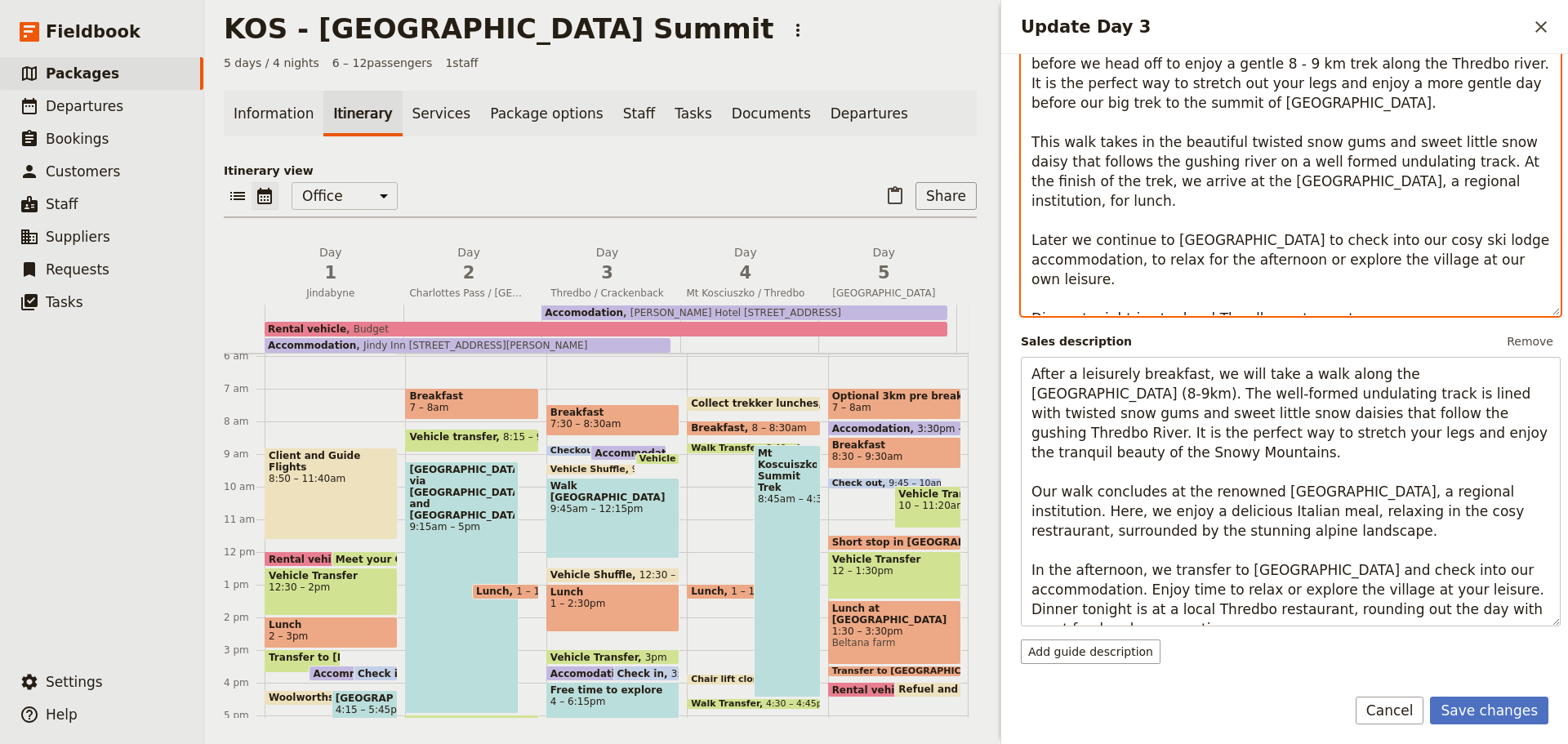
scroll to position [256, 0]
type textarea "We have a more leisurely approach to this morning with a later breakfast before…"
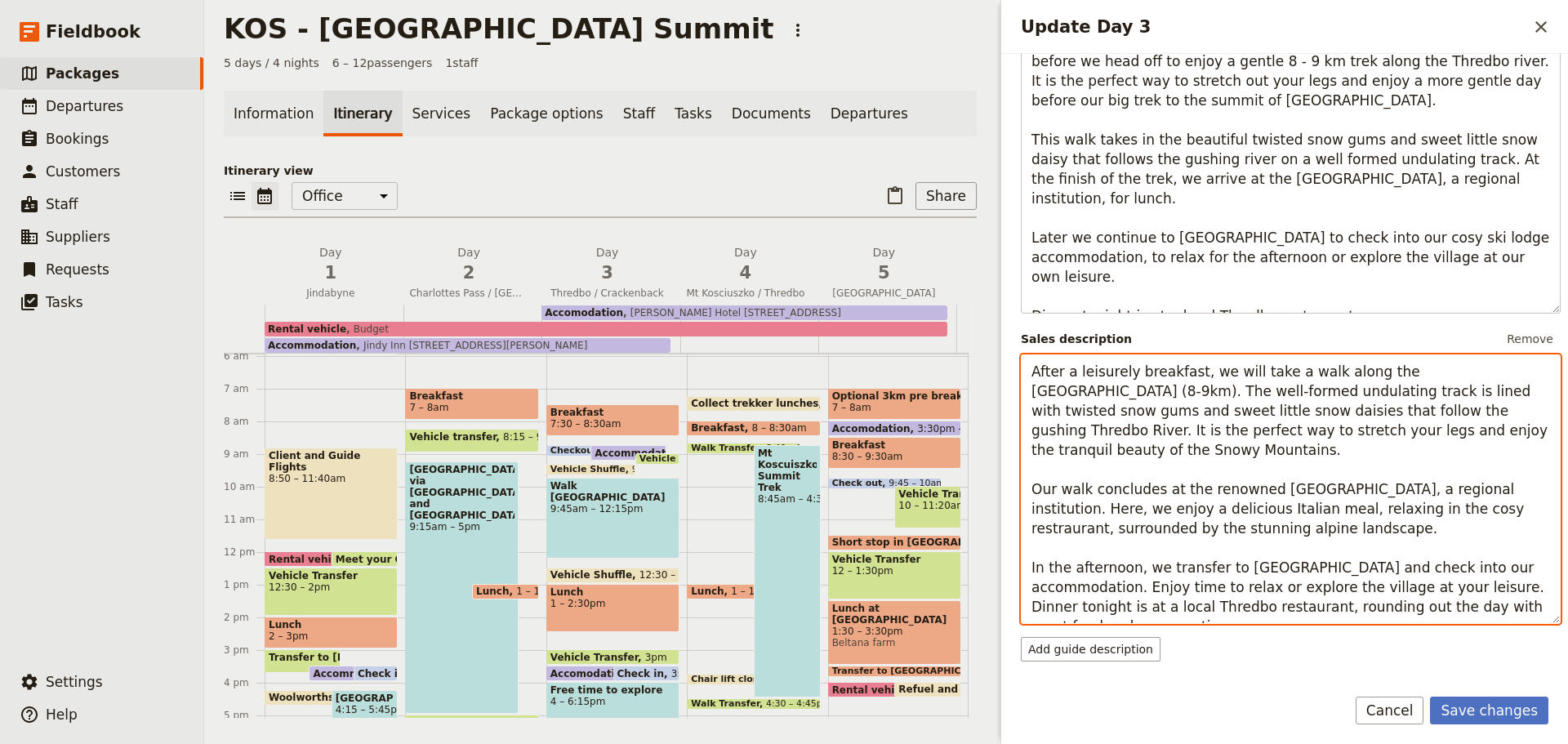
click at [1447, 548] on textarea "After a leisurely breakfast, we will take a walk along the [GEOGRAPHIC_DATA] (8…" at bounding box center [1291, 489] width 539 height 270
paste textarea "cosy ski lodge"
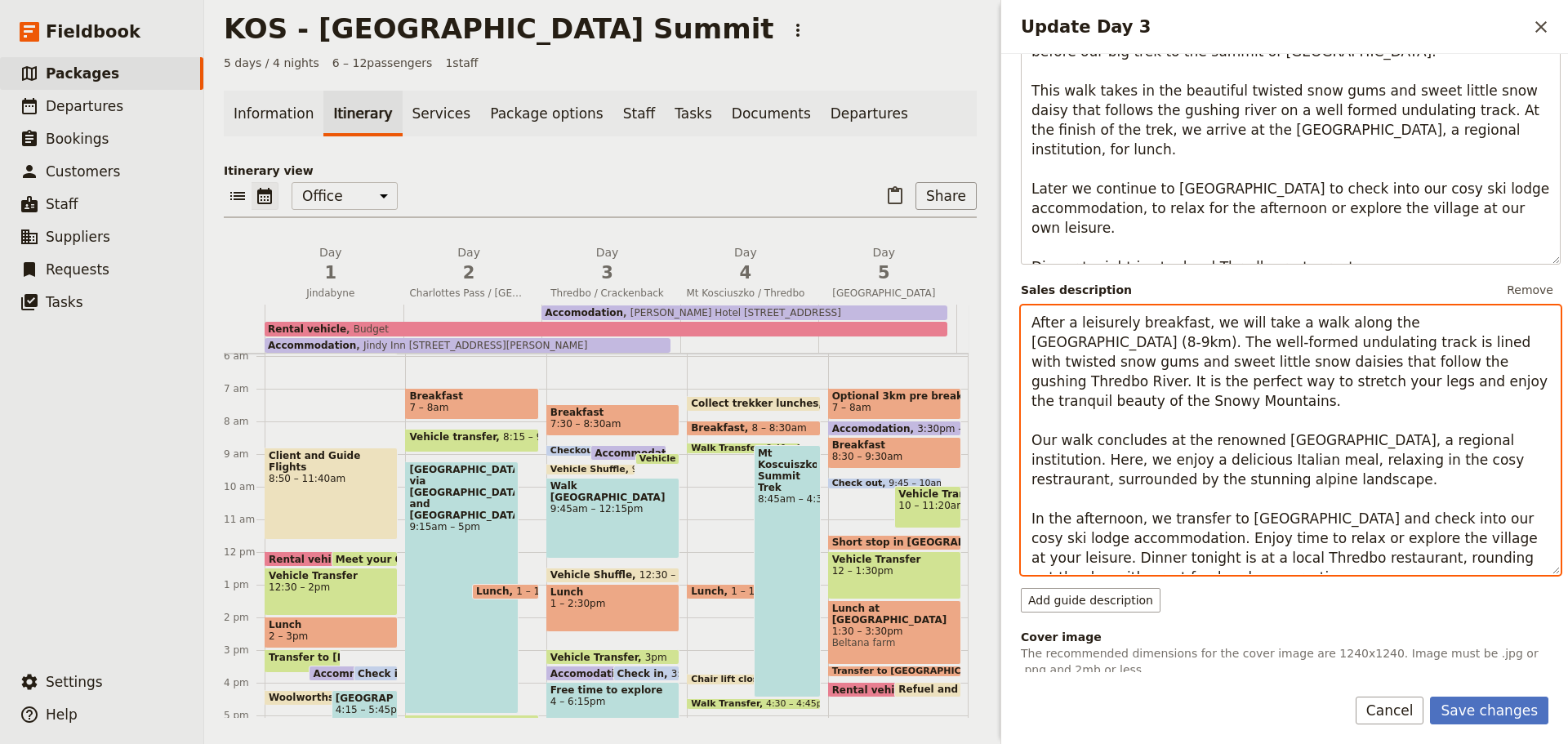
scroll to position [319, 0]
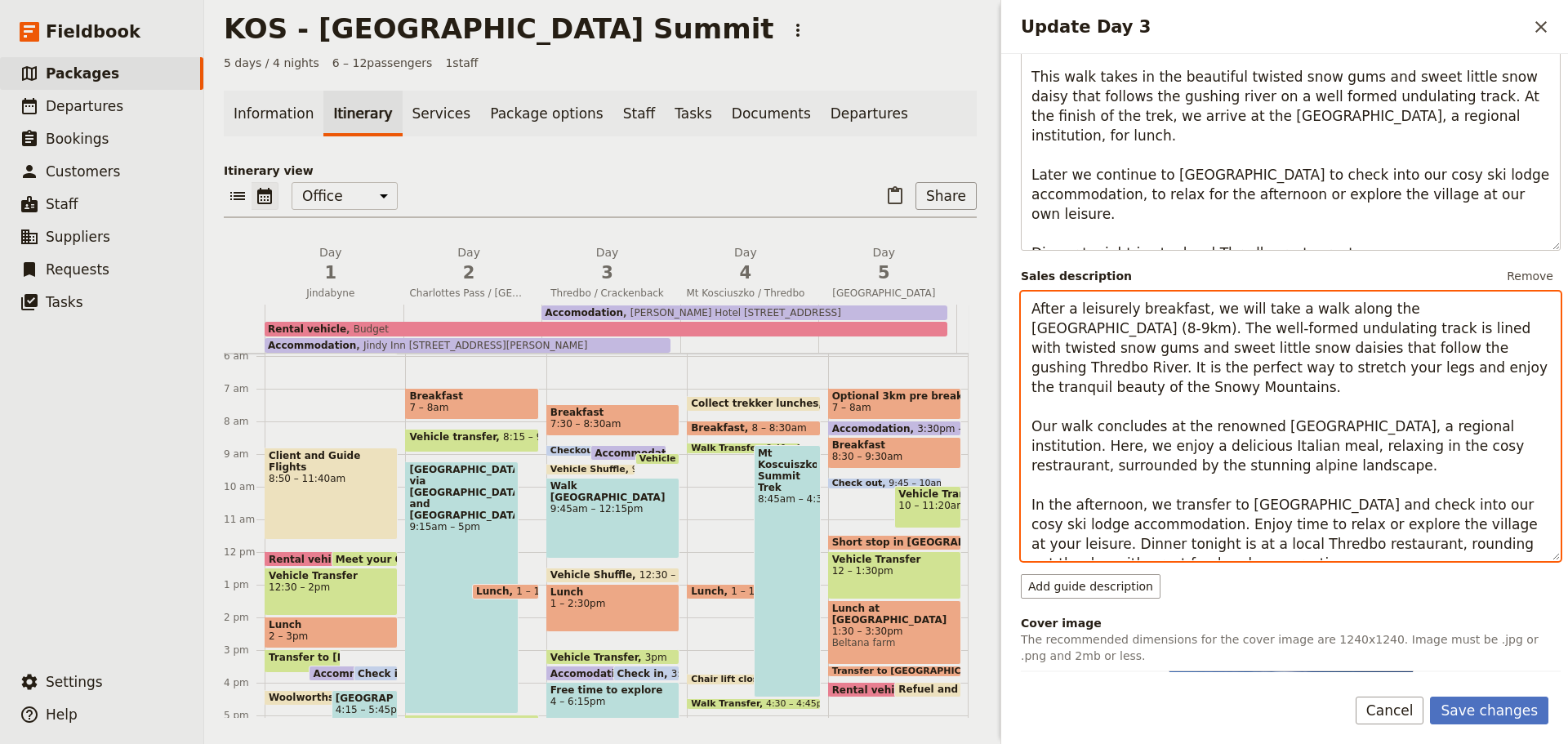
click at [1445, 485] on textarea "After a leisurely breakfast, we will take a walk along the [GEOGRAPHIC_DATA] (8…" at bounding box center [1291, 426] width 539 height 270
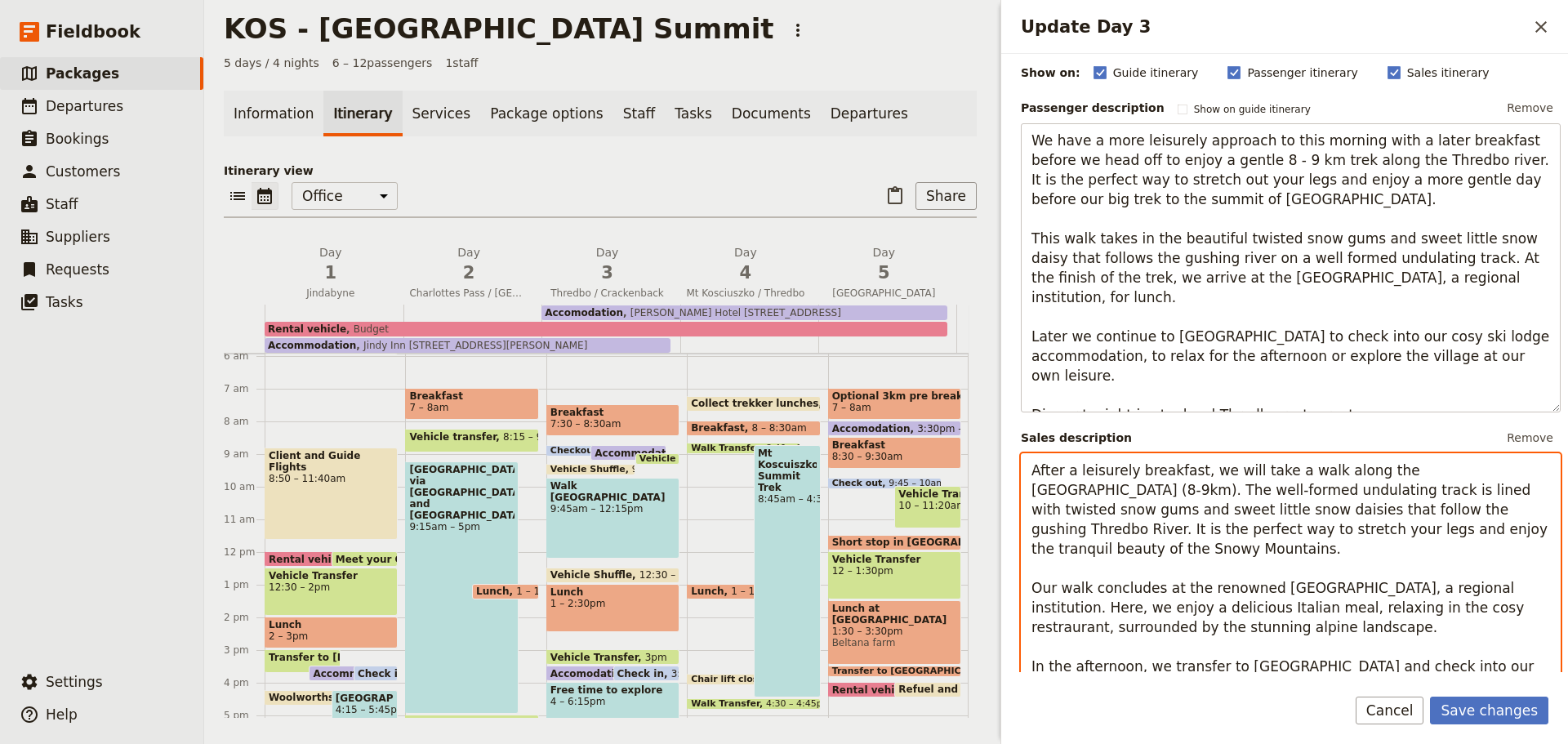
scroll to position [157, 0]
type textarea "After a leisurely breakfast, we will take a walk along the [GEOGRAPHIC_DATA] (8…"
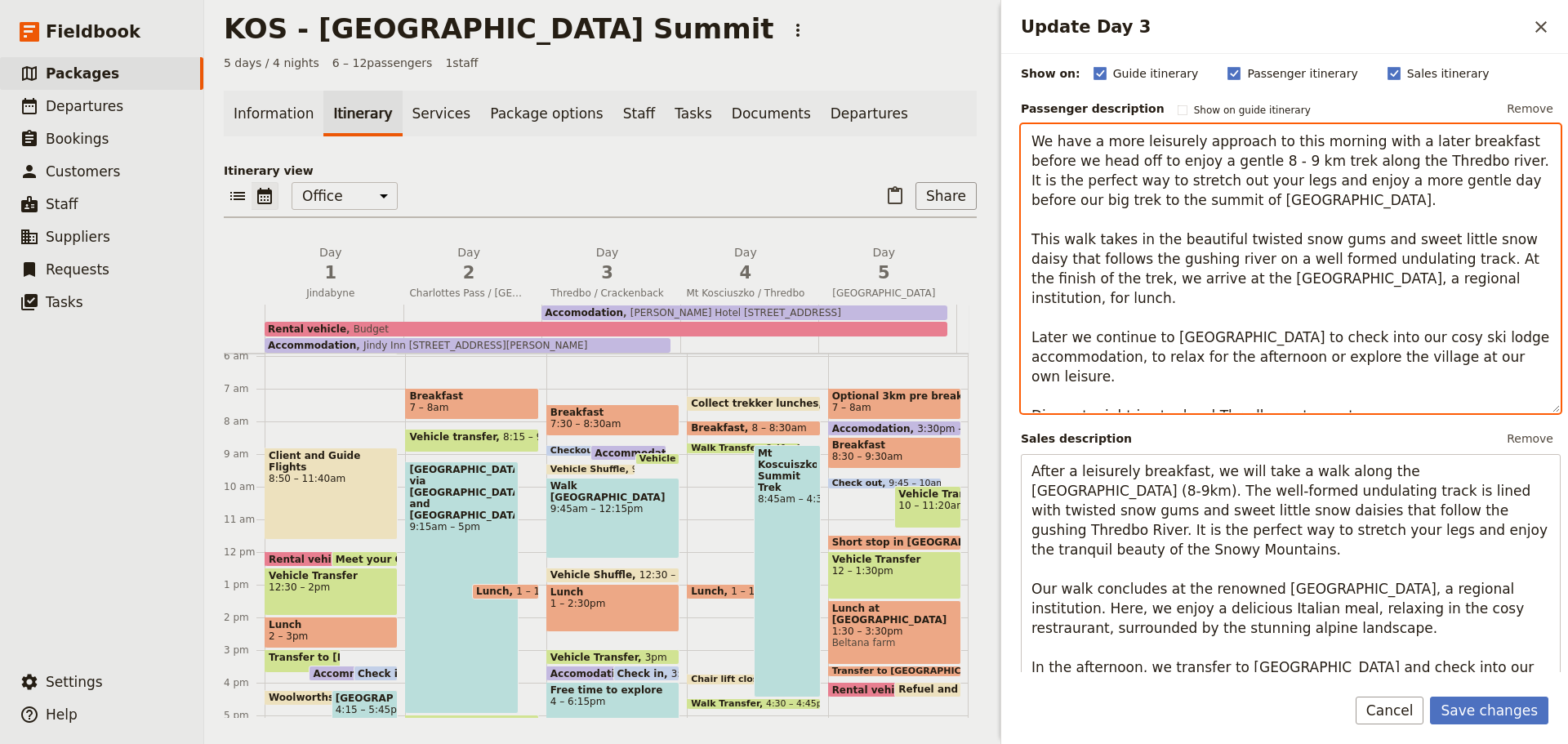
click at [1371, 316] on textarea "We have a more leisurely approach to this morning with a later breakfast before…" at bounding box center [1291, 269] width 539 height 289
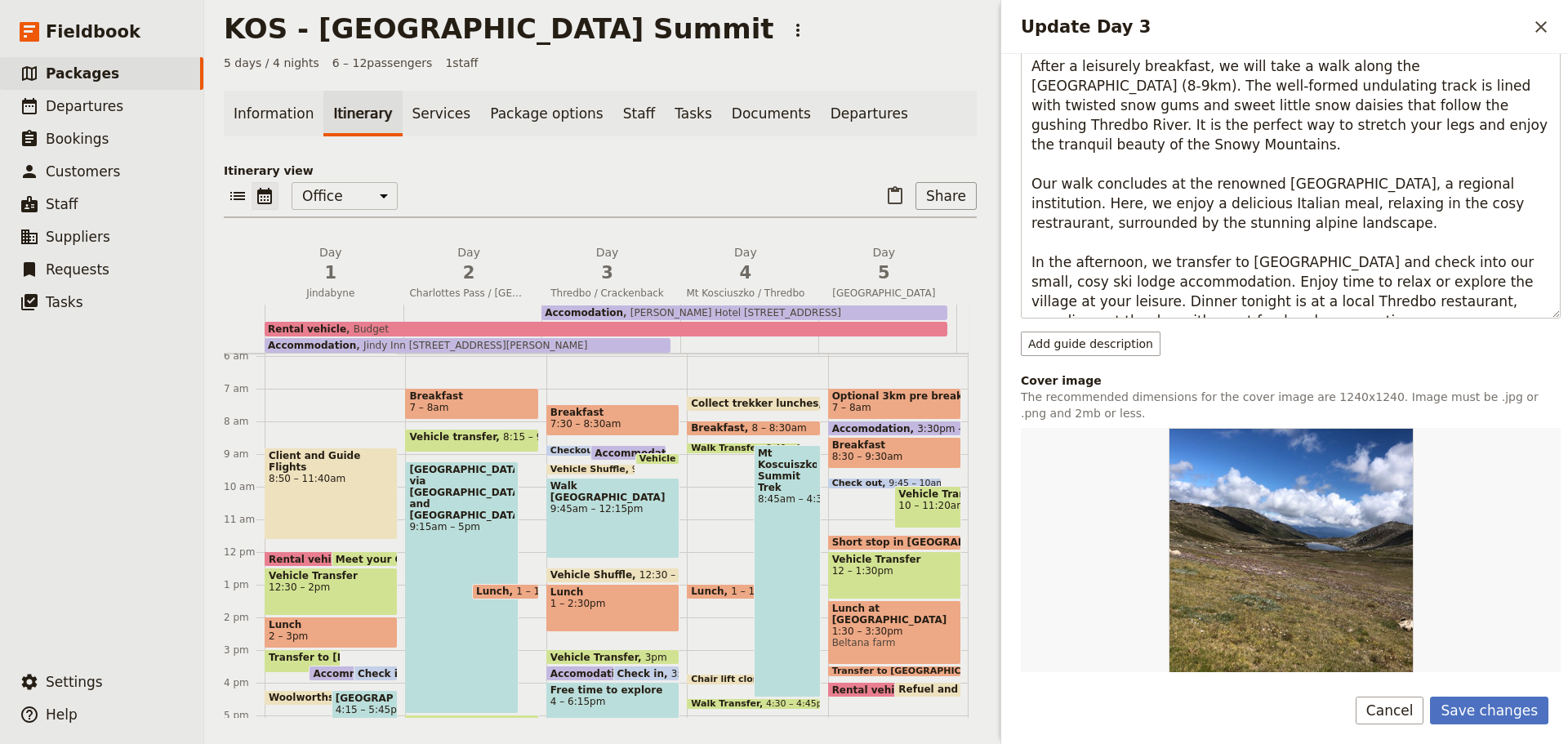
scroll to position [563, 0]
type textarea "We have a more leisurely approach to this morning with a later breakfast before…"
click at [1489, 711] on button "Save changes" at bounding box center [1489, 710] width 118 height 28
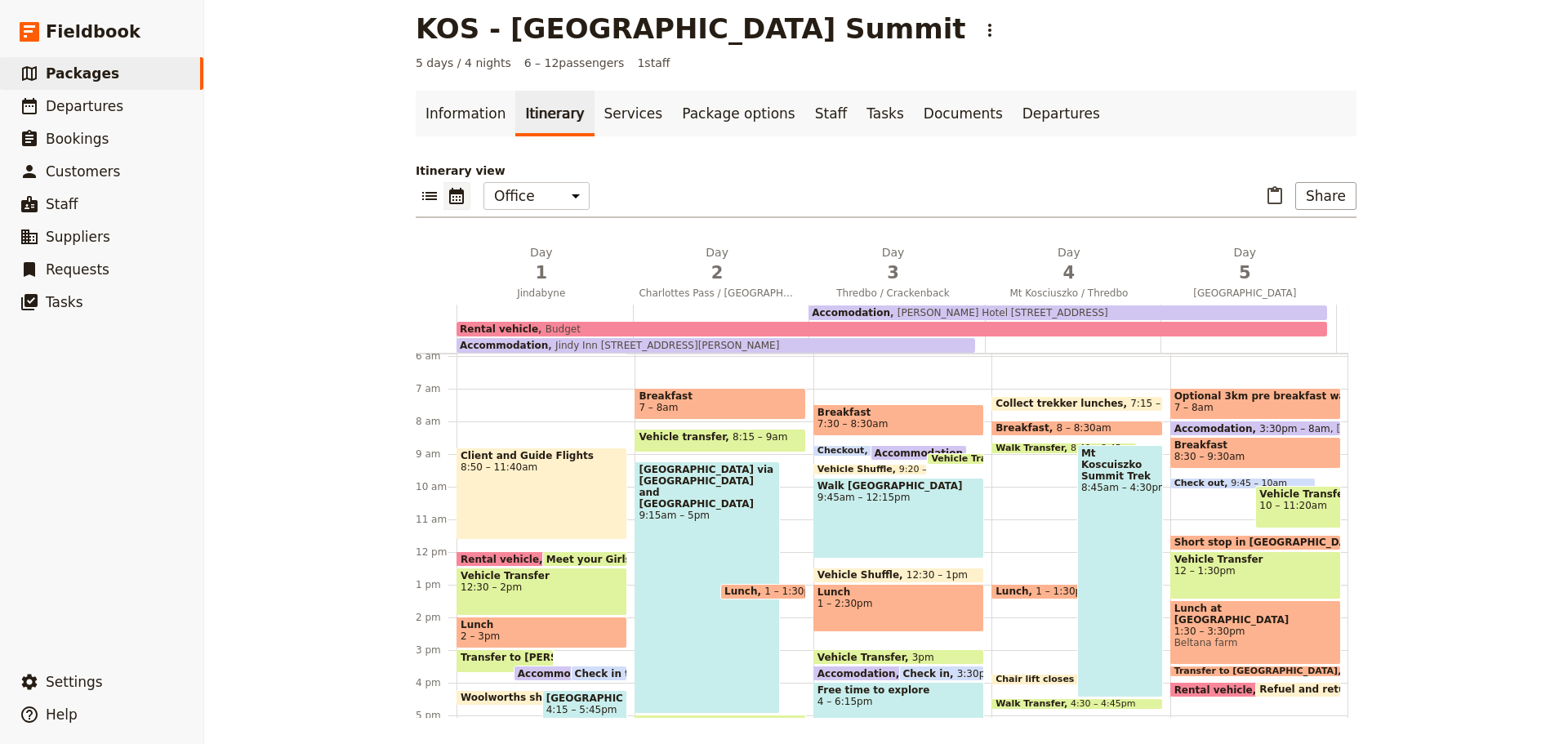
click at [1085, 272] on span "4" at bounding box center [1069, 272] width 156 height 24
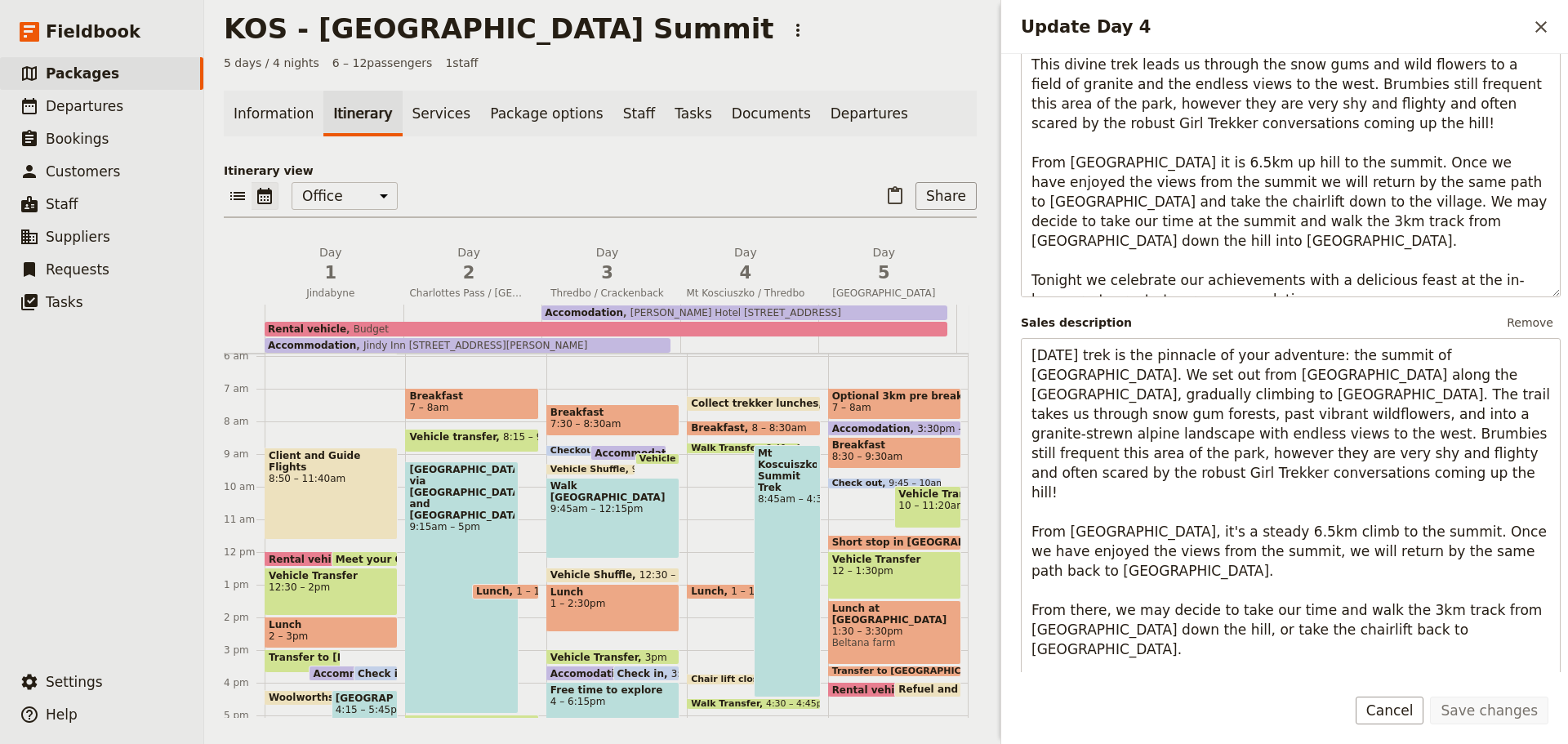
scroll to position [319, 0]
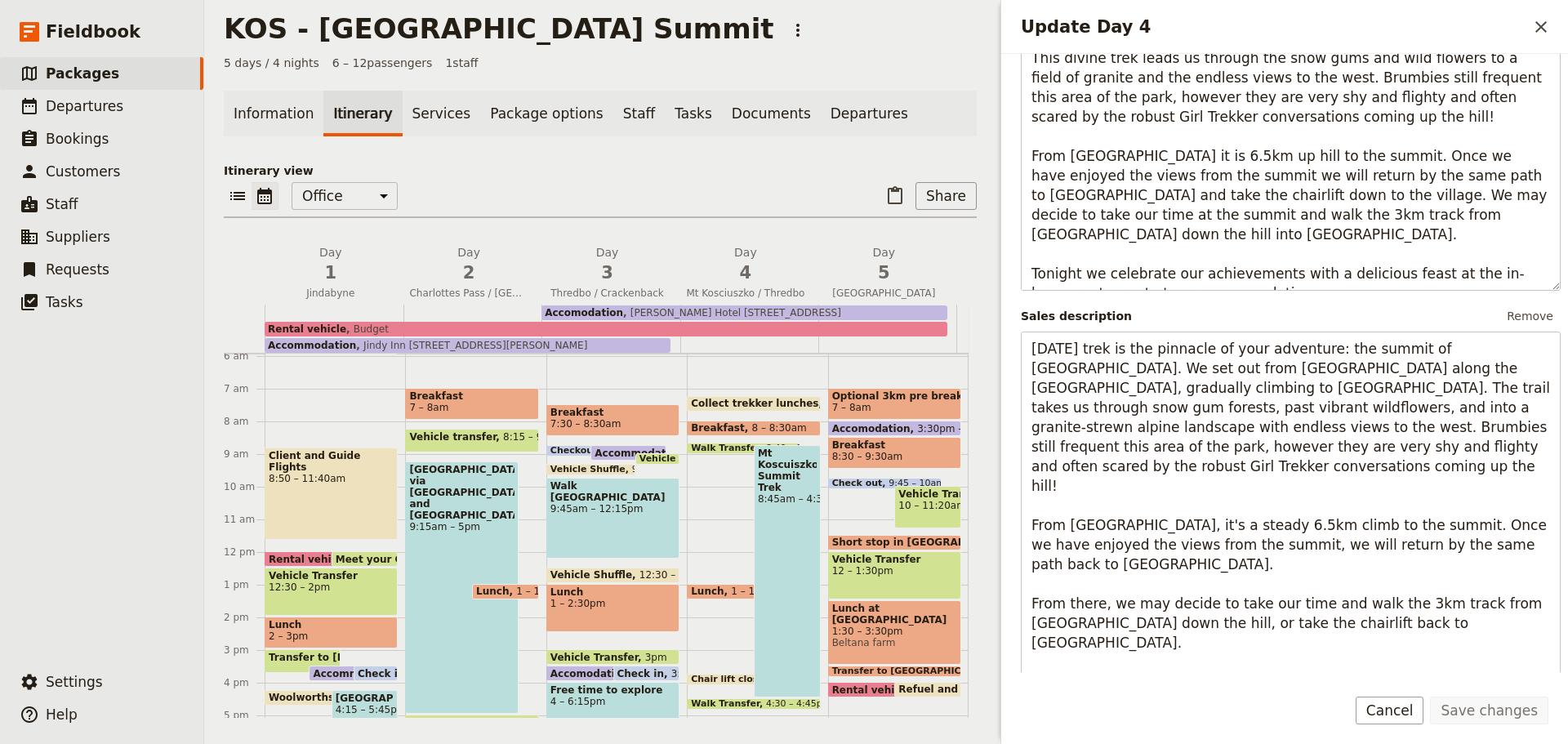
click at [599, 275] on span "3" at bounding box center [607, 272] width 118 height 24
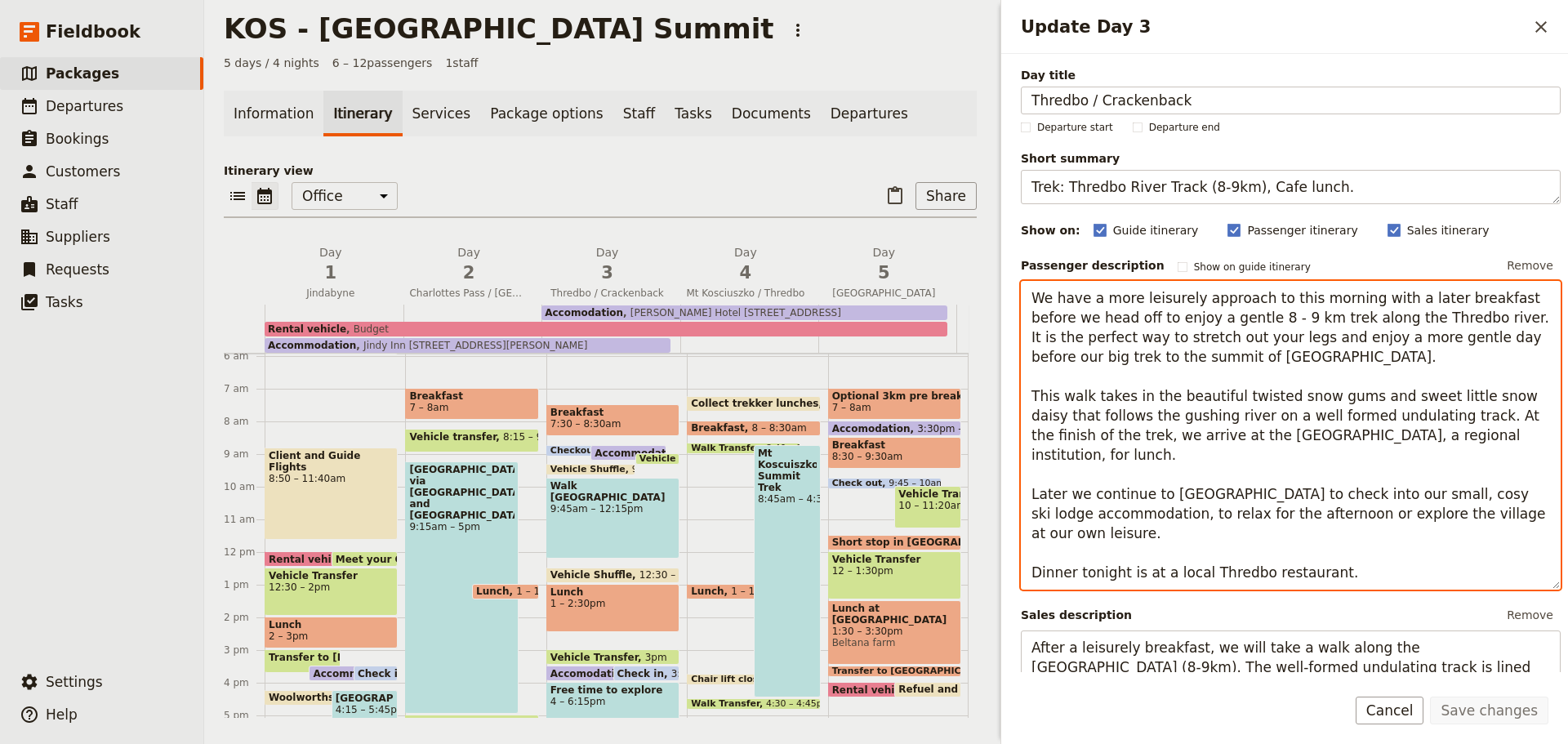
drag, startPoint x: 1403, startPoint y: 477, endPoint x: 1367, endPoint y: 478, distance: 36.0
click at [1367, 478] on textarea "We have a more leisurely approach to this morning with a later breakfast before…" at bounding box center [1291, 435] width 539 height 309
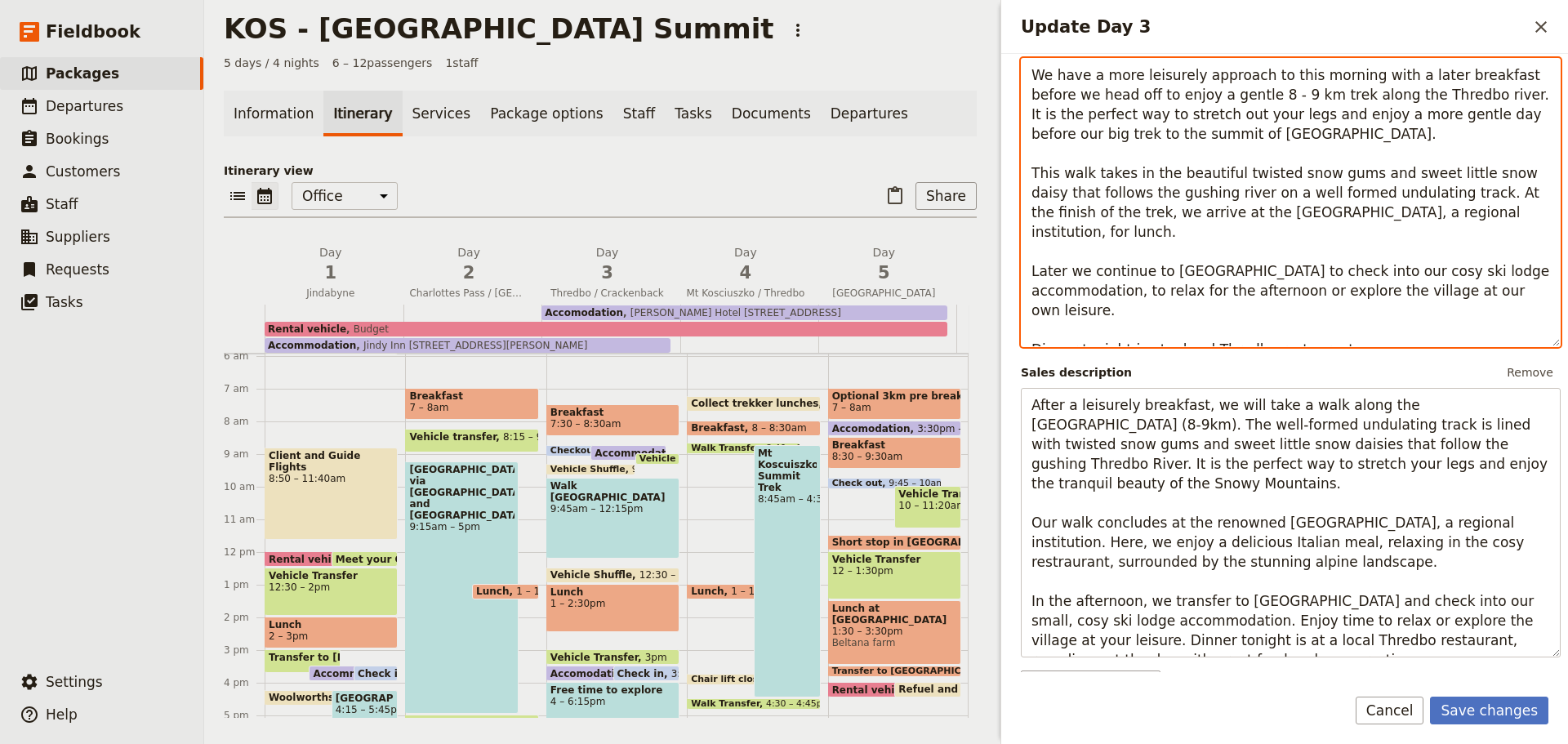
scroll to position [224, 0]
type textarea "We have a more leisurely approach to this morning with a later breakfast before…"
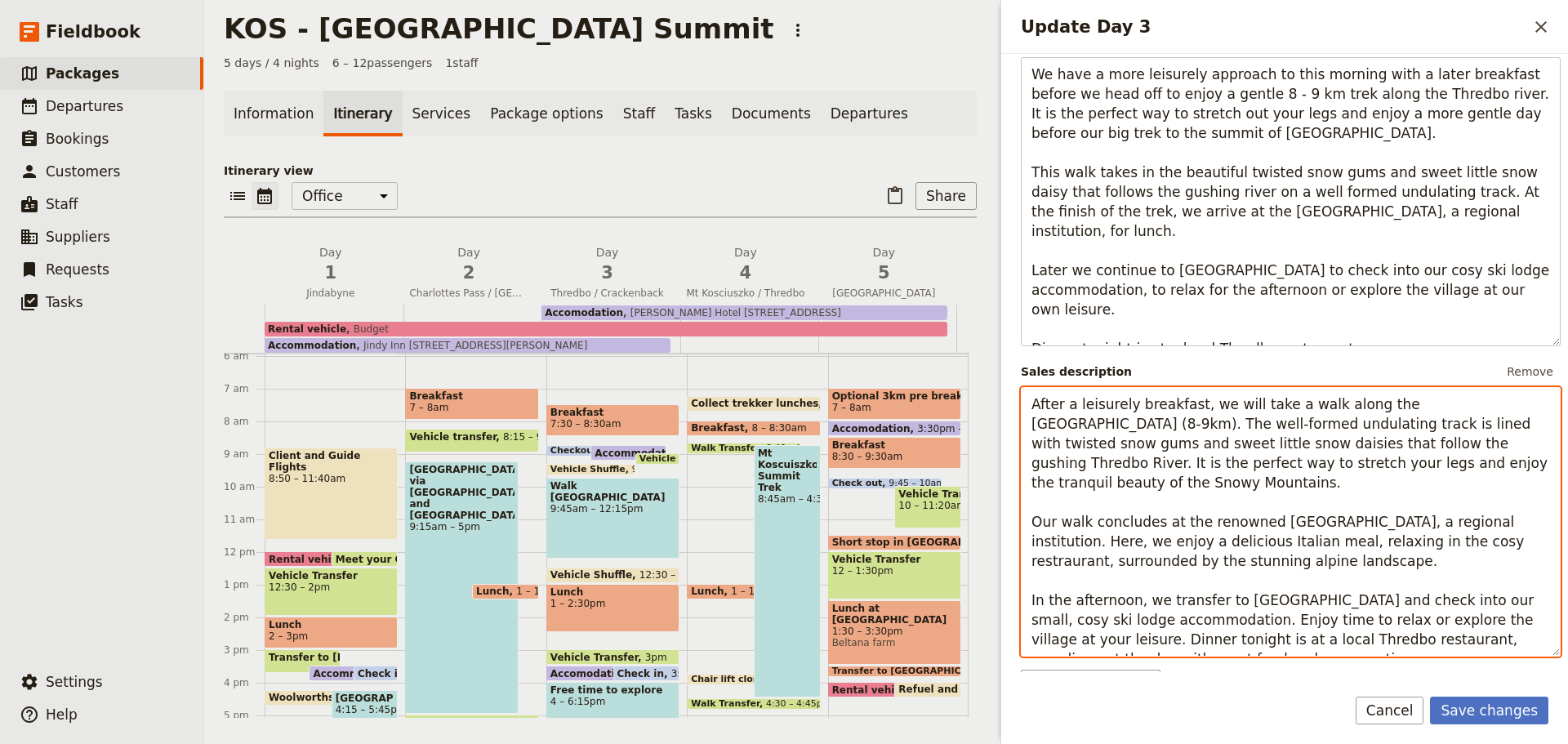
drag, startPoint x: 1478, startPoint y: 583, endPoint x: 1444, endPoint y: 582, distance: 34.0
click at [1444, 582] on textarea "After a leisurely breakfast, we will take a walk along the [GEOGRAPHIC_DATA] (8…" at bounding box center [1291, 522] width 539 height 270
type textarea "After a leisurely breakfast, we will take a walk along the [GEOGRAPHIC_DATA] (8…"
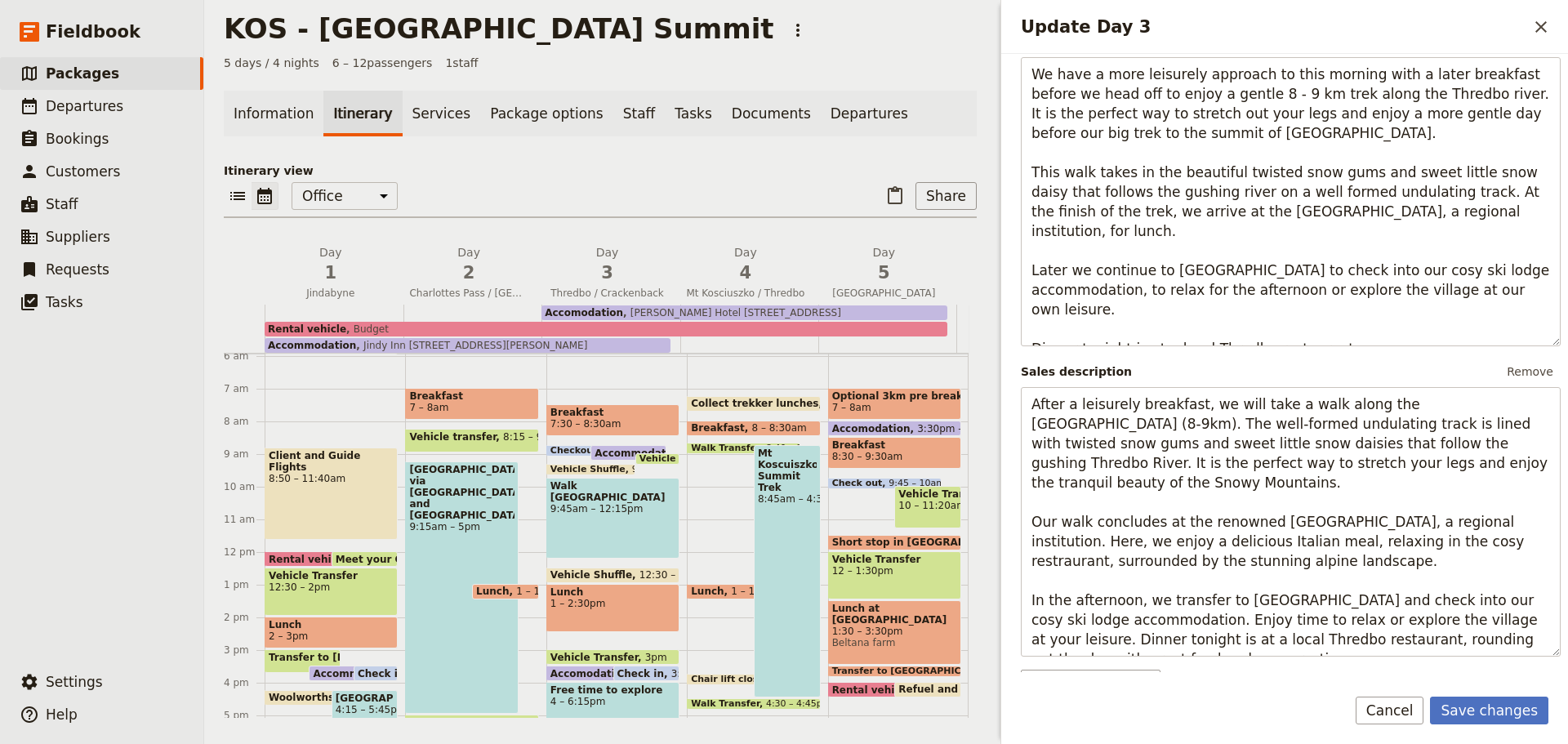
click at [1488, 712] on button "Save changes" at bounding box center [1489, 710] width 118 height 28
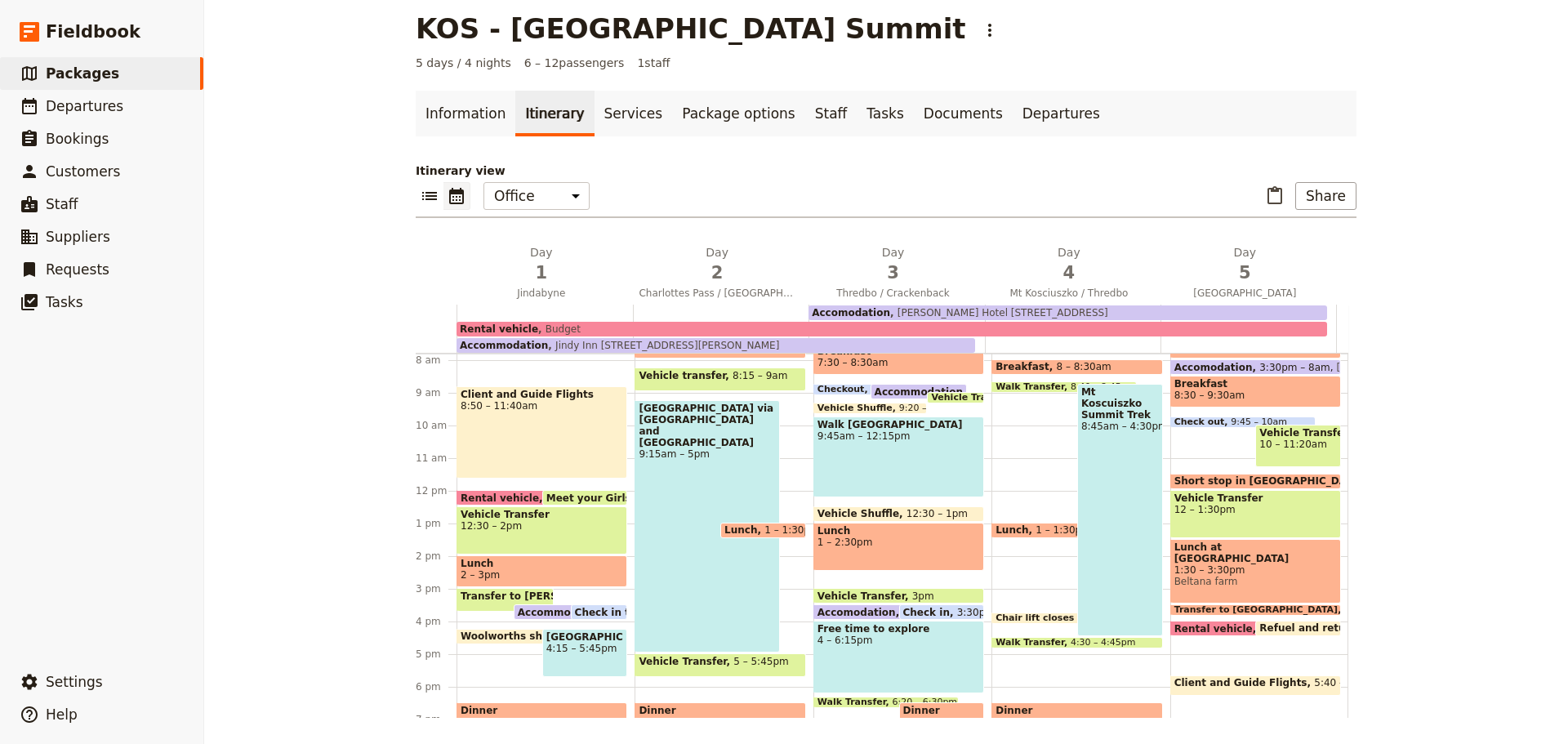
scroll to position [256, 0]
click at [73, 73] on span "Packages" at bounding box center [82, 73] width 73 height 16
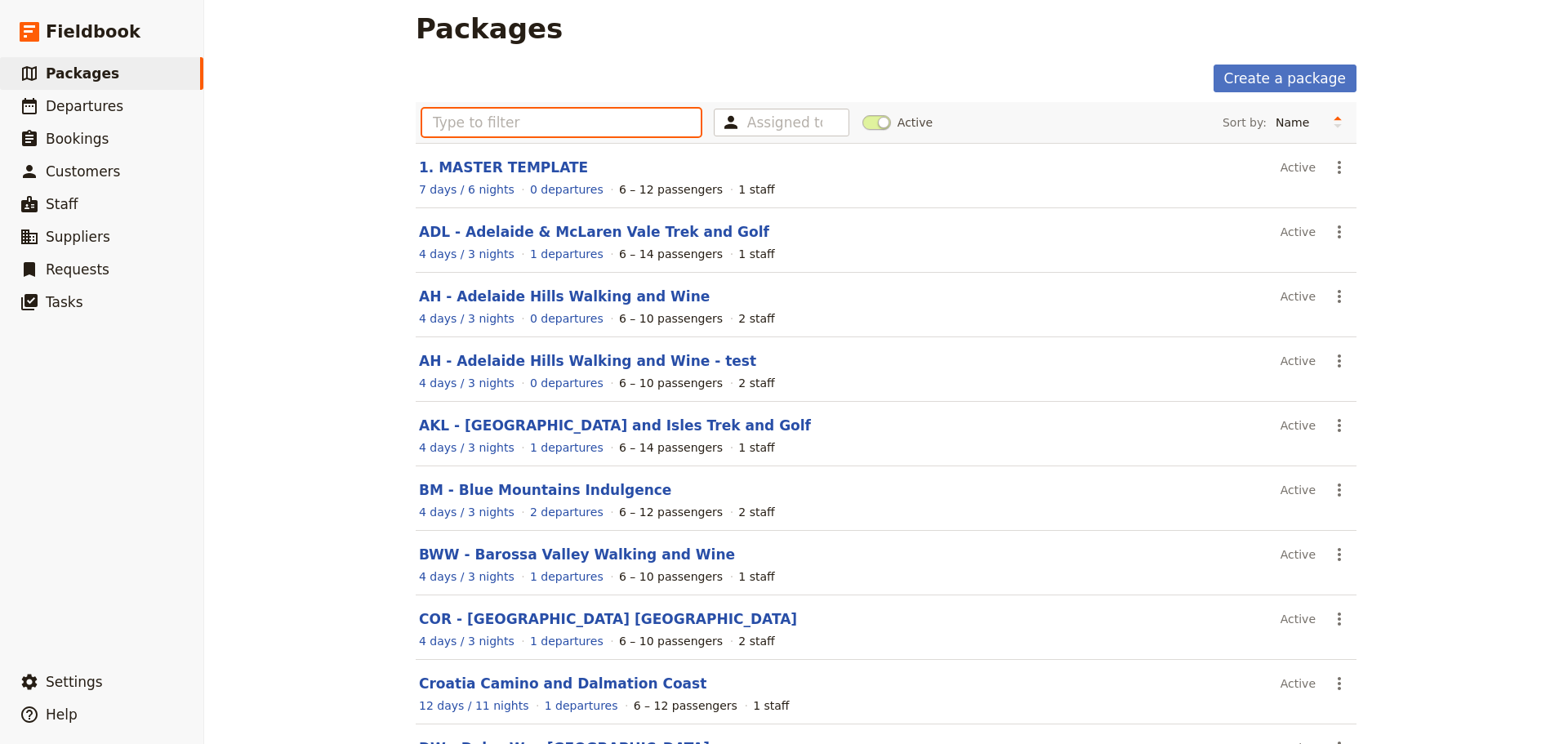
click at [436, 124] on input "text" at bounding box center [560, 122] width 278 height 28
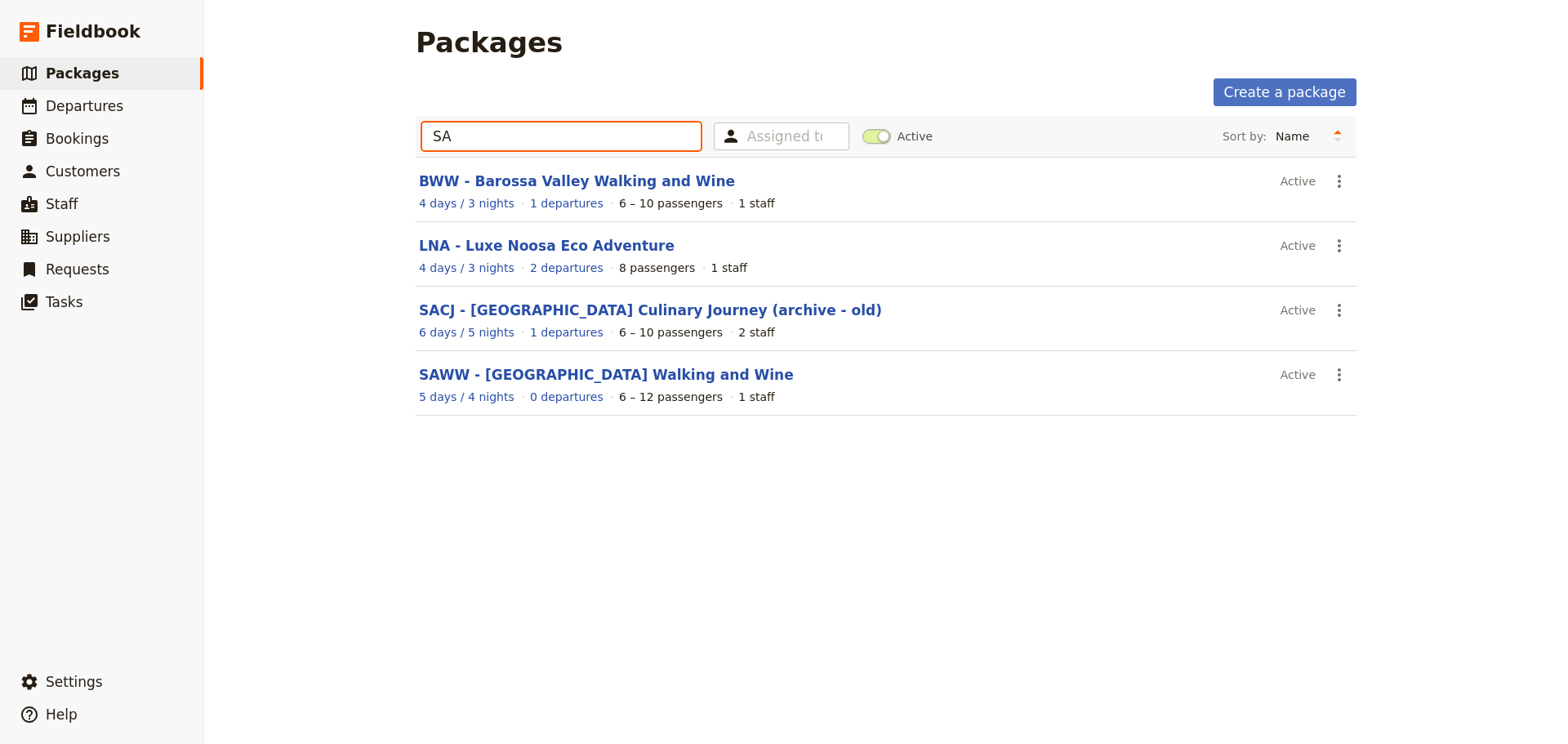
type input "SA"
click at [543, 370] on link "SAWW - [GEOGRAPHIC_DATA] Walking and Wine" at bounding box center [607, 374] width 375 height 16
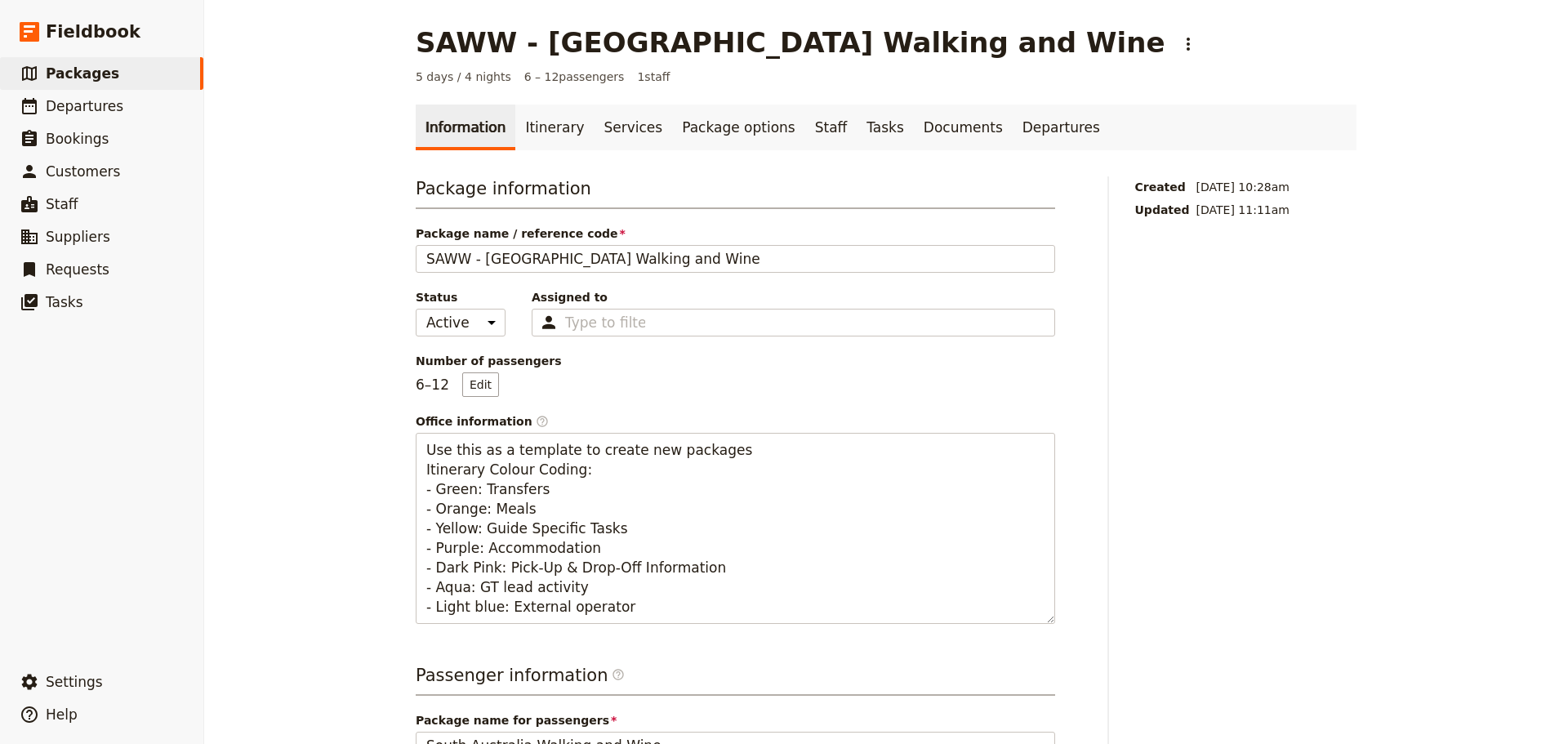
click at [538, 131] on link "Itinerary" at bounding box center [554, 127] width 78 height 45
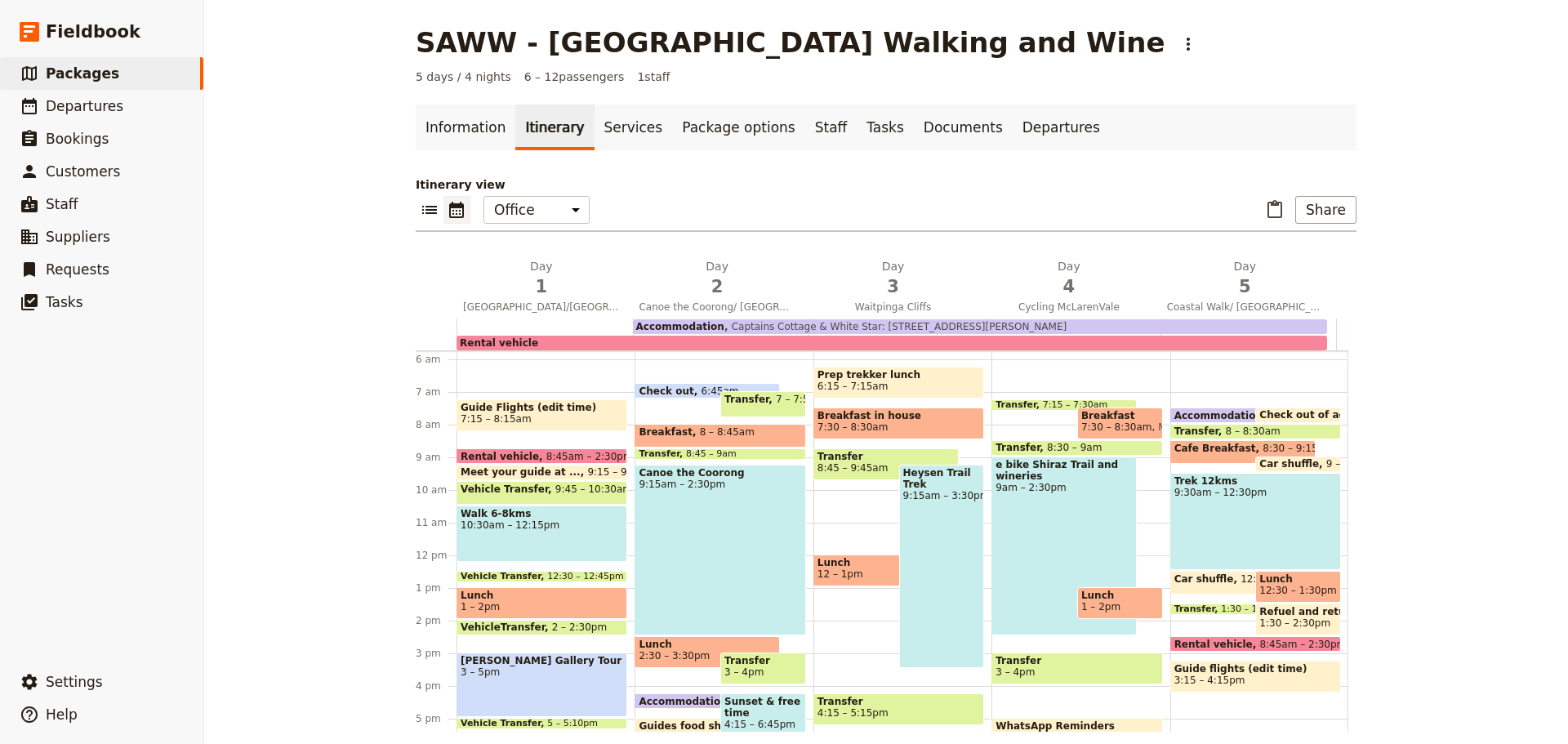
scroll to position [14, 0]
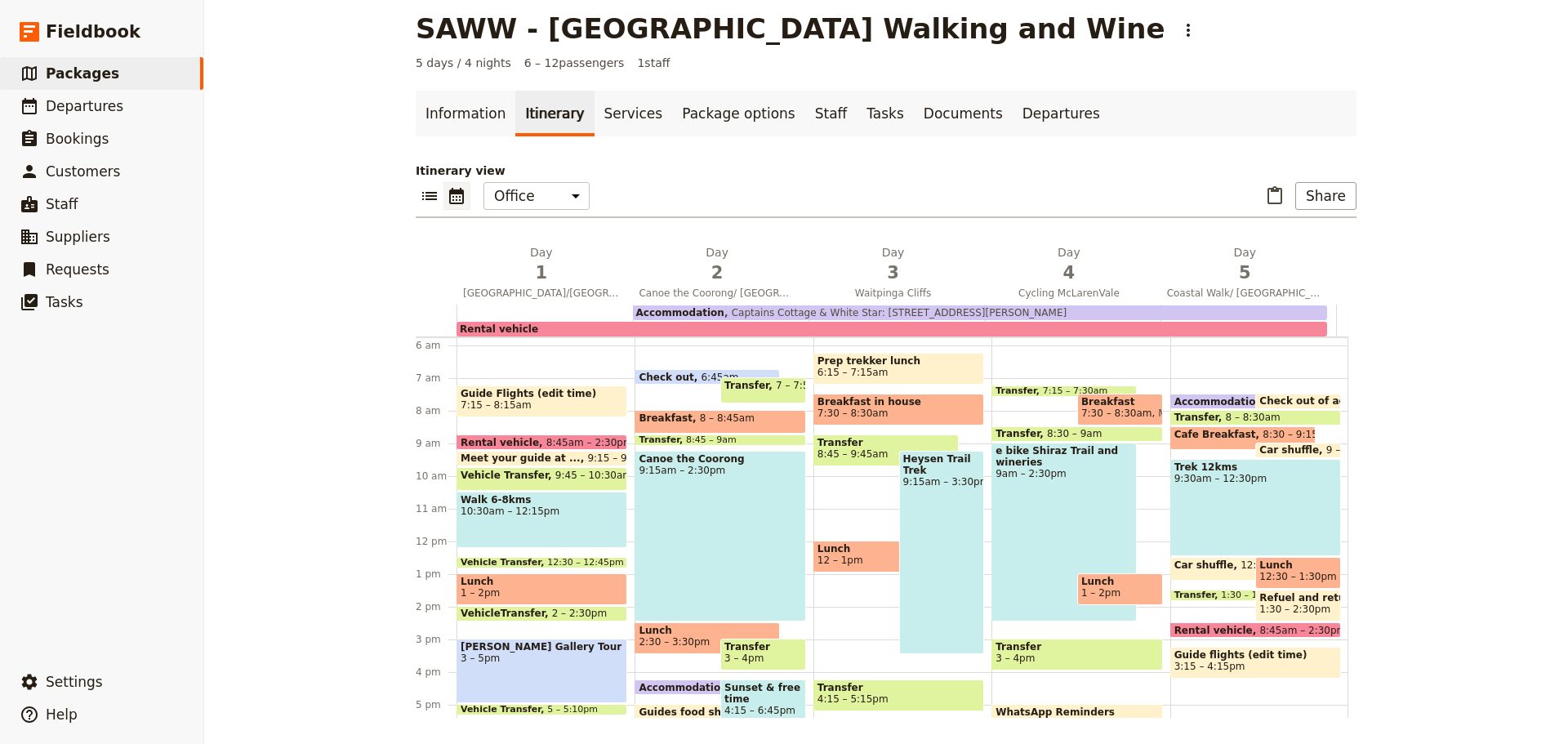
click at [528, 460] on span at bounding box center [541, 462] width 169 height 7
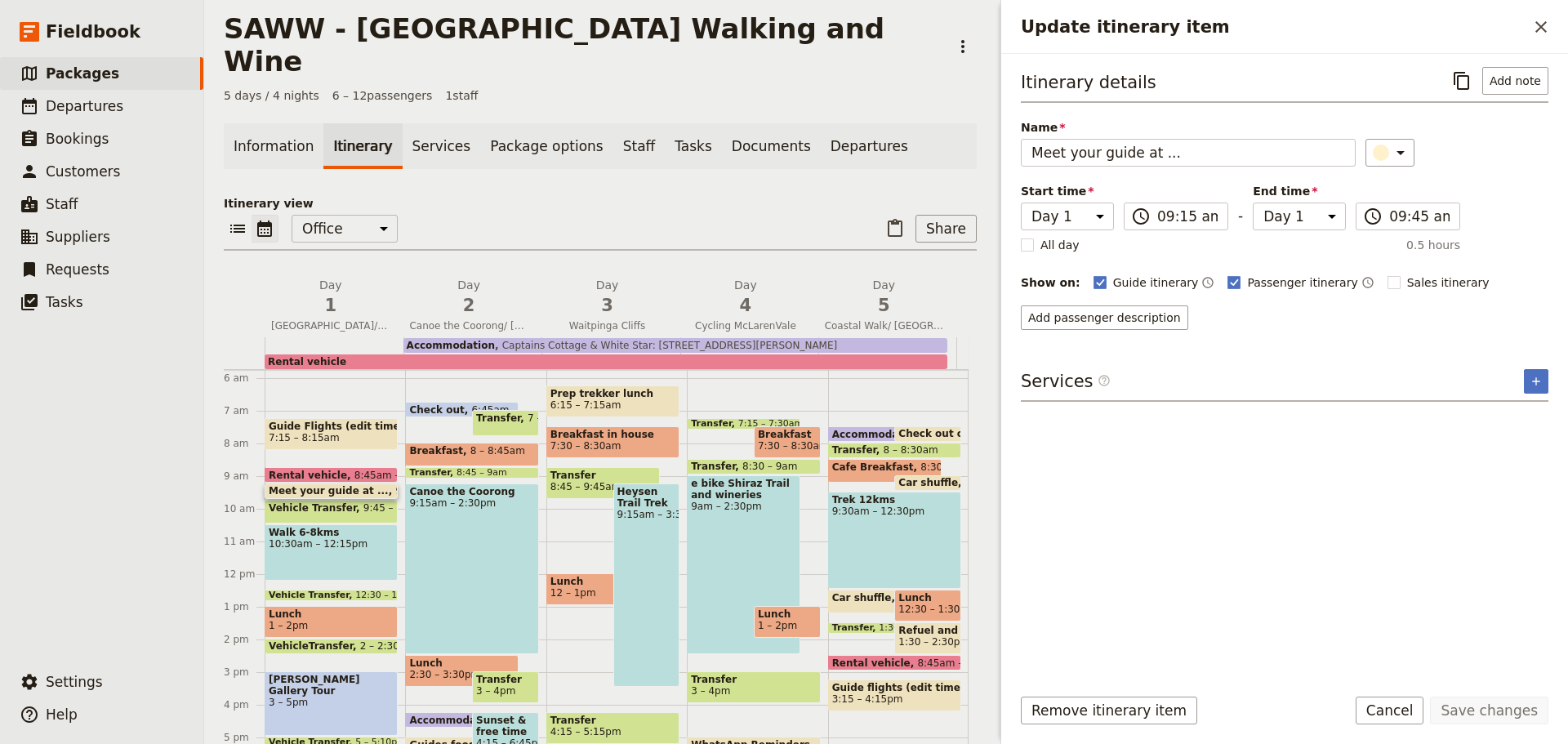
click at [1387, 281] on rect "Update itinerary item" at bounding box center [1393, 282] width 13 height 13
click at [1386, 275] on input "Sales itinerary" at bounding box center [1386, 274] width 1 height 1
checkbox input "true"
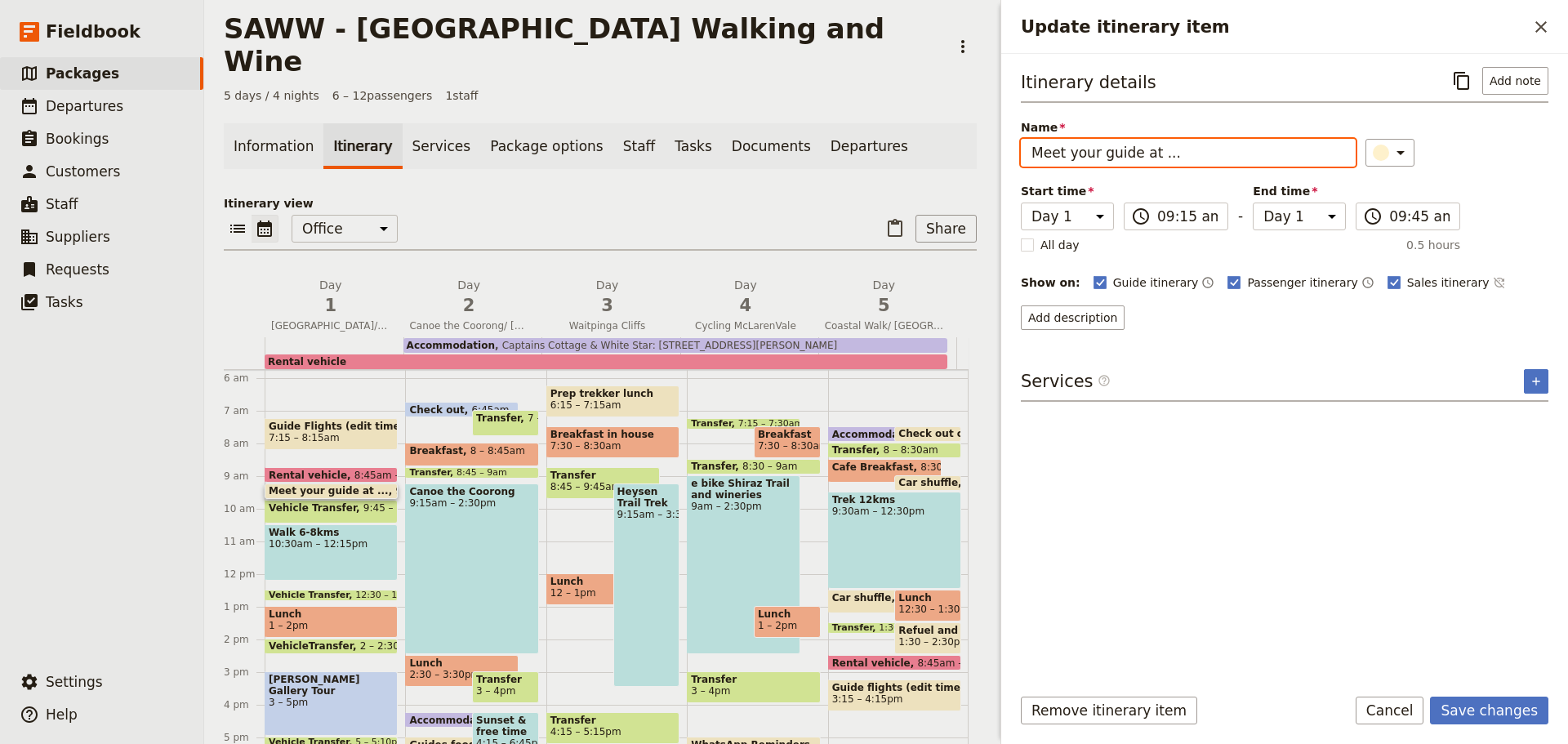
click at [1165, 157] on input "Meet your guide at ..." at bounding box center [1188, 152] width 334 height 28
type input "Meet your guide"
click at [1484, 715] on button "Save changes" at bounding box center [1489, 710] width 118 height 28
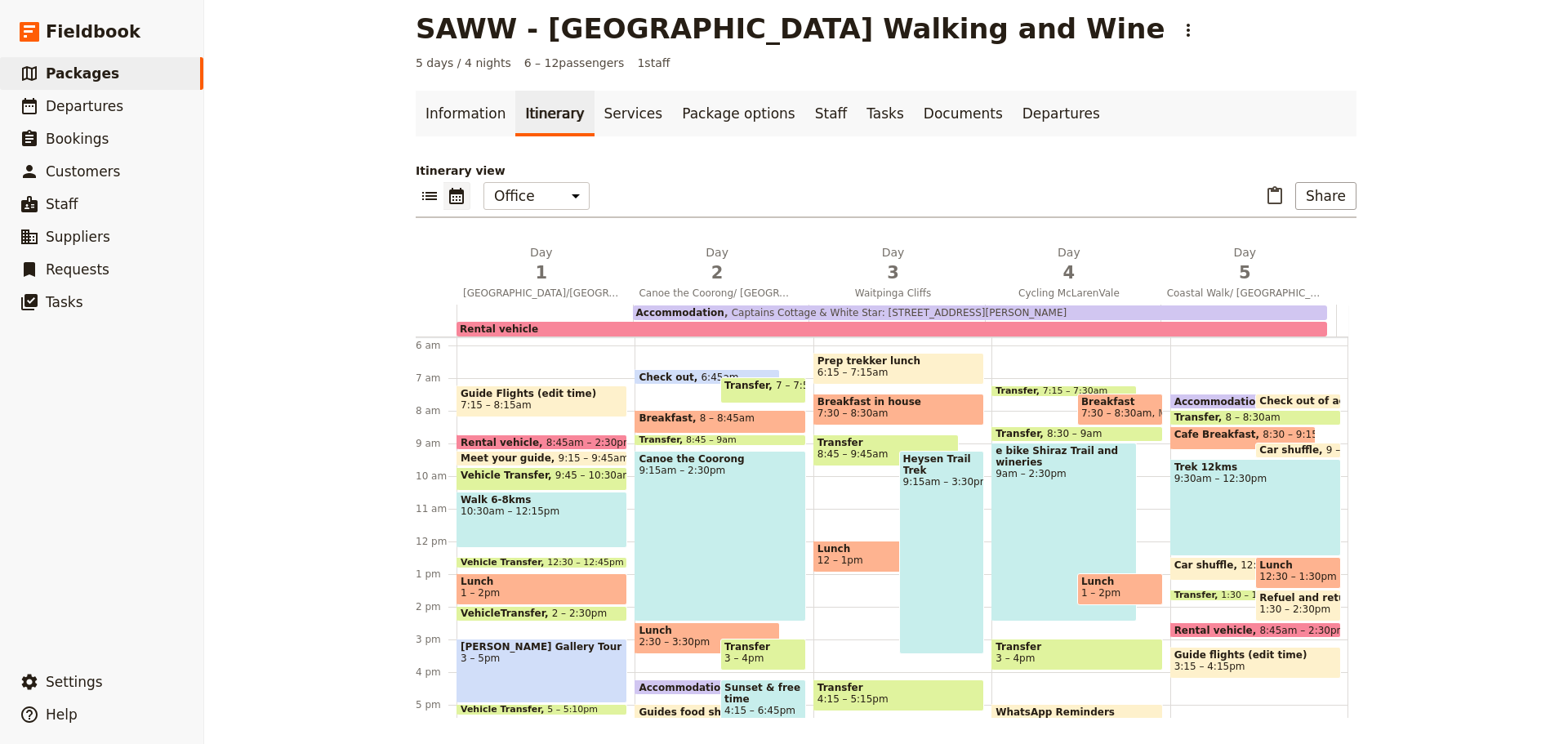
click at [562, 509] on span "10:30am – 12:15pm" at bounding box center [541, 512] width 162 height 12
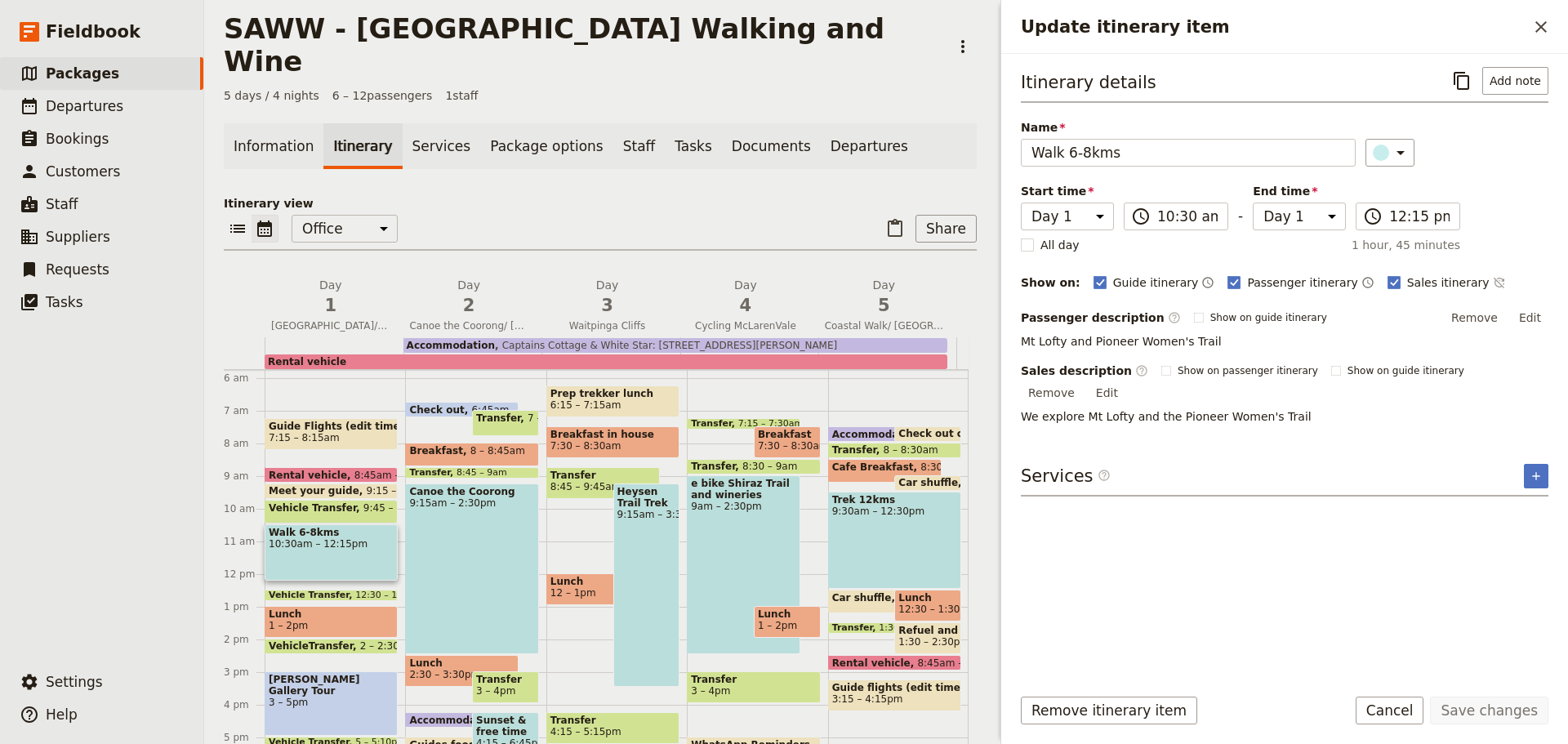
click at [344, 620] on span "1 – 2pm" at bounding box center [331, 626] width 125 height 12
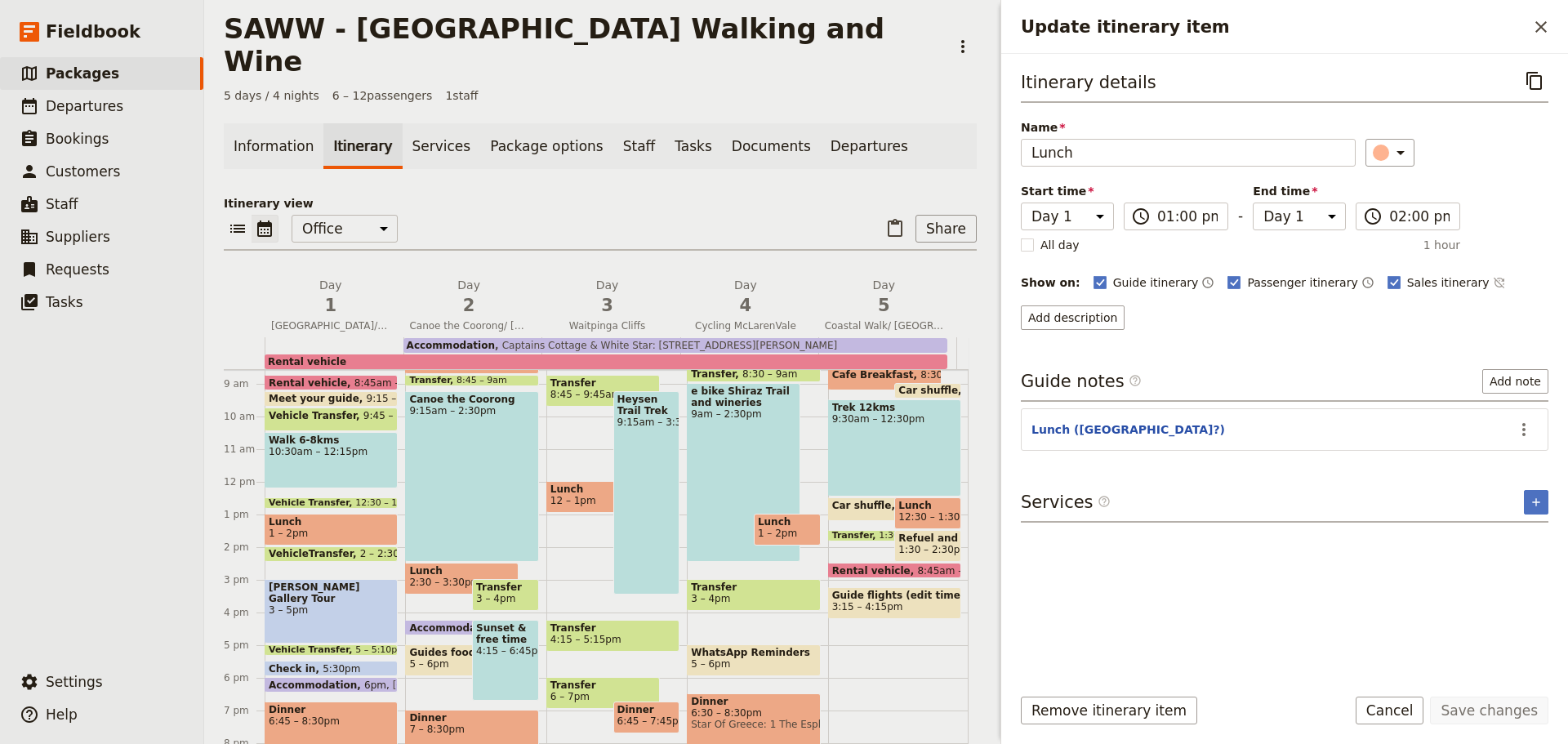
scroll to position [282, 0]
click at [344, 588] on div "[PERSON_NAME] Gallery Tour 3 – 5pm" at bounding box center [331, 609] width 133 height 65
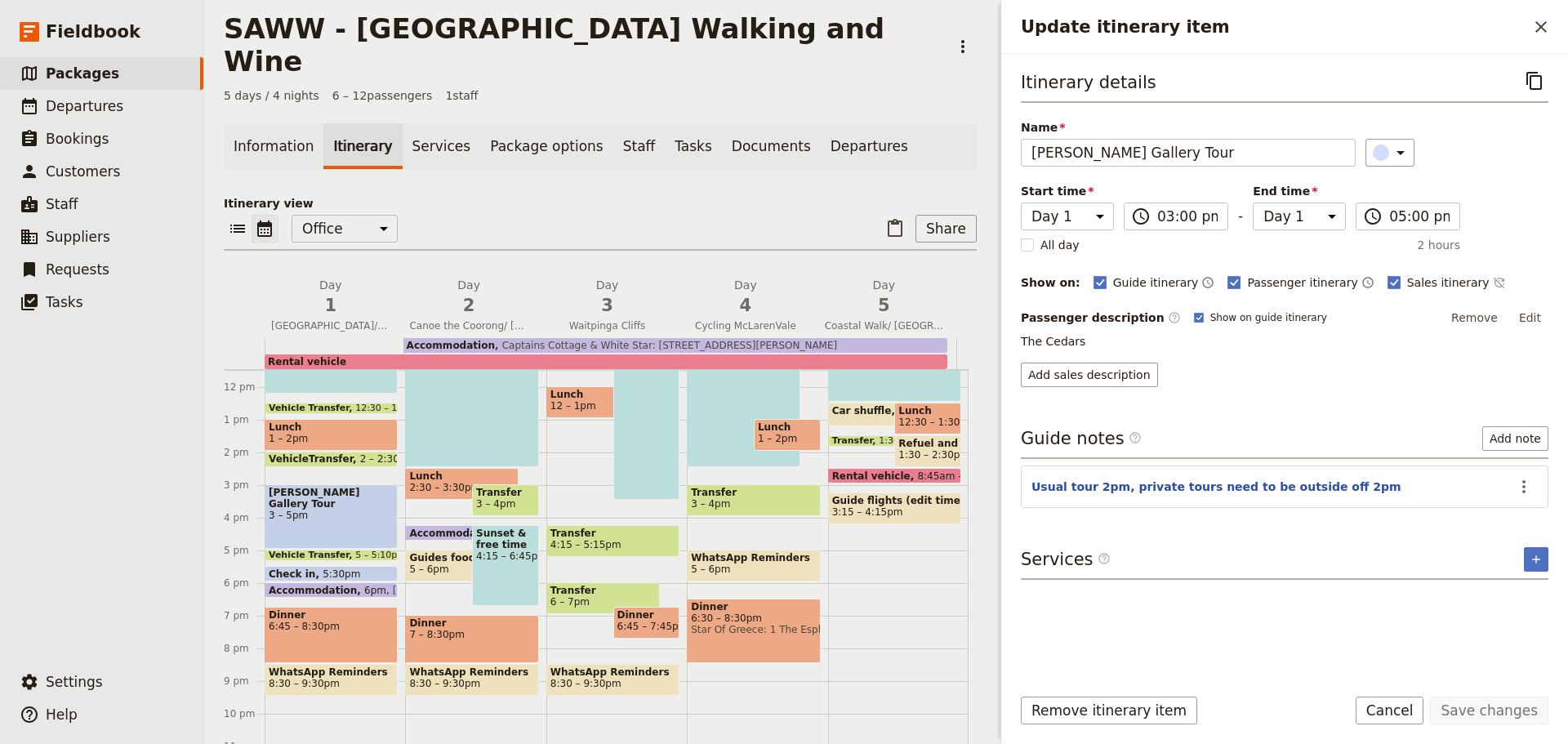
scroll to position [376, 0]
click at [345, 606] on div "Dinner 6:45 – 8:30pm" at bounding box center [331, 634] width 133 height 56
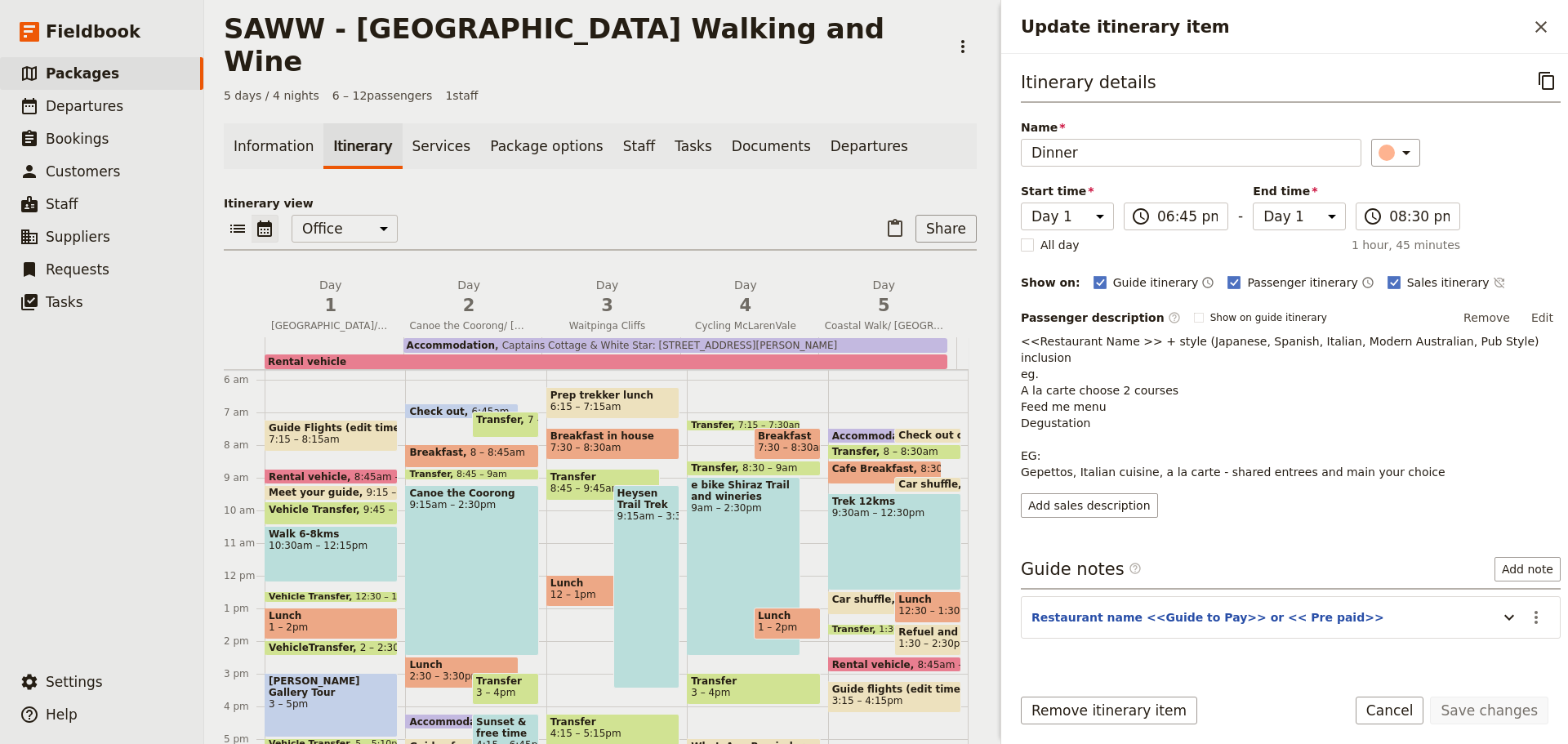
scroll to position [185, 0]
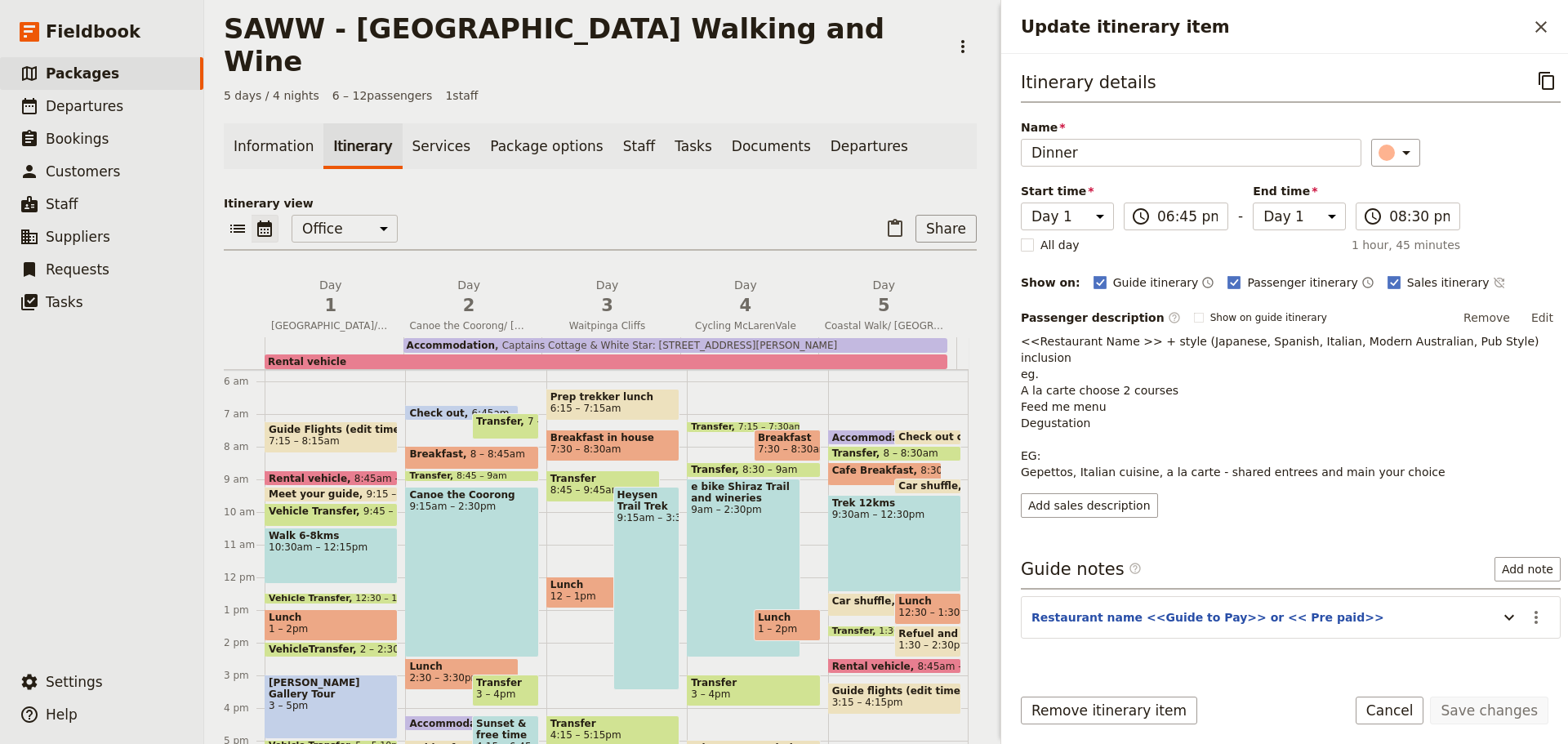
click at [479, 449] on span "8 – 8:45am" at bounding box center [497, 458] width 55 height 18
select select "2"
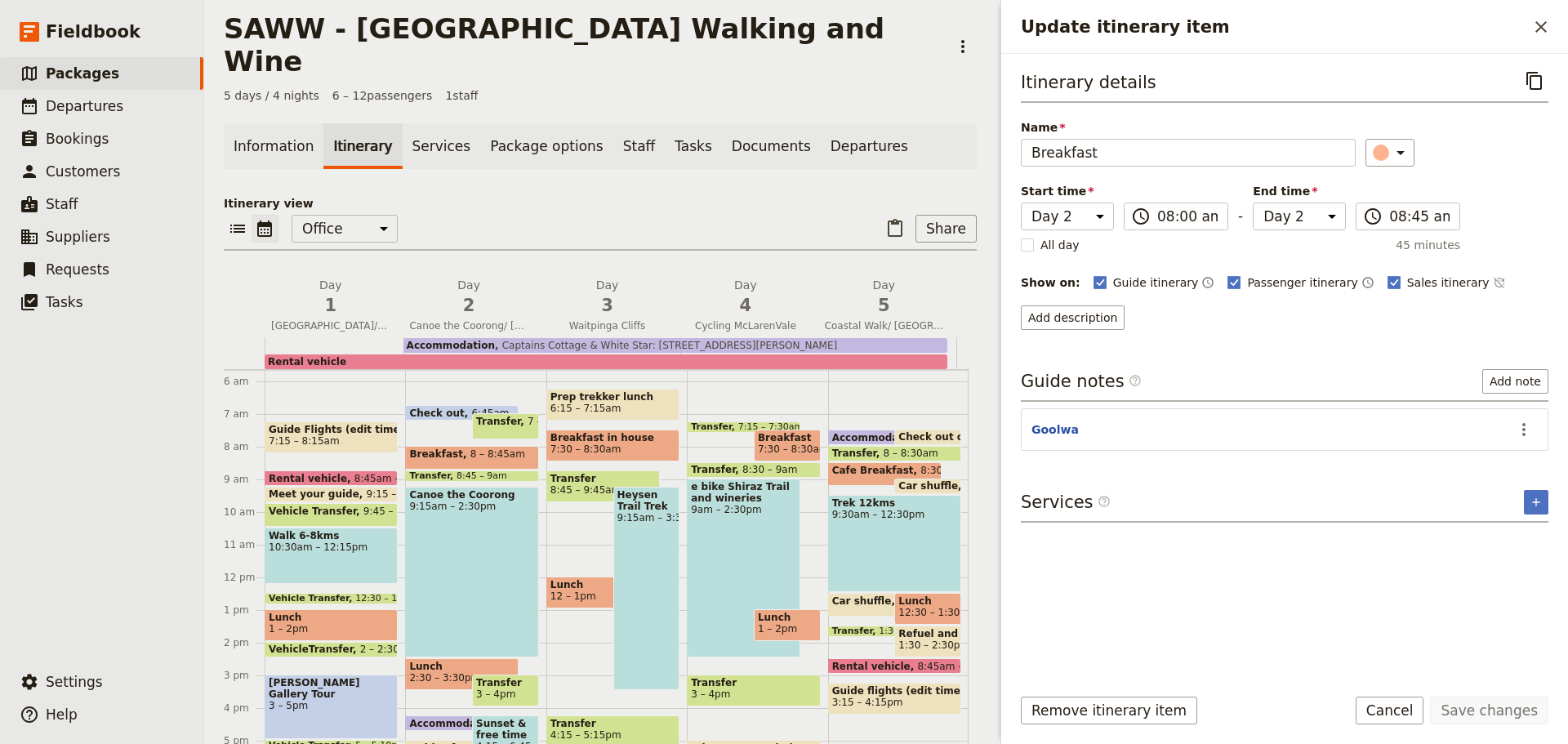
click at [497, 545] on div "Canoe the Coorong 9:15am – 2:30pm" at bounding box center [471, 572] width 133 height 171
select select "2"
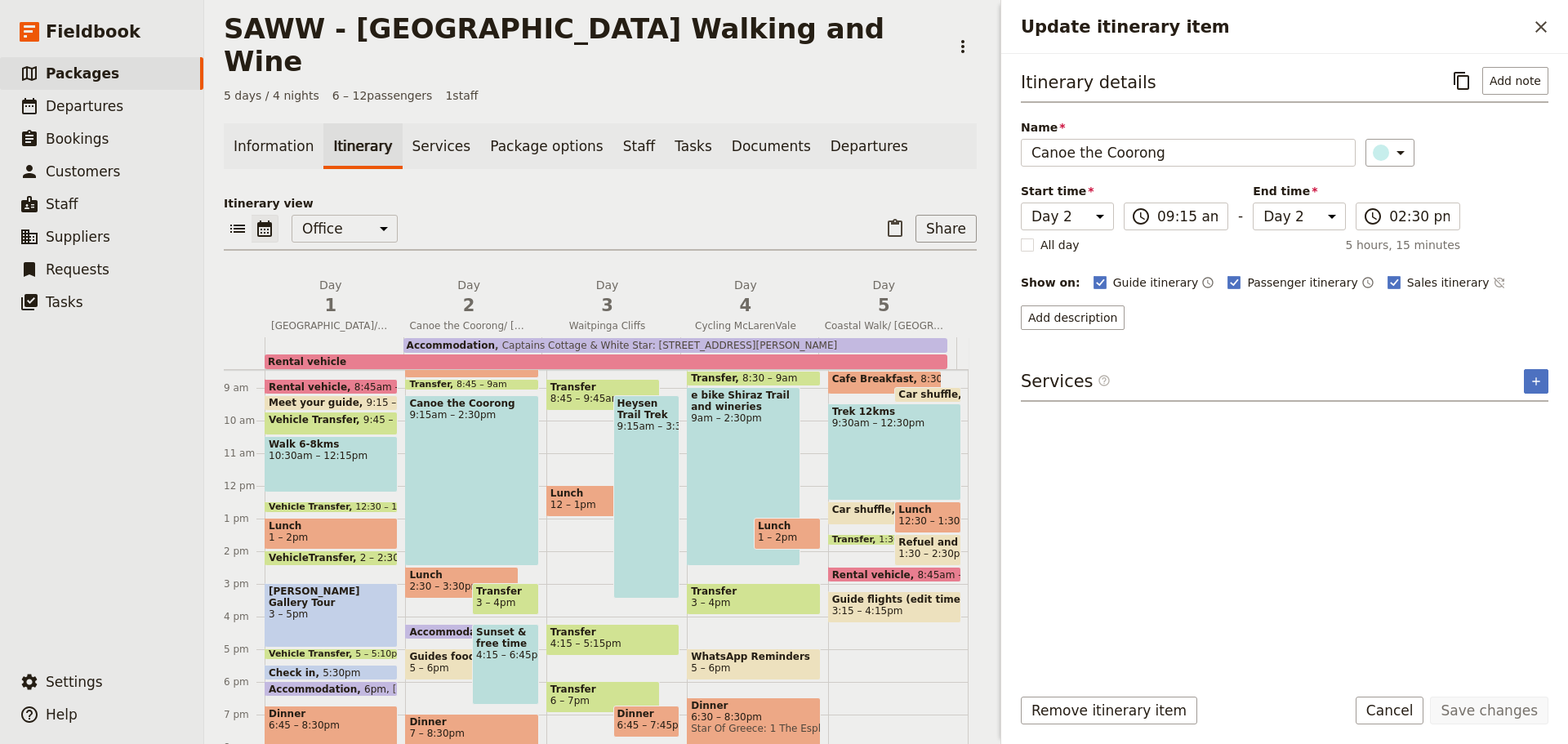
scroll to position [283, 0]
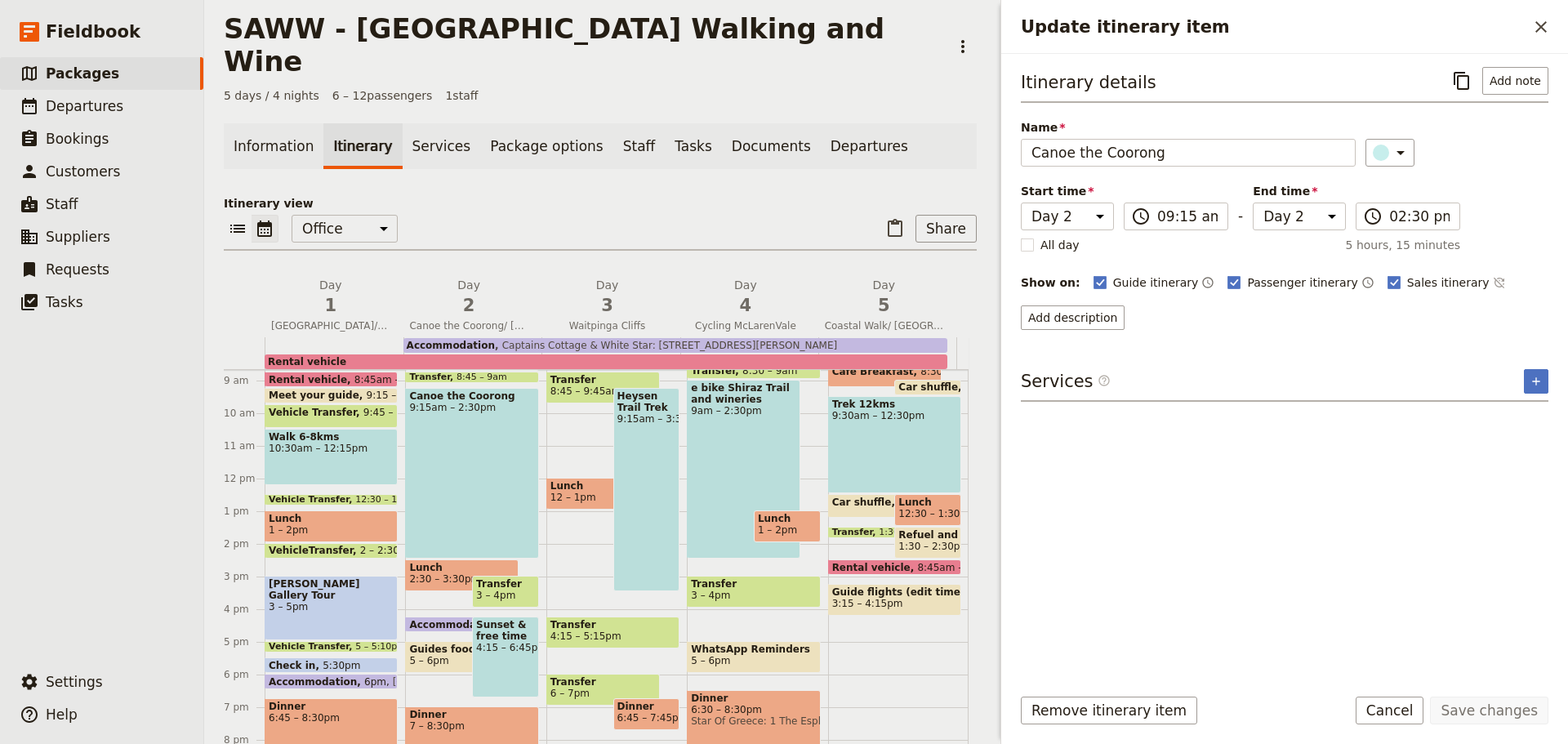
click at [442, 562] on span "Lunch" at bounding box center [461, 568] width 105 height 12
select select "2"
click at [492, 643] on div "Sunset & free time 4:15 – 6:45pm" at bounding box center [506, 657] width 67 height 81
select select "2"
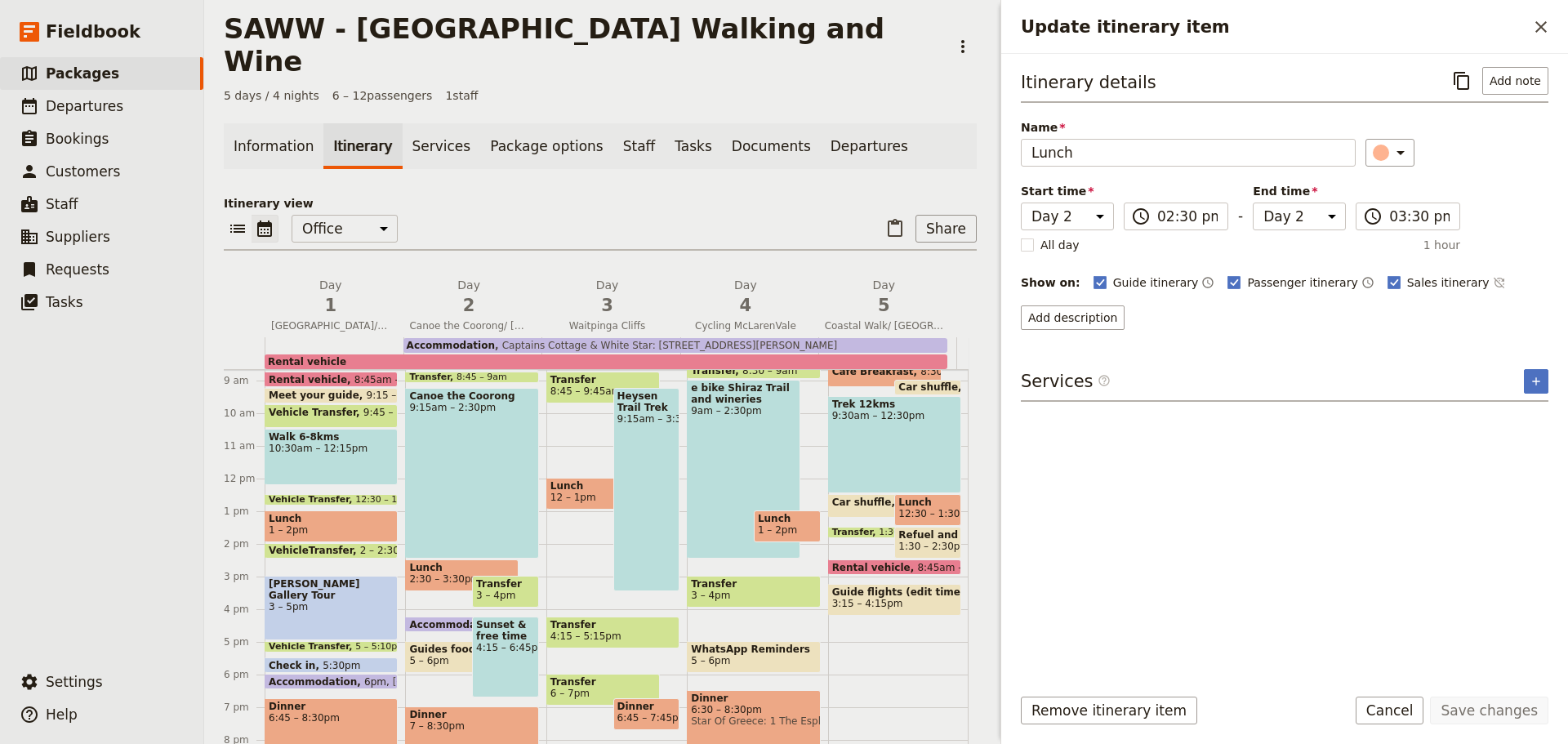
select select "2"
click at [474, 720] on span "7 – 8:30pm" at bounding box center [471, 726] width 125 height 12
select select "2"
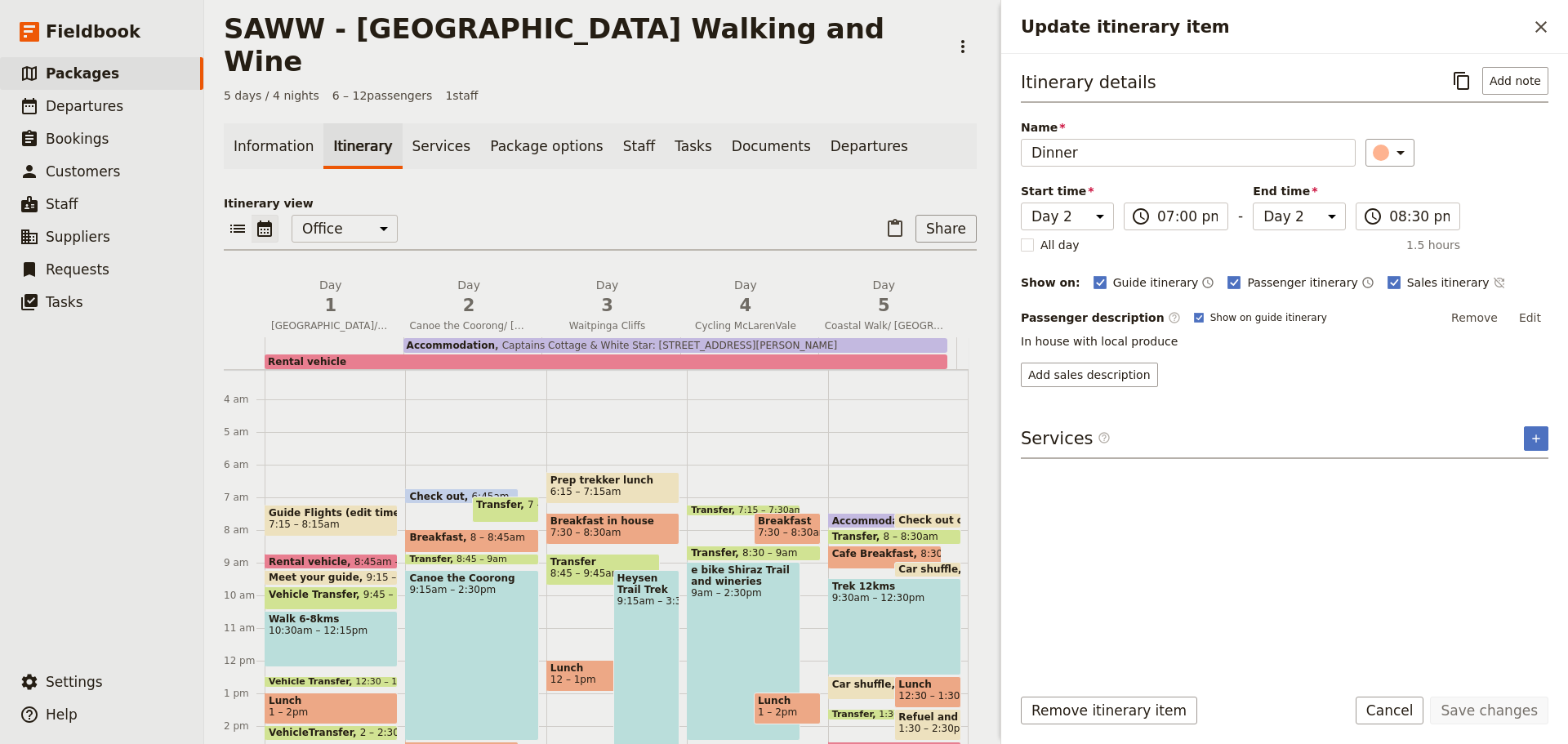
scroll to position [101, 0]
click at [629, 528] on span "7:30 – 8:30am" at bounding box center [613, 534] width 125 height 12
select select "3"
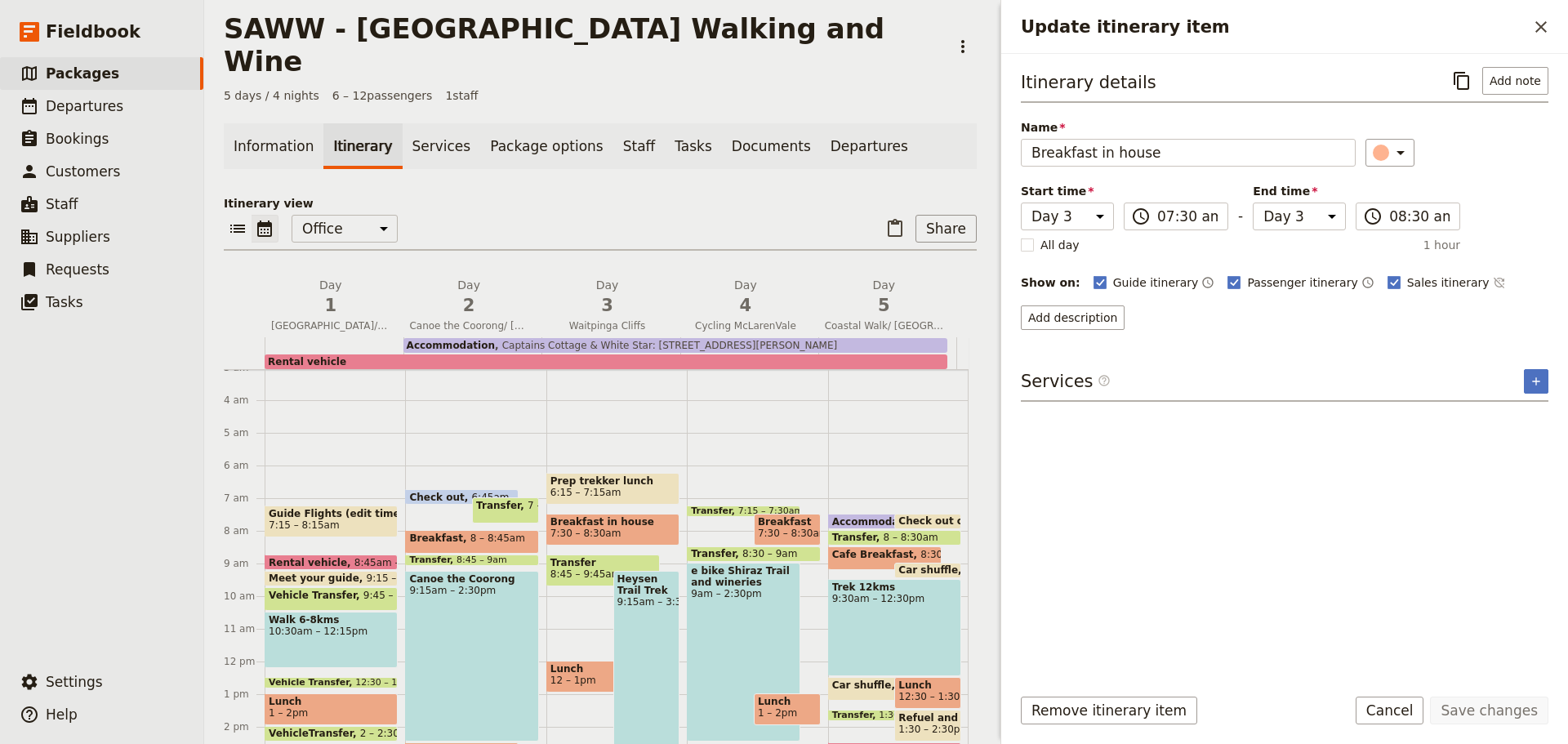
click at [640, 606] on div "Heysen Trail Trek 9:15am – 3:30pm" at bounding box center [647, 673] width 67 height 203
select select "3"
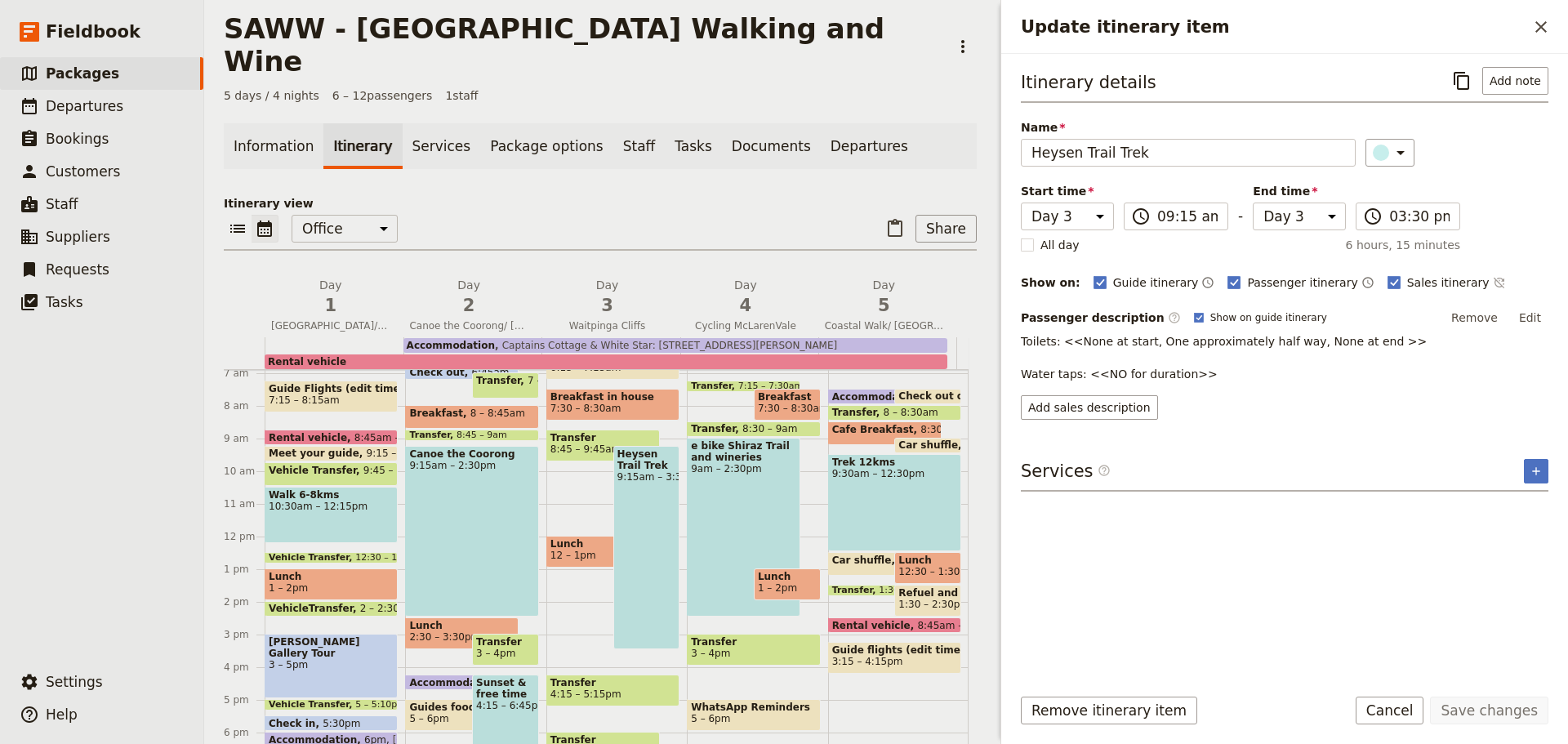
scroll to position [226, 0]
click at [581, 560] on span at bounding box center [602, 563] width 112 height 7
select select "3"
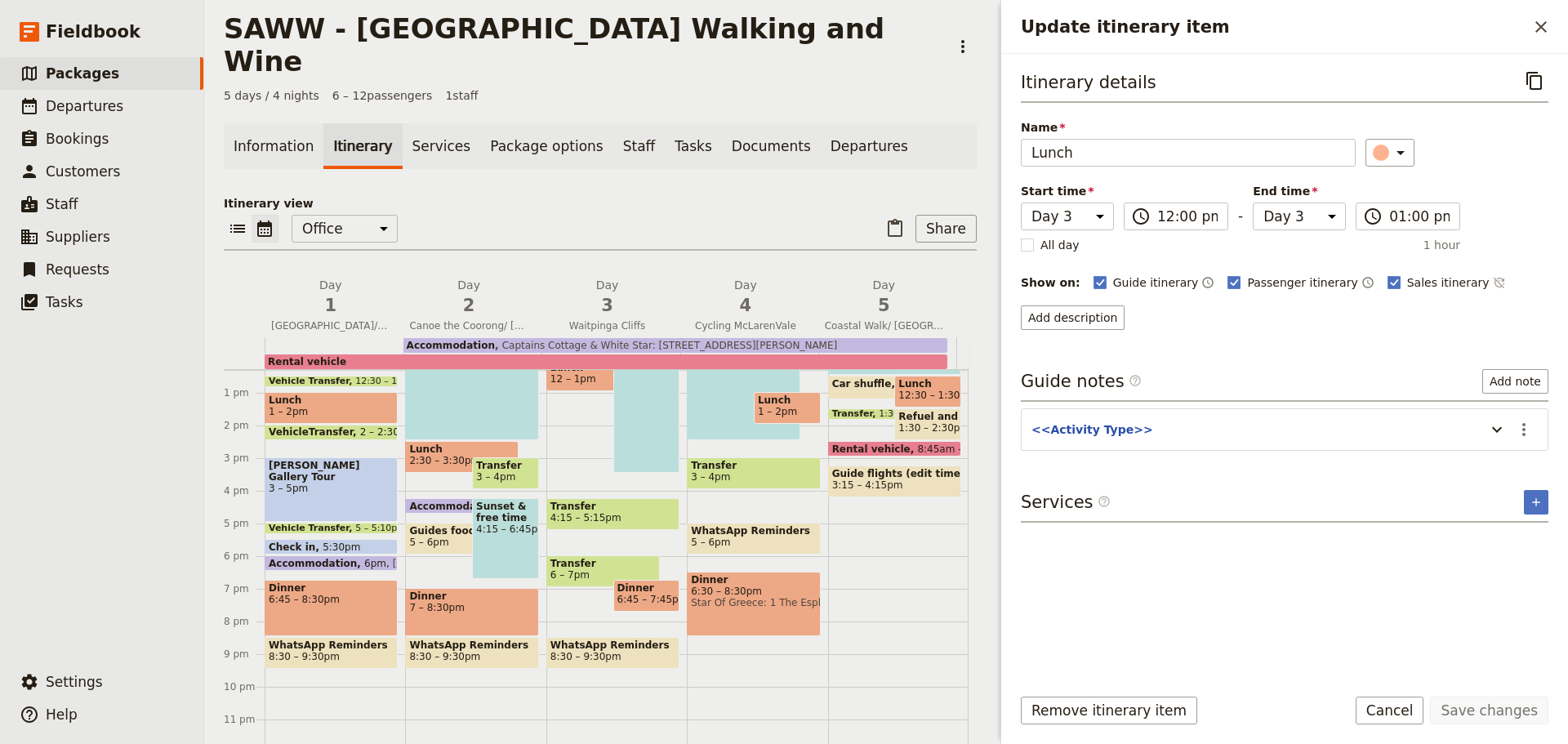
scroll to position [403, 0]
click at [629, 604] on span at bounding box center [647, 607] width 66 height 7
select select "3"
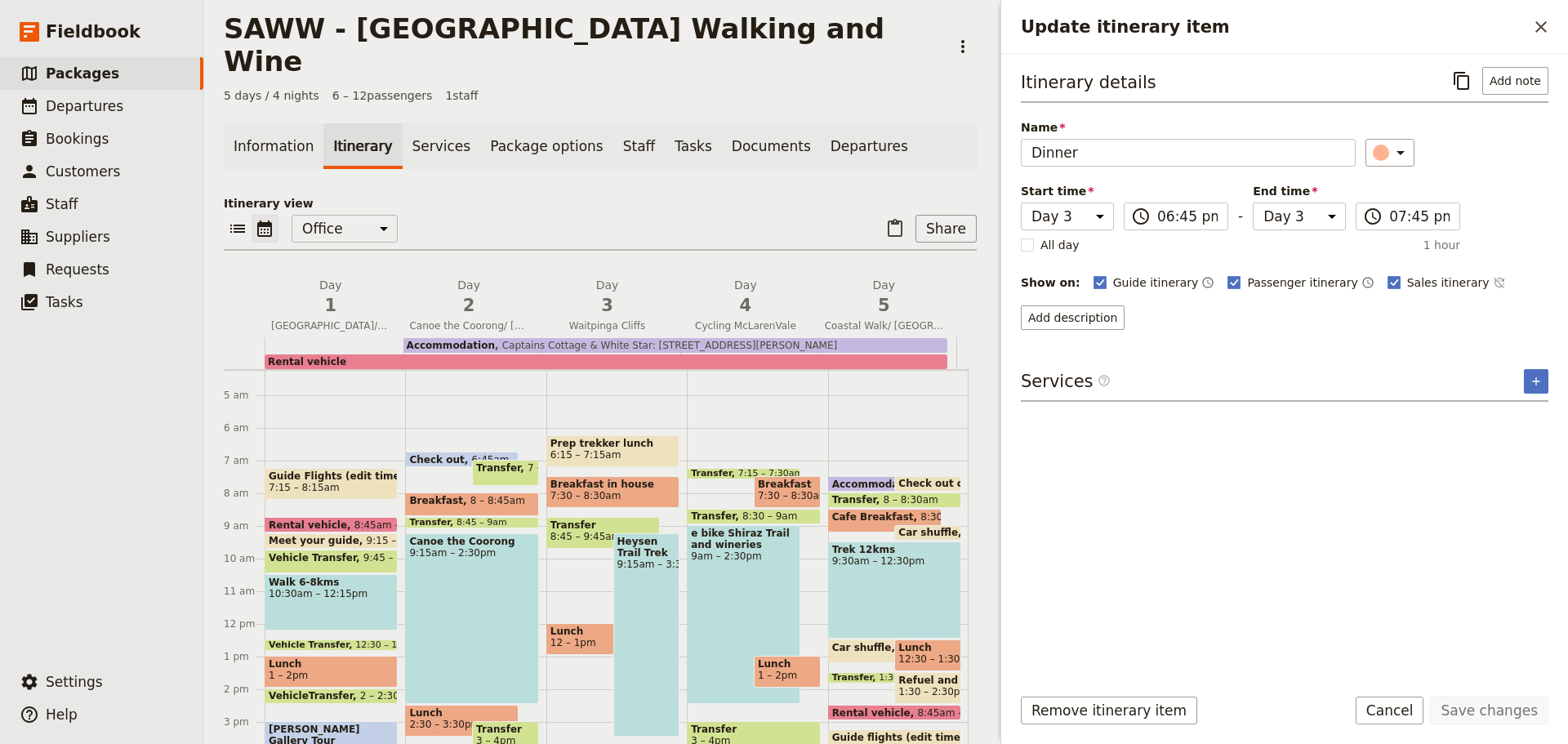
scroll to position [137, 0]
click at [764, 480] on span "Breakfast" at bounding box center [787, 486] width 59 height 12
select select "4"
click at [743, 551] on div "e bike Shiraz Trail and wineries 9am – 2:30pm" at bounding box center [743, 615] width 113 height 179
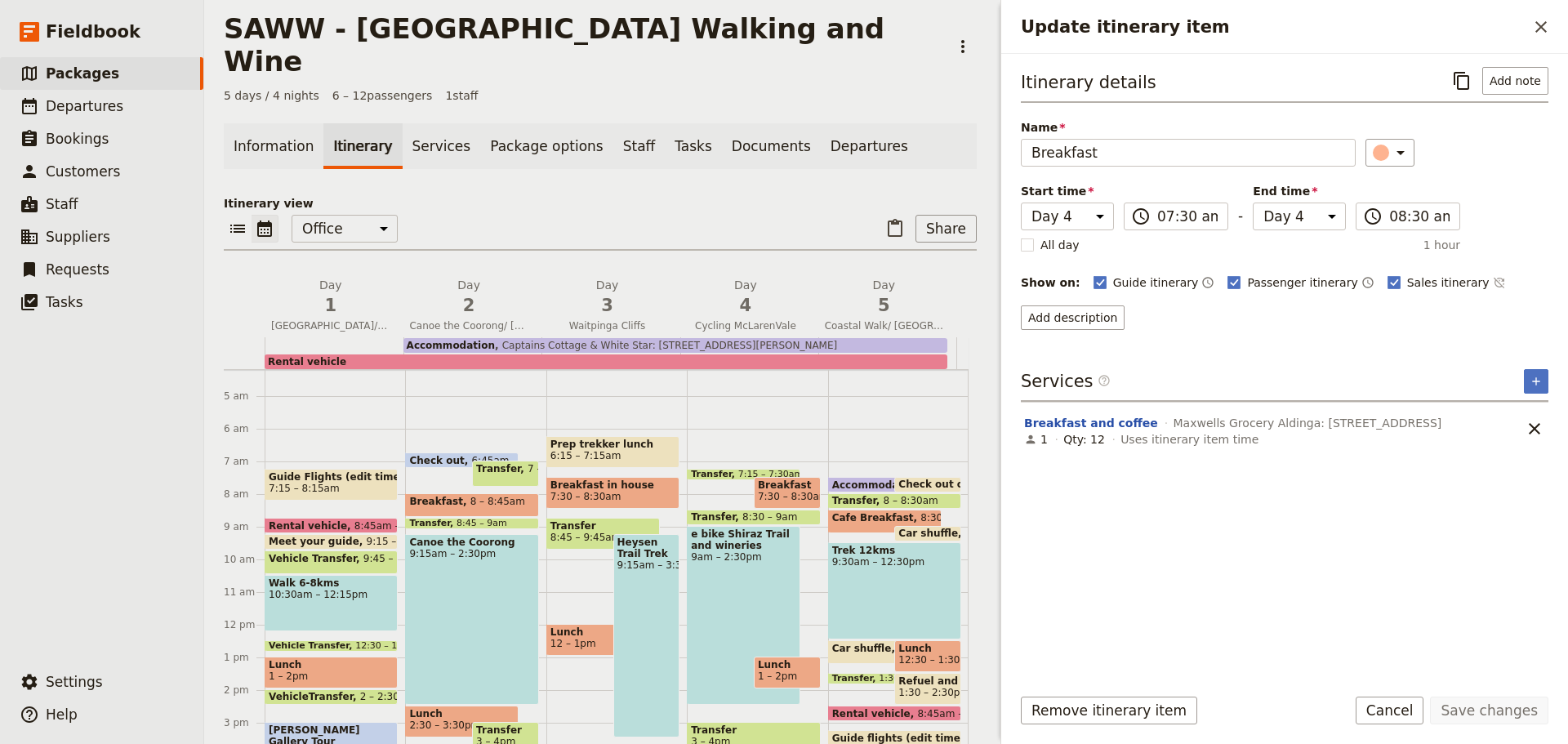
select select "4"
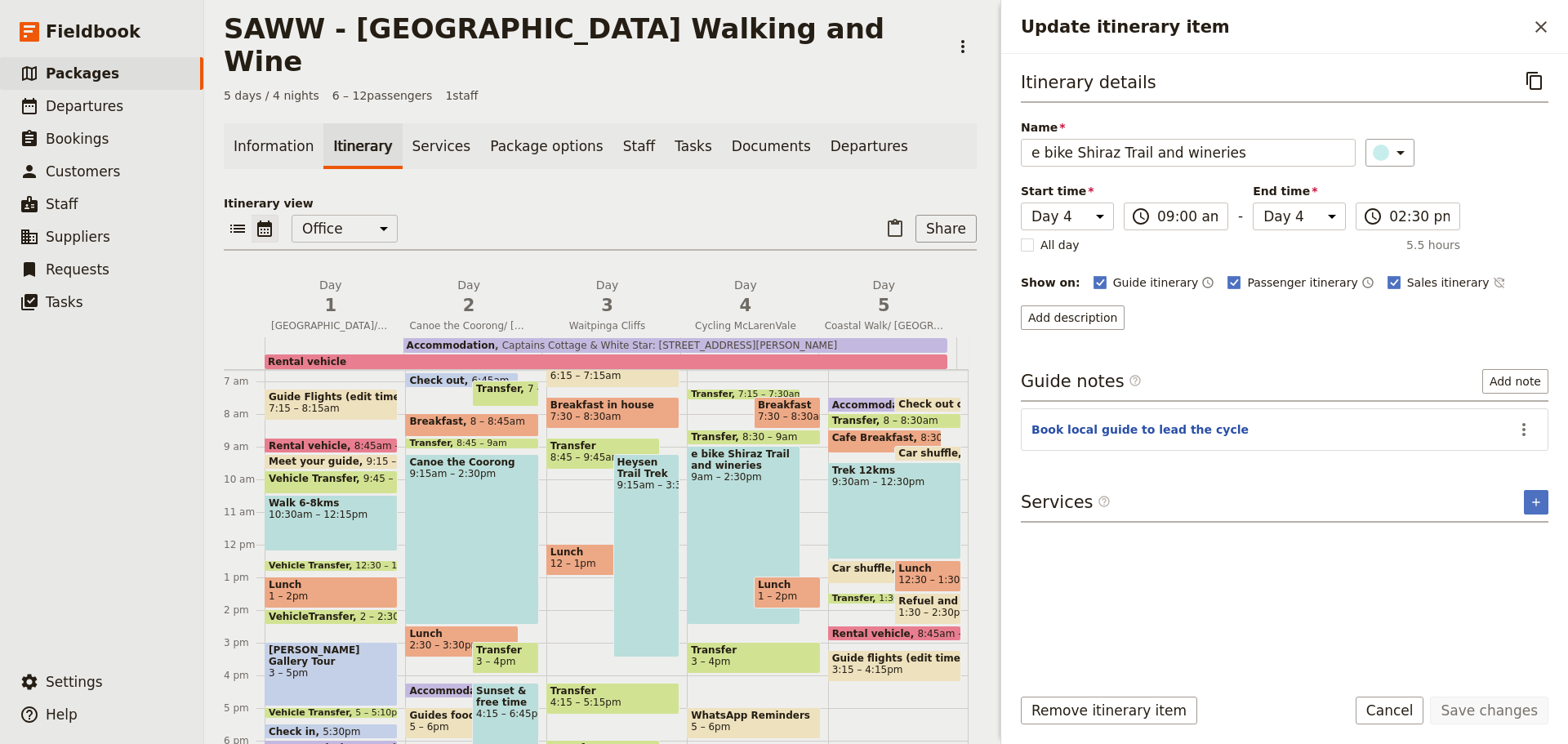
scroll to position [224, 0]
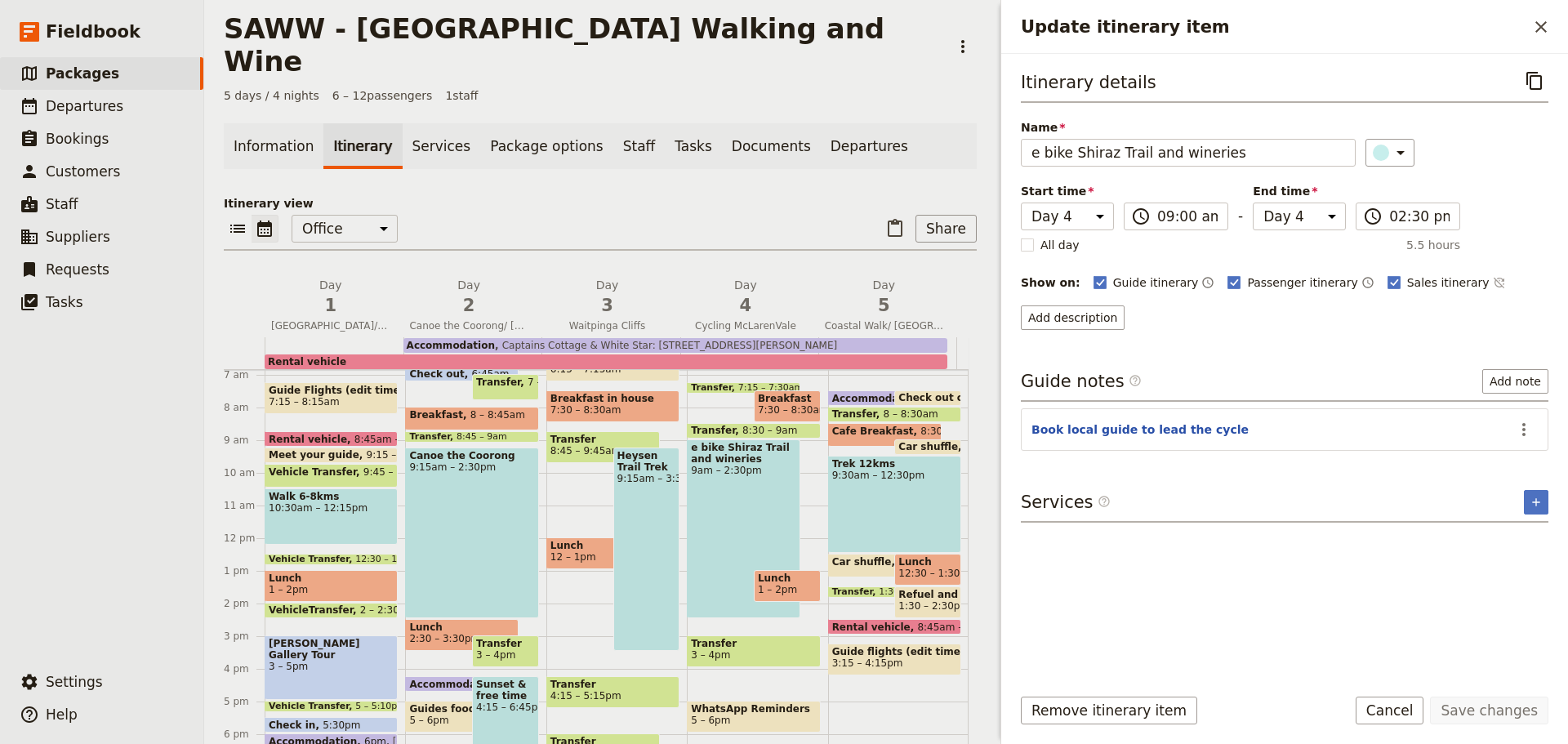
click at [763, 573] on span "Lunch" at bounding box center [787, 578] width 59 height 12
select select "4"
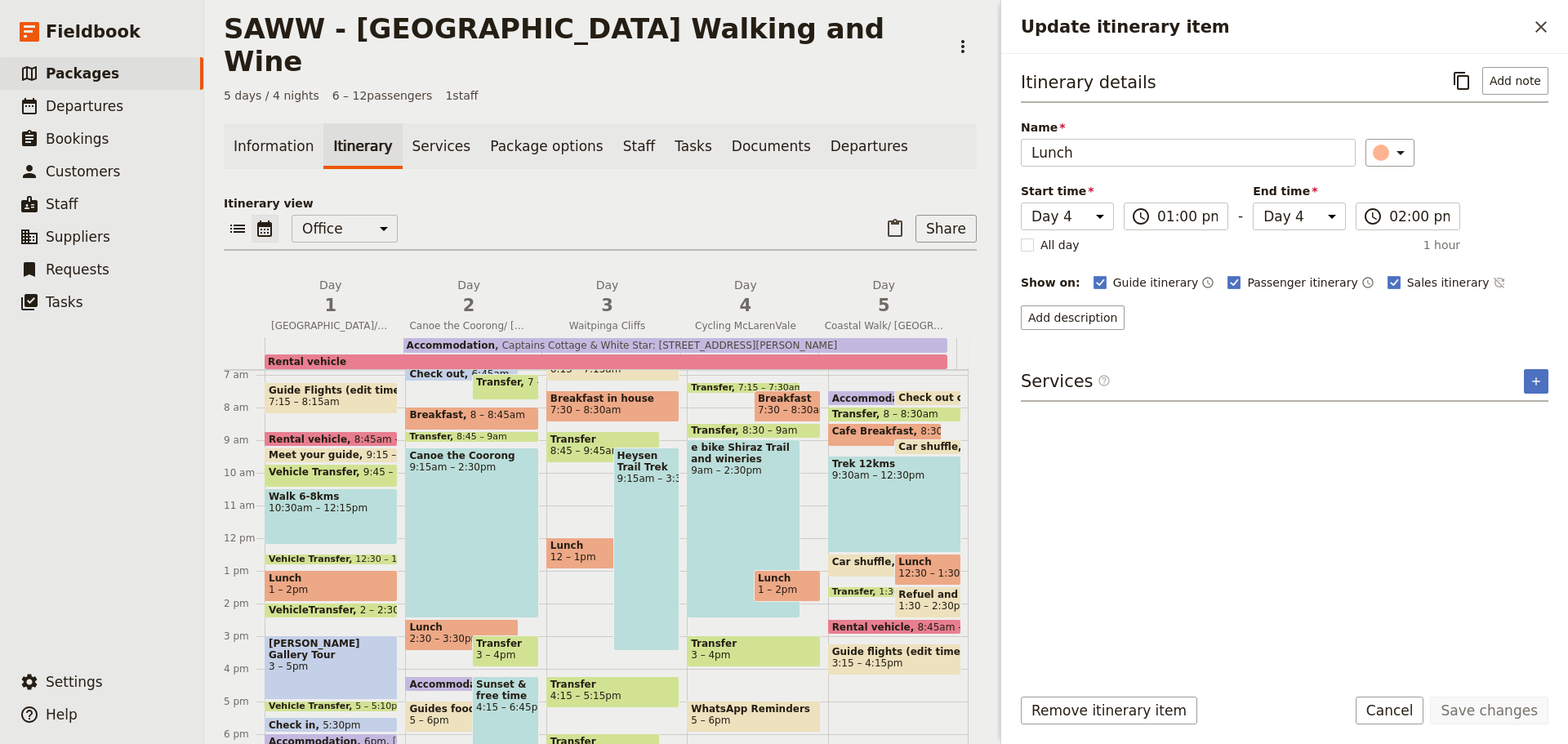
scroll to position [311, 0]
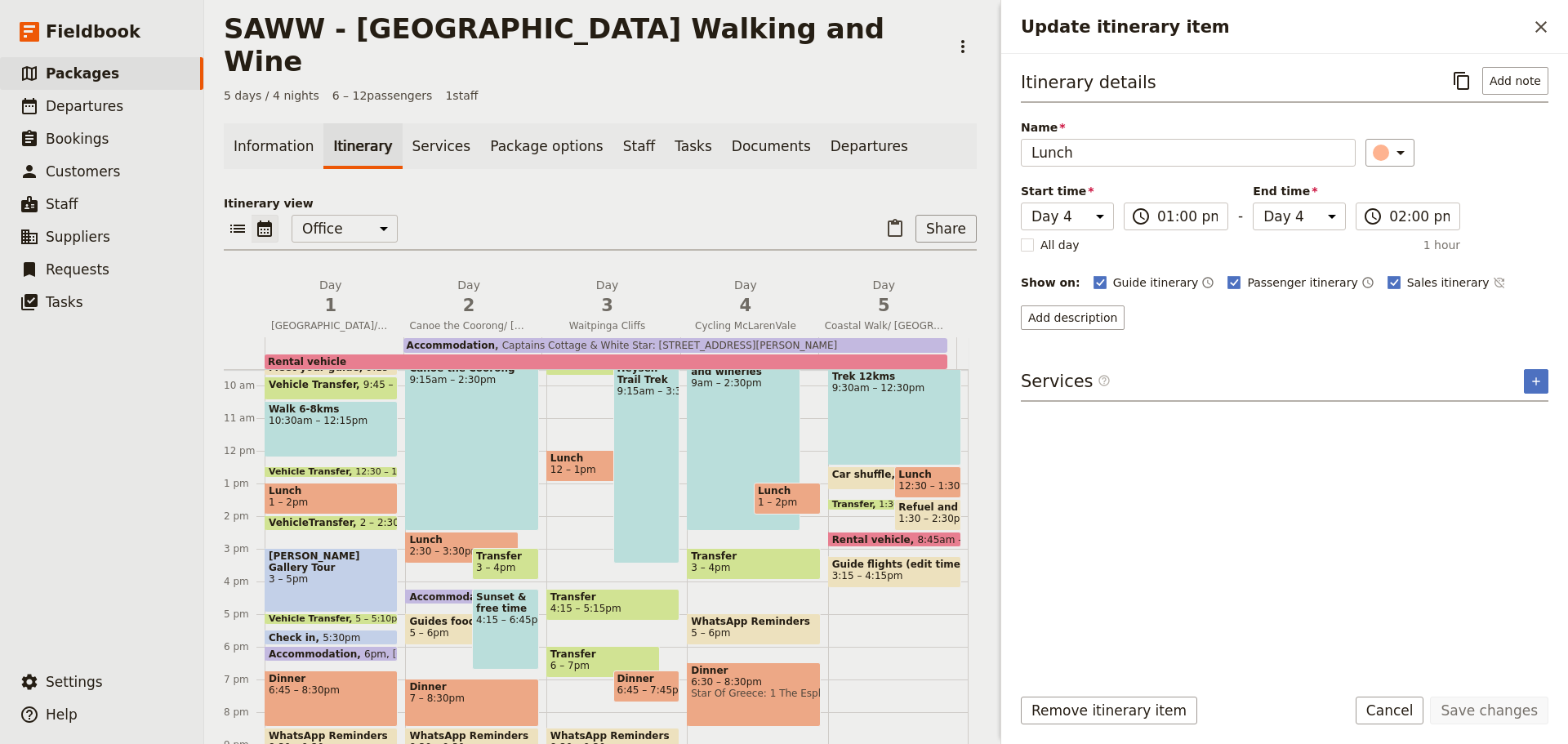
click at [729, 681] on div "Dinner 6:30 – 8:30pm Star Of Greece: 1 The Esplanade" at bounding box center [753, 694] width 133 height 65
select select "4"
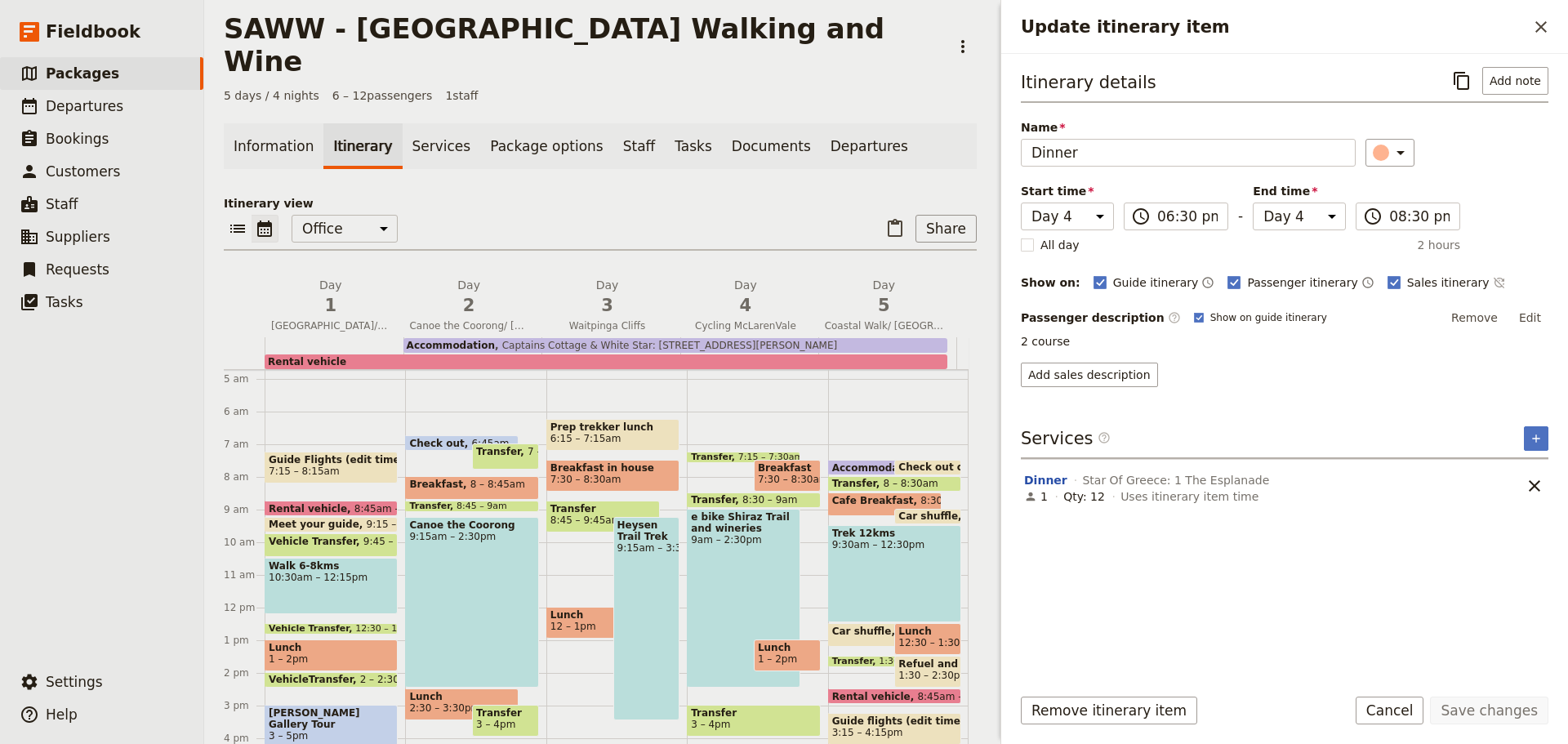
scroll to position [154, 0]
click at [853, 509] on span at bounding box center [885, 513] width 112 height 7
select select "5"
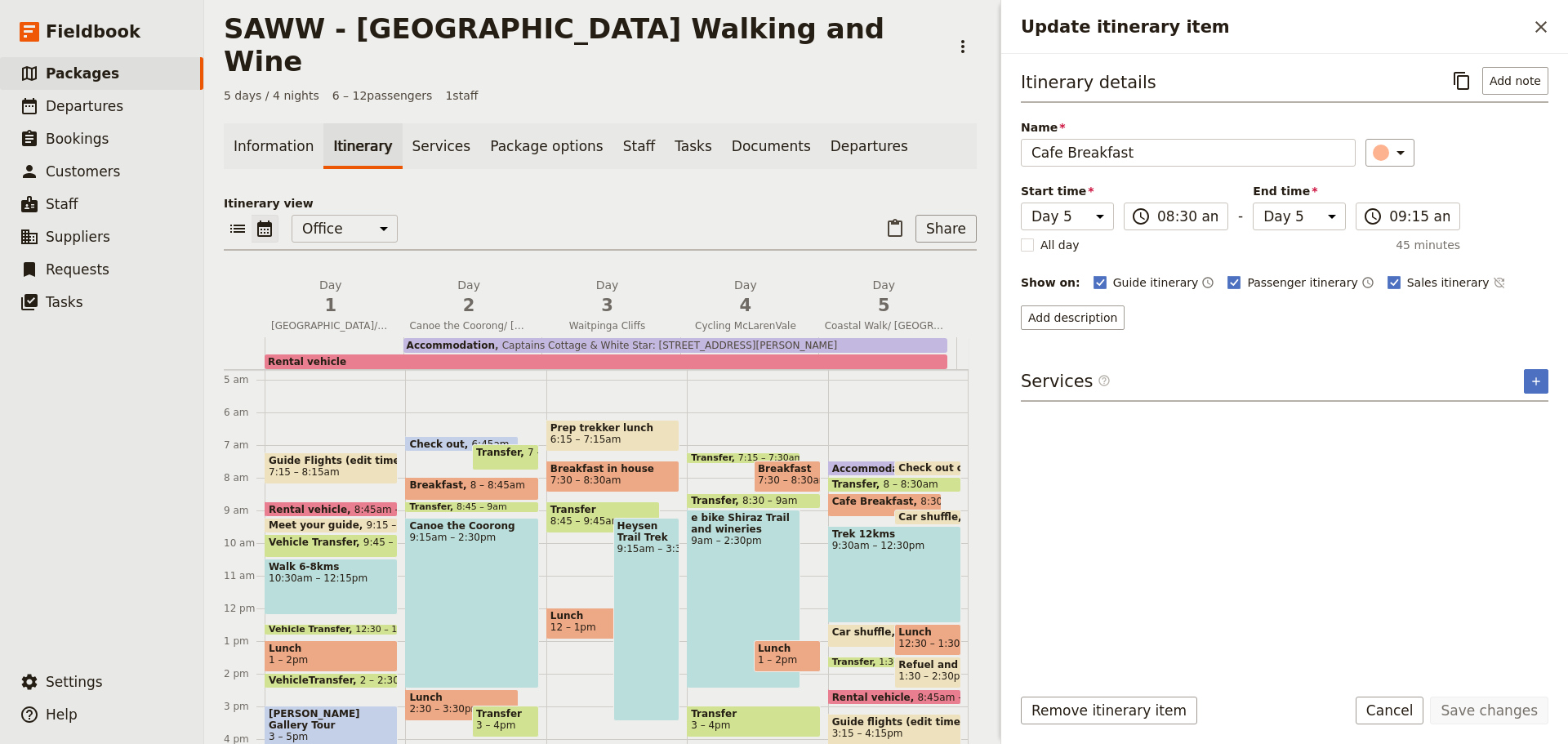
click at [863, 541] on div "Trek 12kms 9:30am – 12:30pm" at bounding box center [895, 575] width 133 height 98
select select "5"
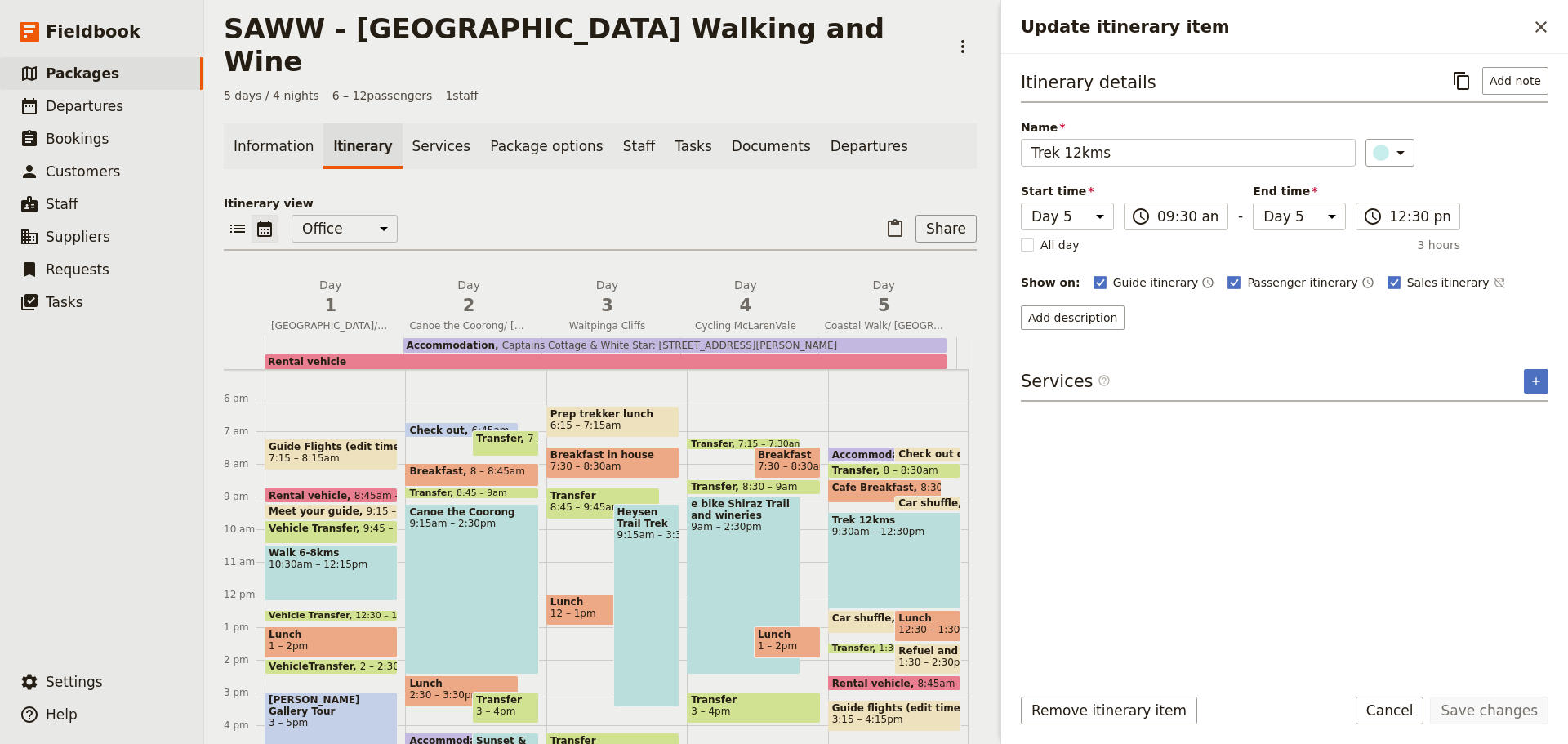
scroll to position [161, 0]
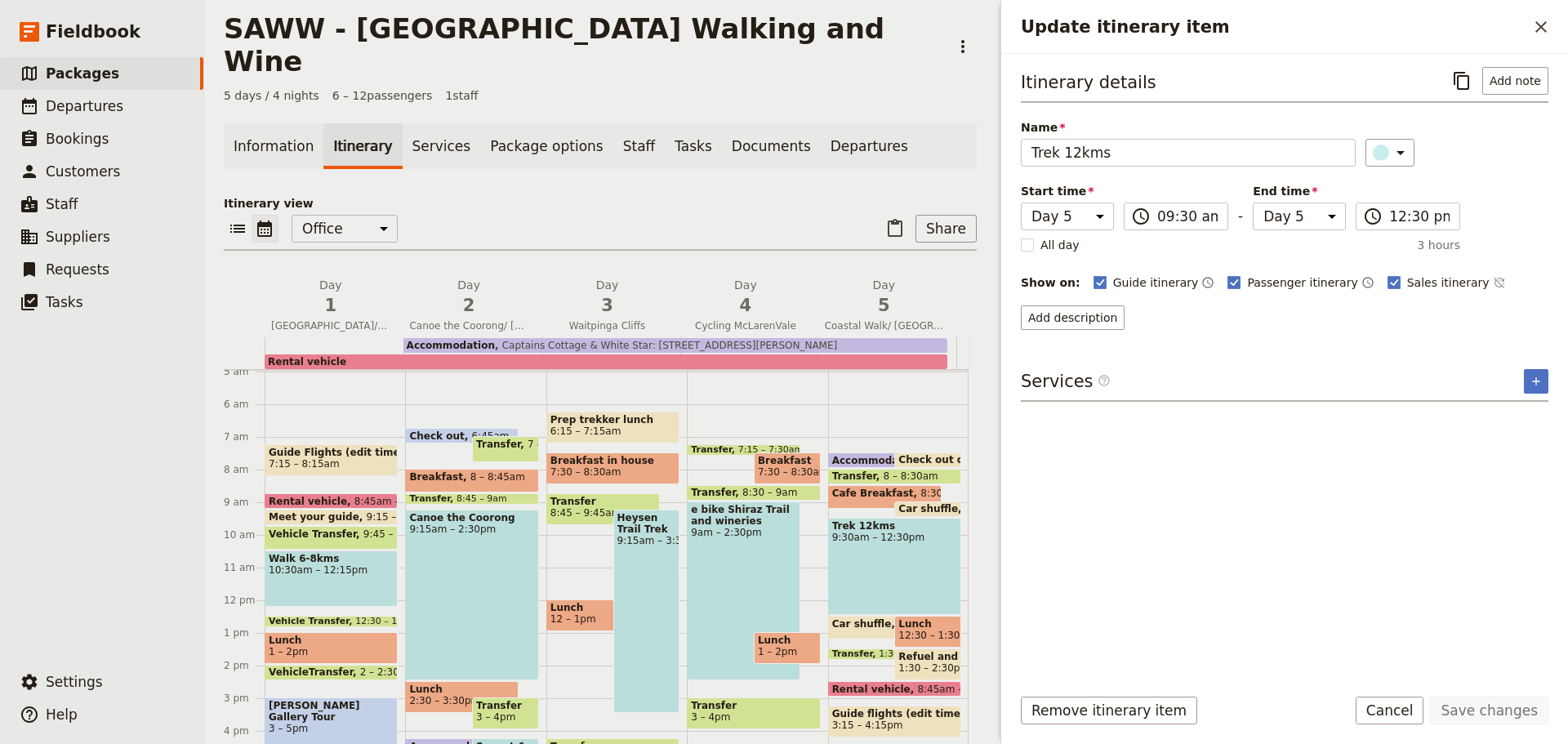
click at [898, 630] on span "12:30 – 1:30pm" at bounding box center [936, 636] width 76 height 12
select select "5"
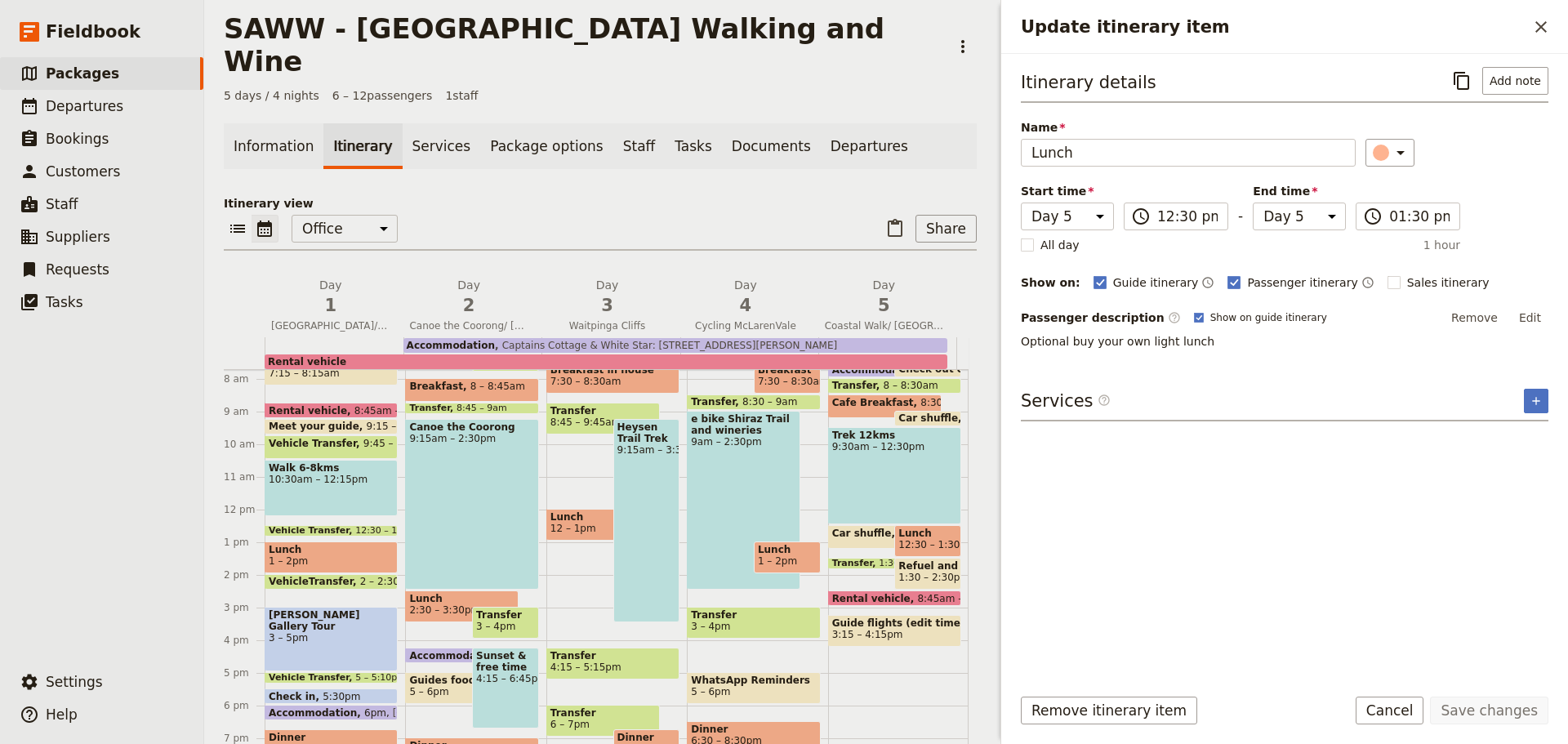
scroll to position [266, 0]
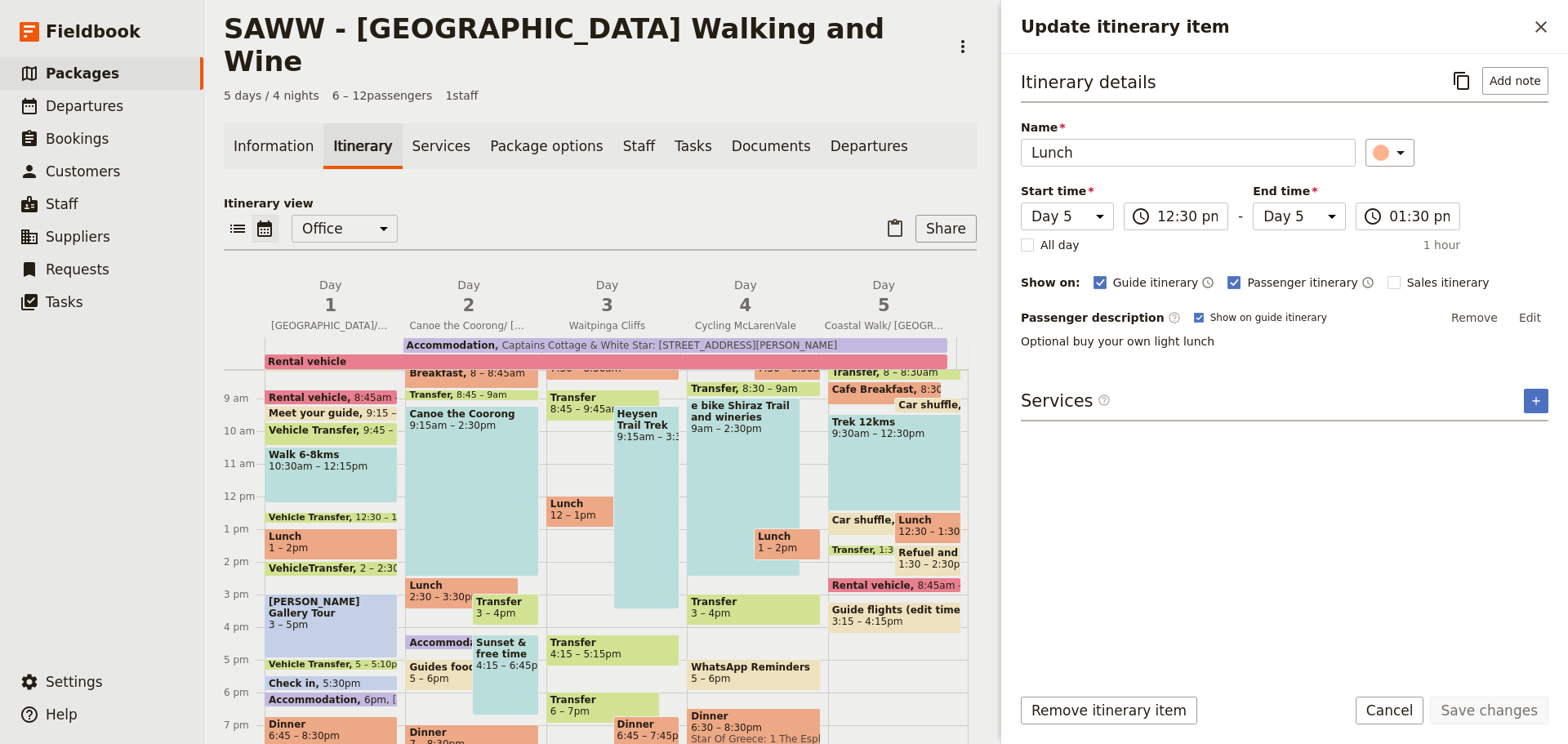
click at [870, 616] on span "3:15 – 4:15pm" at bounding box center [867, 622] width 71 height 12
select select "5"
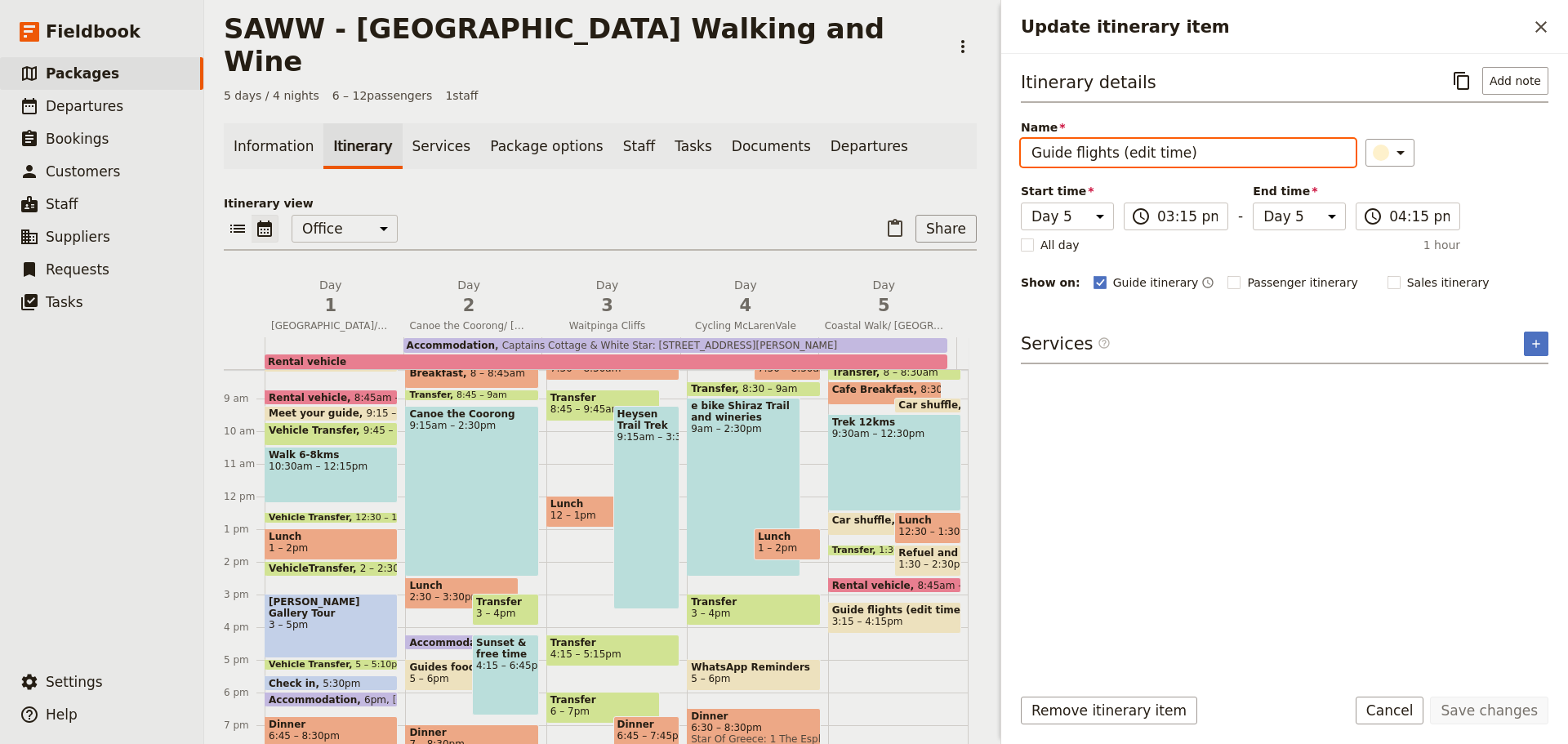
click at [1032, 155] on input "Guide flights (edit time)" at bounding box center [1188, 152] width 334 height 28
drag, startPoint x: 1165, startPoint y: 155, endPoint x: 1254, endPoint y: 155, distance: 89.0
click at [1254, 155] on input "Client & Guide flights (edit time)" at bounding box center [1188, 152] width 334 height 28
type input "Client & Guide flights home"
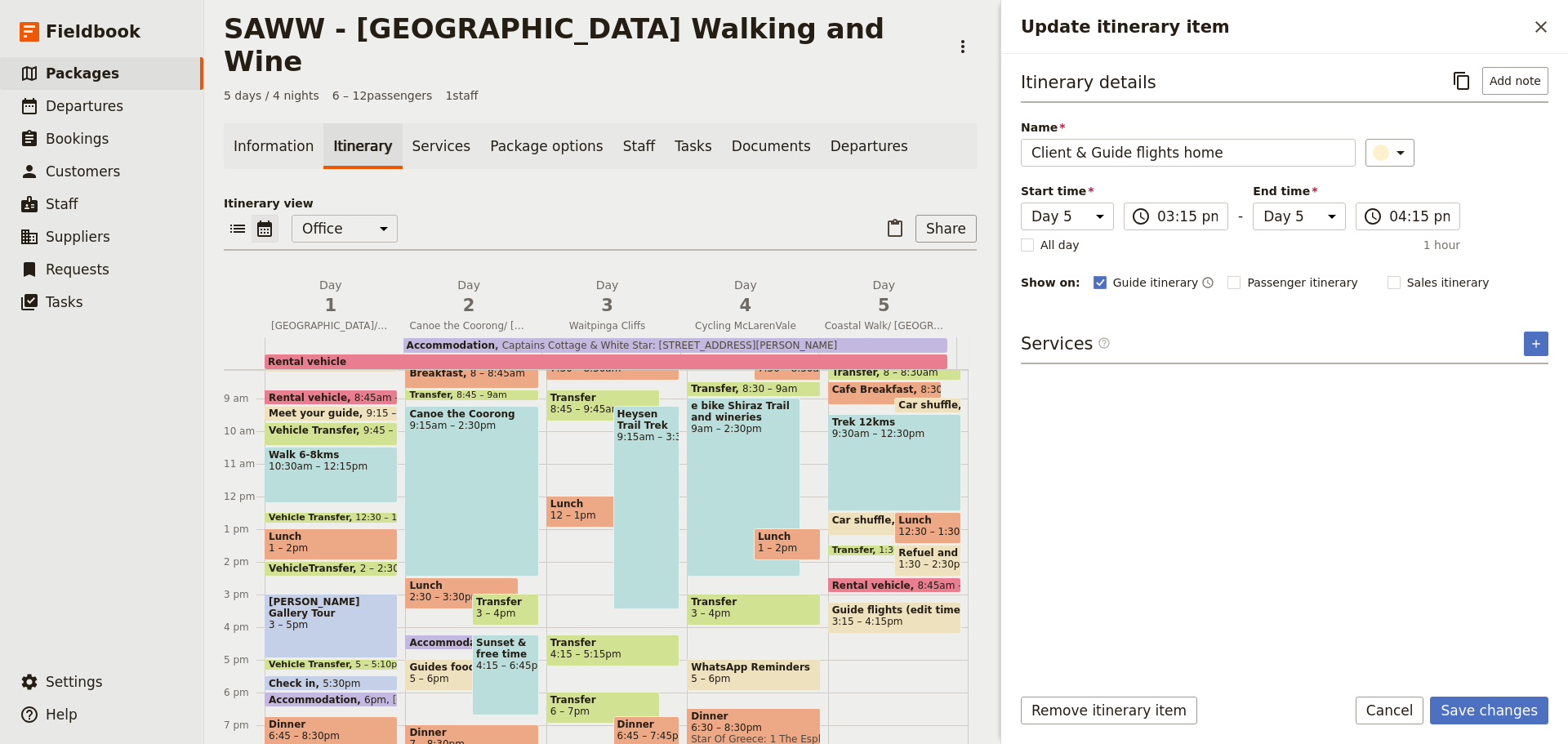
click at [1387, 279] on rect "Update itinerary item" at bounding box center [1393, 282] width 13 height 13
click at [1386, 275] on input "Sales itinerary" at bounding box center [1386, 274] width 1 height 1
checkbox input "true"
click at [1476, 710] on button "Save changes" at bounding box center [1489, 710] width 118 height 28
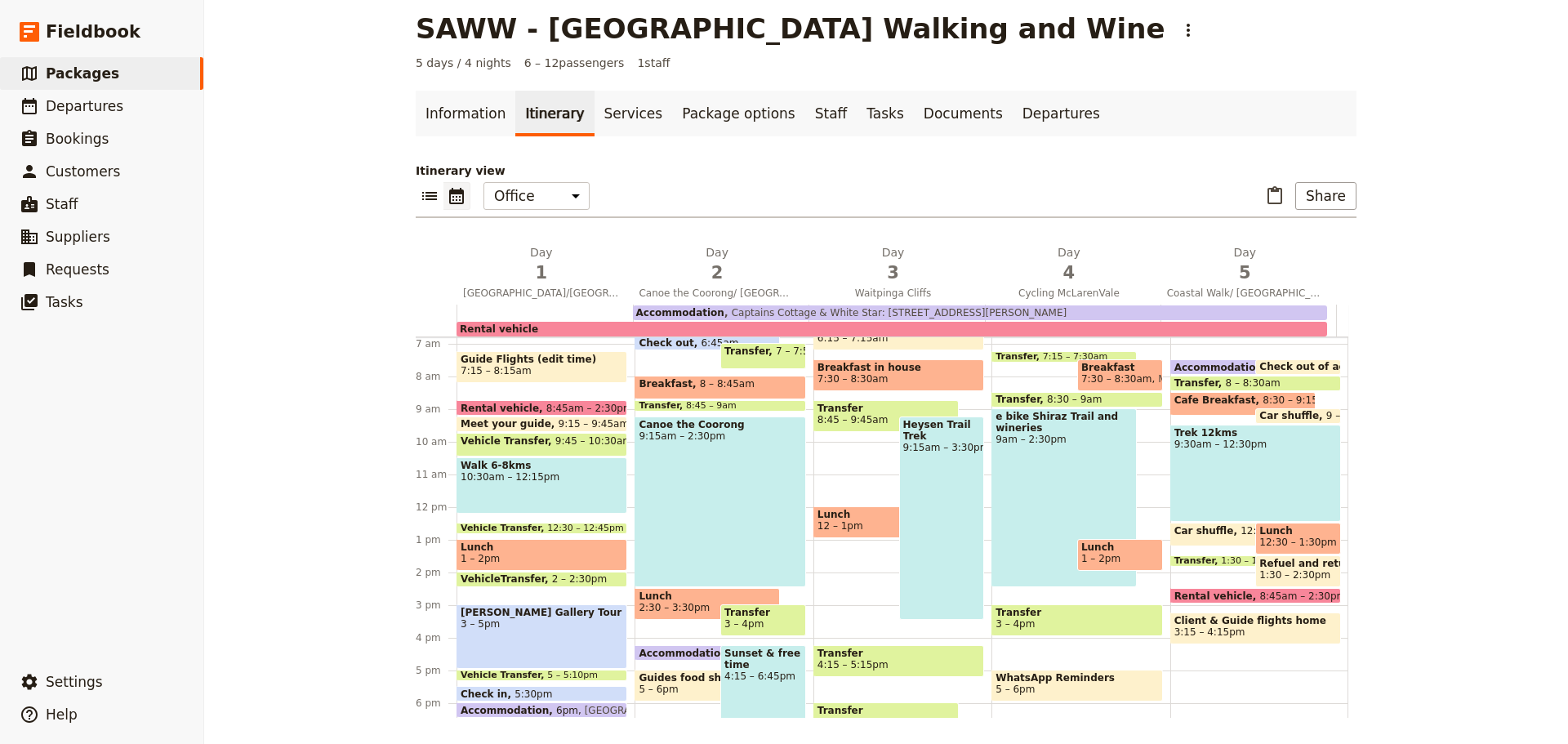
scroll to position [217, 0]
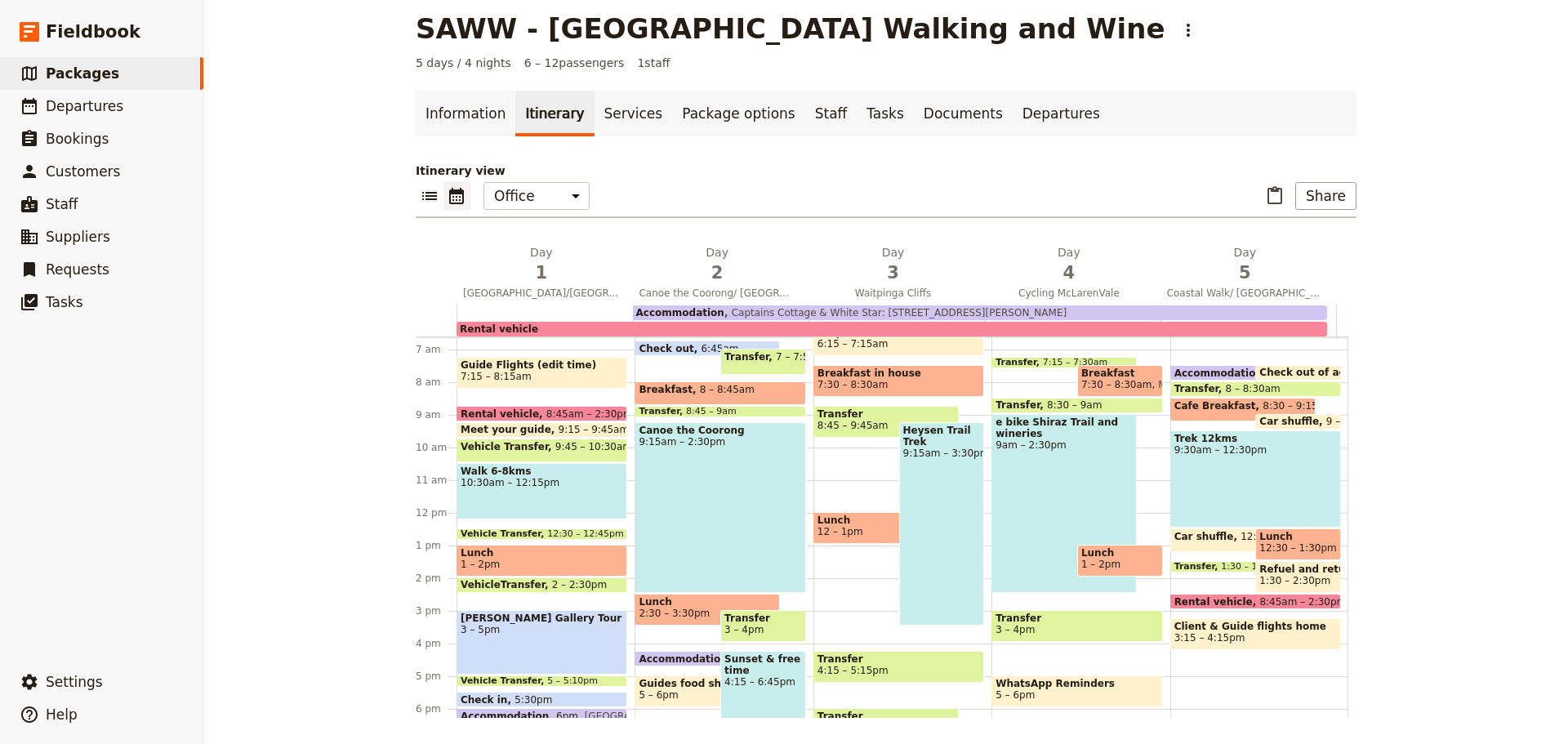
click at [1321, 187] on button "Share" at bounding box center [1325, 196] width 61 height 28
click at [1292, 272] on span "Sales Brochure" at bounding box center [1272, 277] width 86 height 16
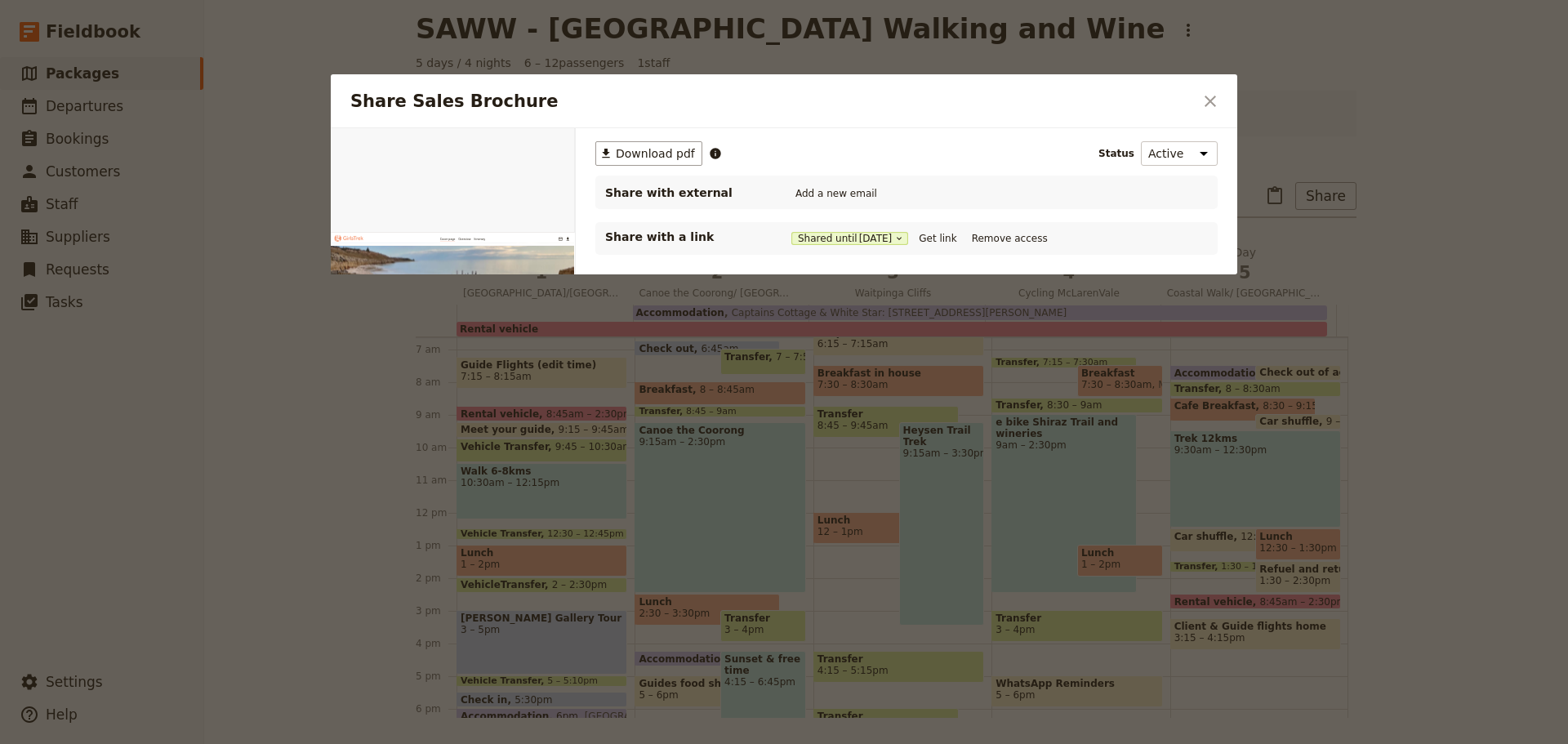
scroll to position [0, 0]
click at [951, 241] on button "Get link" at bounding box center [938, 238] width 45 height 18
click at [1210, 102] on icon "Close dialog" at bounding box center [1211, 102] width 12 height 12
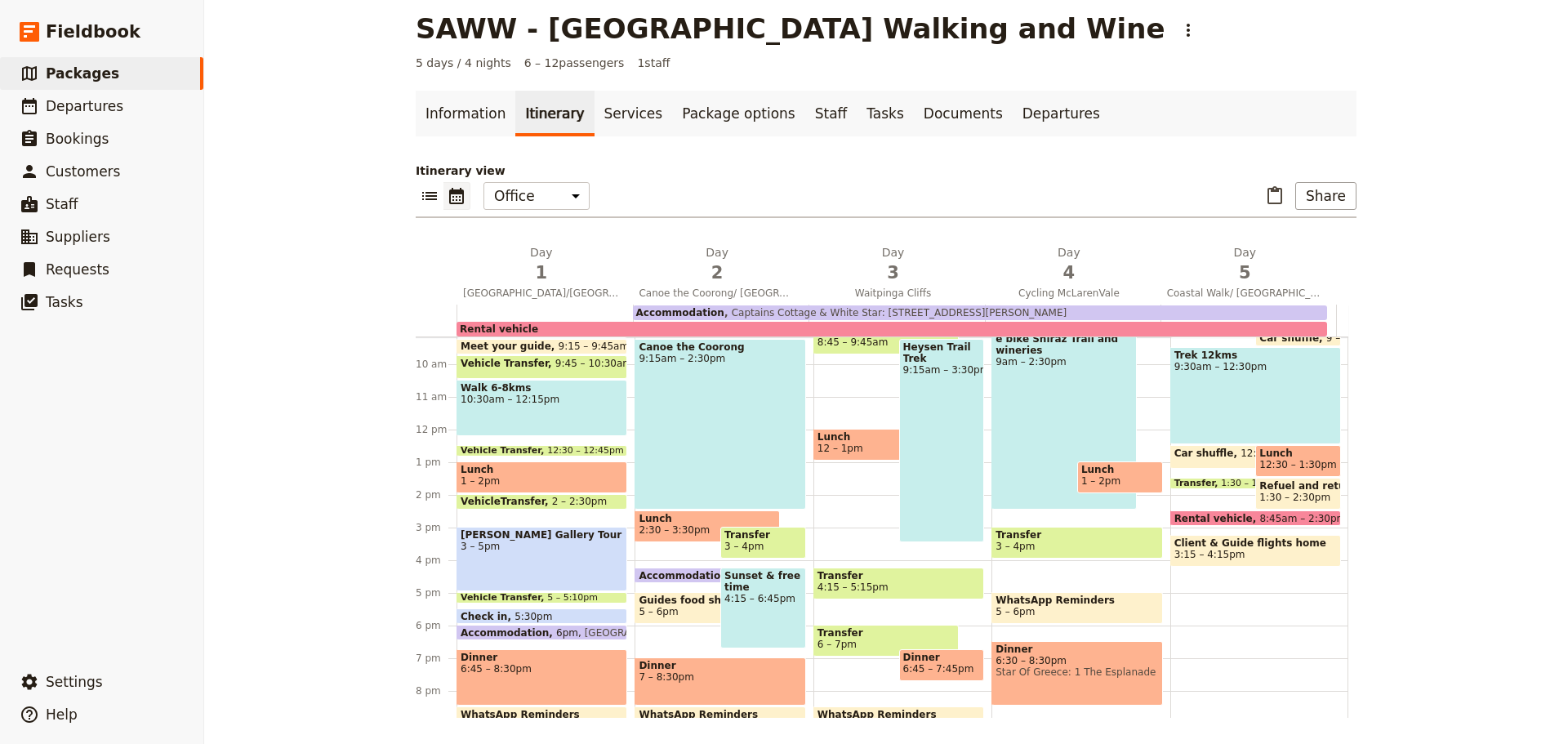
scroll to position [302, 0]
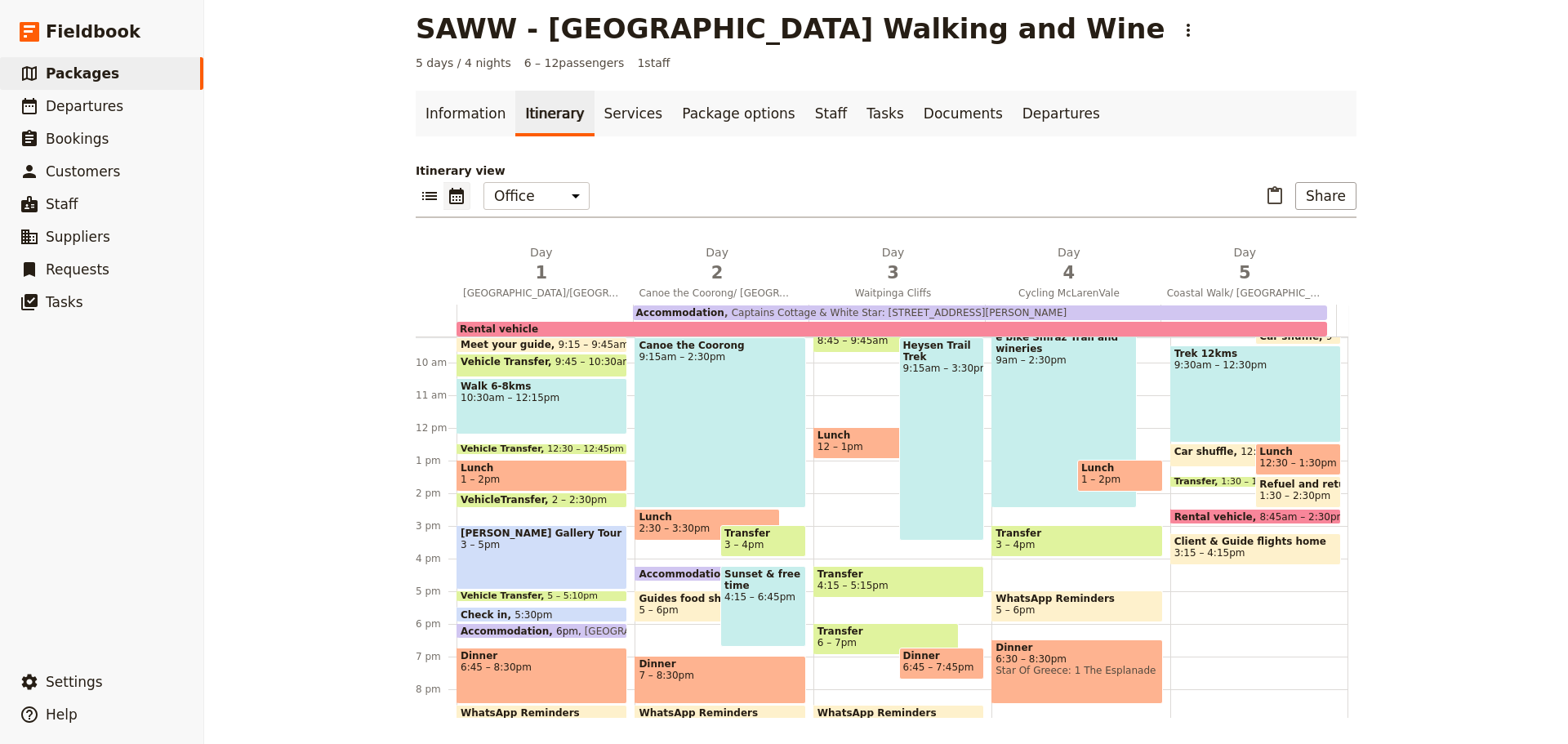
click at [1229, 540] on span "Client & Guide flights home" at bounding box center [1255, 542] width 162 height 12
select select "5"
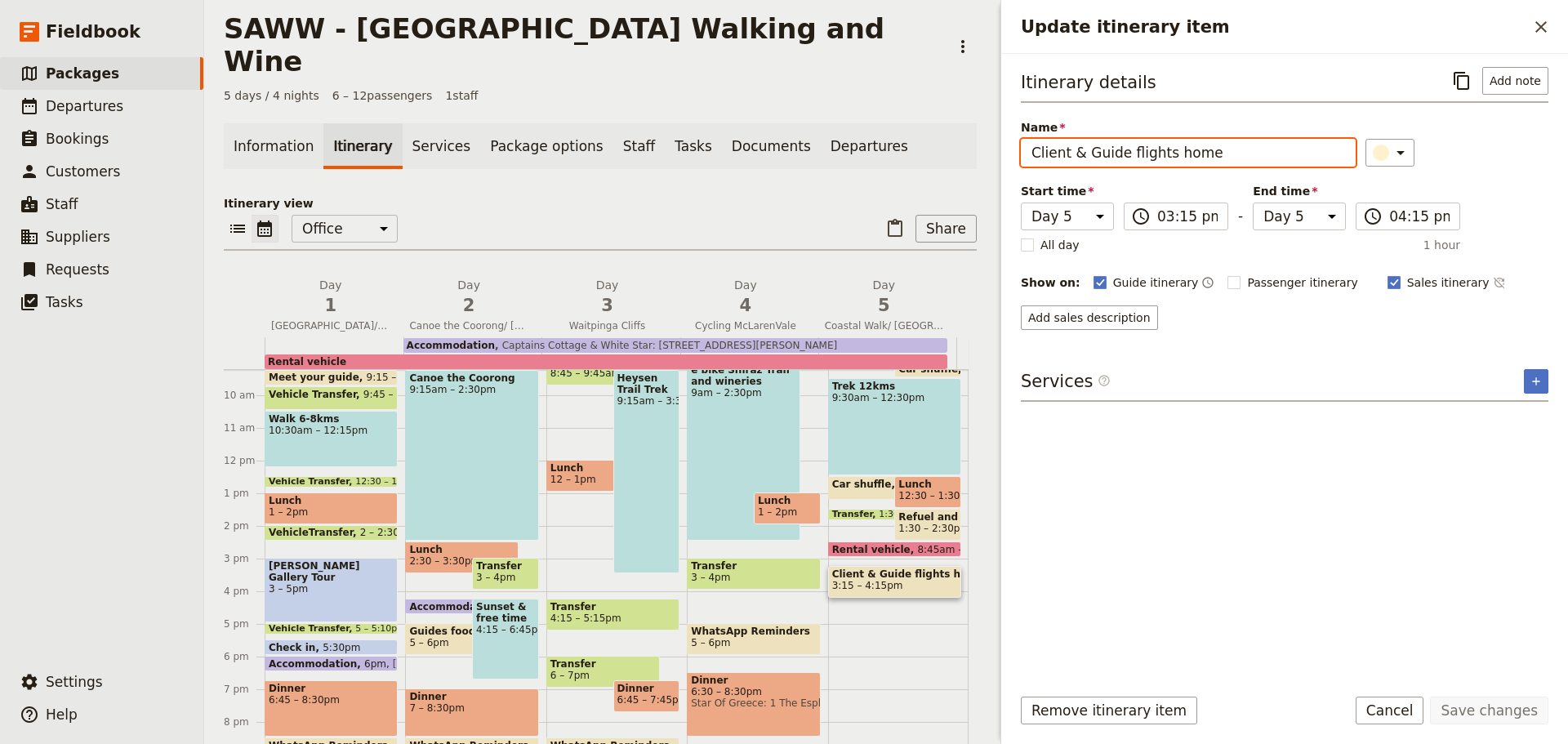
click at [1122, 154] on input "Client & Guide flights home" at bounding box center [1188, 152] width 334 height 28
type input "Client flights home"
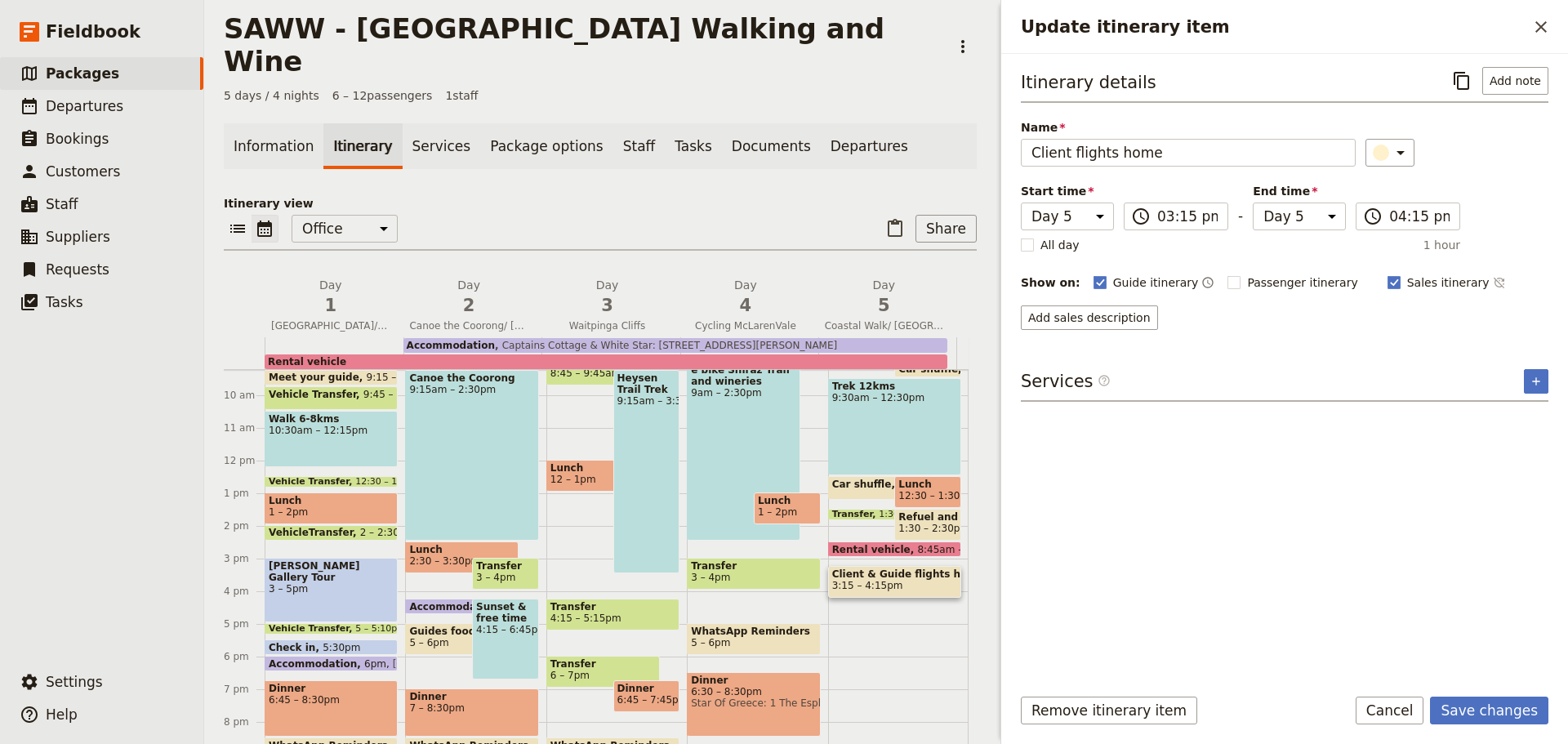
click at [1496, 710] on button "Save changes" at bounding box center [1489, 710] width 118 height 28
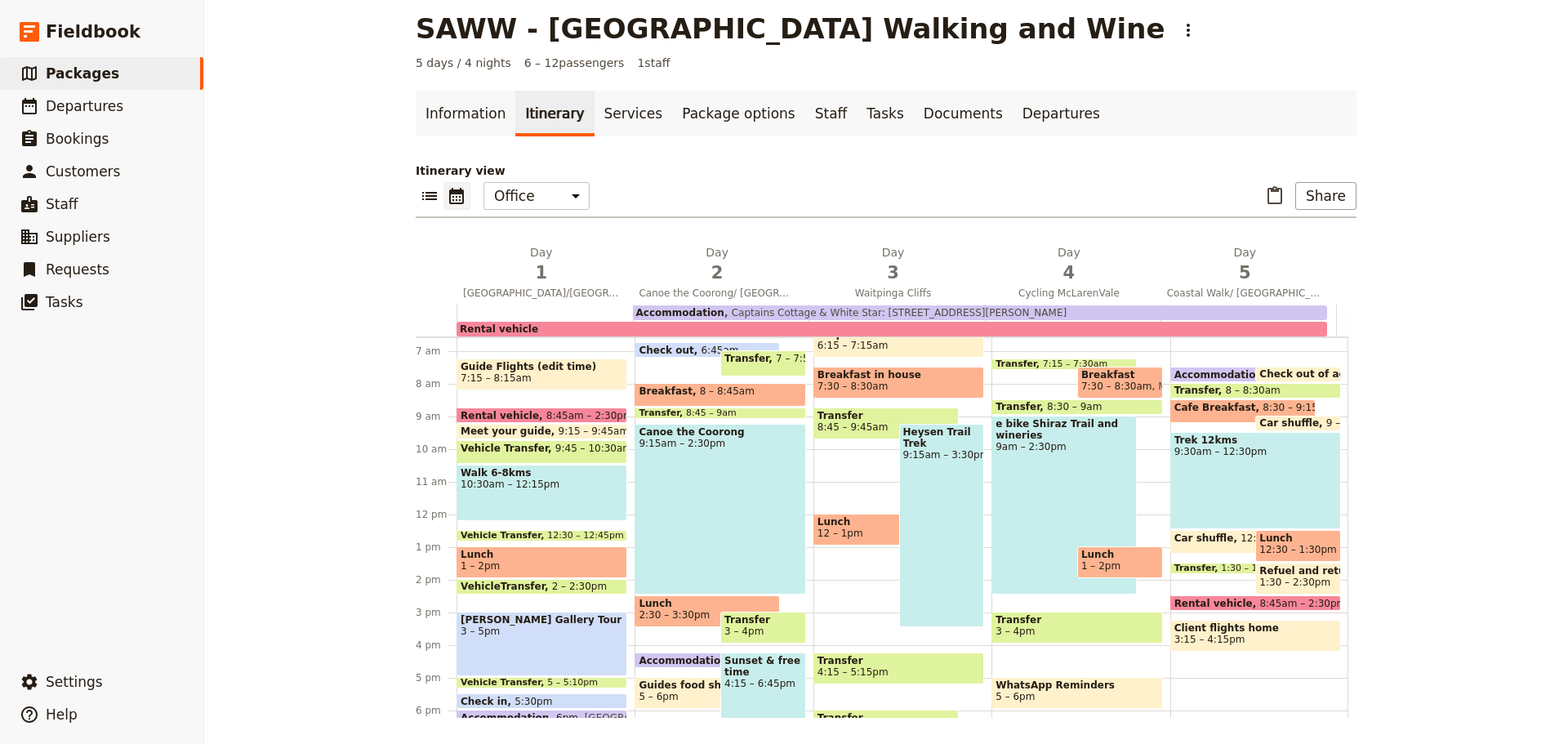
scroll to position [214, 0]
click at [73, 74] on span "Packages" at bounding box center [82, 73] width 73 height 16
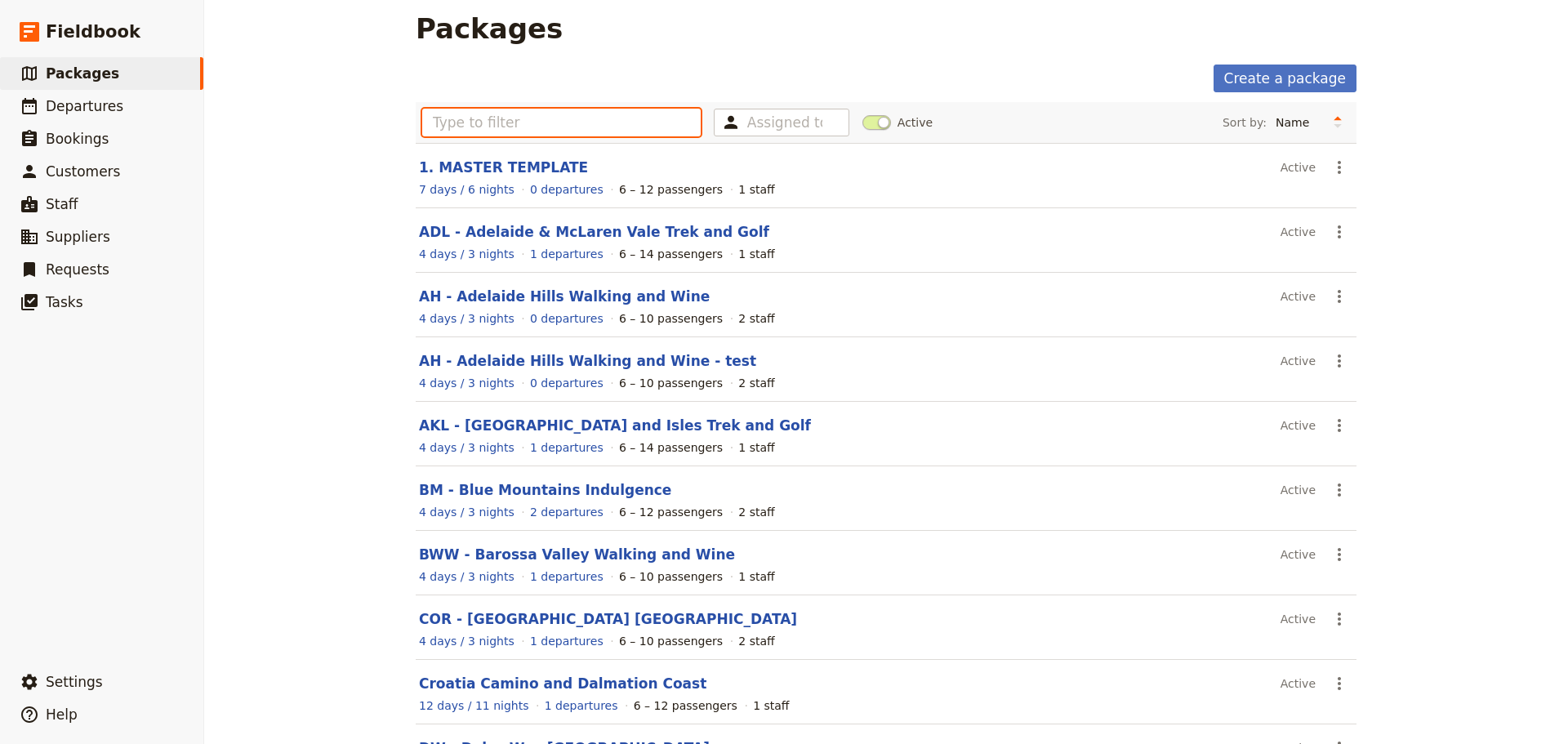
click at [429, 124] on input "text" at bounding box center [560, 122] width 278 height 28
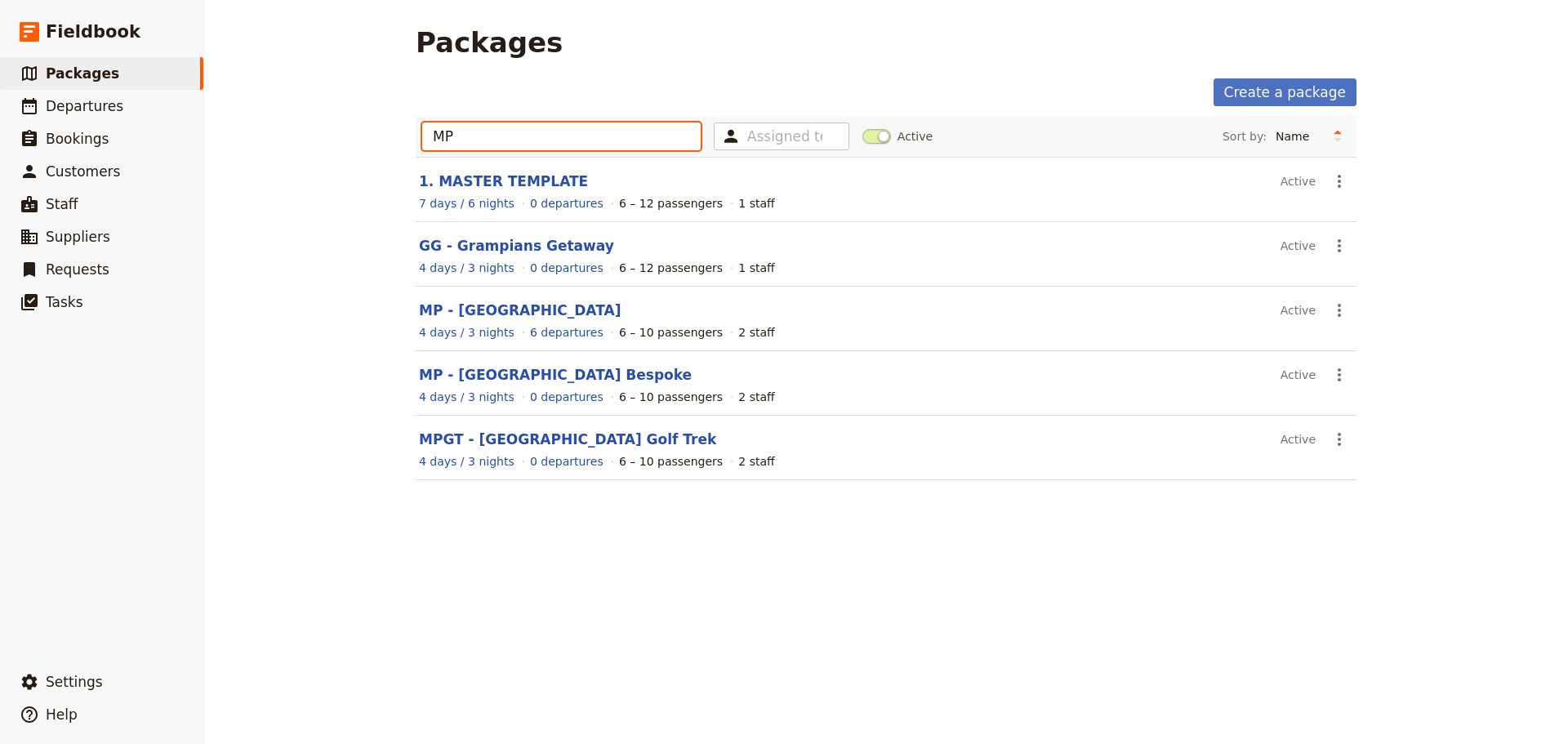
type input "MP"
click at [512, 441] on link "MPGT - [GEOGRAPHIC_DATA] Golf Trek" at bounding box center [568, 439] width 297 height 16
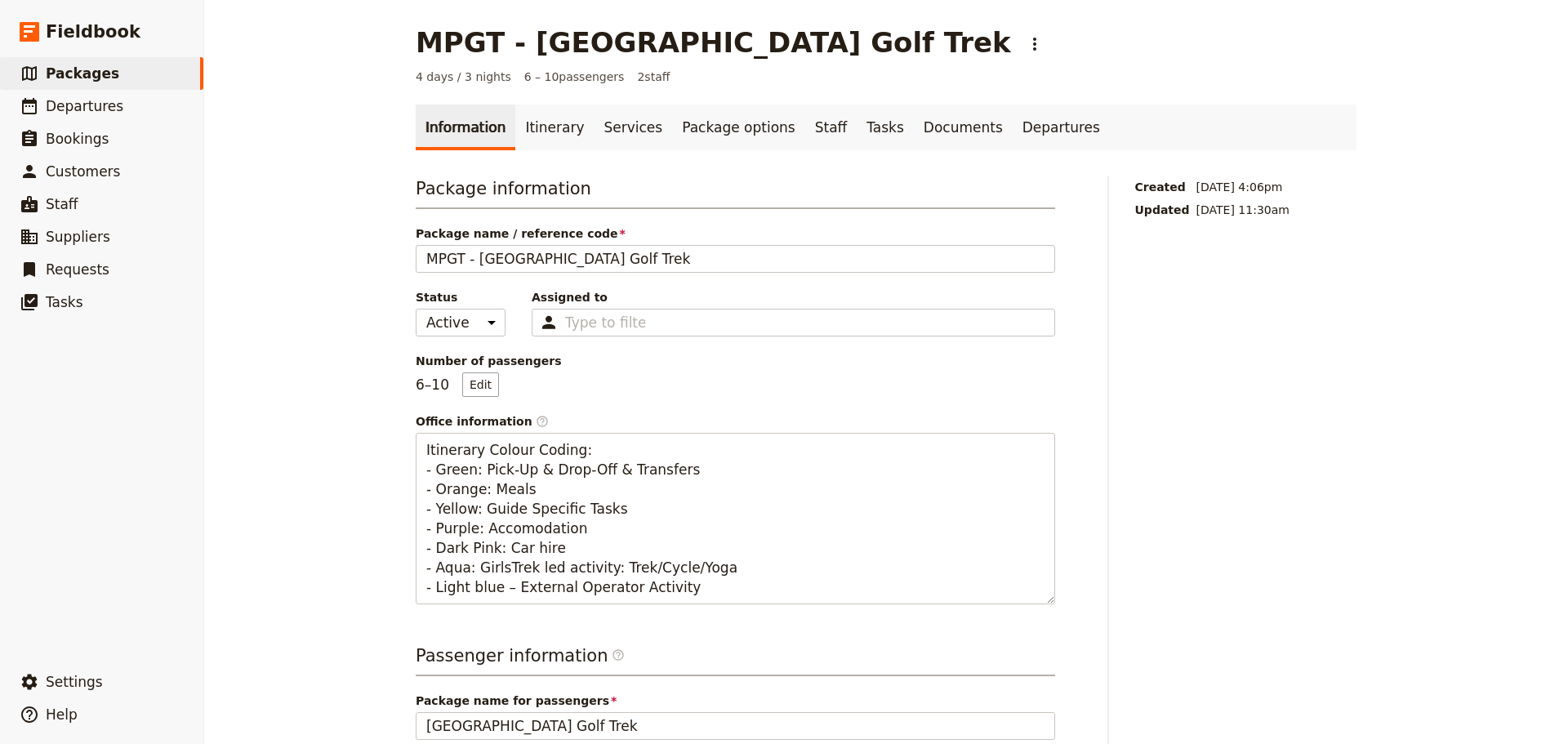
click at [530, 131] on link "Itinerary" at bounding box center [554, 127] width 78 height 45
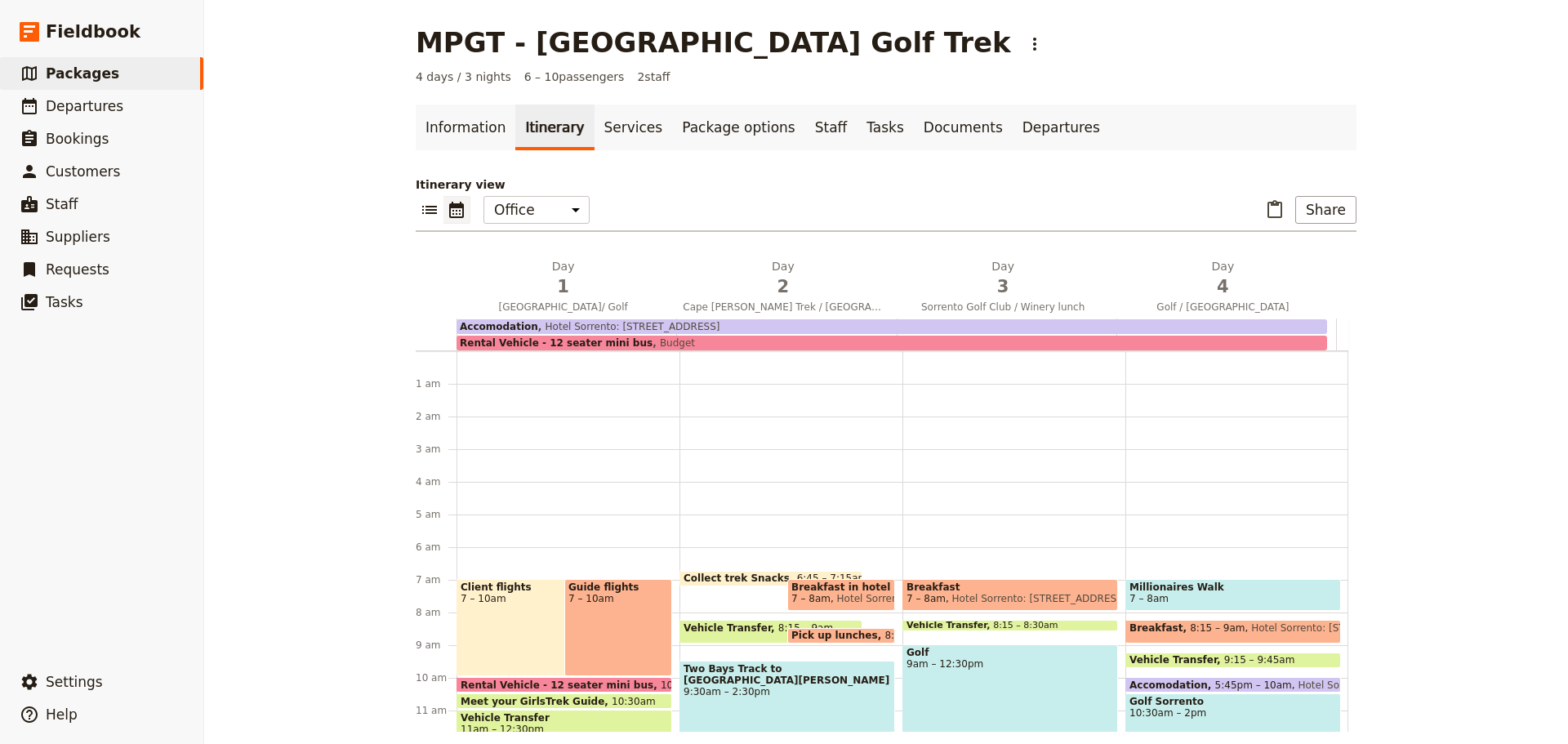
scroll to position [204, 0]
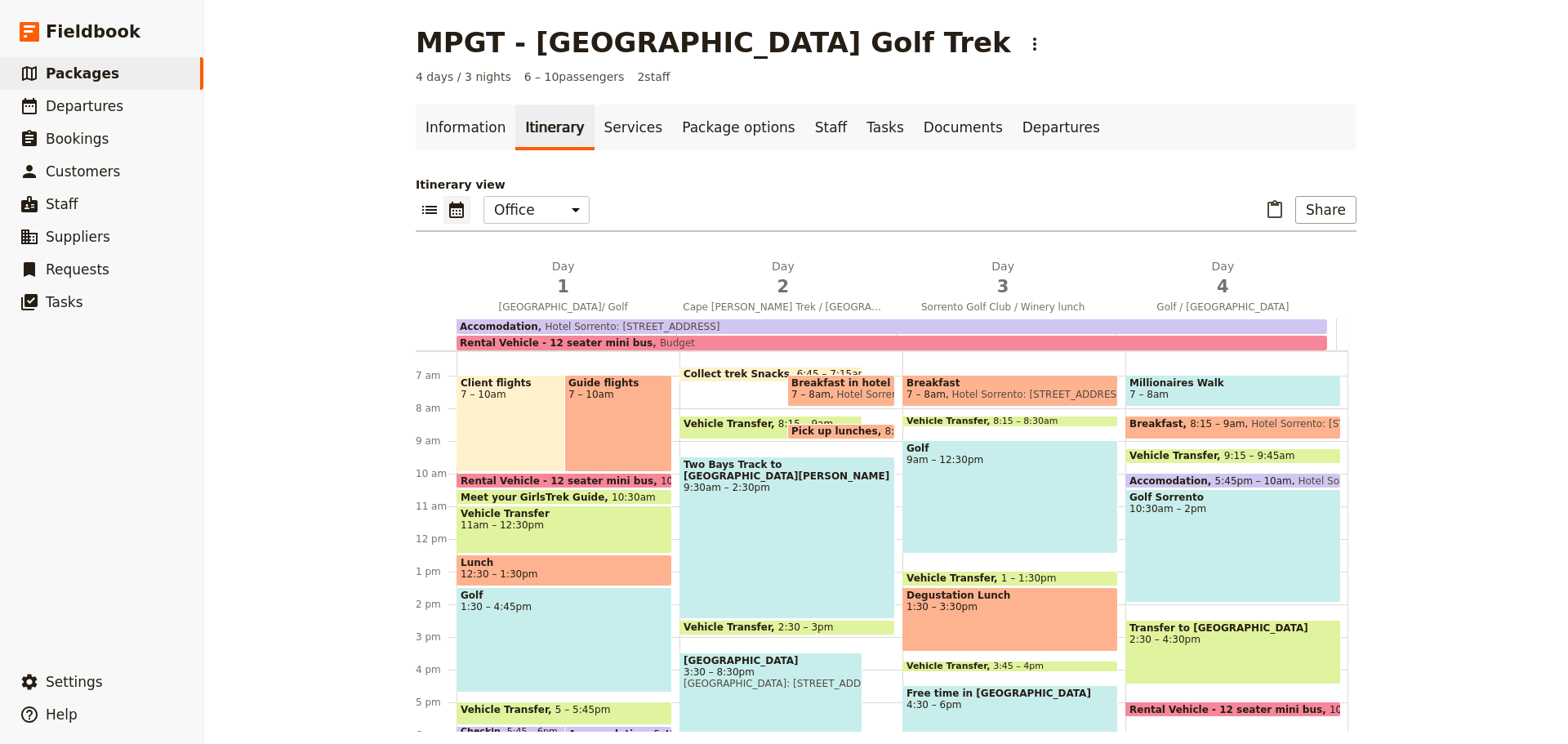
click at [574, 274] on h2 "Day 1 [GEOGRAPHIC_DATA]/ Golf" at bounding box center [563, 278] width 200 height 41
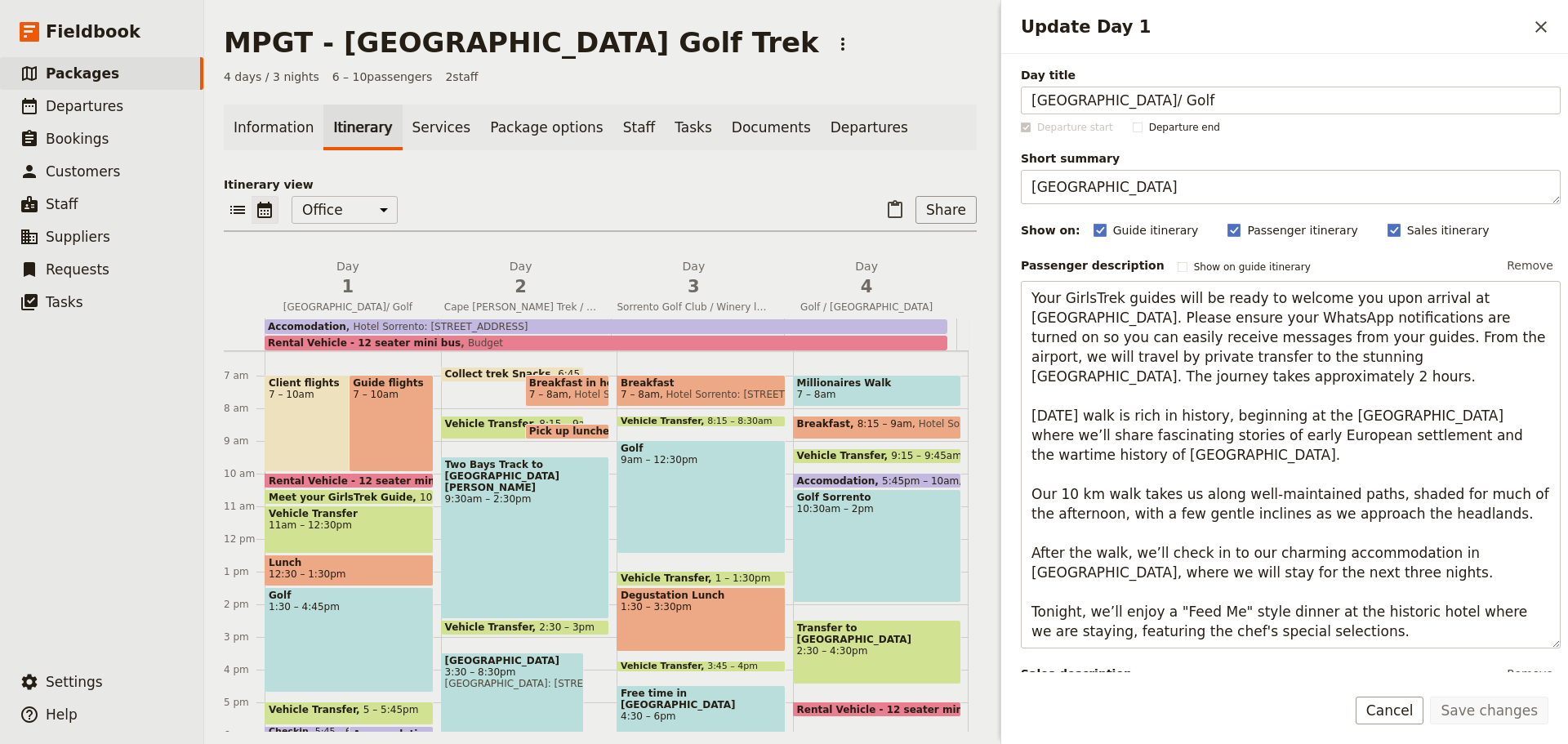
click at [700, 277] on span "3" at bounding box center [694, 287] width 154 height 24
